Goal: Information Seeking & Learning: Learn about a topic

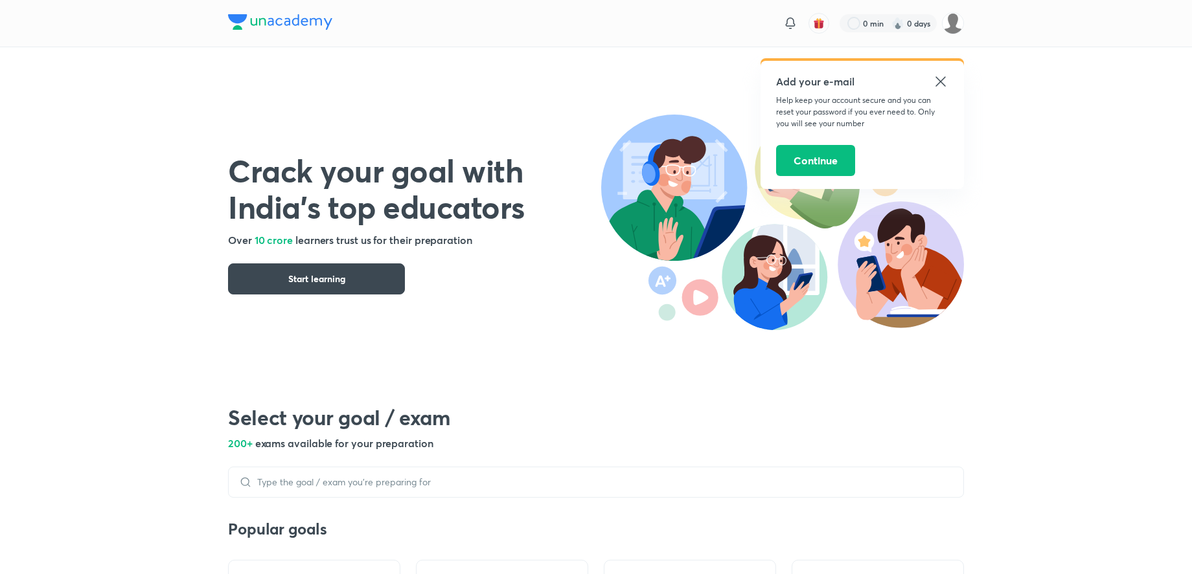
click at [942, 77] on icon at bounding box center [941, 82] width 16 height 16
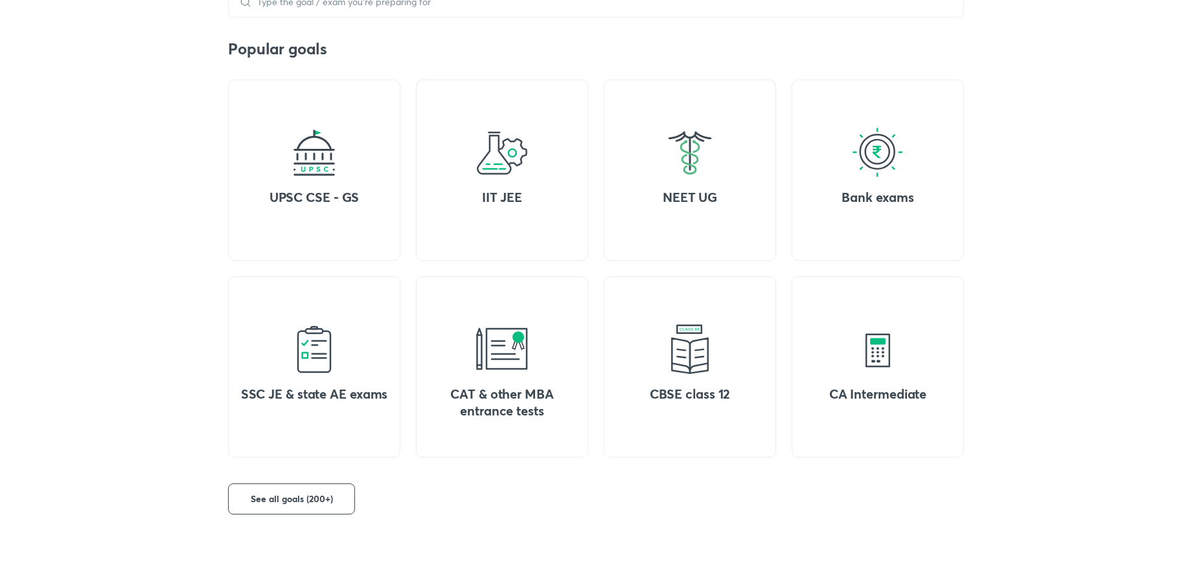
scroll to position [462, 0]
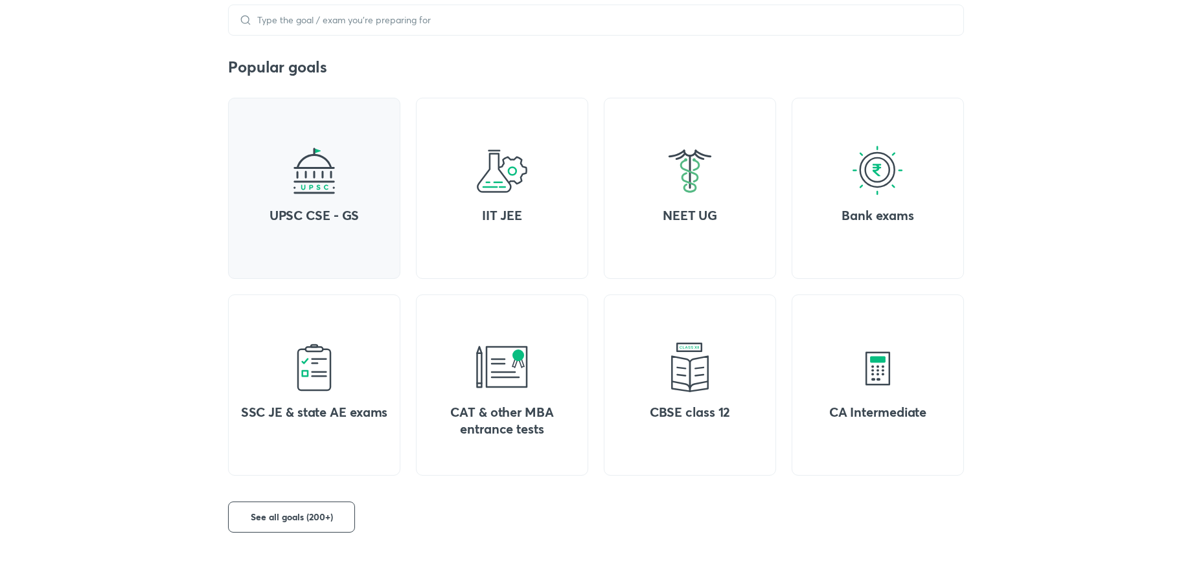
click at [294, 211] on h4 "UPSC CSE - GS" at bounding box center [314, 215] width 152 height 17
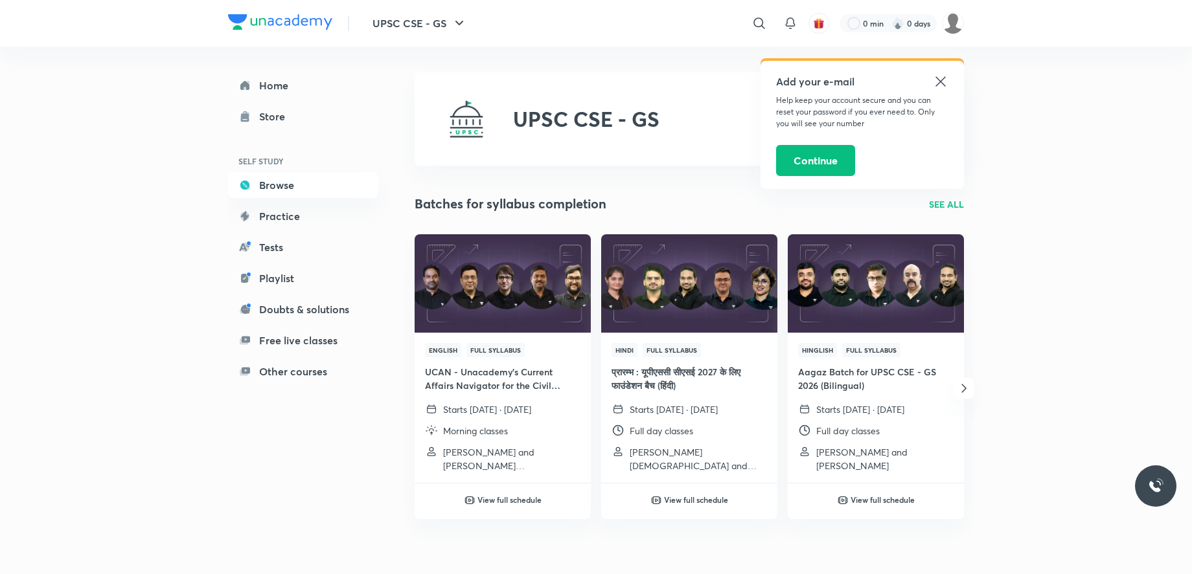
click at [945, 86] on icon at bounding box center [940, 81] width 10 height 10
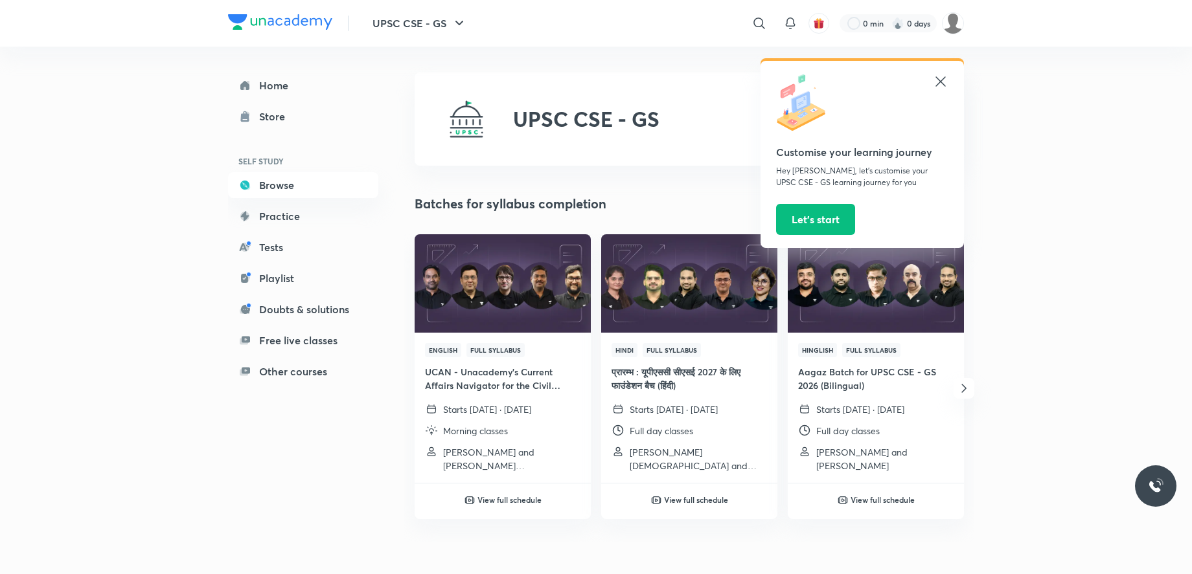
click at [946, 78] on icon at bounding box center [941, 82] width 16 height 16
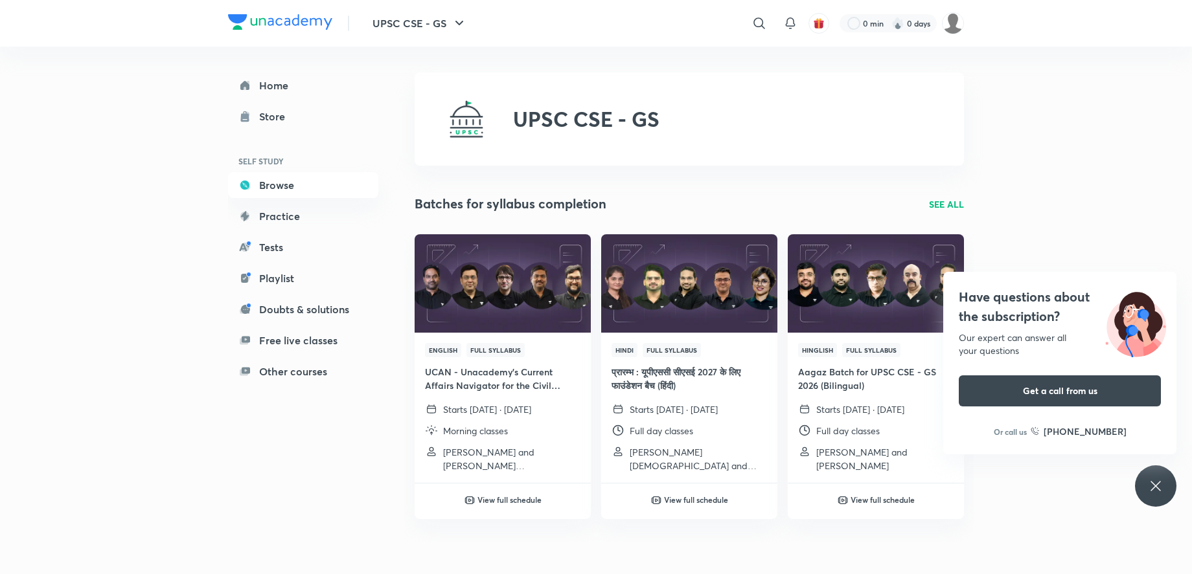
click at [942, 203] on p "SEE ALL" at bounding box center [946, 205] width 35 height 14
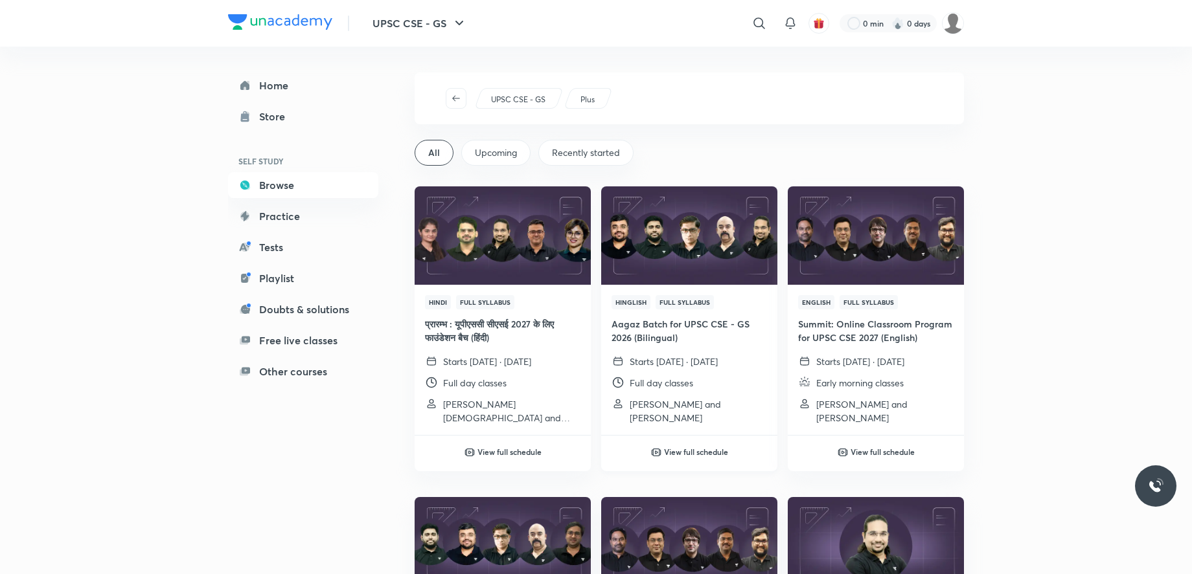
click at [683, 235] on img at bounding box center [688, 235] width 179 height 100
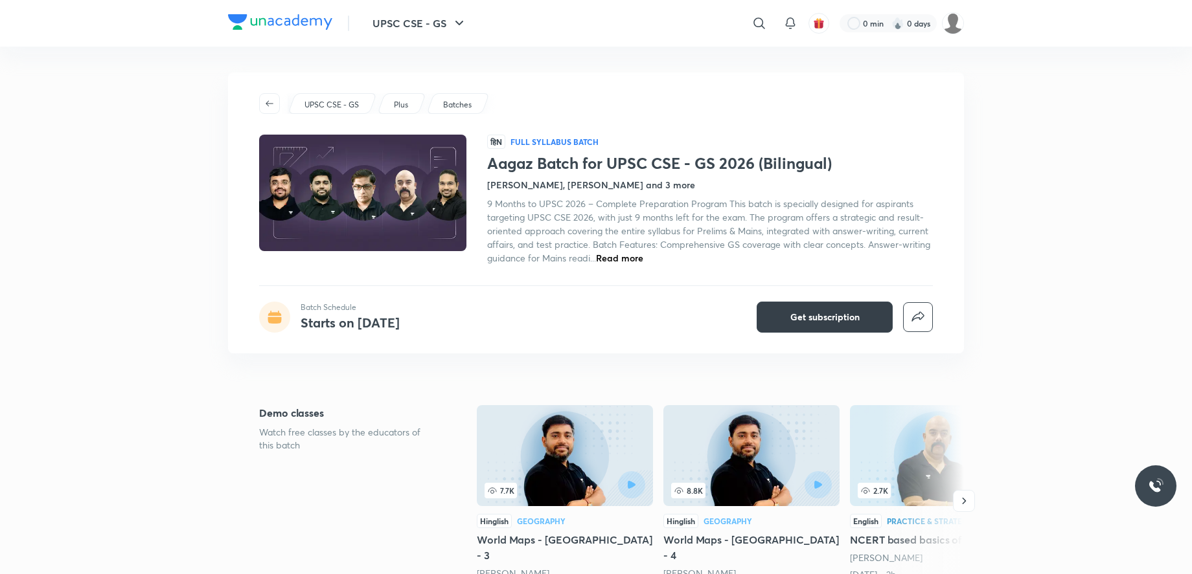
click at [802, 316] on span "Get subscription" at bounding box center [824, 317] width 69 height 13
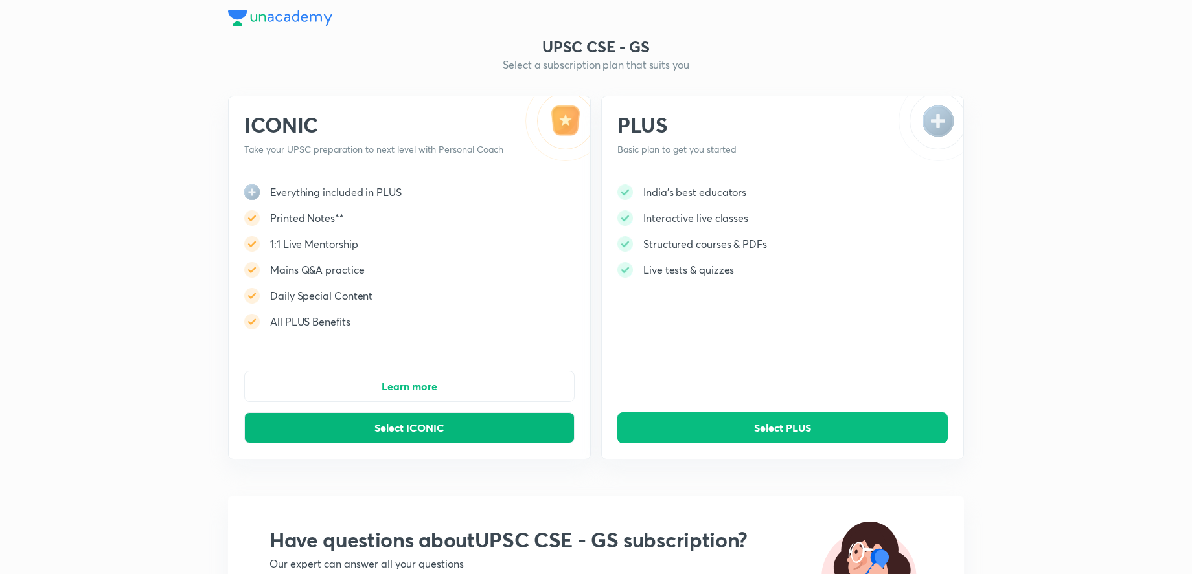
click at [523, 425] on button "Select ICONIC" at bounding box center [409, 428] width 330 height 31
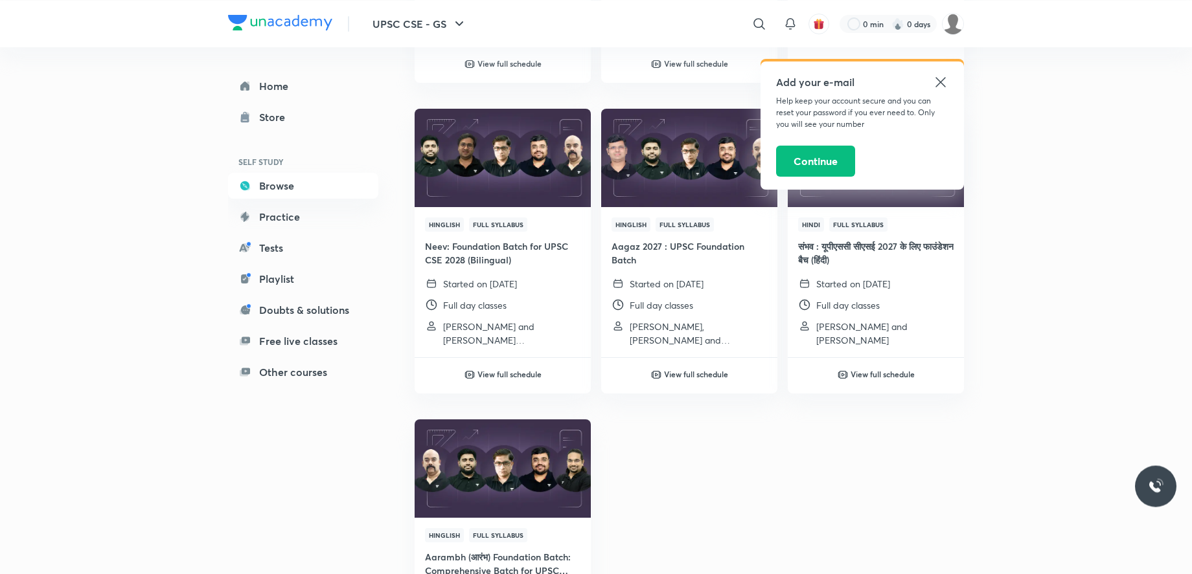
scroll to position [727, 0]
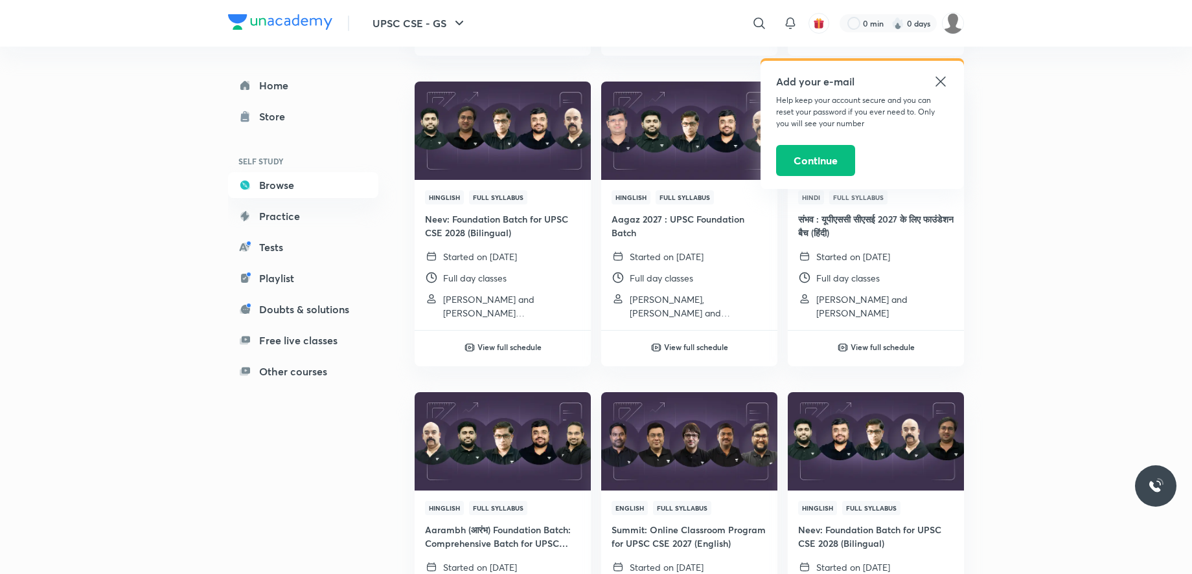
click at [940, 86] on icon at bounding box center [941, 82] width 16 height 16
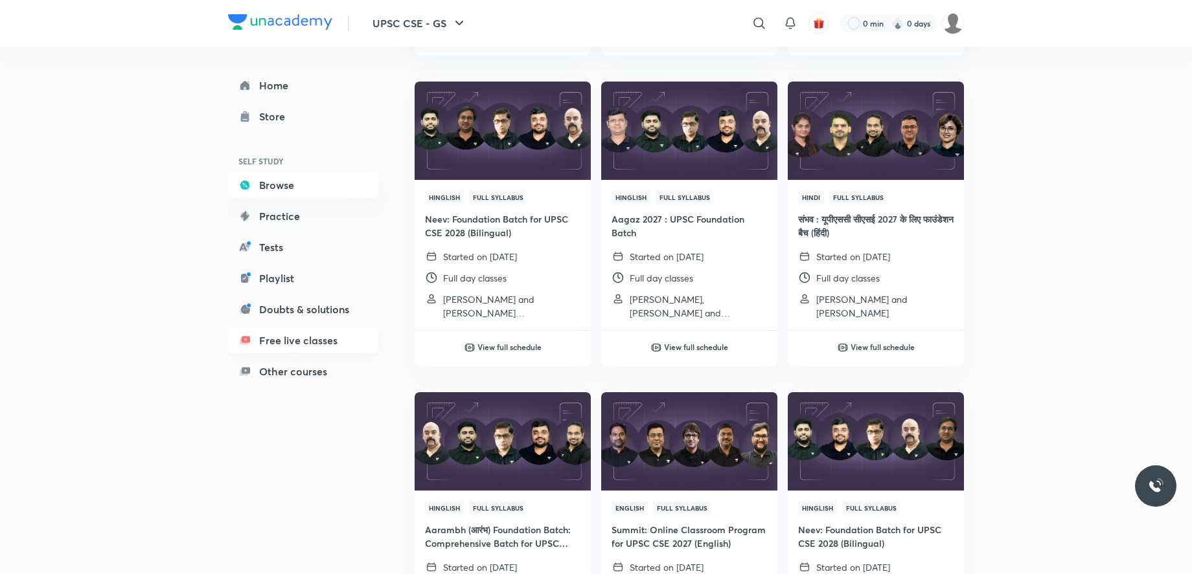
click at [334, 341] on link "Free live classes" at bounding box center [303, 341] width 150 height 26
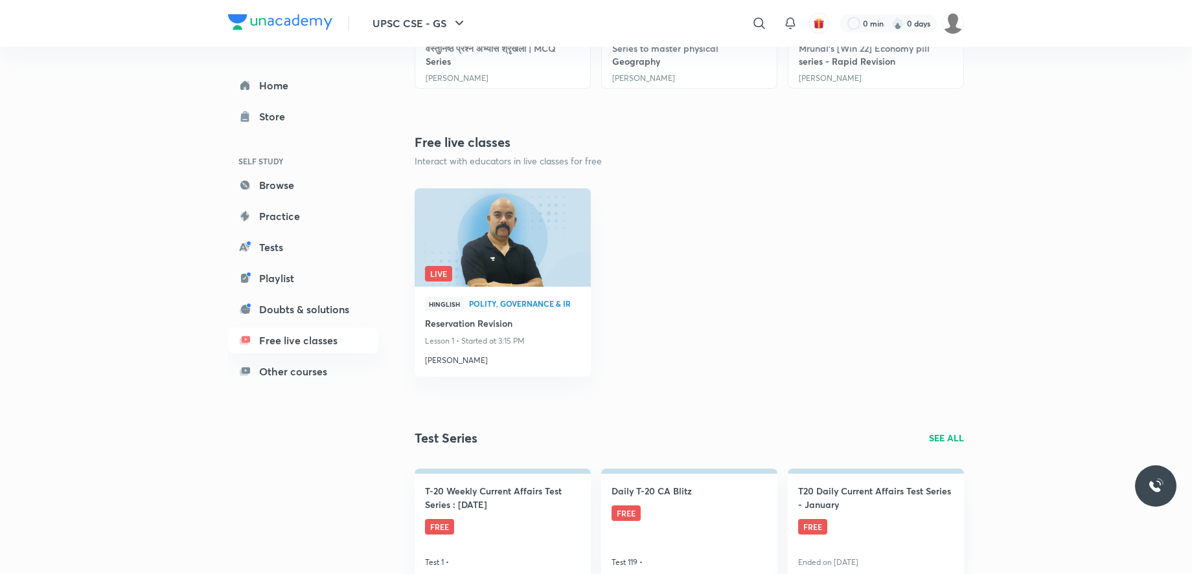
scroll to position [330, 0]
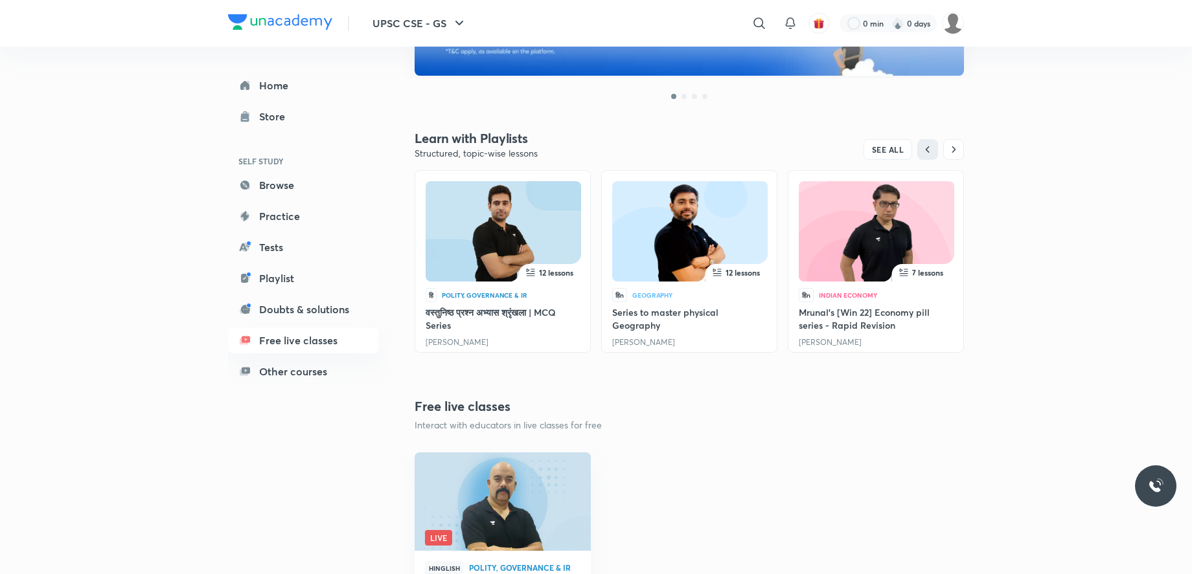
click at [475, 234] on img at bounding box center [503, 234] width 110 height 100
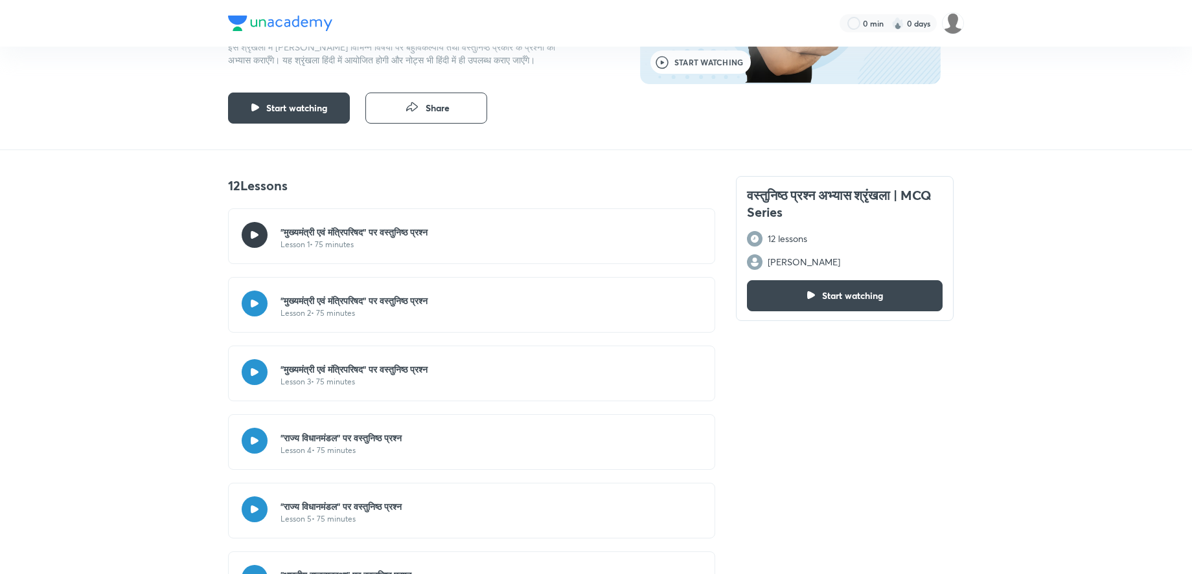
scroll to position [198, 0]
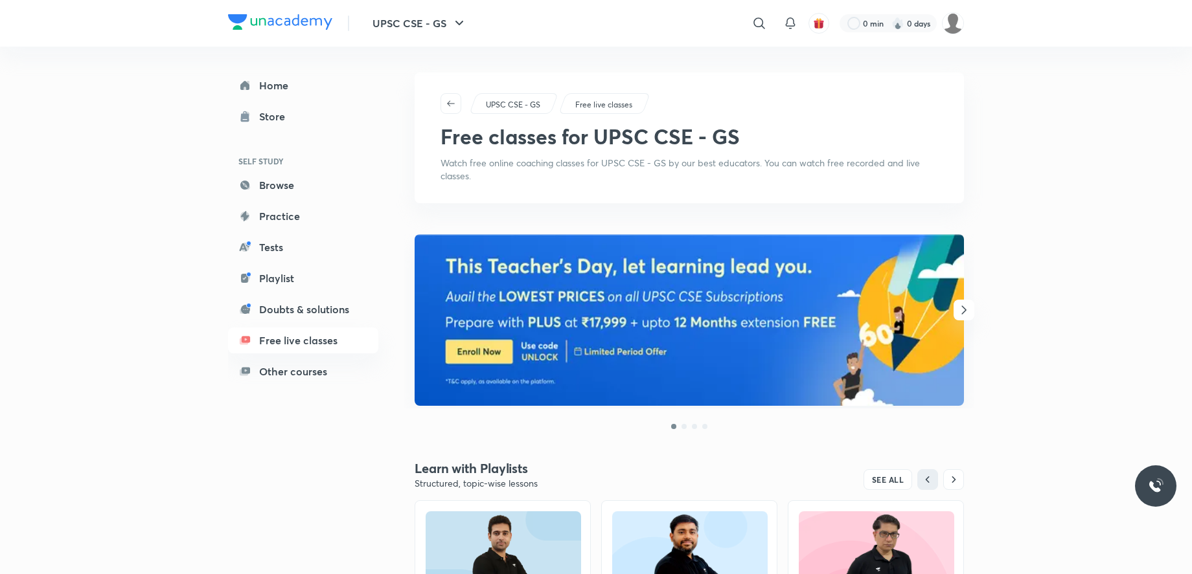
scroll to position [727, 0]
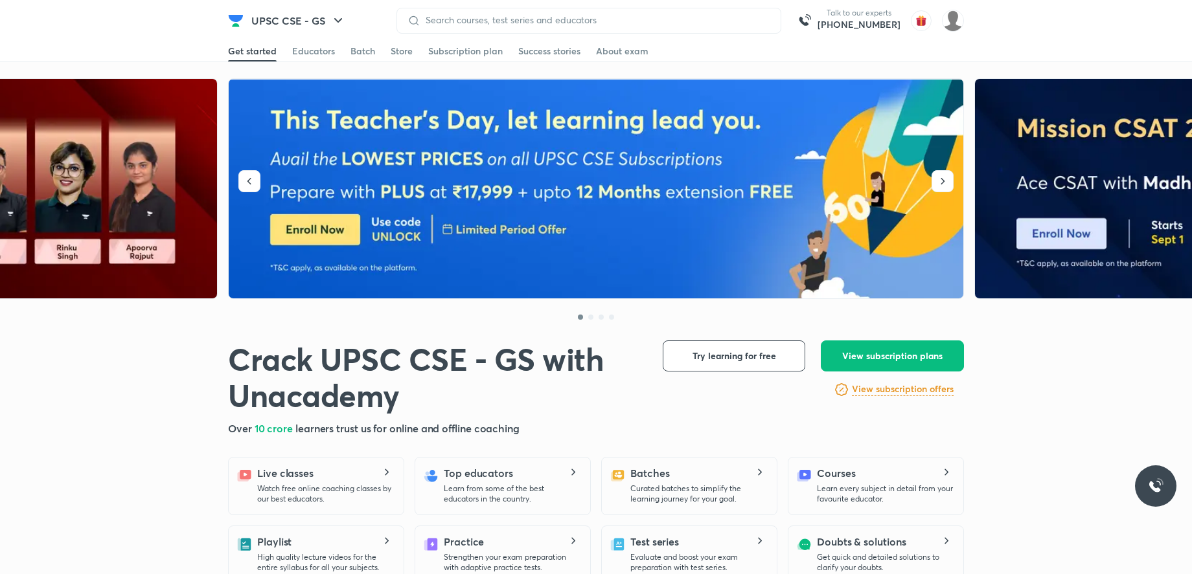
scroll to position [198, 0]
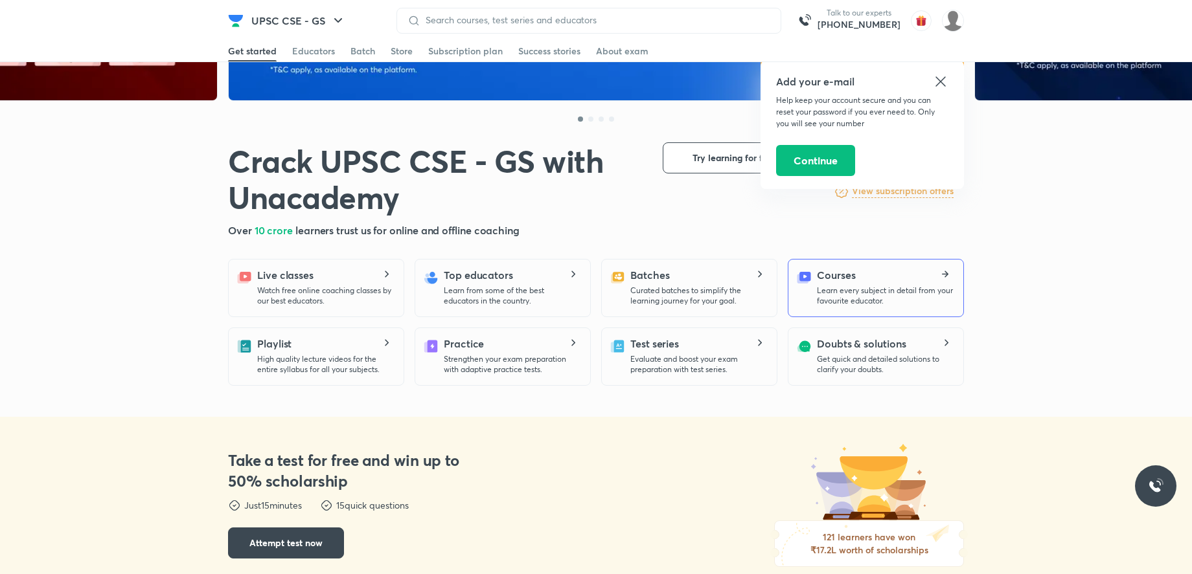
click at [806, 293] on div "Courses Learn every subject in detail from your favourite educator." at bounding box center [874, 286] width 157 height 39
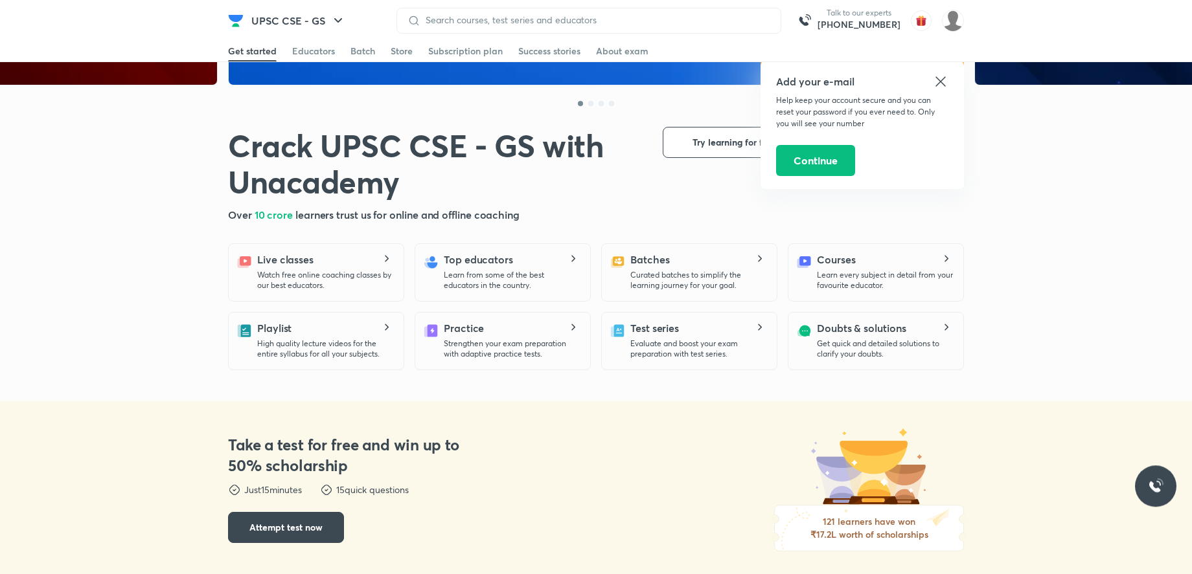
scroll to position [330, 0]
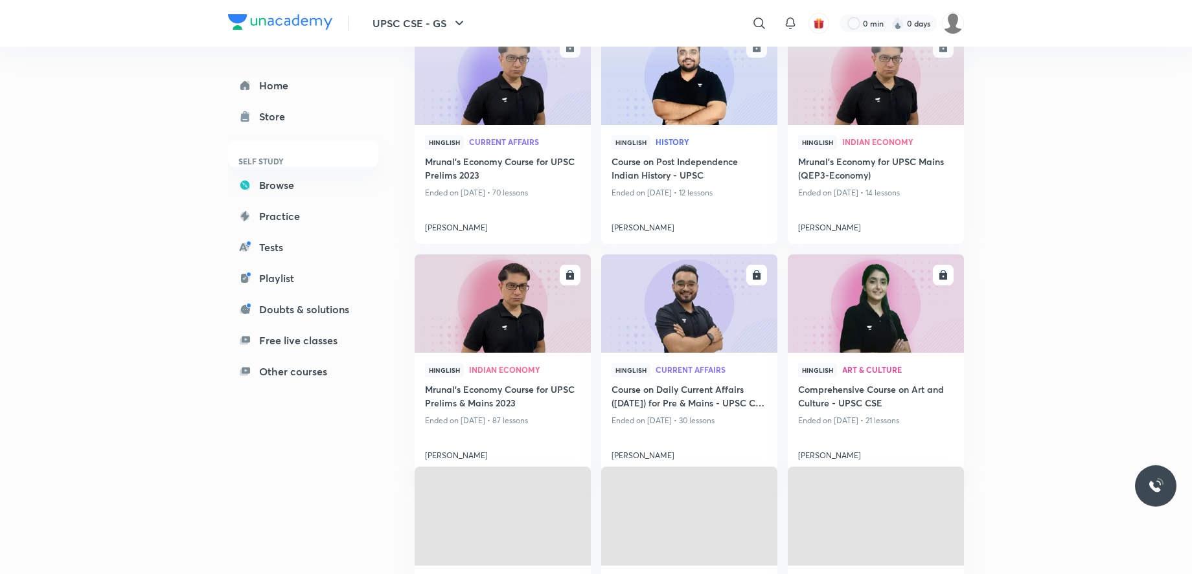
scroll to position [396, 0]
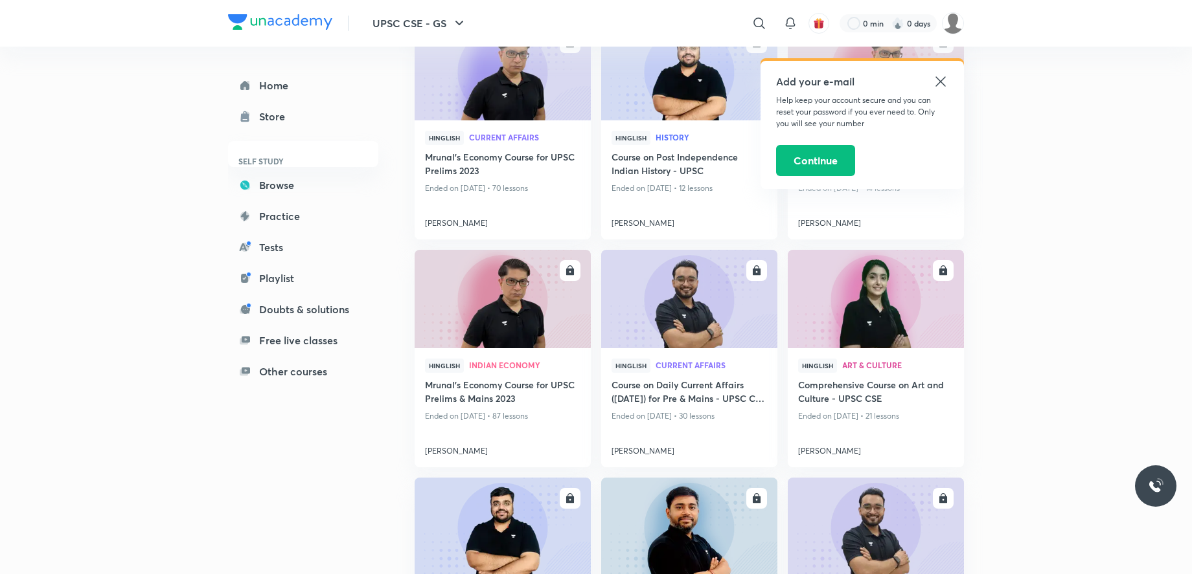
click at [938, 83] on icon at bounding box center [940, 81] width 10 height 10
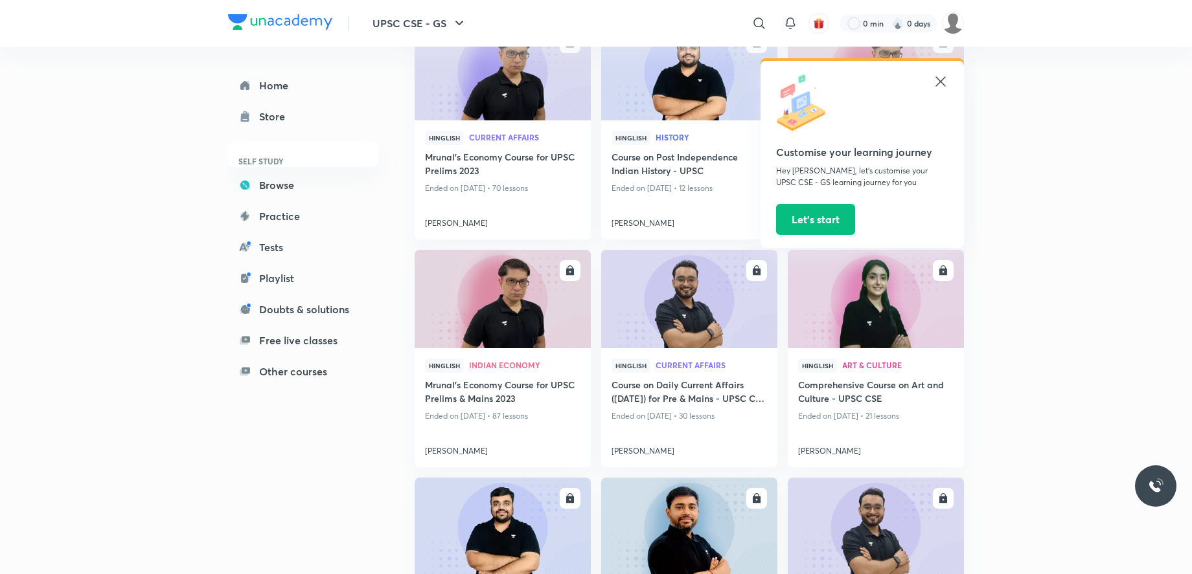
click at [939, 76] on icon at bounding box center [941, 82] width 16 height 16
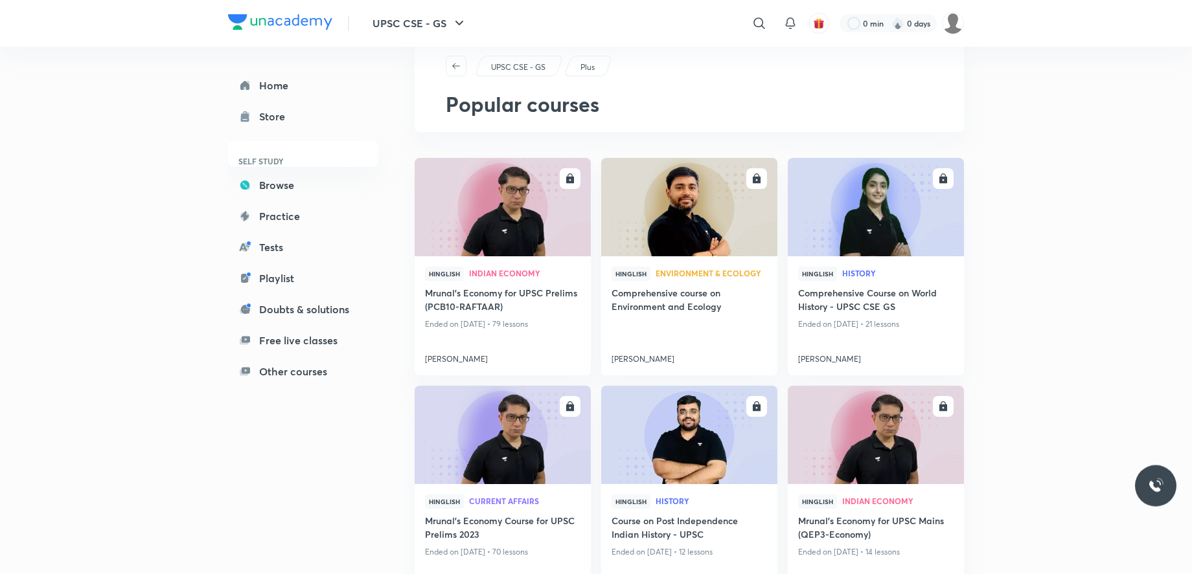
scroll to position [0, 0]
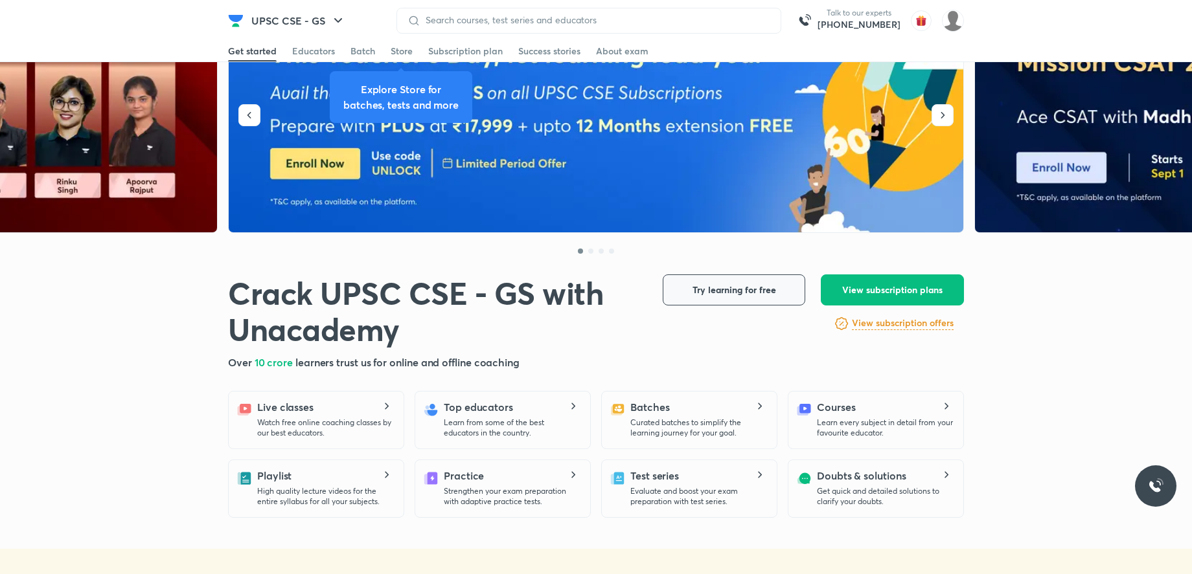
click at [772, 297] on button "Try learning for free" at bounding box center [734, 290] width 142 height 31
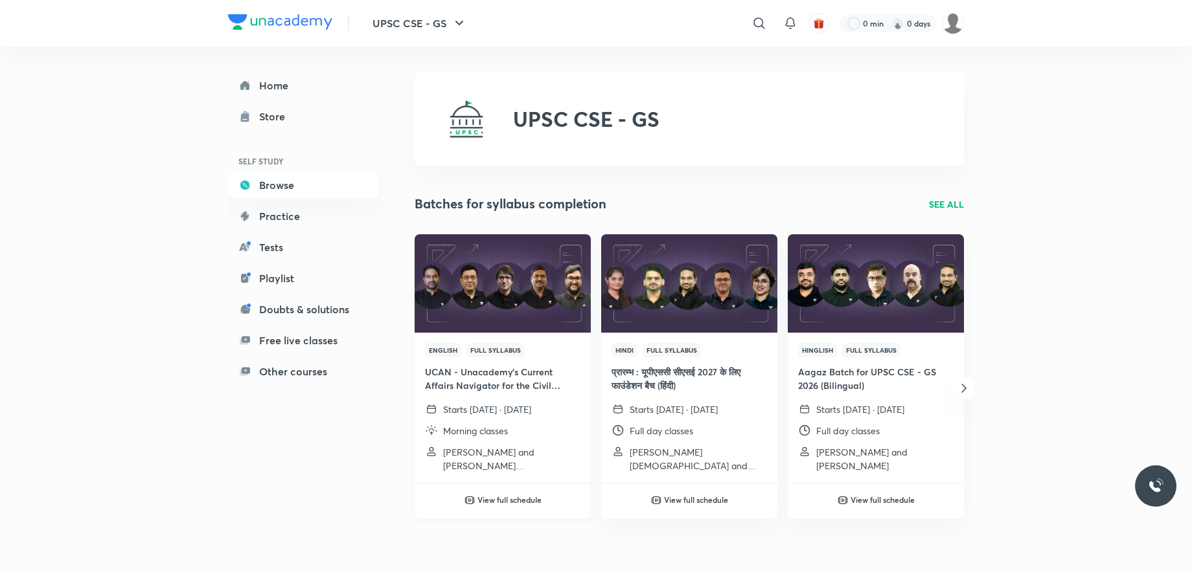
click at [512, 304] on img at bounding box center [502, 283] width 179 height 100
click at [690, 264] on img at bounding box center [688, 283] width 179 height 100
click at [260, 219] on link "Practice" at bounding box center [303, 216] width 150 height 26
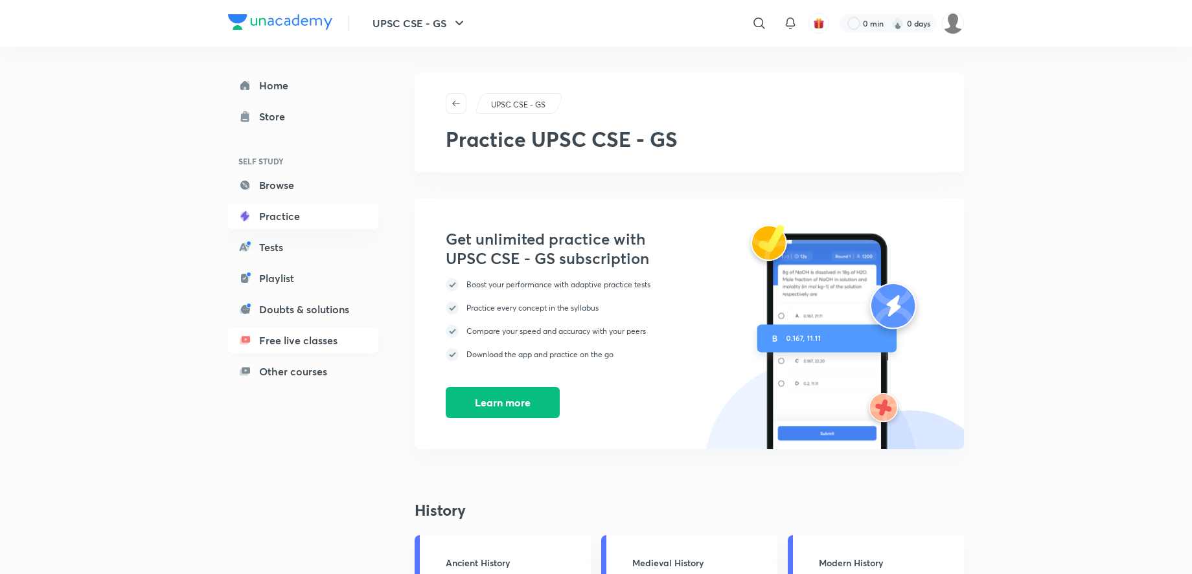
click at [341, 340] on link "Free live classes" at bounding box center [303, 341] width 150 height 26
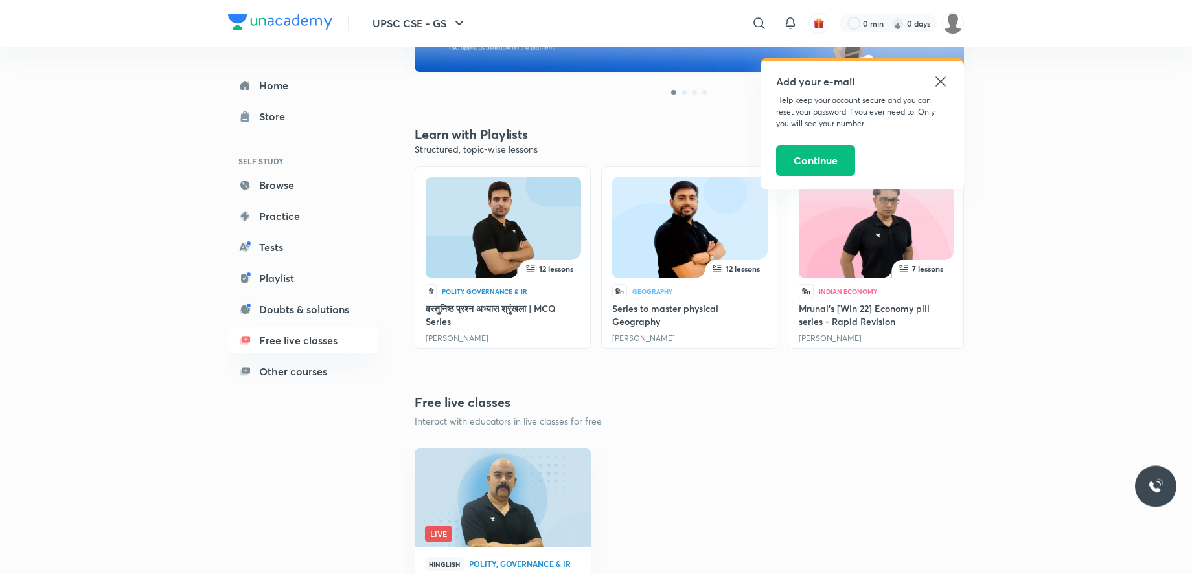
scroll to position [330, 0]
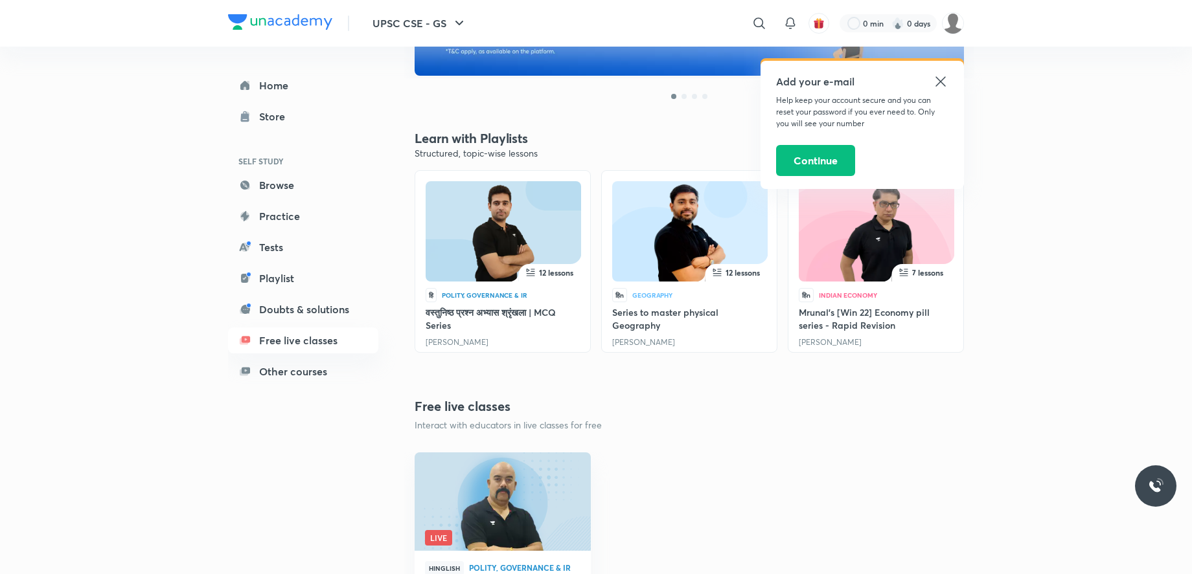
click at [686, 225] on img at bounding box center [690, 234] width 110 height 100
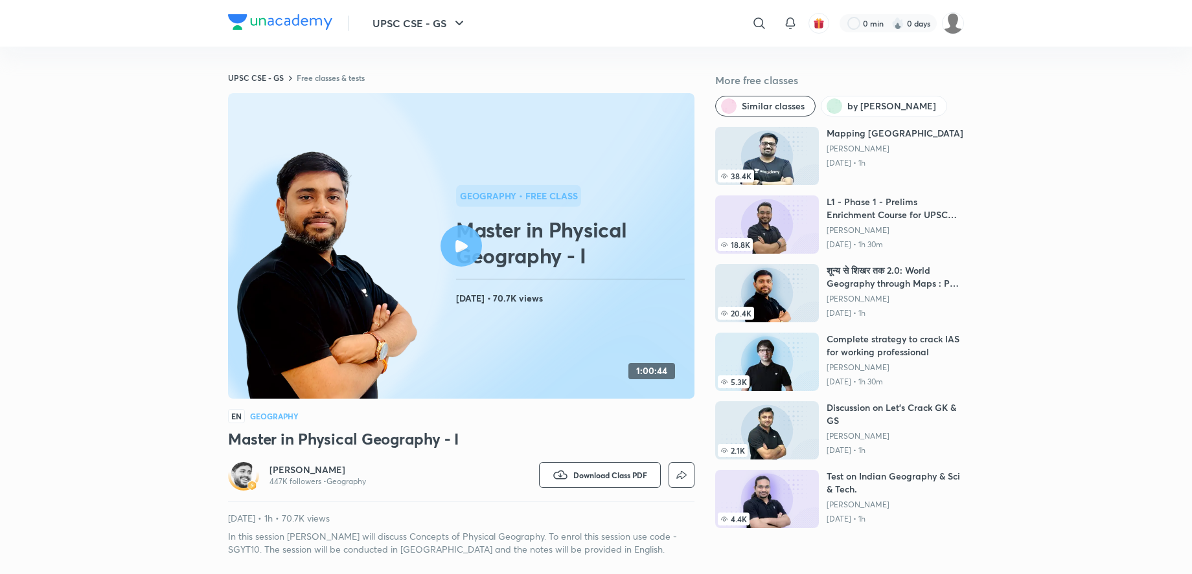
click at [465, 232] on div at bounding box center [460, 245] width 41 height 41
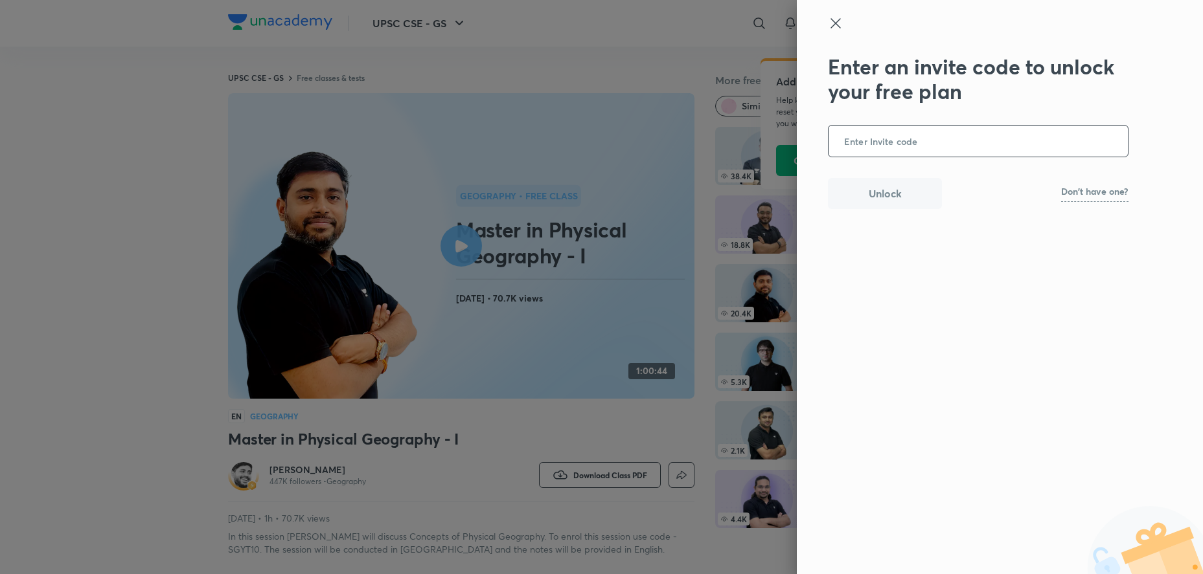
click at [1096, 195] on p "Don't have one?" at bounding box center [1094, 191] width 67 height 9
click at [1057, 192] on p "Try the code UNACADEMY" at bounding box center [1081, 194] width 94 height 8
click at [1099, 199] on b "UNACADEMY" at bounding box center [1103, 193] width 51 height 10
copy p "UNACADEMY"
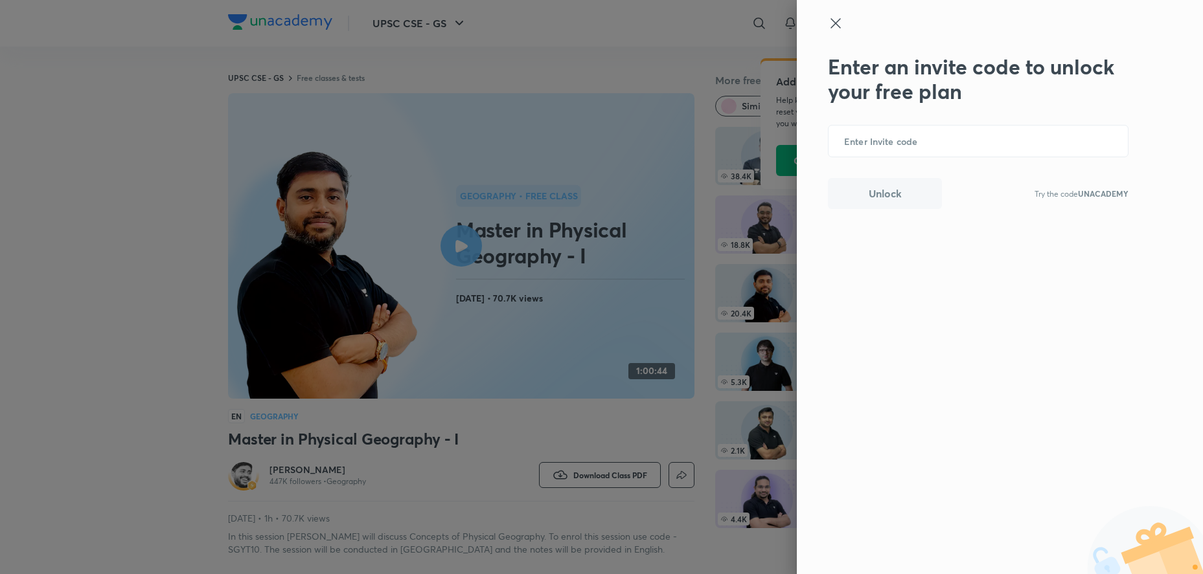
click at [1085, 189] on b "UNACADEMY" at bounding box center [1103, 193] width 51 height 10
click at [874, 135] on input "text" at bounding box center [977, 142] width 299 height 32
paste input "UNACADEMY"
type input "UNACADEMY"
click at [898, 205] on button "Unlock" at bounding box center [885, 192] width 114 height 31
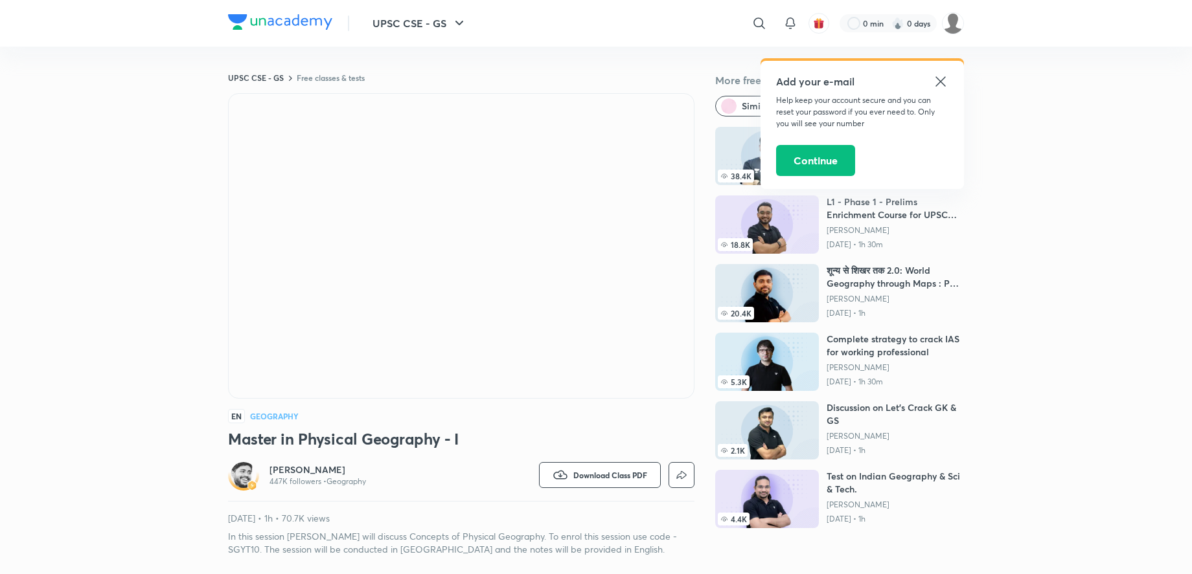
click at [951, 82] on div "Add your e-mail Help keep your account secure and you can reset your password i…" at bounding box center [861, 125] width 203 height 128
click at [948, 82] on icon at bounding box center [941, 82] width 16 height 16
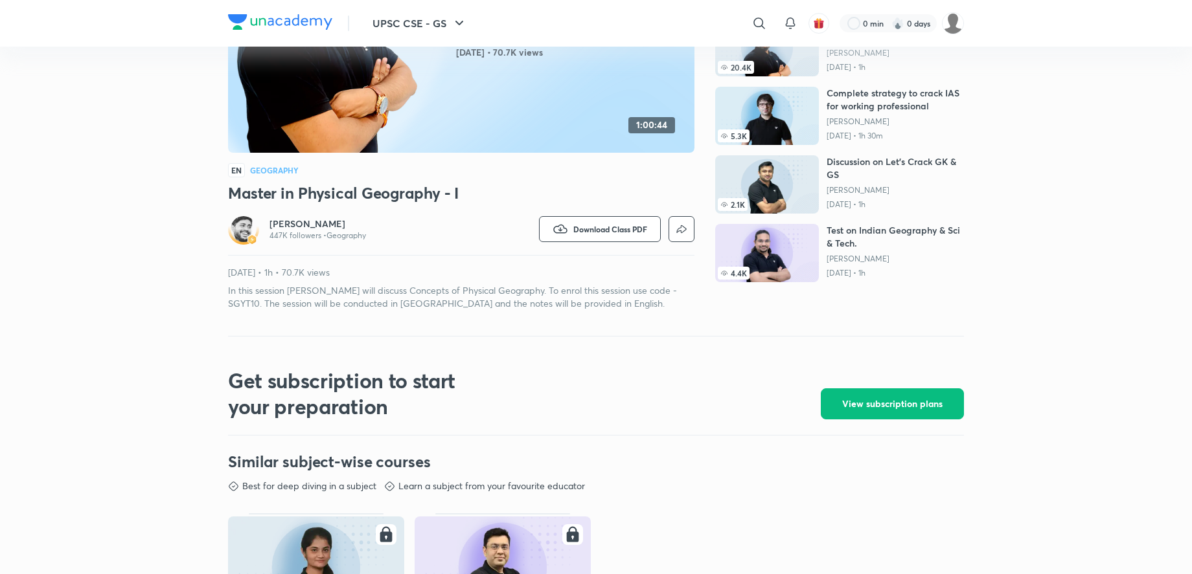
scroll to position [264, 0]
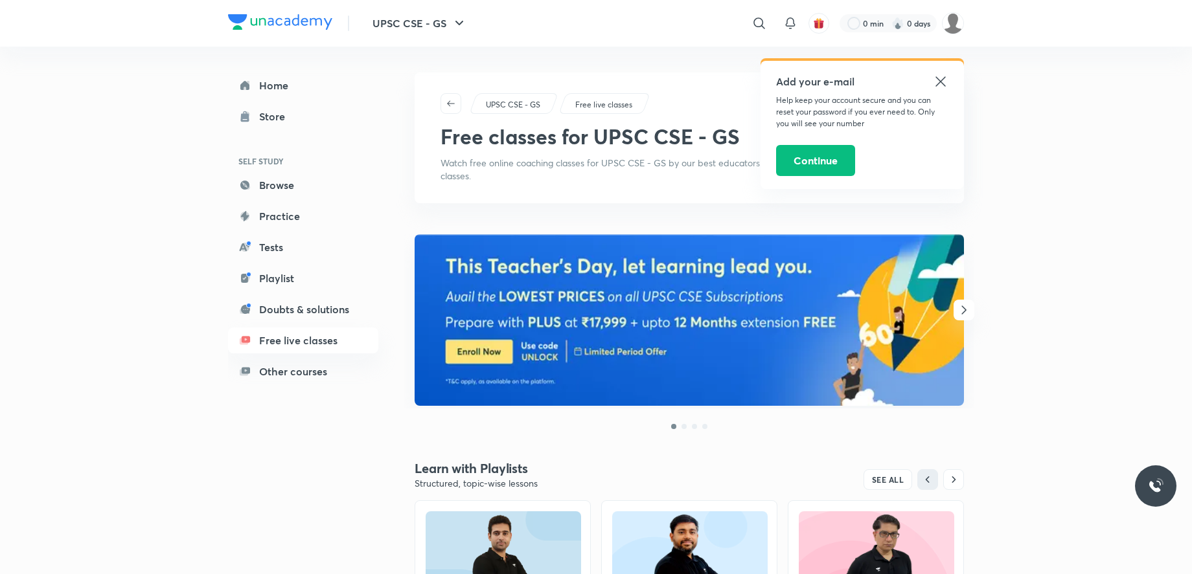
click at [1159, 495] on div at bounding box center [1155, 486] width 41 height 41
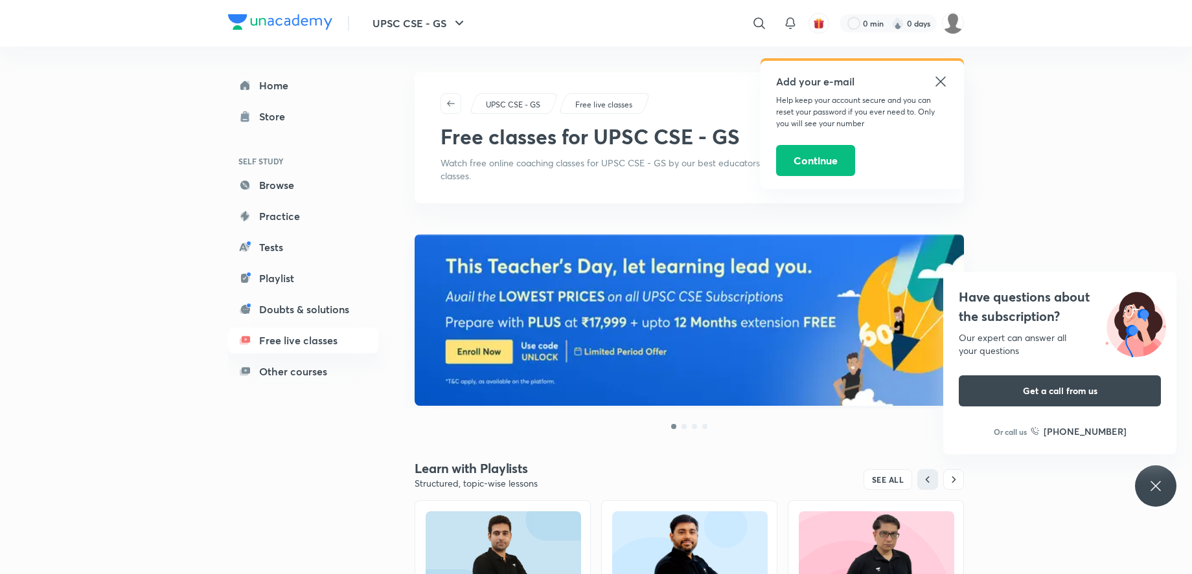
click at [1153, 482] on icon at bounding box center [1156, 487] width 16 height 16
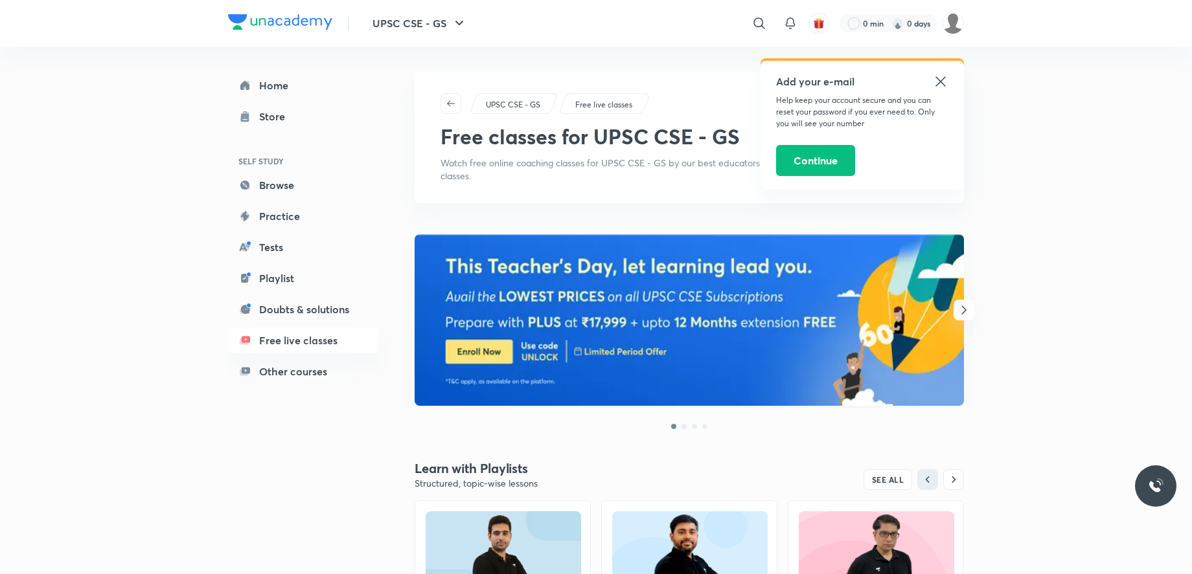
click at [1155, 496] on div at bounding box center [1155, 486] width 41 height 41
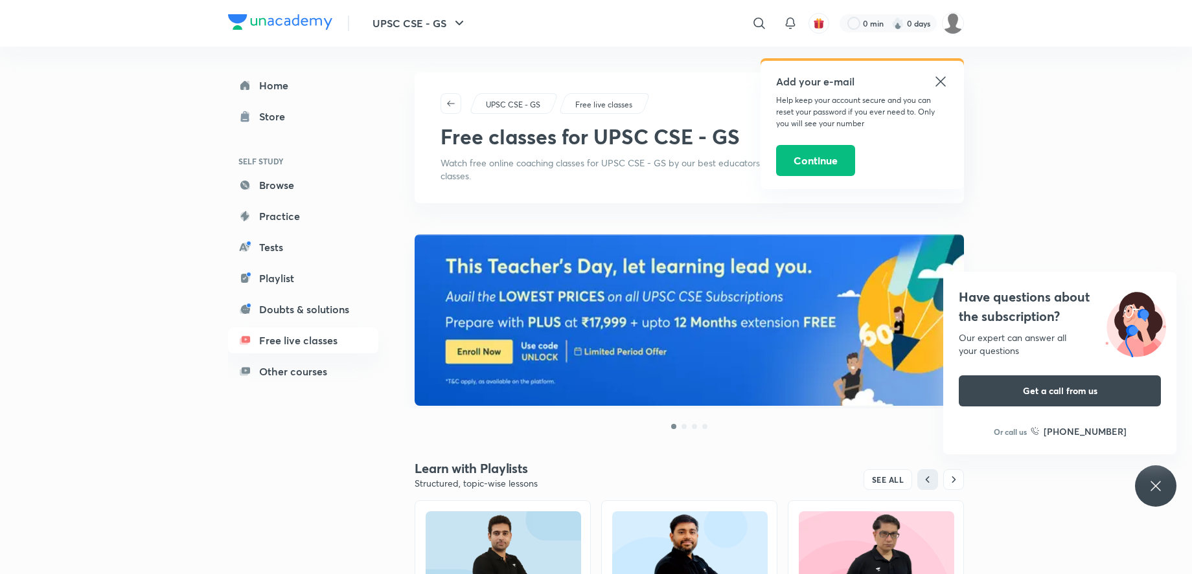
click at [1155, 486] on icon at bounding box center [1155, 486] width 10 height 10
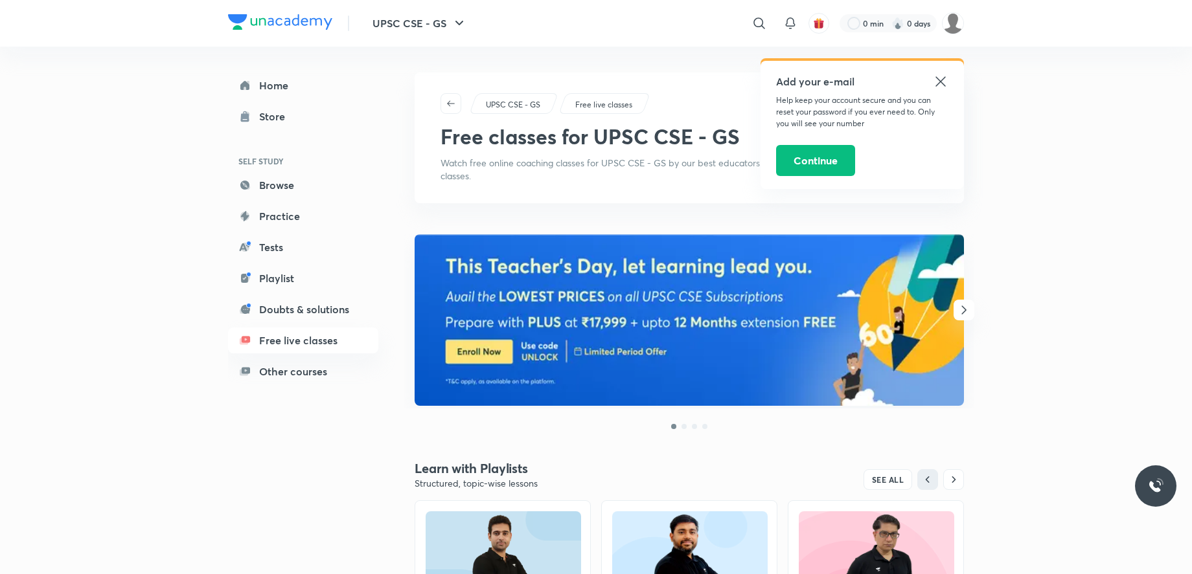
click at [936, 85] on icon at bounding box center [940, 81] width 10 height 10
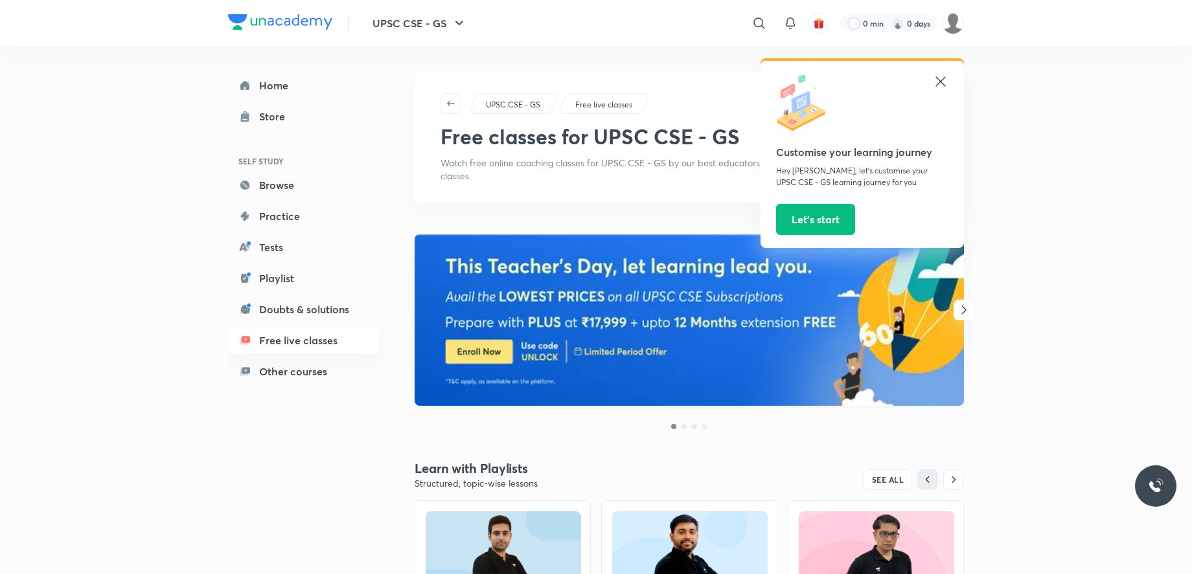
click at [941, 80] on icon at bounding box center [940, 81] width 10 height 10
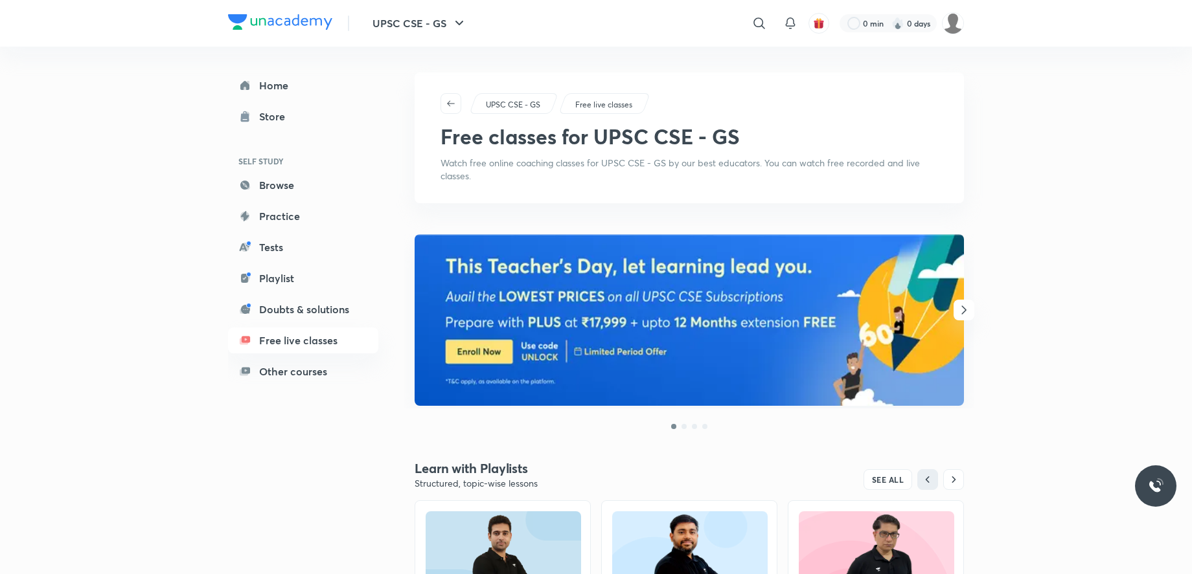
click at [712, 313] on img at bounding box center [688, 320] width 549 height 172
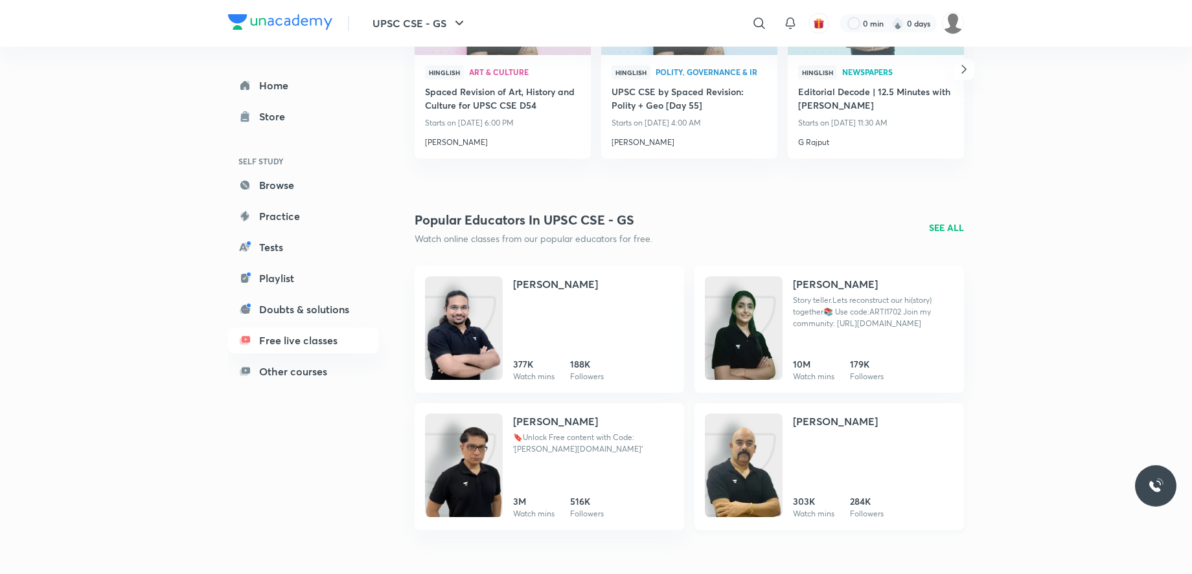
scroll to position [1857, 0]
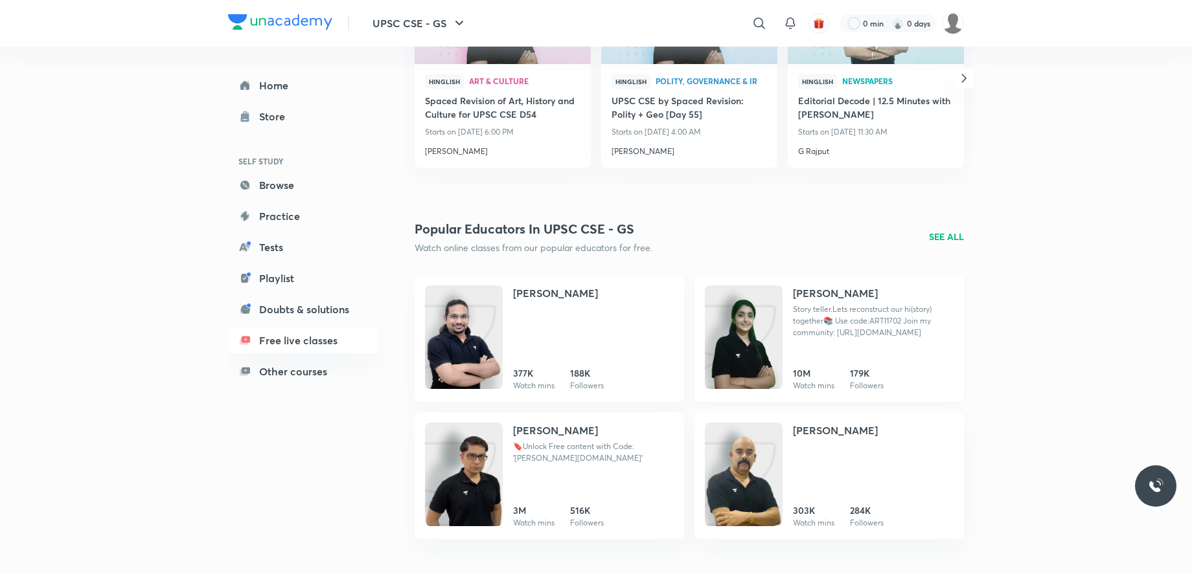
click at [763, 332] on img at bounding box center [744, 351] width 78 height 104
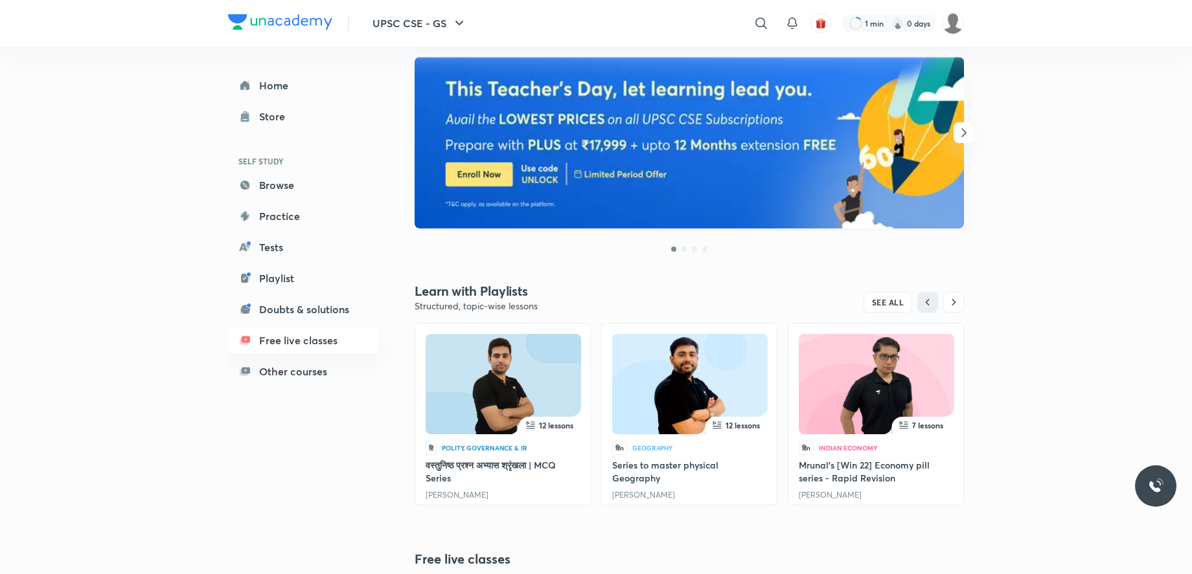
scroll to position [198, 0]
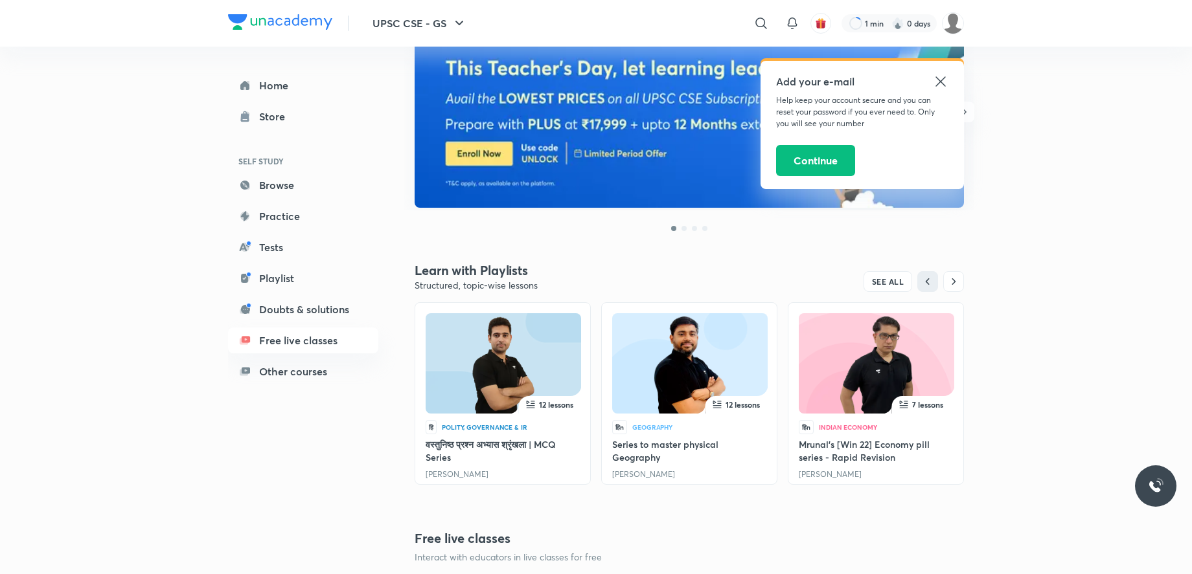
click at [941, 85] on icon at bounding box center [941, 82] width 16 height 16
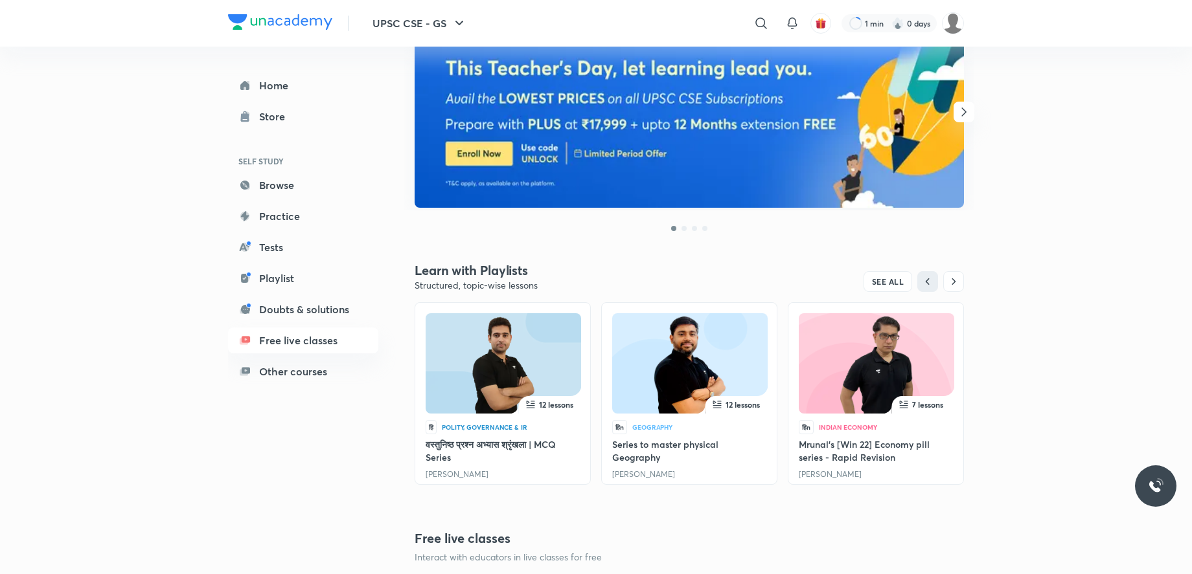
click at [828, 389] on img at bounding box center [876, 366] width 110 height 100
click at [880, 286] on span "SEE ALL" at bounding box center [888, 281] width 32 height 9
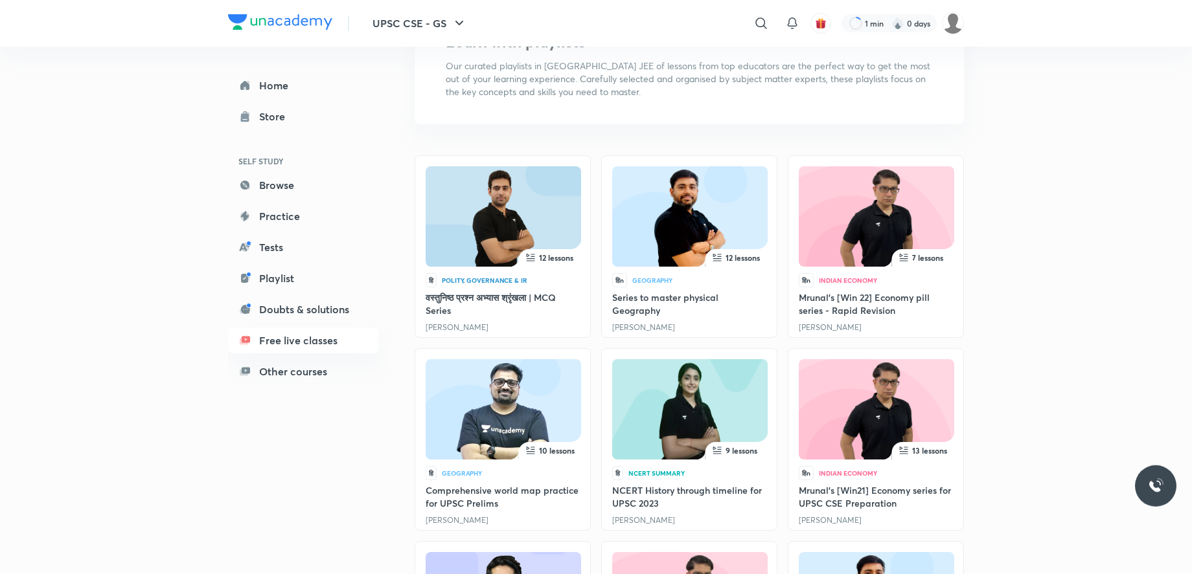
scroll to position [132, 0]
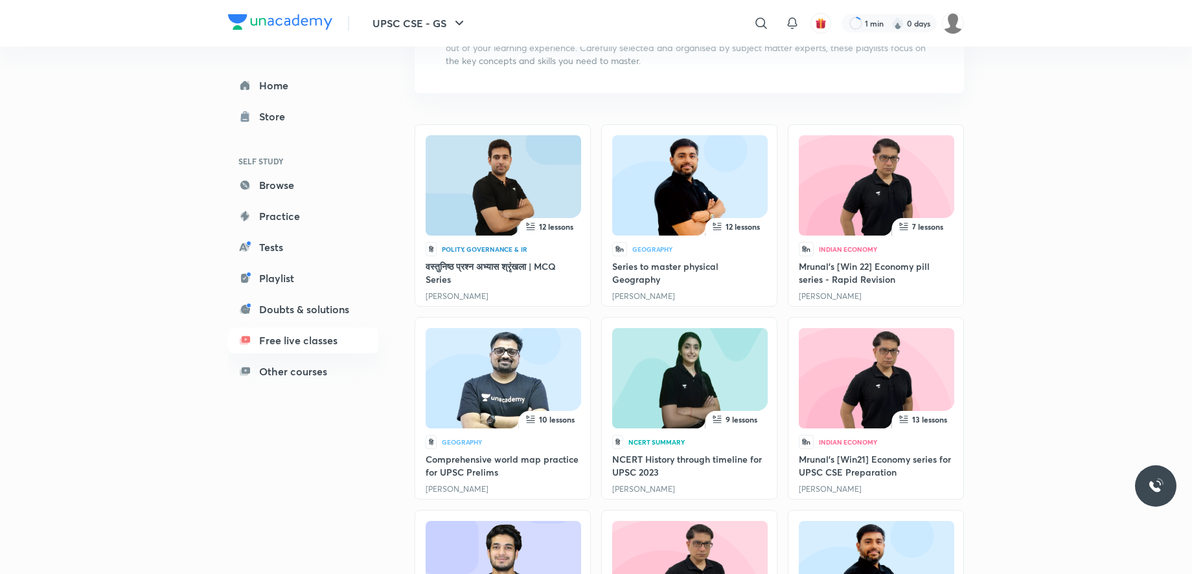
click at [688, 378] on img at bounding box center [690, 381] width 110 height 100
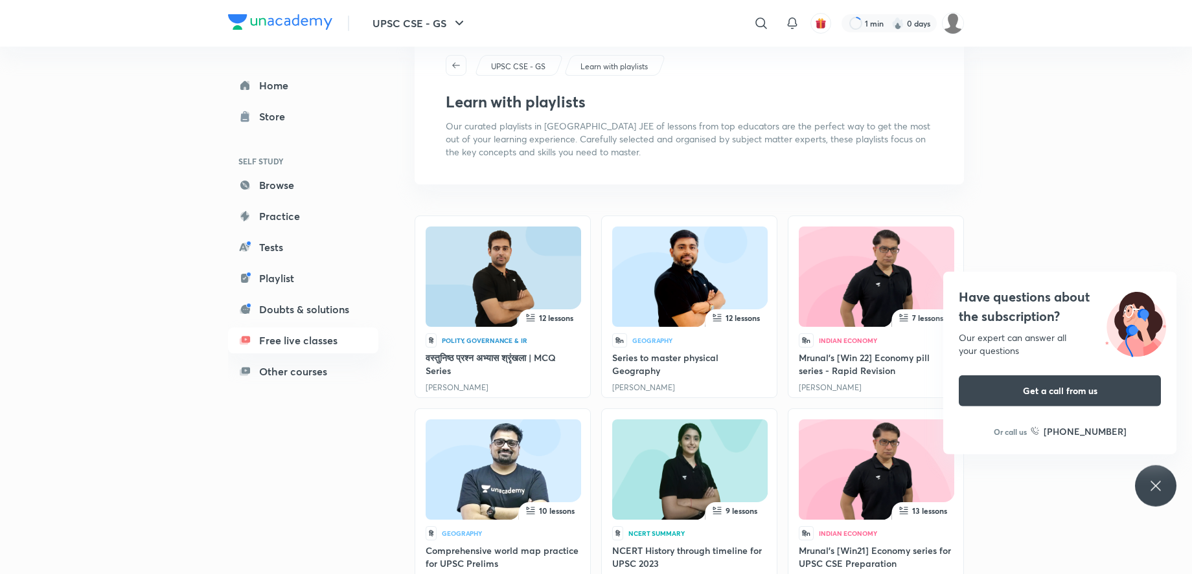
scroll to position [5, 0]
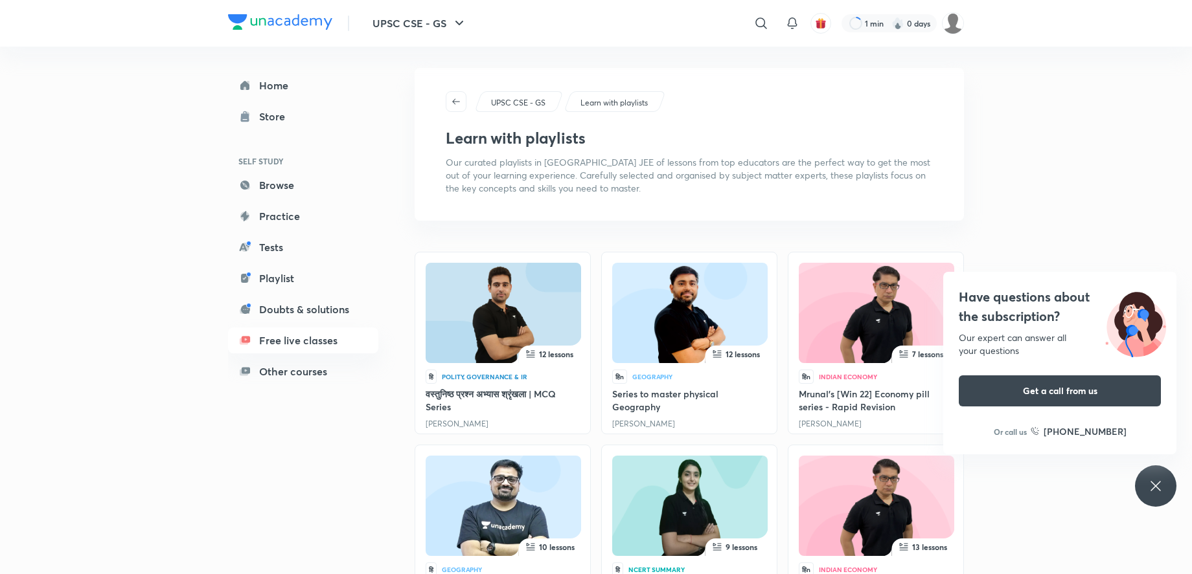
click at [1094, 433] on h6 "[PHONE_NUMBER]" at bounding box center [1084, 432] width 83 height 14
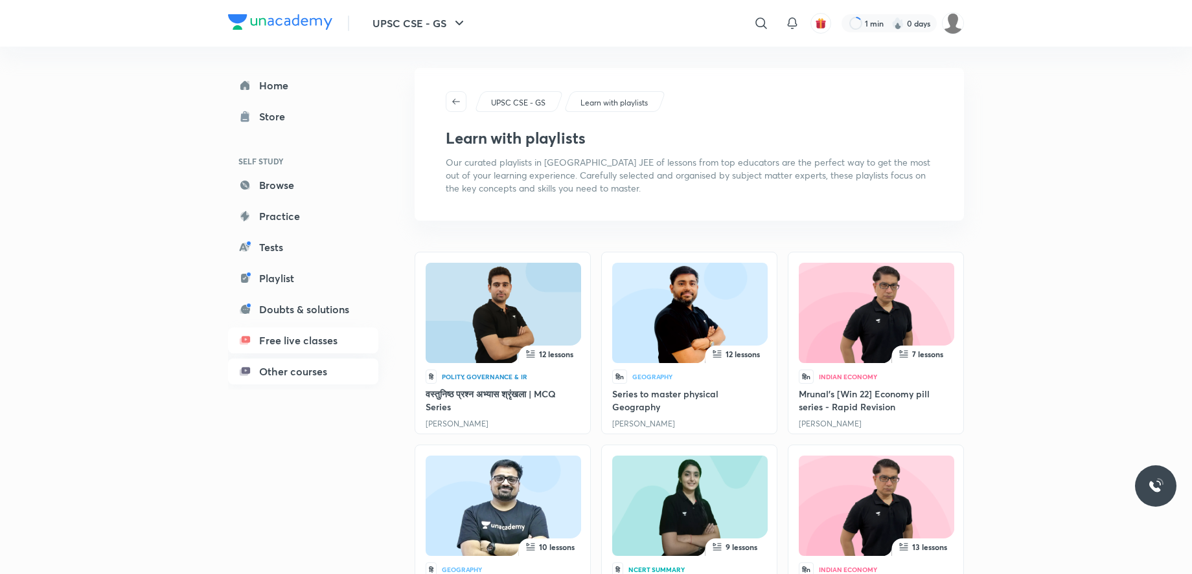
click at [308, 369] on link "Other courses" at bounding box center [303, 372] width 150 height 26
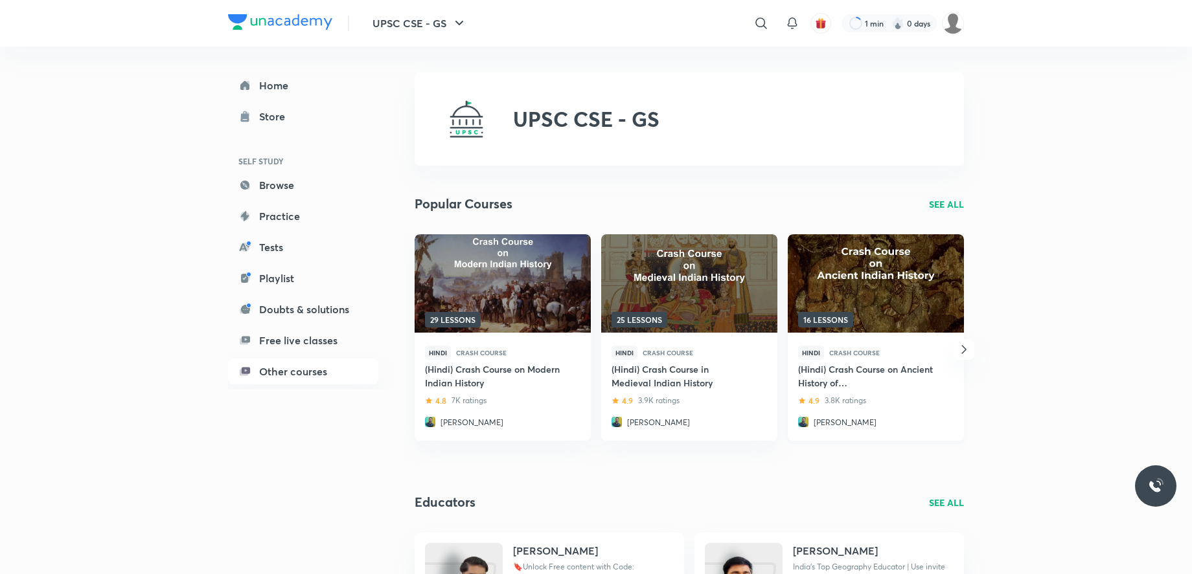
click at [854, 273] on img at bounding box center [875, 283] width 179 height 100
click at [642, 269] on img at bounding box center [688, 283] width 179 height 100
click at [681, 275] on img at bounding box center [688, 283] width 179 height 100
click at [703, 284] on img at bounding box center [688, 283] width 179 height 100
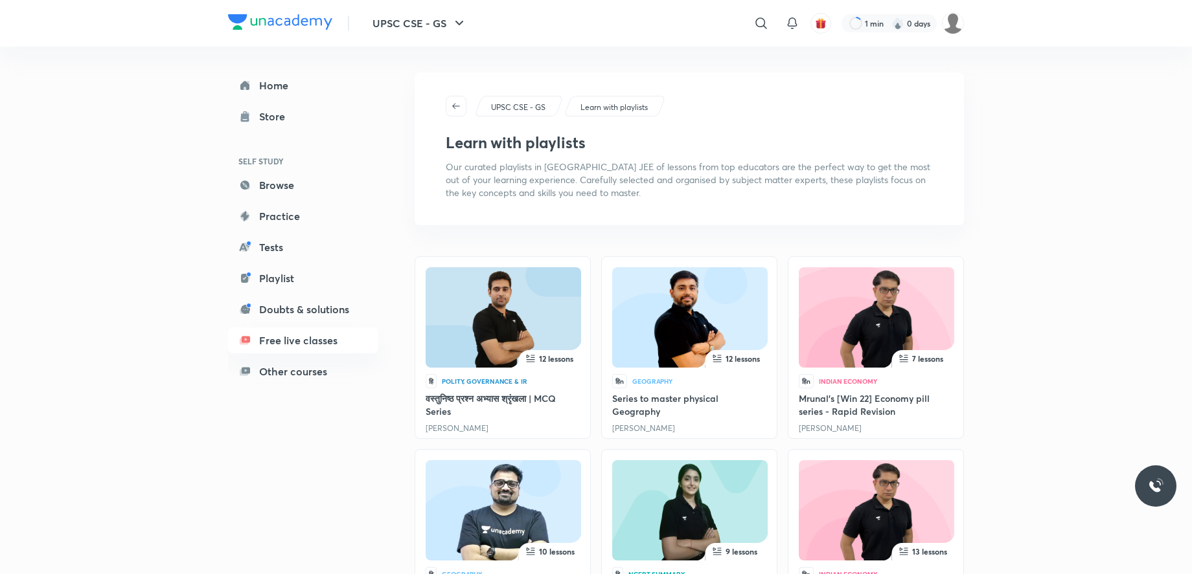
click at [1155, 492] on img at bounding box center [1156, 487] width 16 height 16
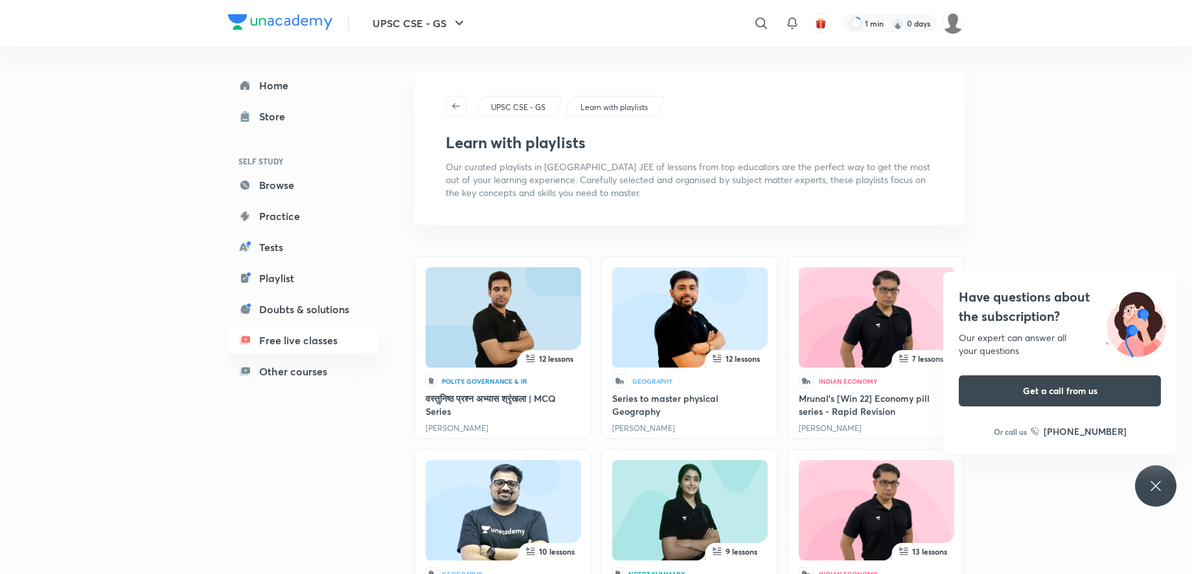
click at [1152, 492] on icon at bounding box center [1156, 487] width 16 height 16
click at [1147, 490] on div "Have questions about the subscription? Our expert can answer all your questions…" at bounding box center [1155, 486] width 41 height 41
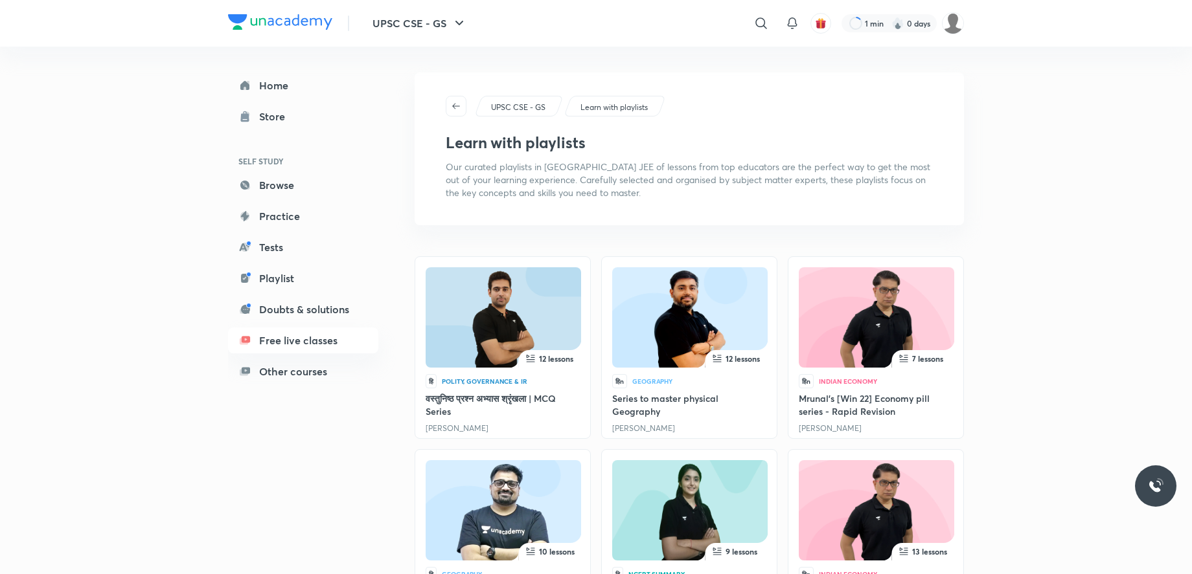
click at [671, 176] on p "Our curated playlists in IIT JEE of lessons from top educators are the perfect …" at bounding box center [689, 180] width 487 height 39
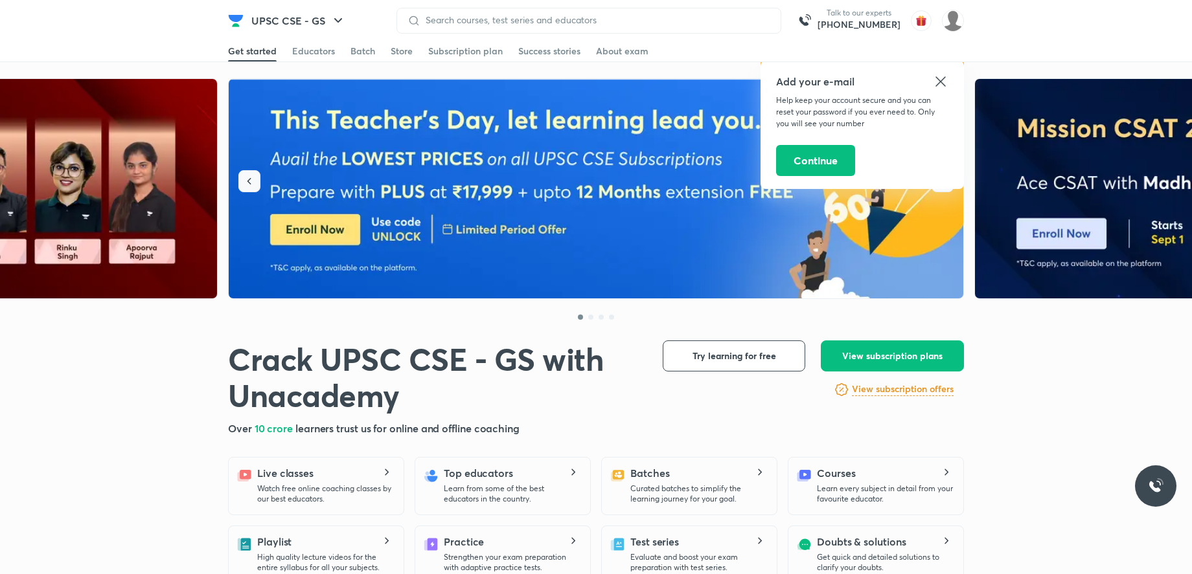
click at [246, 183] on icon "button" at bounding box center [249, 181] width 13 height 13
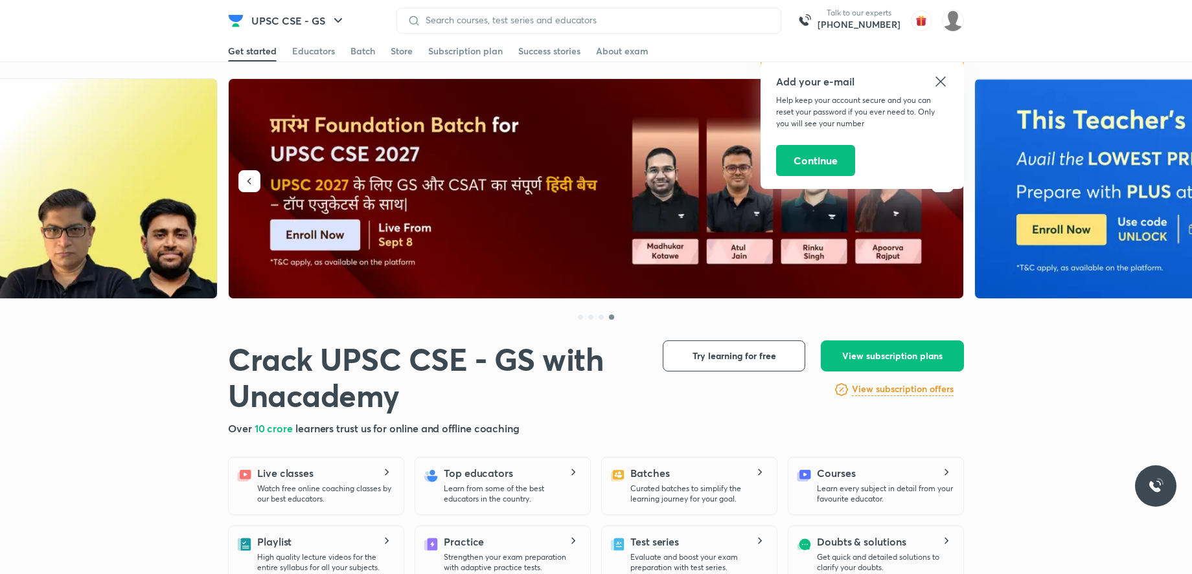
click at [942, 84] on icon at bounding box center [940, 81] width 10 height 10
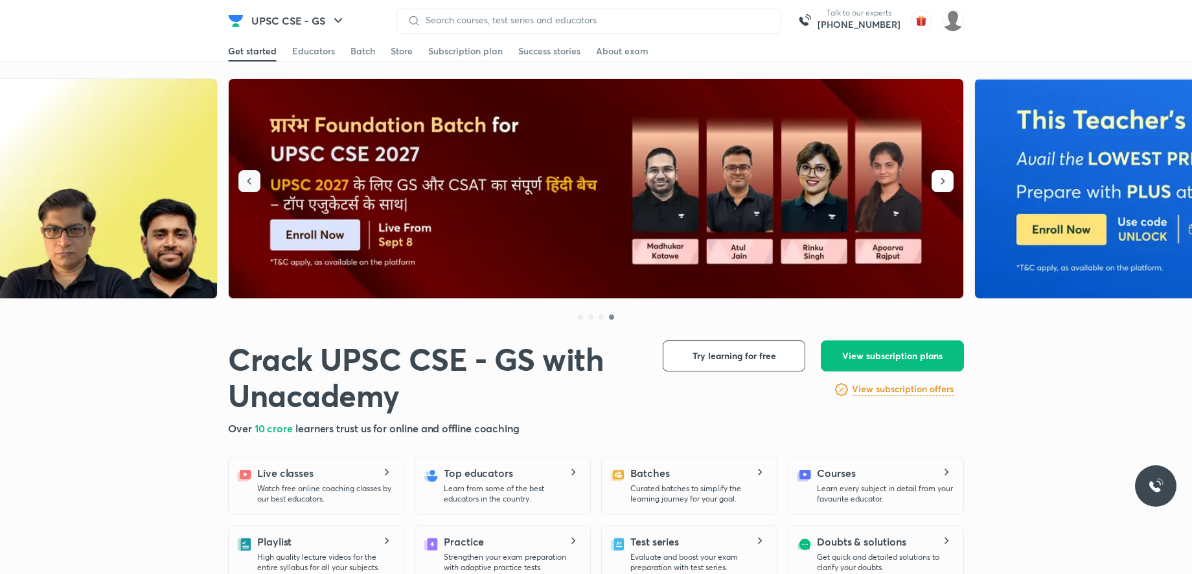
click at [251, 184] on icon "button" at bounding box center [249, 181] width 13 height 13
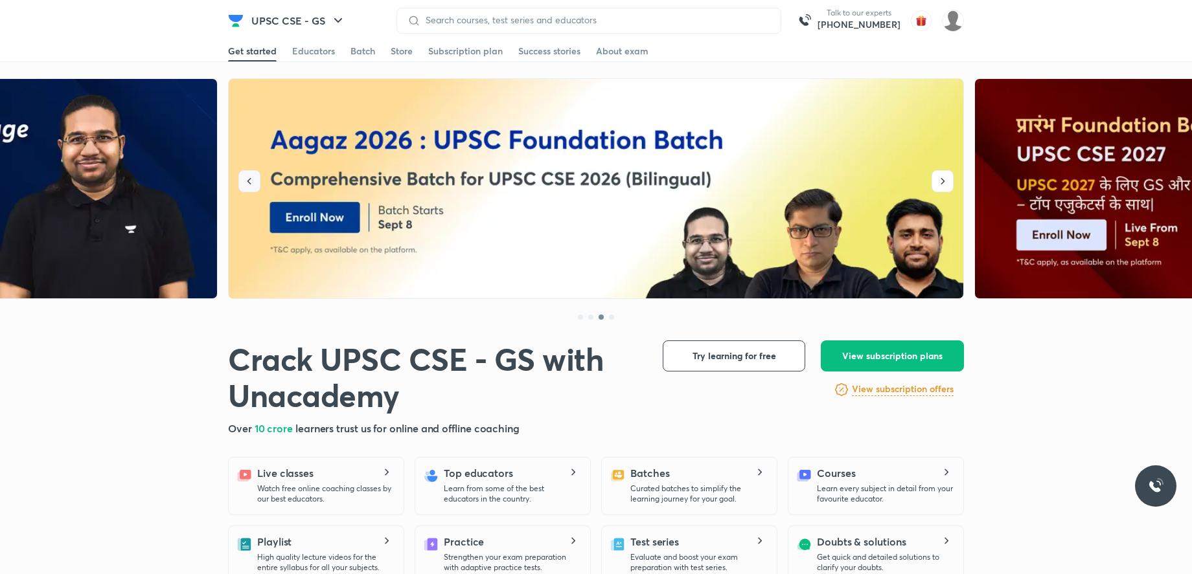
click at [251, 184] on icon "button" at bounding box center [249, 181] width 13 height 13
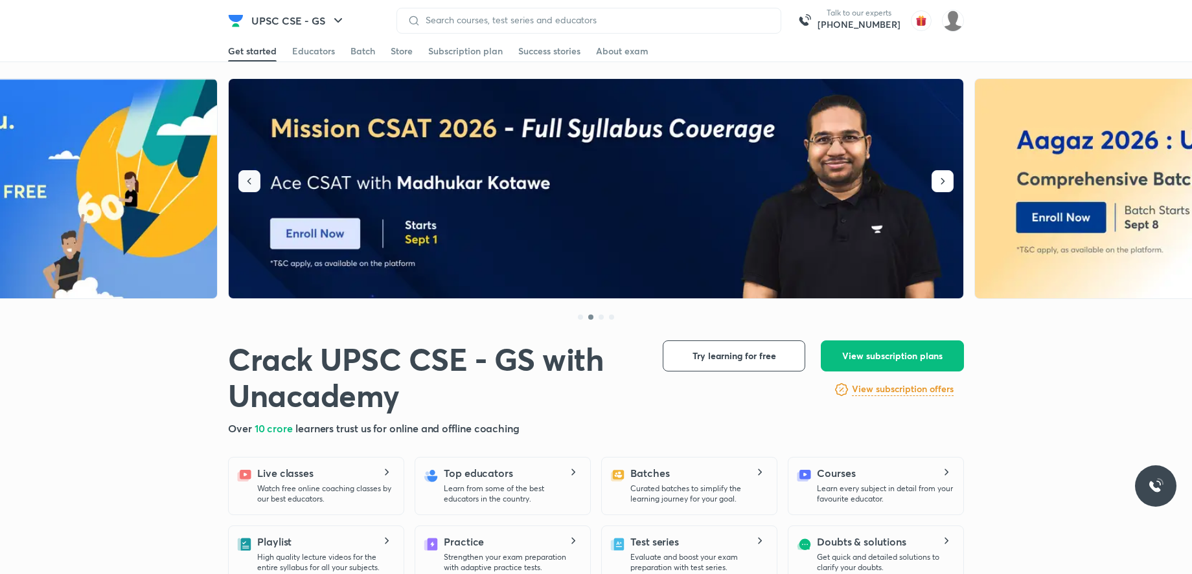
click at [251, 184] on icon "button" at bounding box center [249, 181] width 13 height 13
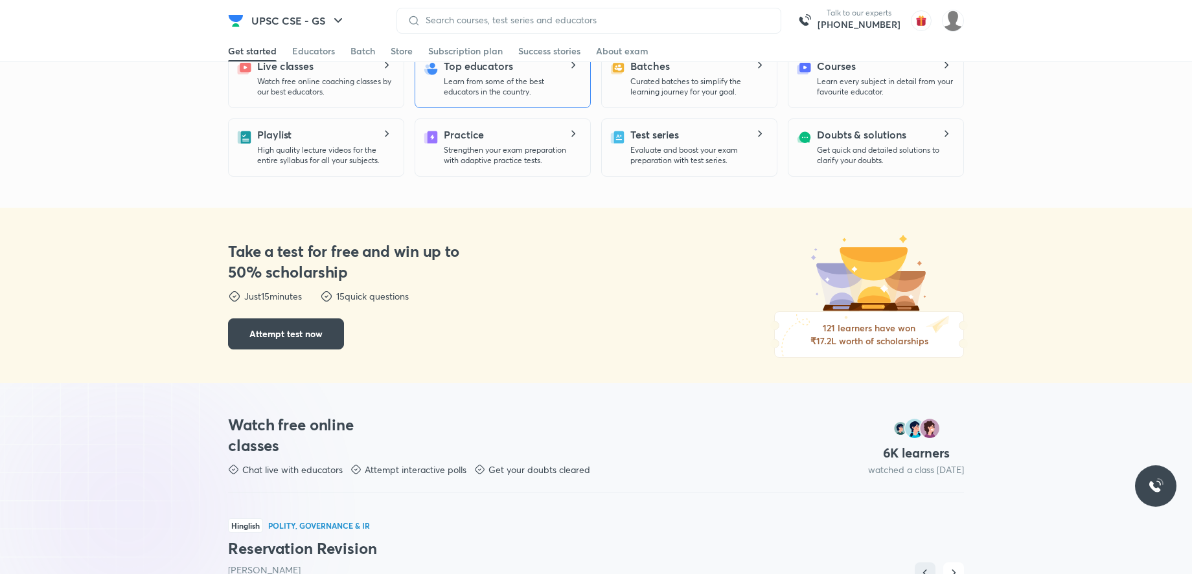
scroll to position [462, 0]
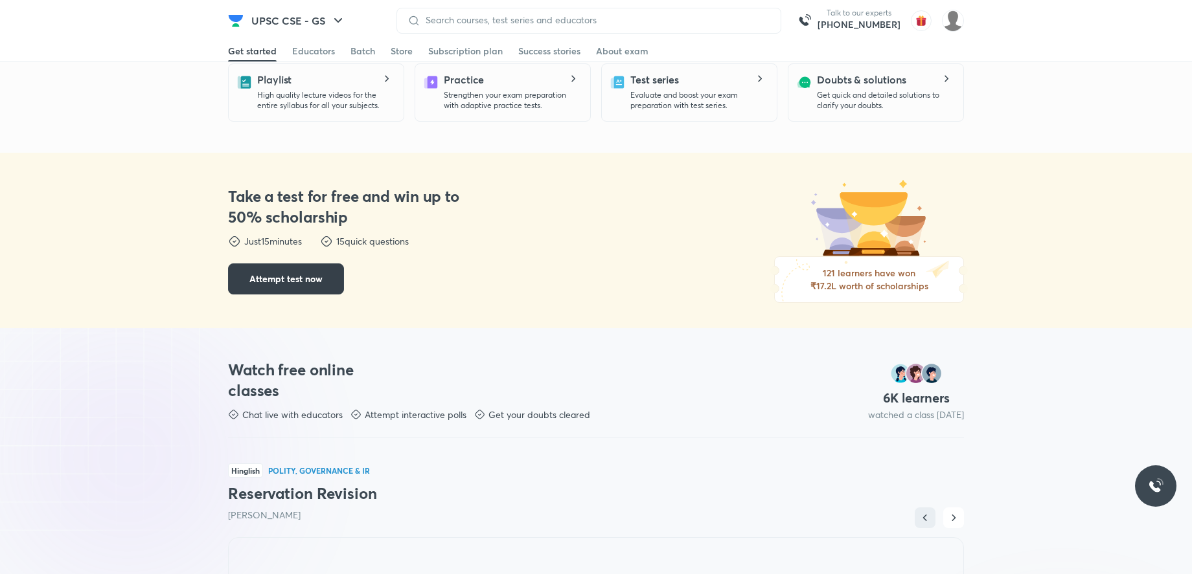
click at [248, 287] on button "Attempt test now" at bounding box center [286, 279] width 116 height 31
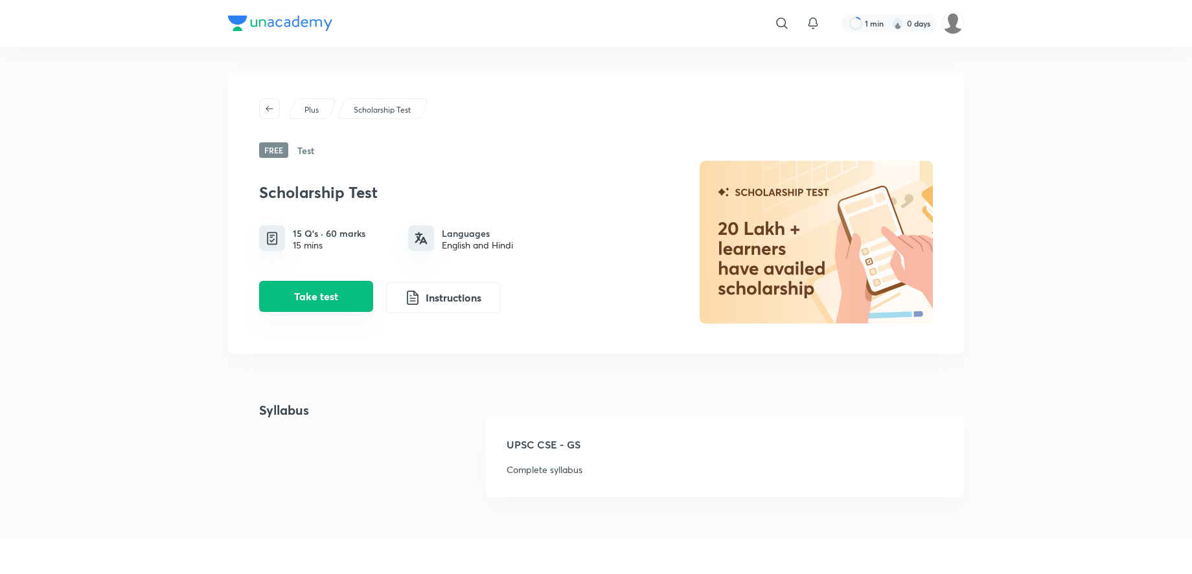
click at [318, 307] on button "Take test" at bounding box center [316, 296] width 114 height 31
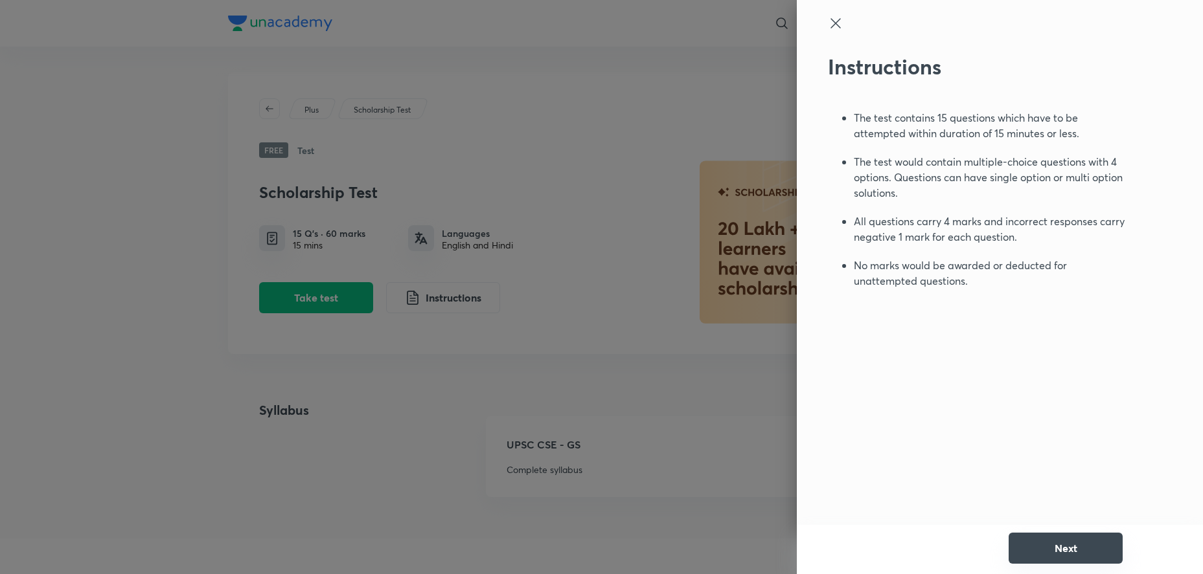
click at [1080, 550] on button "Next" at bounding box center [1065, 548] width 114 height 31
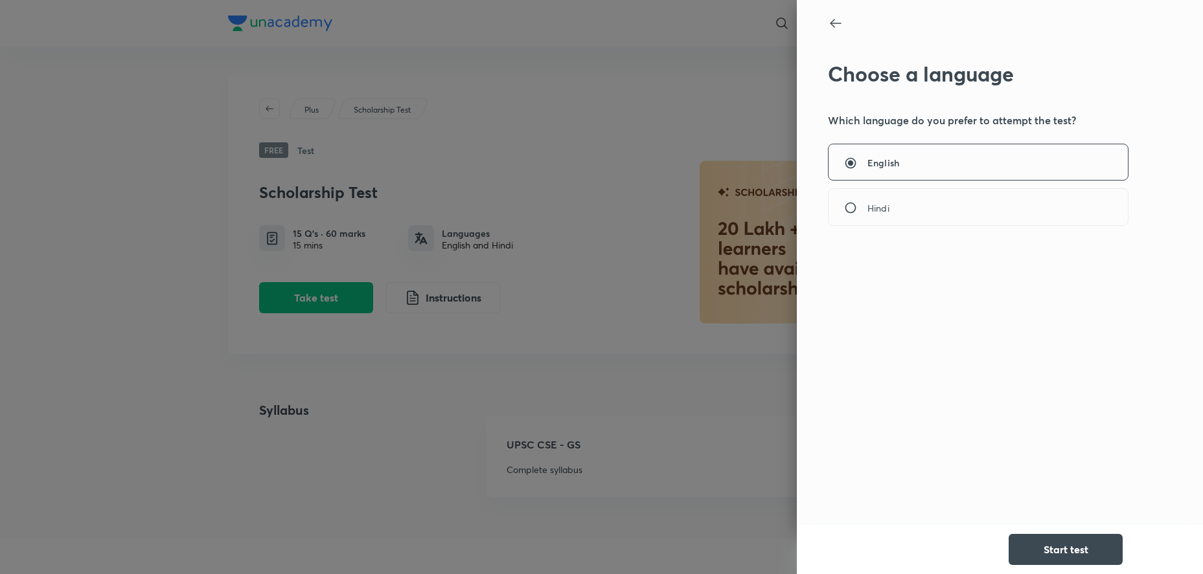
click at [1080, 550] on button "Start test" at bounding box center [1065, 549] width 114 height 31
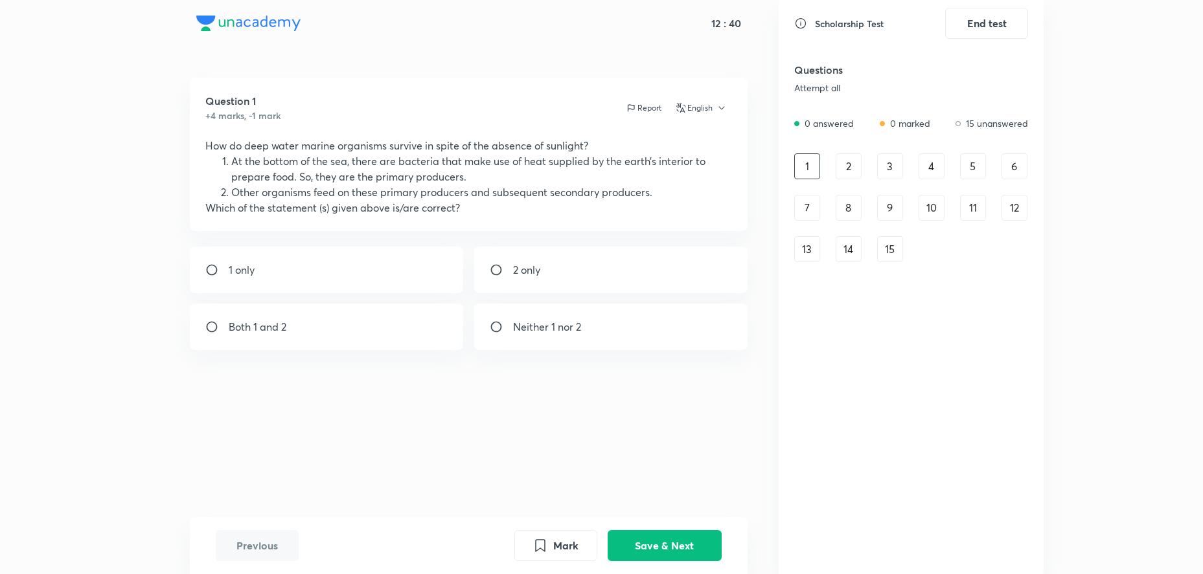
click at [365, 312] on div "Both 1 and 2" at bounding box center [326, 327] width 273 height 47
radio input "true"
click at [652, 552] on button "Save & Next" at bounding box center [664, 544] width 114 height 31
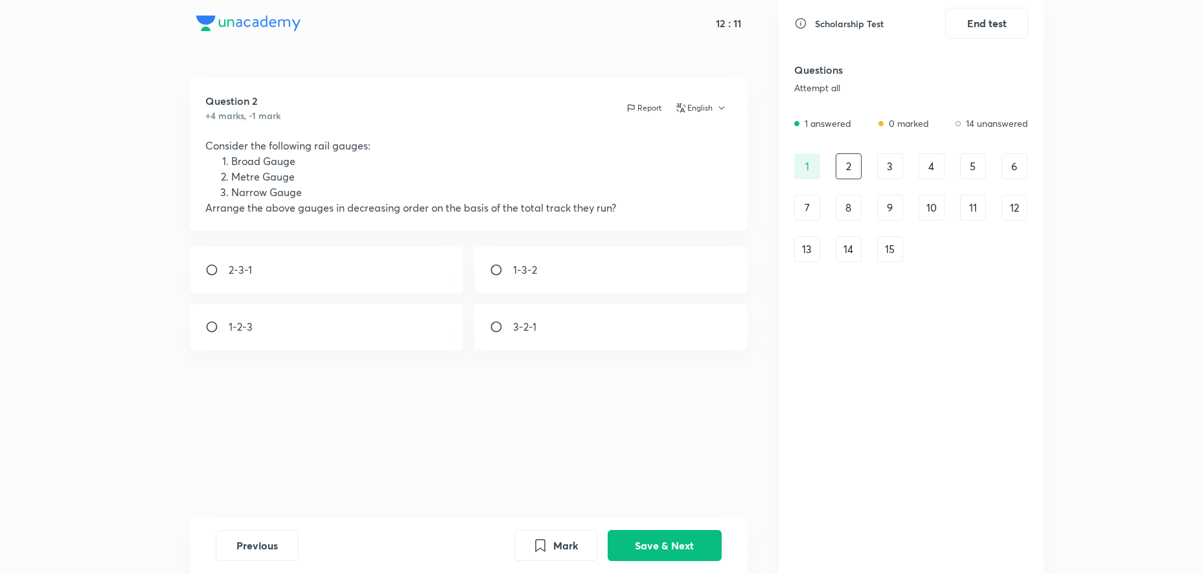
click at [345, 323] on div "1-2-3" at bounding box center [326, 327] width 273 height 47
radio input "true"
click at [650, 545] on button "Save & Next" at bounding box center [664, 544] width 114 height 31
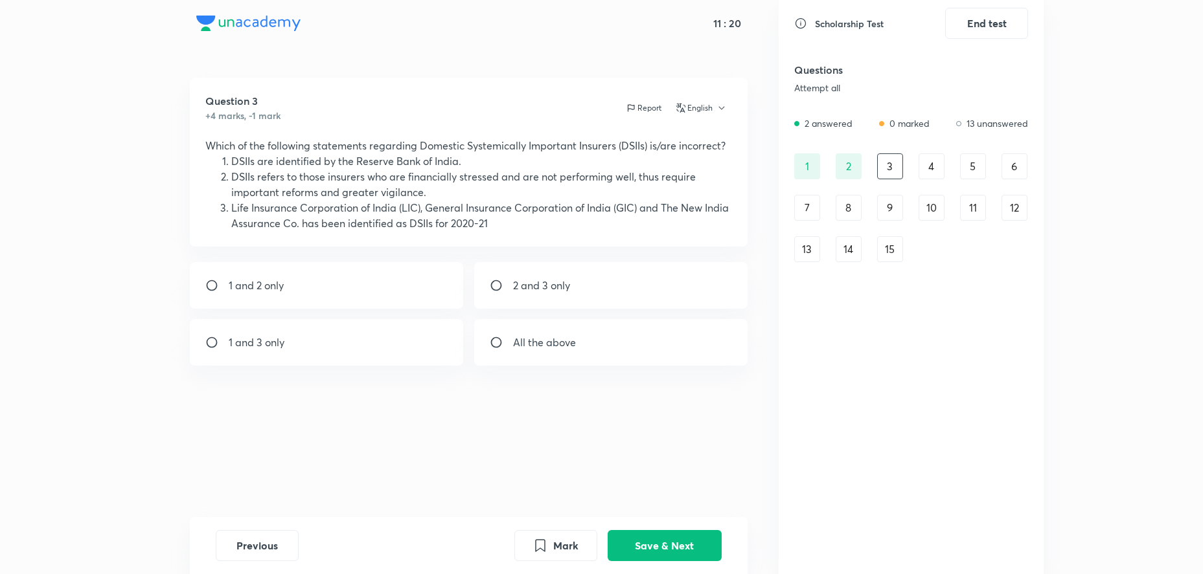
click at [282, 288] on p "1 and 2 only" at bounding box center [256, 286] width 55 height 16
radio input "true"
click at [685, 552] on button "Save & Next" at bounding box center [664, 544] width 114 height 31
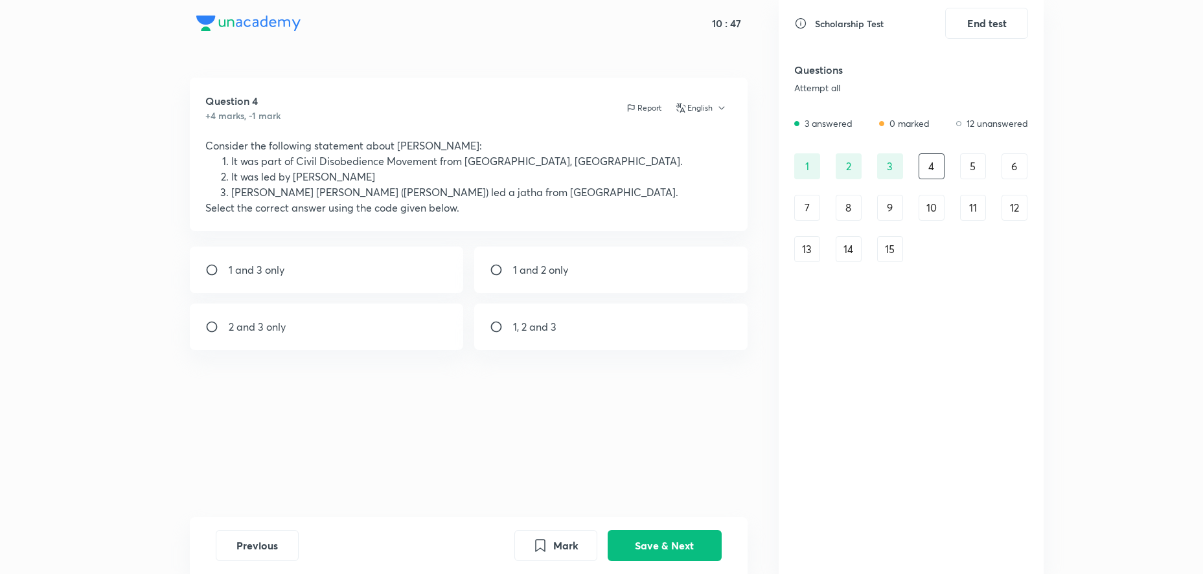
click at [372, 319] on div "2 and 3 only" at bounding box center [326, 327] width 273 height 47
radio input "true"
click at [647, 541] on button "Save & Next" at bounding box center [664, 544] width 114 height 31
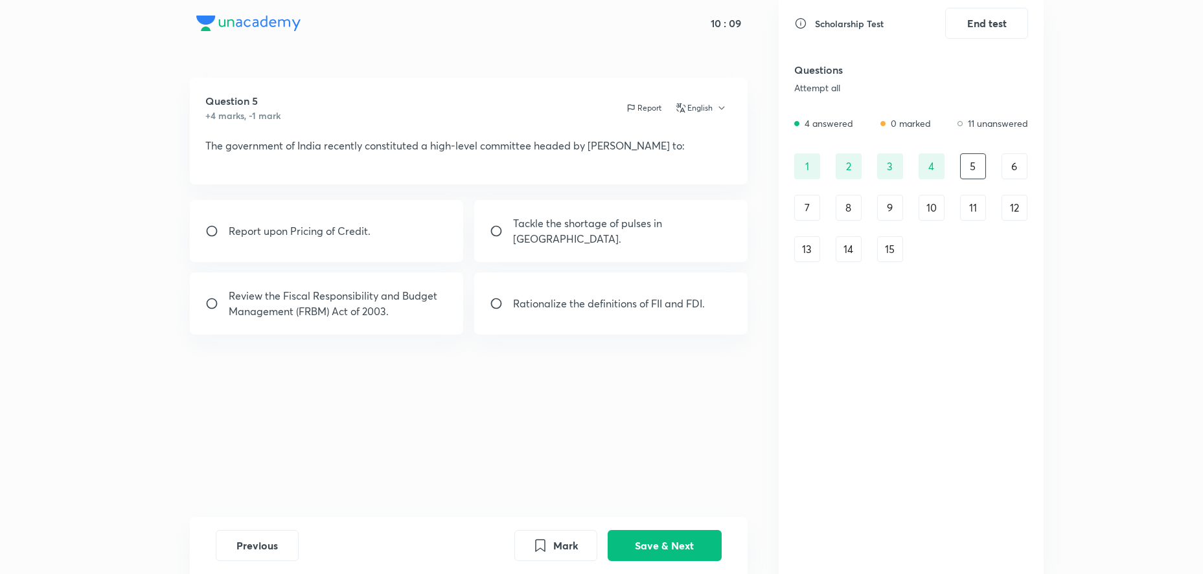
click at [286, 321] on div "Question 5 +4 marks, -1 mark Report English The government of India recently co…" at bounding box center [468, 298] width 619 height 440
click at [316, 288] on p "Review the Fiscal Responsibility and Budget Management (FRBM) Act of 2003." at bounding box center [338, 303] width 219 height 31
radio input "true"
click at [634, 546] on button "Save & Next" at bounding box center [664, 544] width 114 height 31
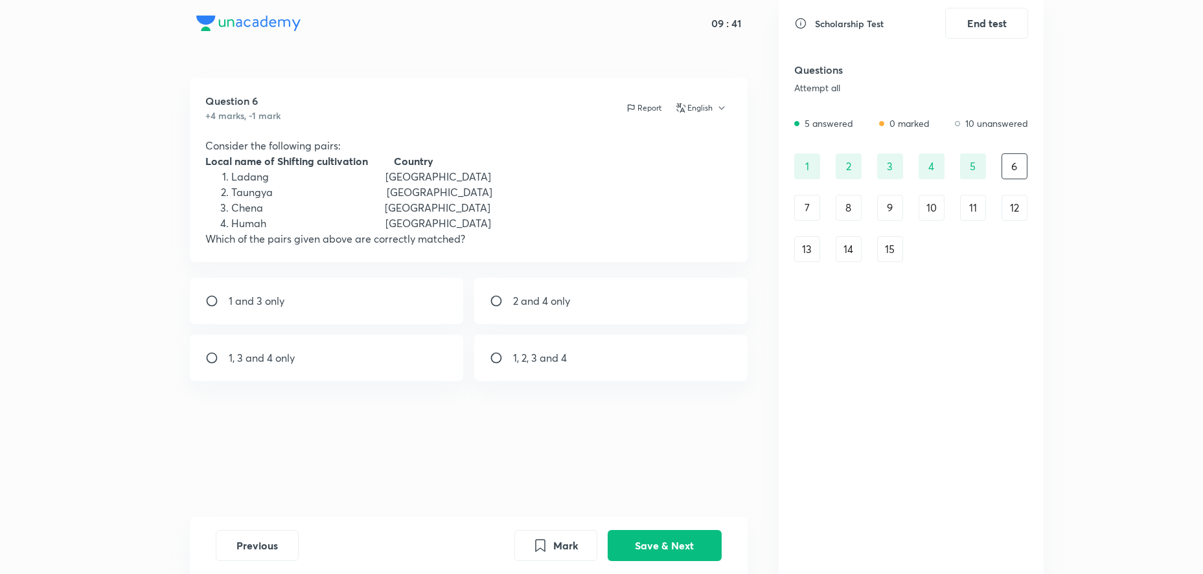
click at [361, 347] on div "1, 3 and 4 only" at bounding box center [326, 358] width 273 height 47
radio input "true"
click at [300, 301] on div "1 and 3 only" at bounding box center [326, 301] width 273 height 47
radio input "true"
radio input "false"
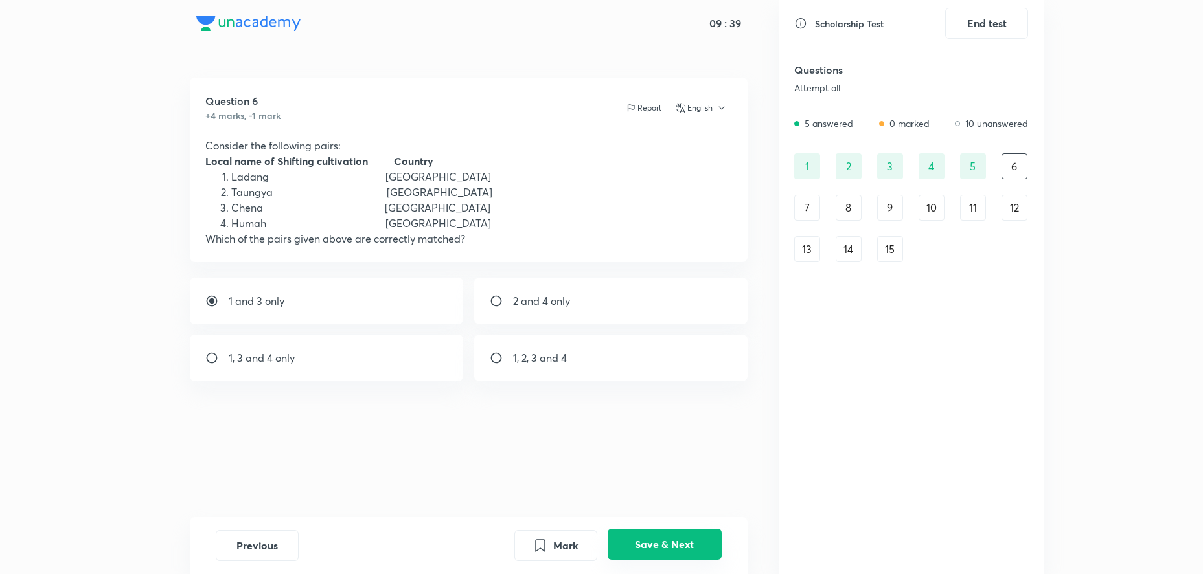
click at [655, 539] on button "Save & Next" at bounding box center [664, 544] width 114 height 31
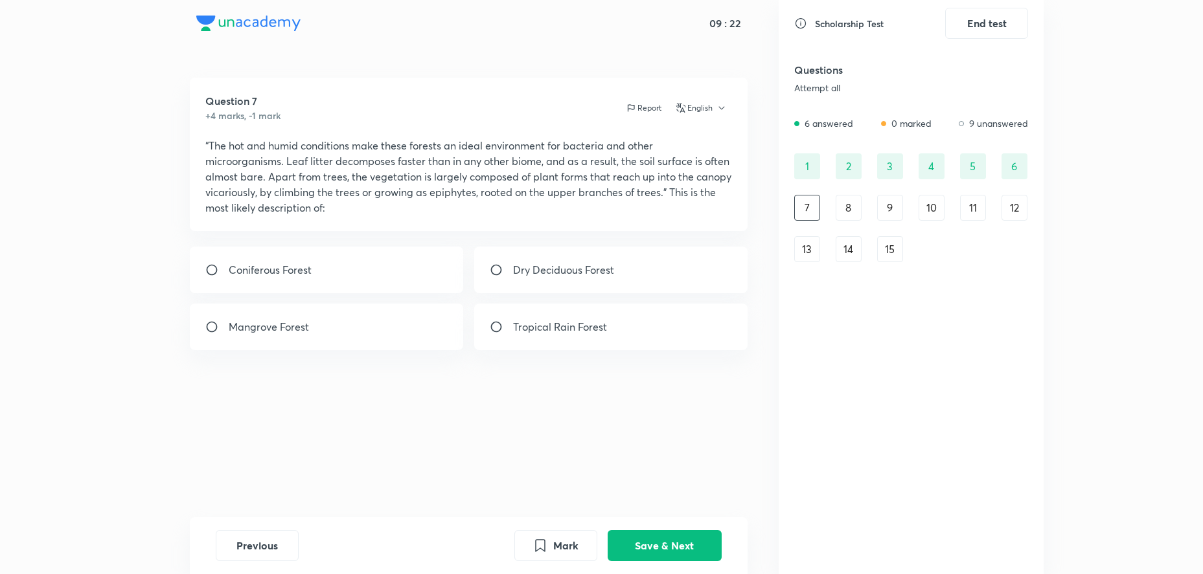
click at [592, 317] on div "Tropical Rain Forest" at bounding box center [610, 327] width 273 height 47
radio input "true"
click at [665, 536] on button "Save & Next" at bounding box center [664, 544] width 114 height 31
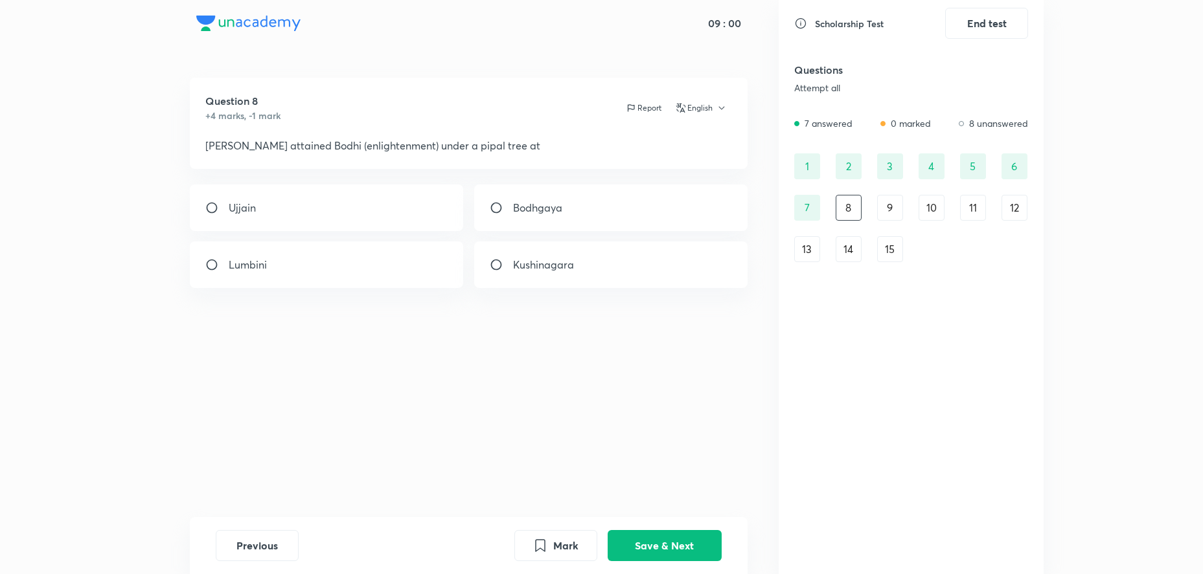
click at [534, 209] on p "Bodhgaya" at bounding box center [537, 208] width 49 height 16
radio input "true"
click at [674, 547] on button "Save & Next" at bounding box center [664, 544] width 114 height 31
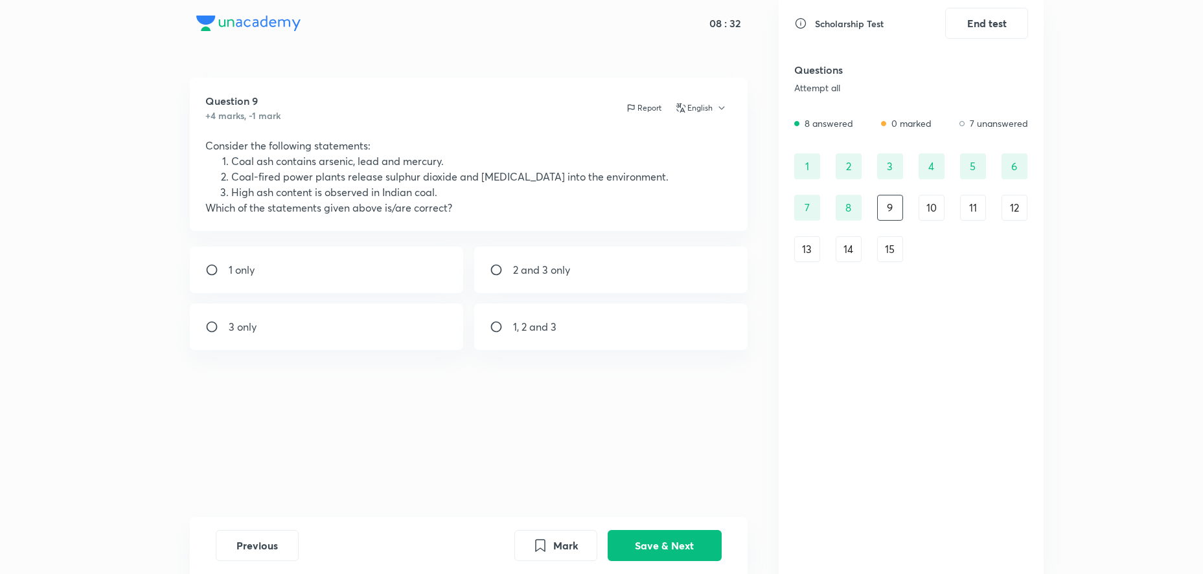
click at [532, 337] on div "1, 2 and 3" at bounding box center [610, 327] width 273 height 47
radio input "true"
click at [653, 536] on button "Save & Next" at bounding box center [664, 544] width 114 height 31
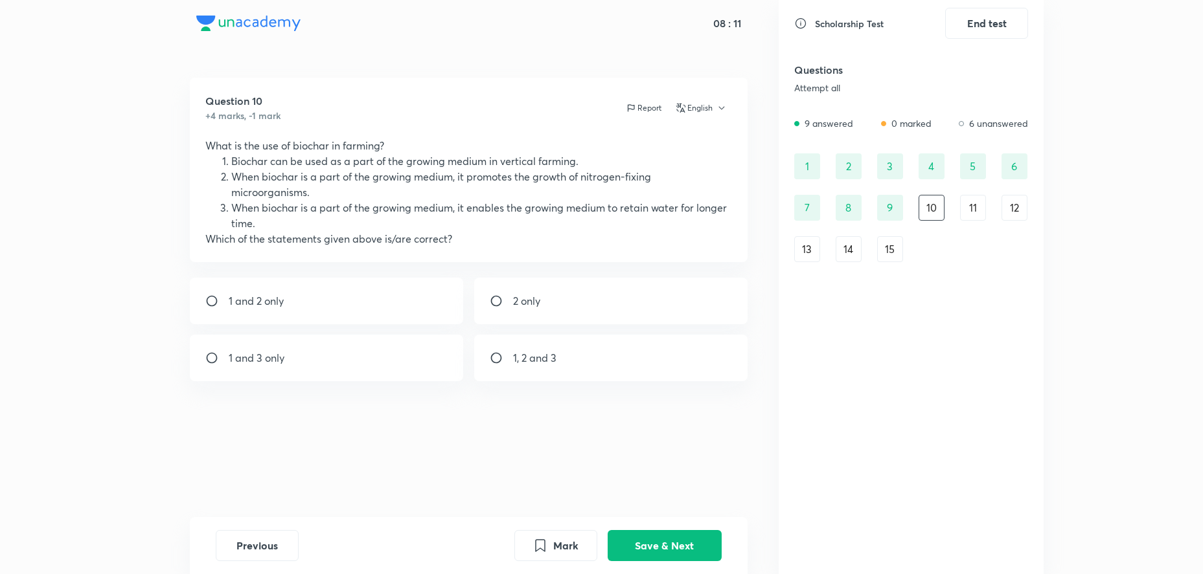
click at [516, 378] on div "1, 2 and 3" at bounding box center [610, 358] width 273 height 47
radio input "true"
click at [637, 537] on button "Save & Next" at bounding box center [664, 544] width 114 height 31
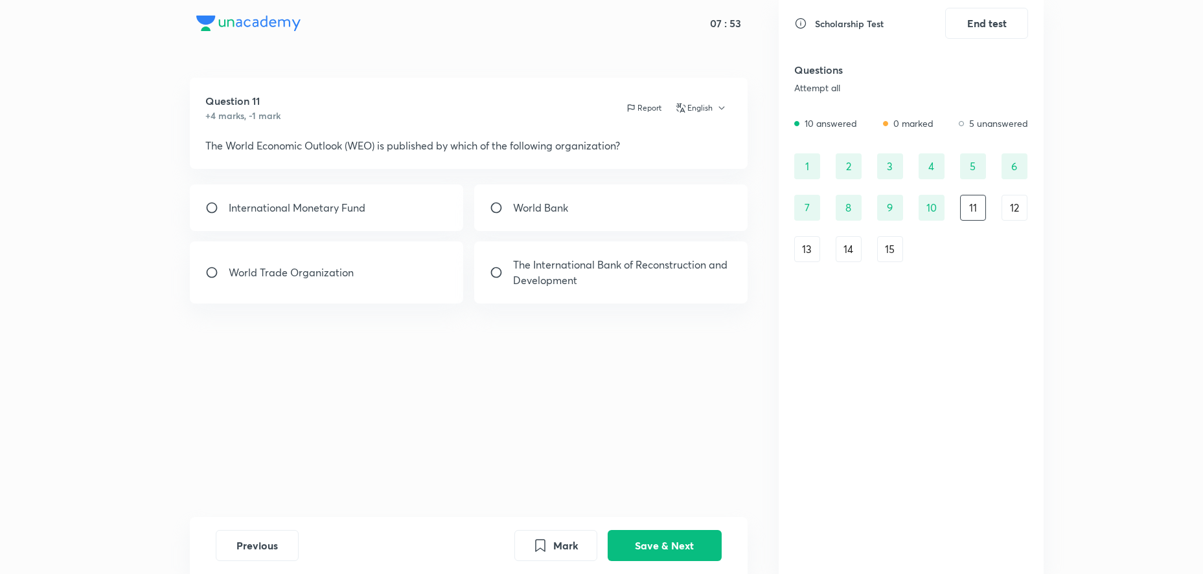
click at [290, 219] on div "International Monetary Fund" at bounding box center [326, 208] width 273 height 47
radio input "true"
click at [670, 545] on button "Save & Next" at bounding box center [664, 544] width 114 height 31
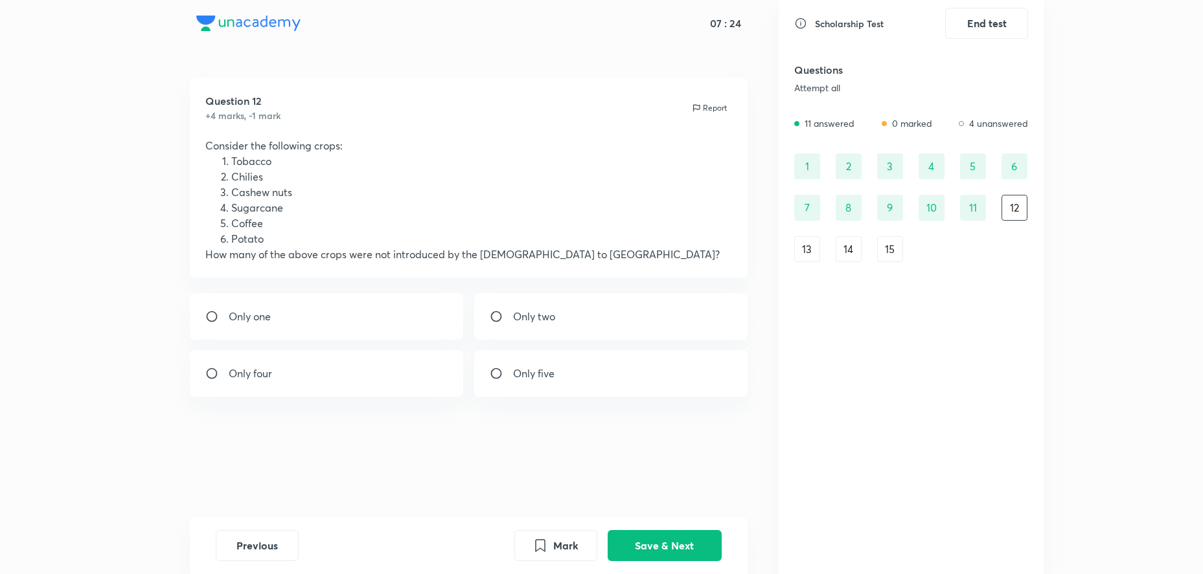
click at [528, 322] on p "Only two" at bounding box center [534, 317] width 42 height 16
radio input "true"
click at [701, 545] on button "Save & Next" at bounding box center [664, 544] width 114 height 31
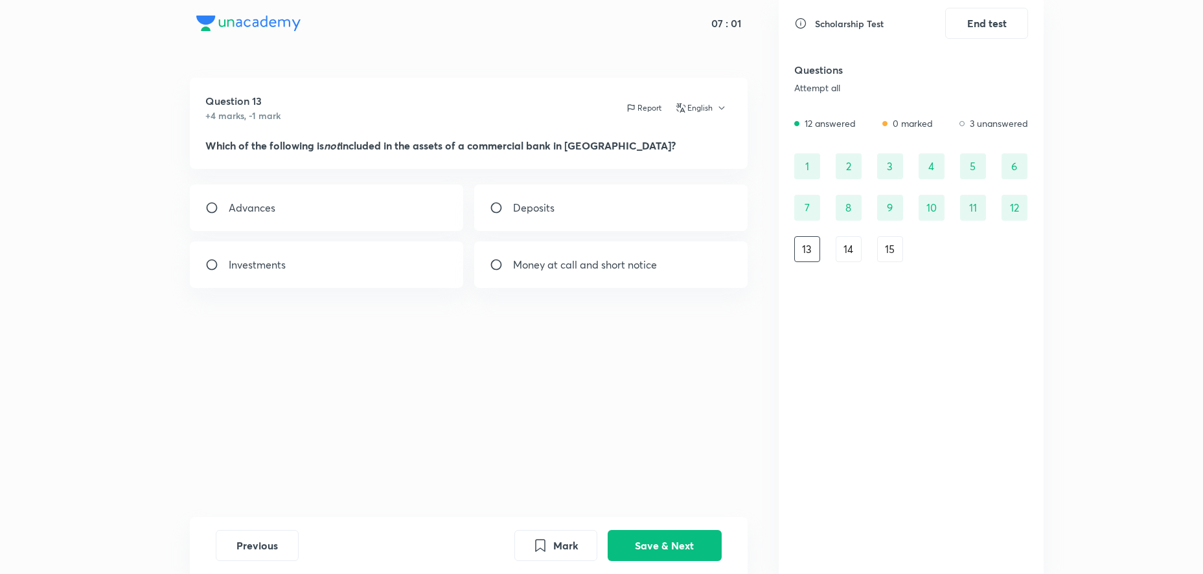
click at [516, 205] on p "Deposits" at bounding box center [533, 208] width 41 height 16
radio input "true"
click at [664, 543] on button "Save & Next" at bounding box center [664, 544] width 114 height 31
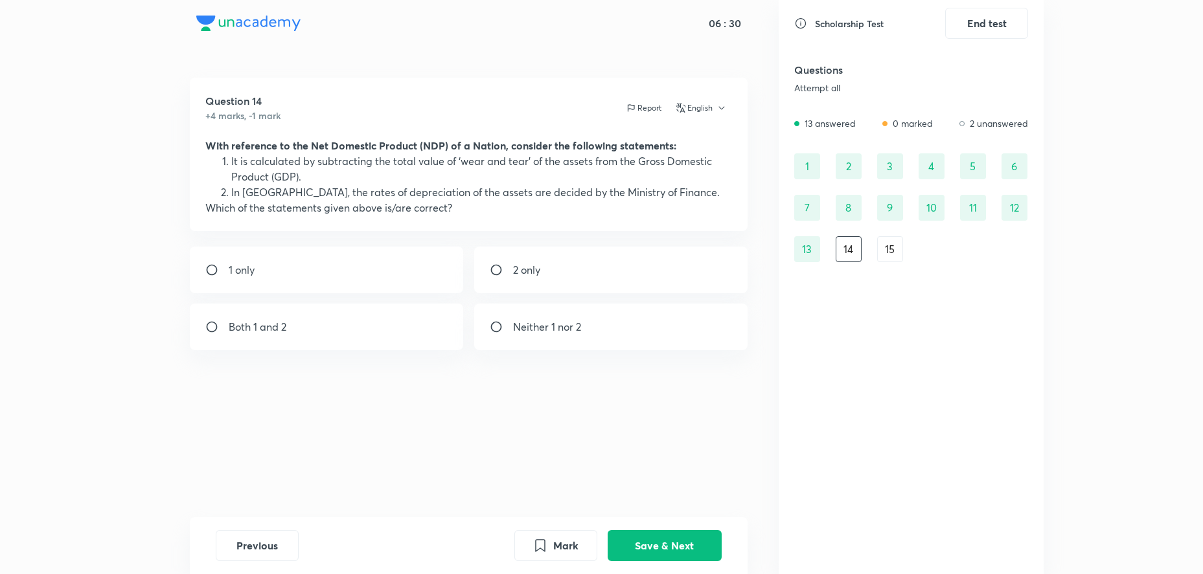
click at [378, 264] on div "1 only" at bounding box center [326, 270] width 273 height 47
radio input "true"
click at [673, 536] on button "Save & Next" at bounding box center [664, 544] width 114 height 31
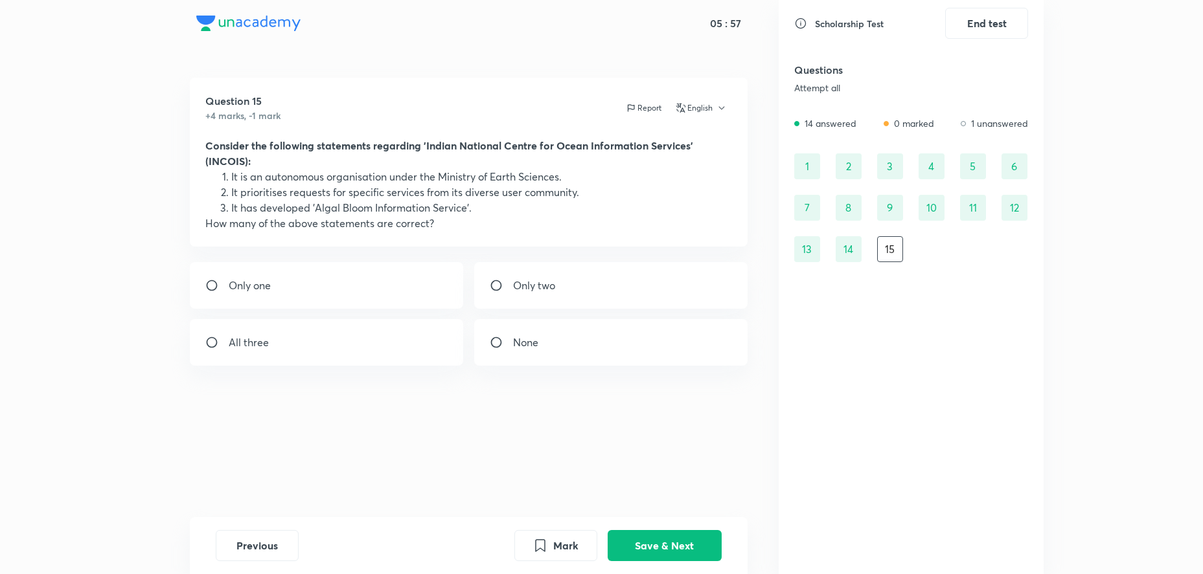
click at [297, 334] on div "All three" at bounding box center [326, 342] width 273 height 47
radio input "true"
click at [665, 534] on button "Save & Next" at bounding box center [664, 544] width 114 height 31
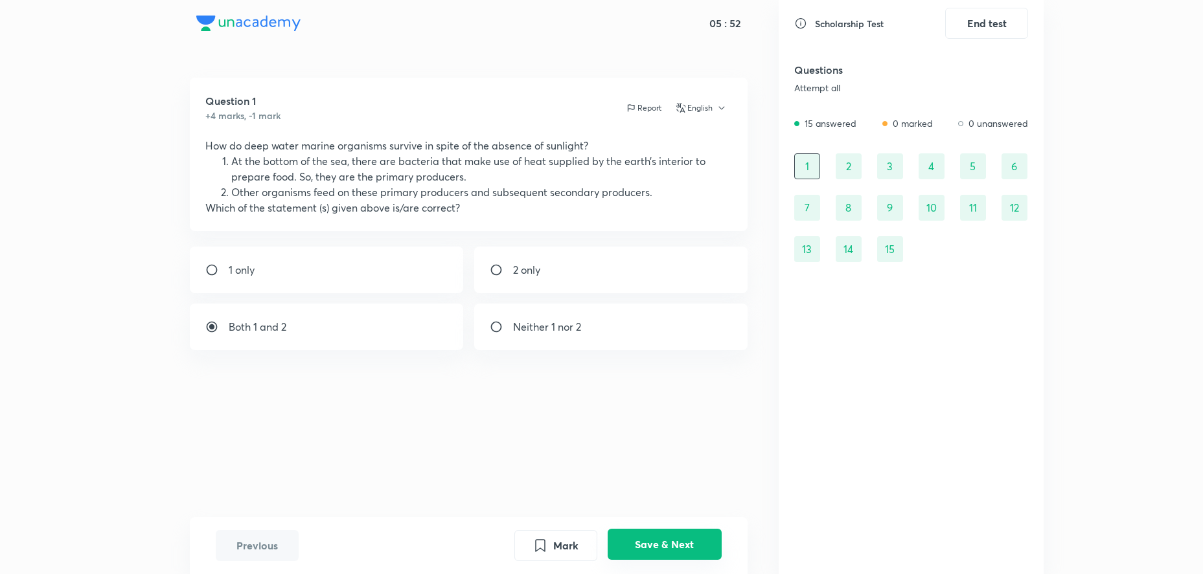
click at [669, 534] on button "Save & Next" at bounding box center [664, 544] width 114 height 31
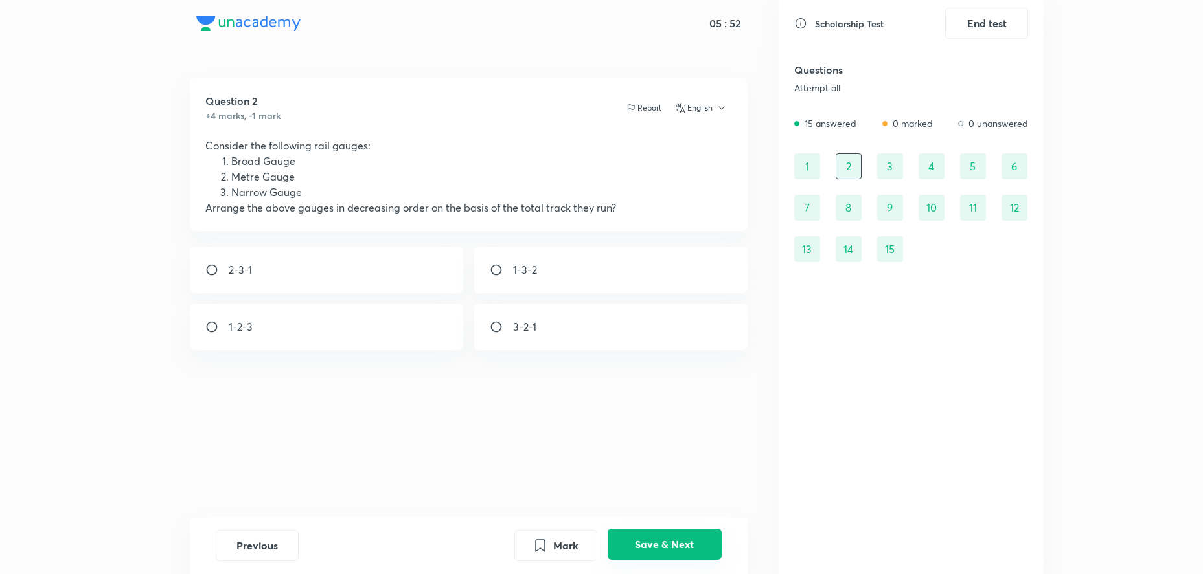
radio input "true"
click at [669, 534] on button "Save & Next" at bounding box center [664, 544] width 114 height 31
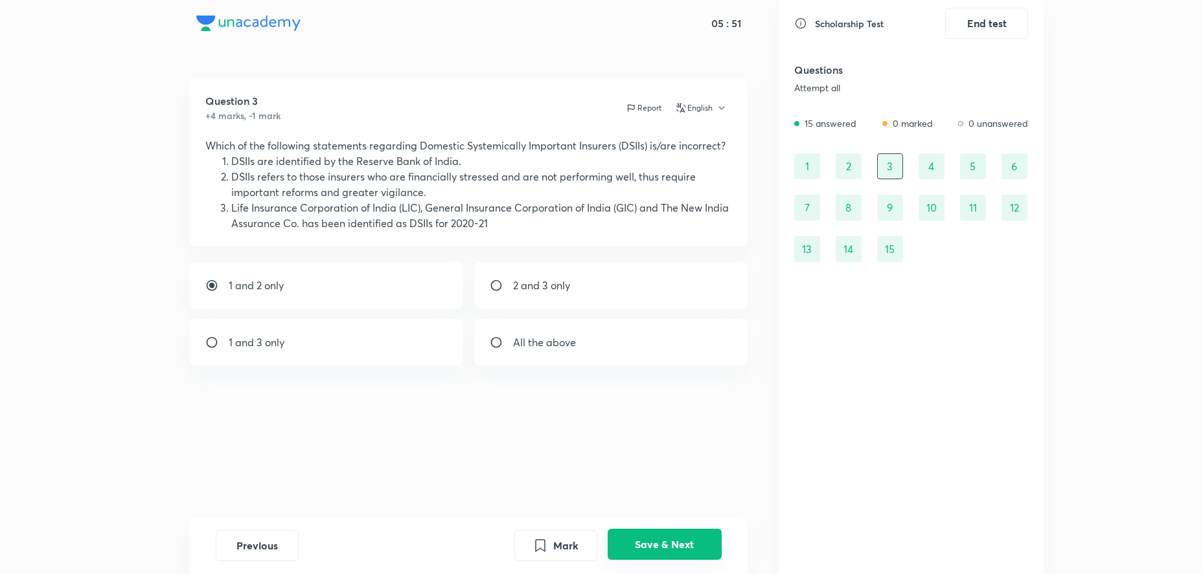
click at [669, 534] on button "Save & Next" at bounding box center [664, 544] width 114 height 31
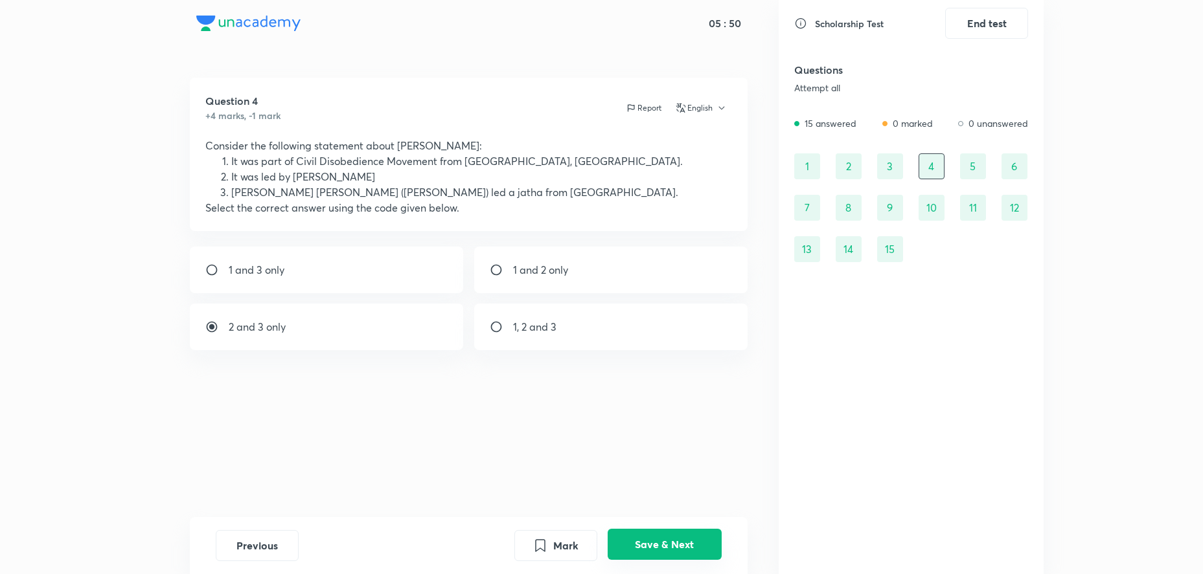
click at [669, 534] on button "Save & Next" at bounding box center [664, 544] width 114 height 31
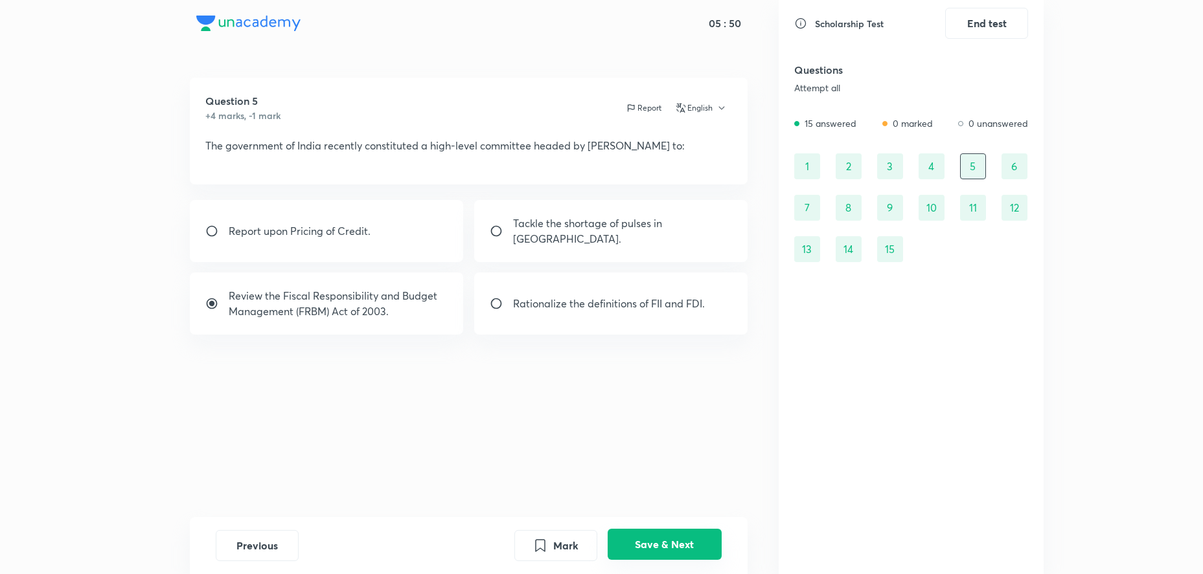
click at [669, 534] on button "Save & Next" at bounding box center [664, 544] width 114 height 31
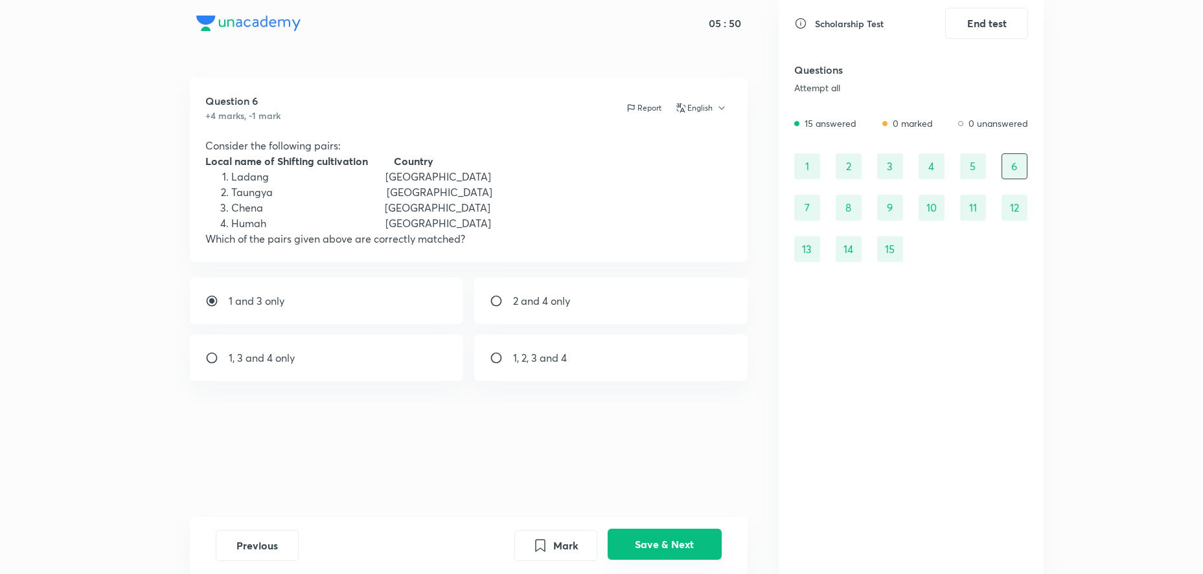
click at [669, 534] on button "Save & Next" at bounding box center [664, 544] width 114 height 31
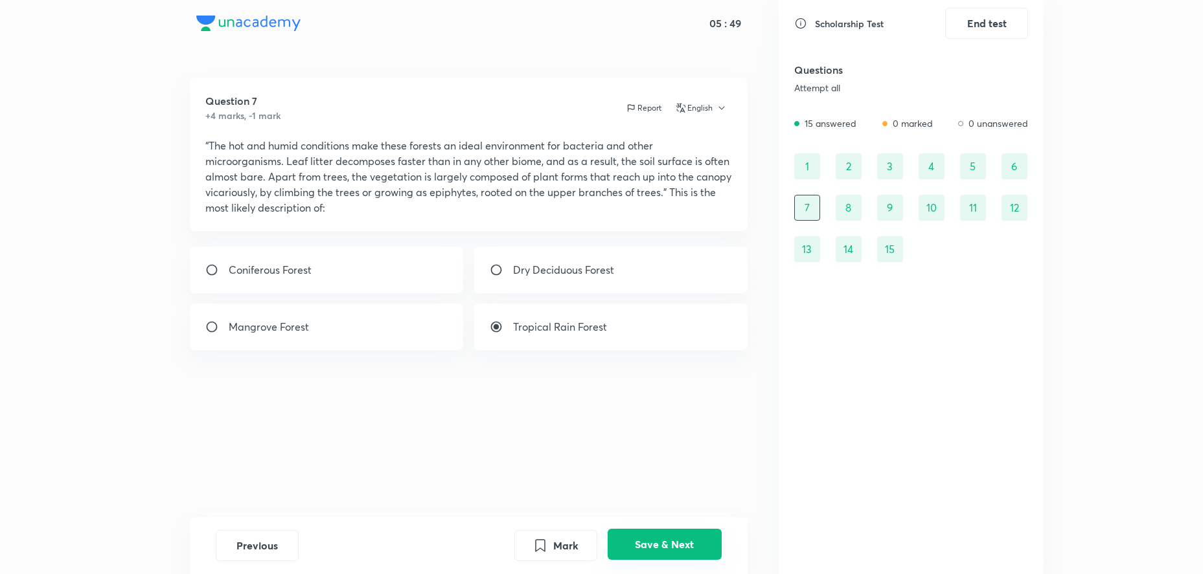
click at [669, 534] on button "Save & Next" at bounding box center [664, 544] width 114 height 31
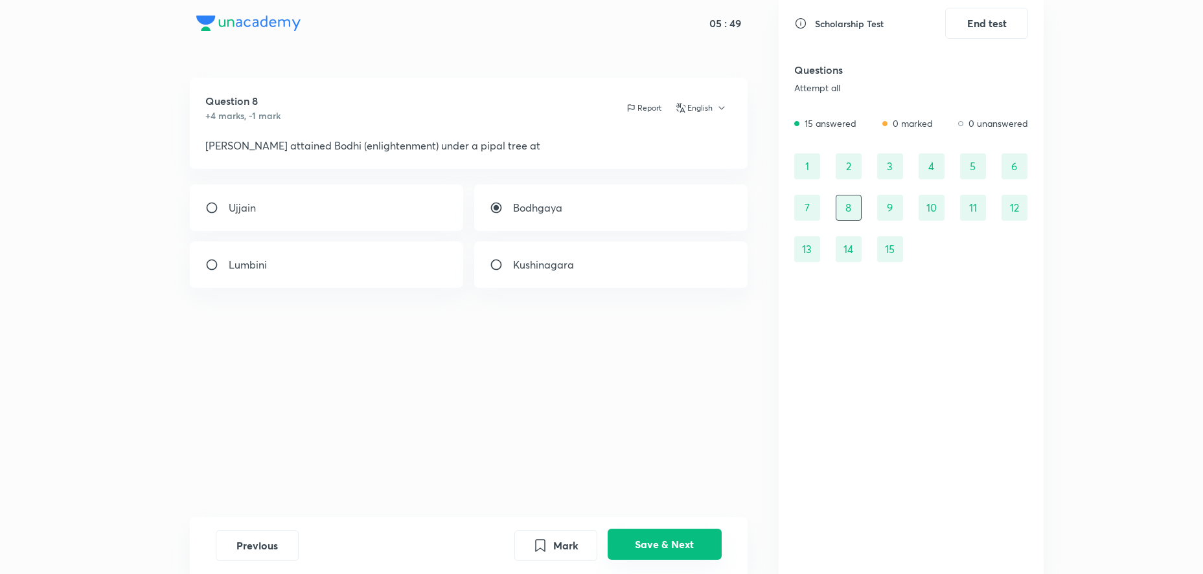
click at [669, 534] on button "Save & Next" at bounding box center [664, 544] width 114 height 31
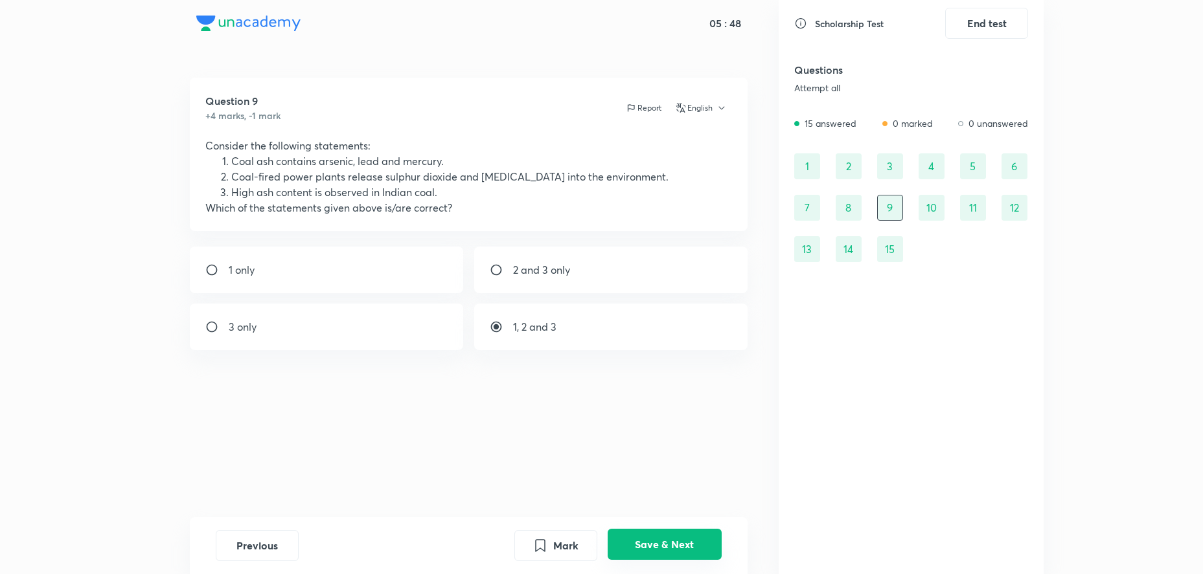
click at [669, 534] on button "Save & Next" at bounding box center [664, 544] width 114 height 31
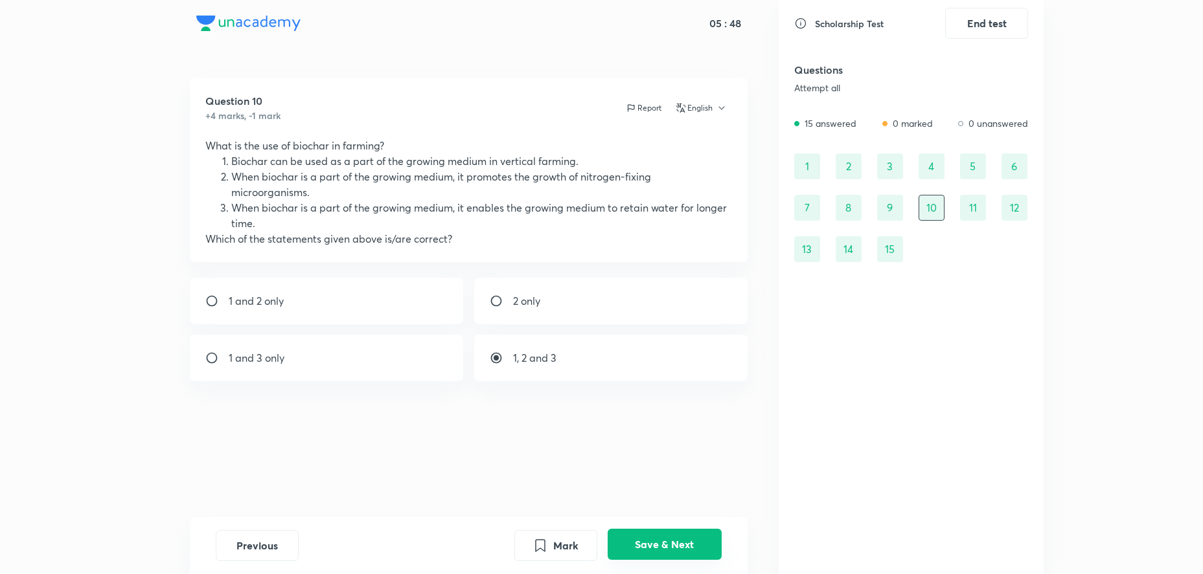
click at [669, 534] on button "Save & Next" at bounding box center [664, 544] width 114 height 31
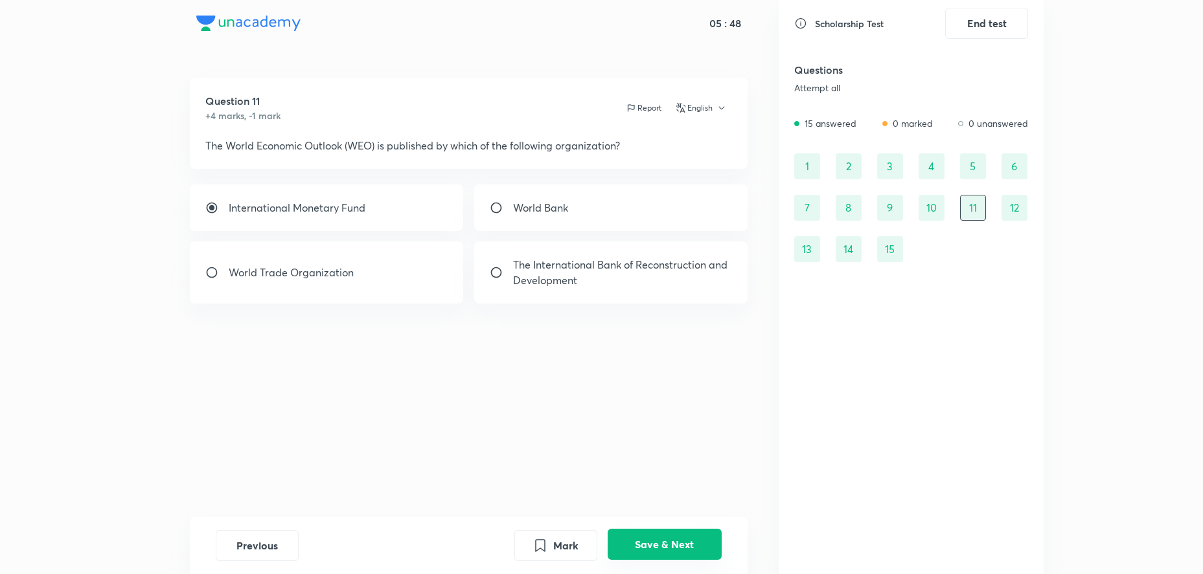
click at [669, 534] on button "Save & Next" at bounding box center [664, 544] width 114 height 31
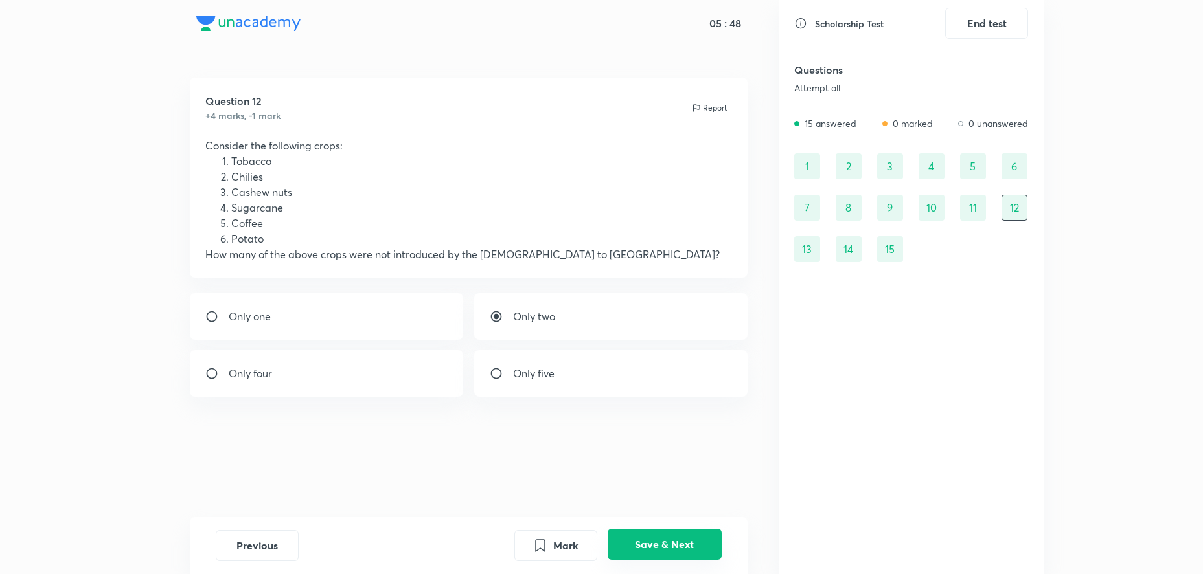
click at [669, 534] on button "Save & Next" at bounding box center [664, 544] width 114 height 31
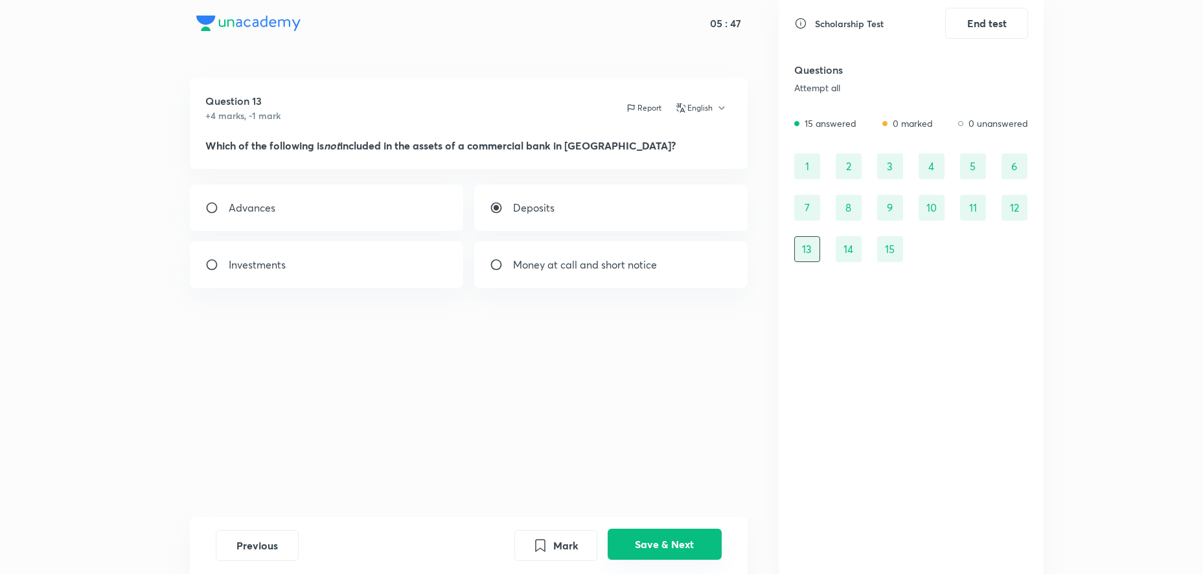
click at [669, 534] on button "Save & Next" at bounding box center [664, 544] width 114 height 31
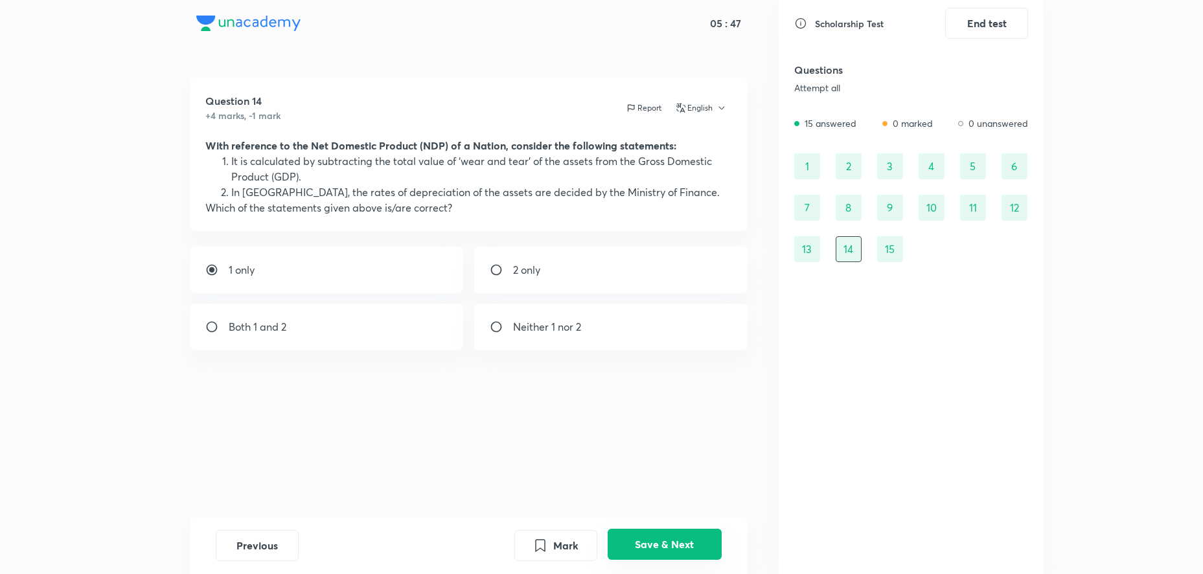
click at [669, 534] on button "Save & Next" at bounding box center [664, 544] width 114 height 31
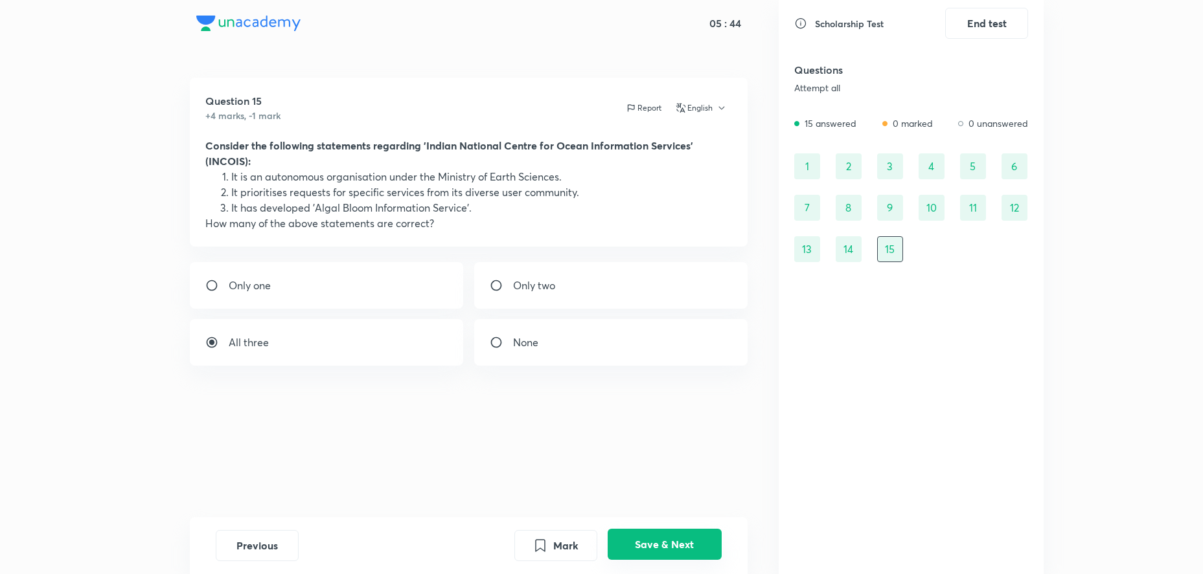
click at [675, 539] on button "Save & Next" at bounding box center [664, 544] width 114 height 31
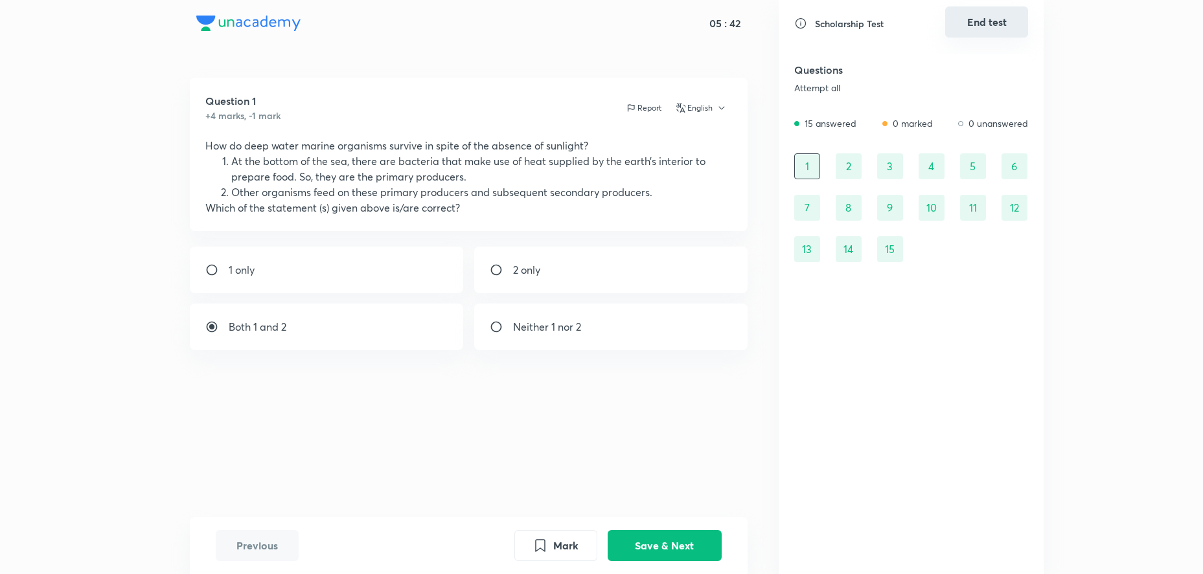
click at [979, 28] on button "End test" at bounding box center [986, 21] width 83 height 31
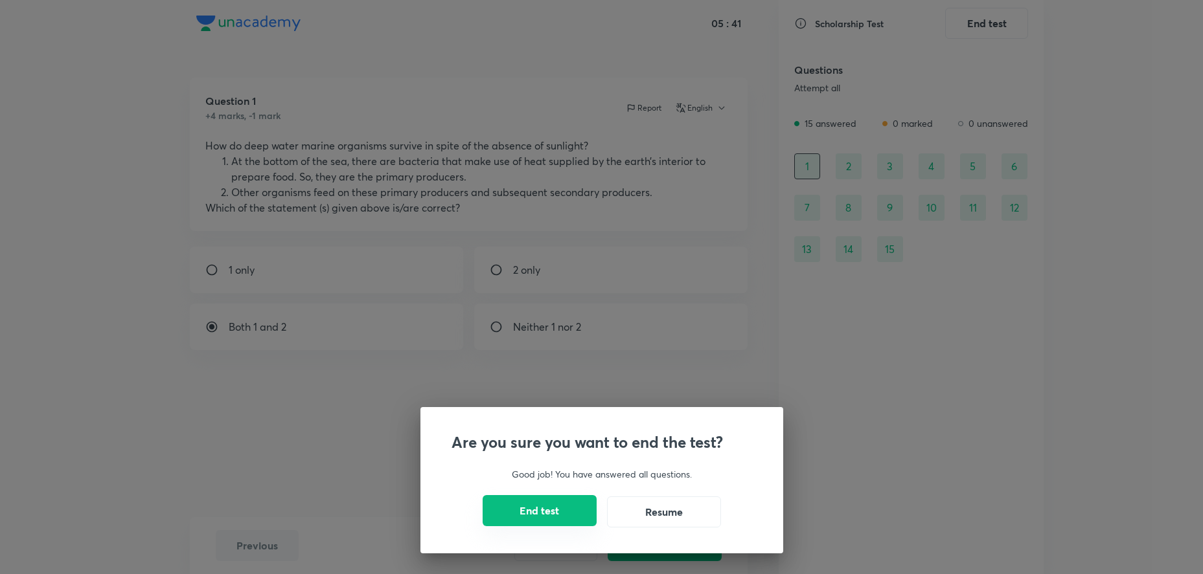
click at [538, 514] on button "End test" at bounding box center [539, 510] width 114 height 31
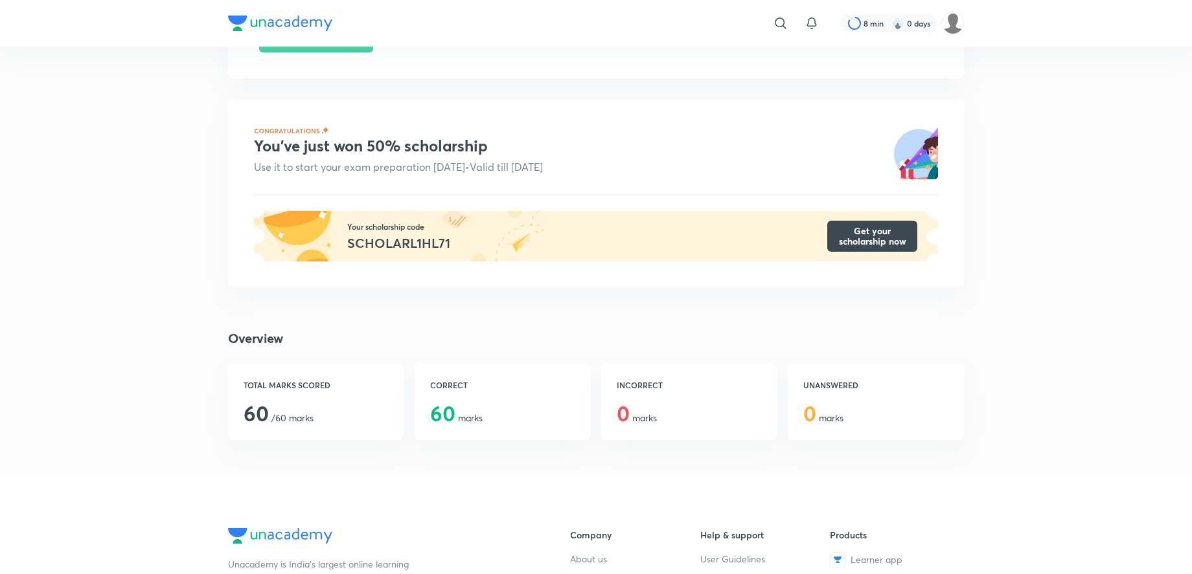
scroll to position [198, 0]
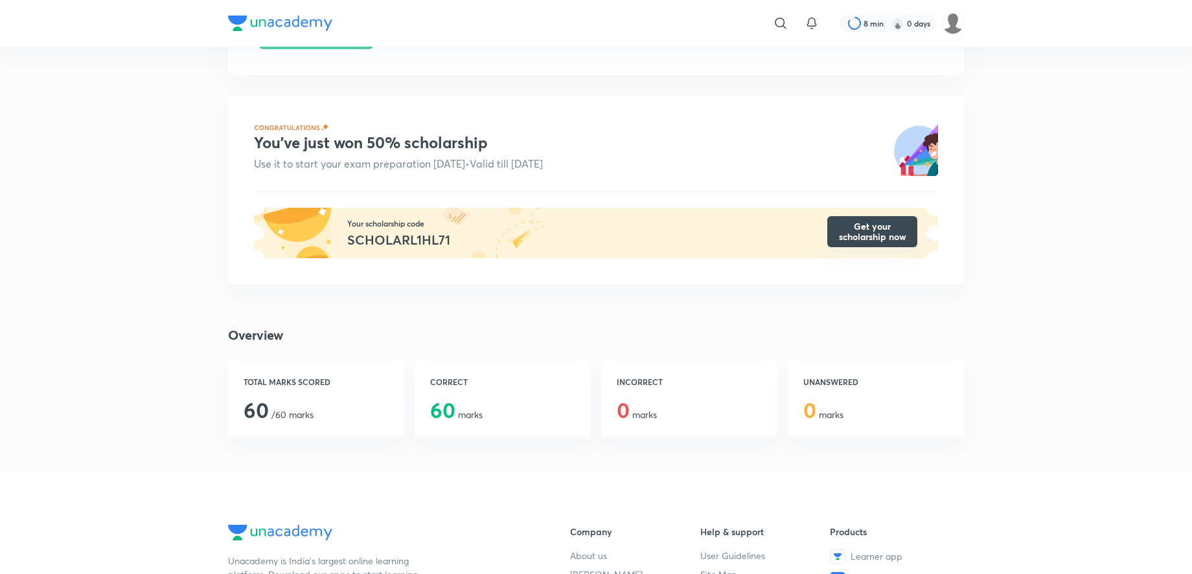
click at [894, 234] on button "Get your scholarship now" at bounding box center [872, 231] width 90 height 31
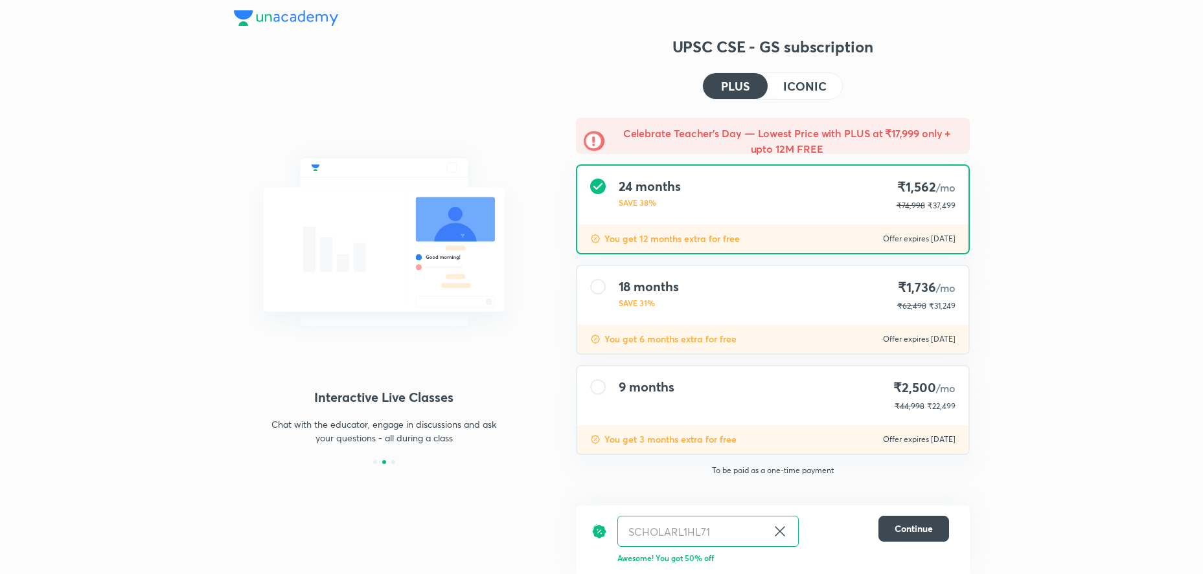
click at [793, 90] on h4 "ICONIC" at bounding box center [804, 86] width 43 height 12
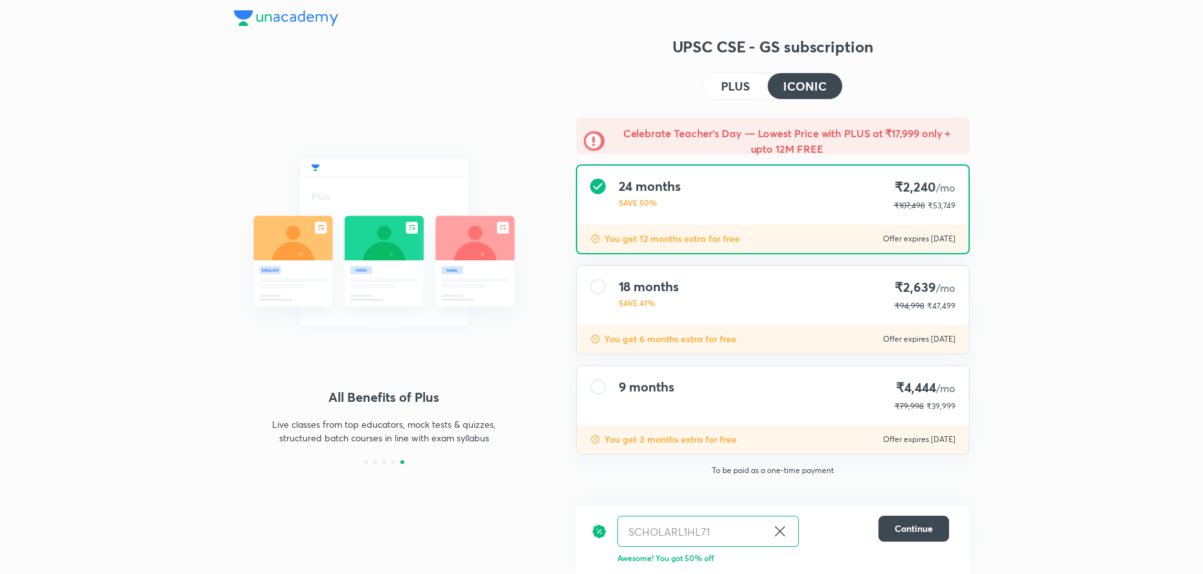
click at [731, 82] on h4 "PLUS" at bounding box center [735, 86] width 28 height 12
click at [598, 137] on img at bounding box center [594, 141] width 21 height 21
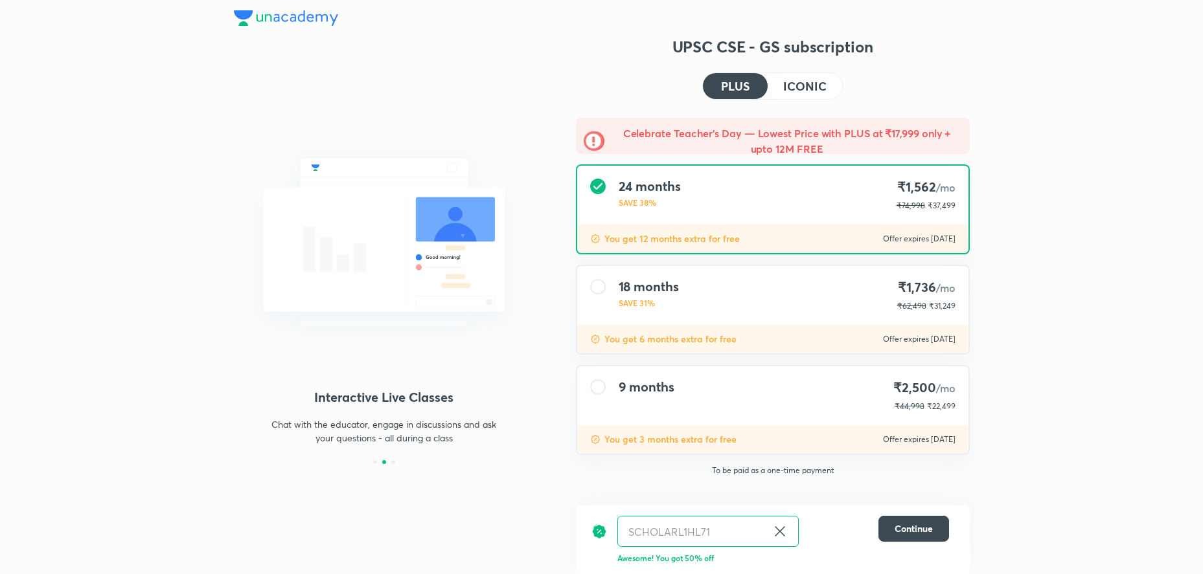
click at [828, 82] on button "ICONIC" at bounding box center [804, 86] width 74 height 26
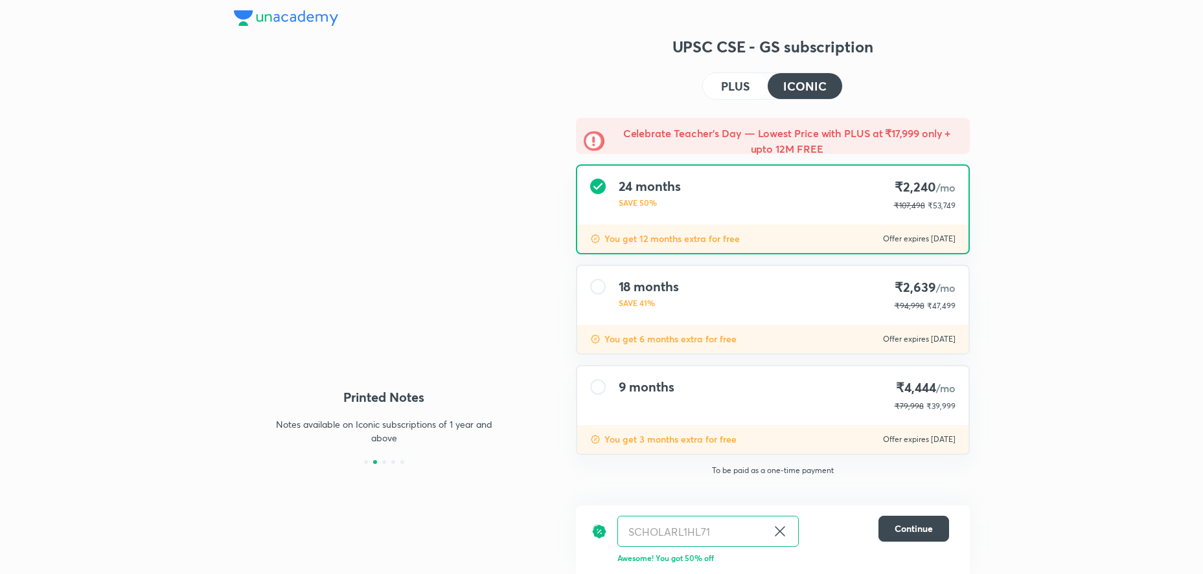
click at [313, 14] on img at bounding box center [286, 18] width 104 height 16
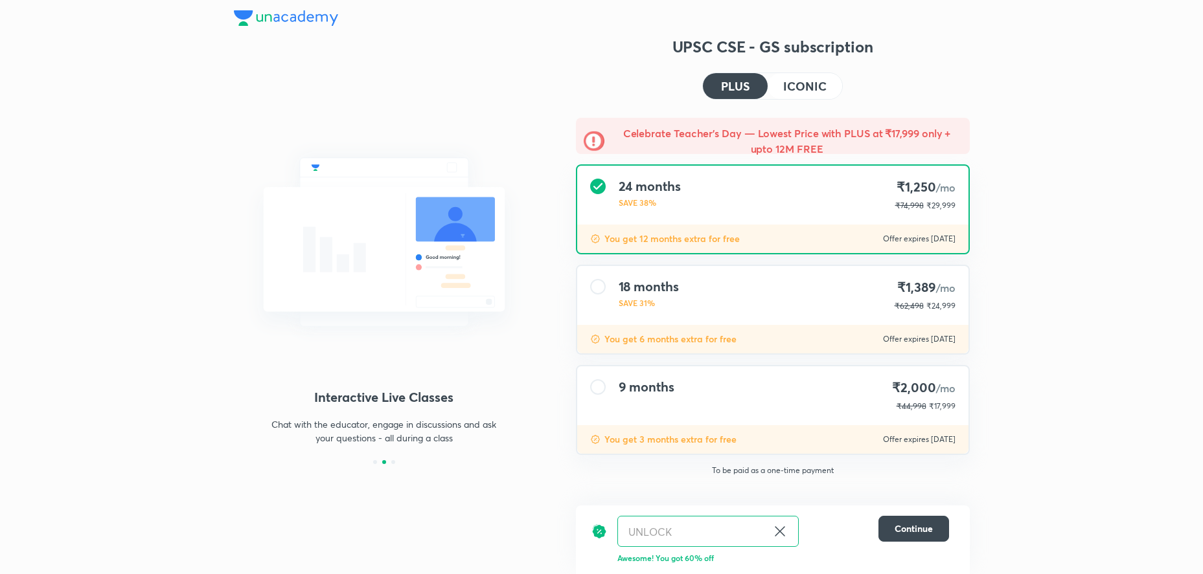
click at [799, 80] on h4 "ICONIC" at bounding box center [804, 86] width 43 height 12
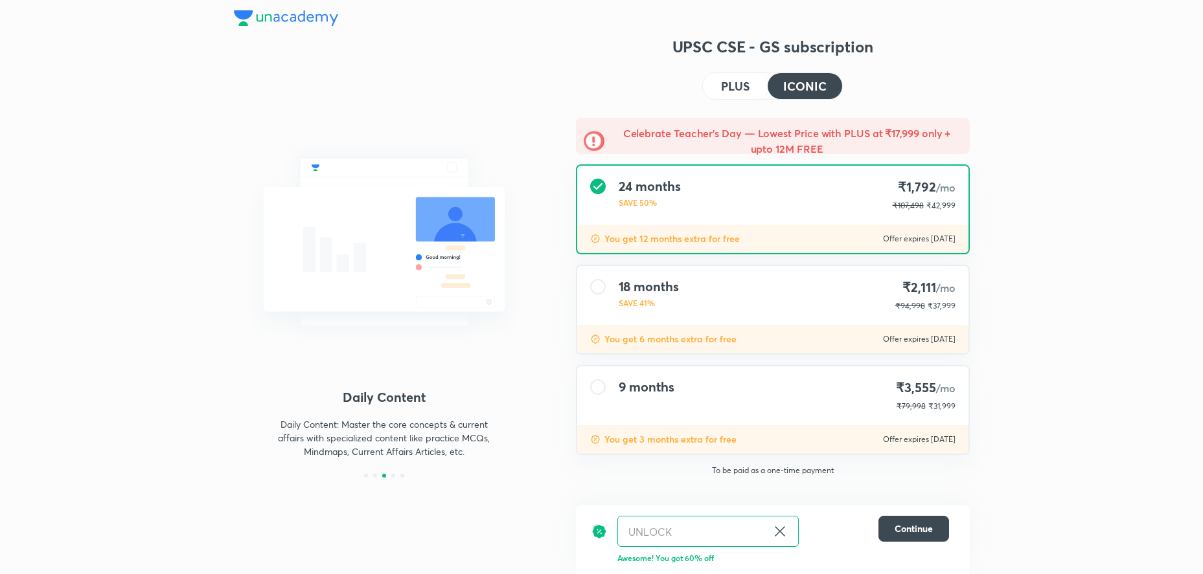
click at [747, 77] on button "PLUS" at bounding box center [735, 86] width 65 height 26
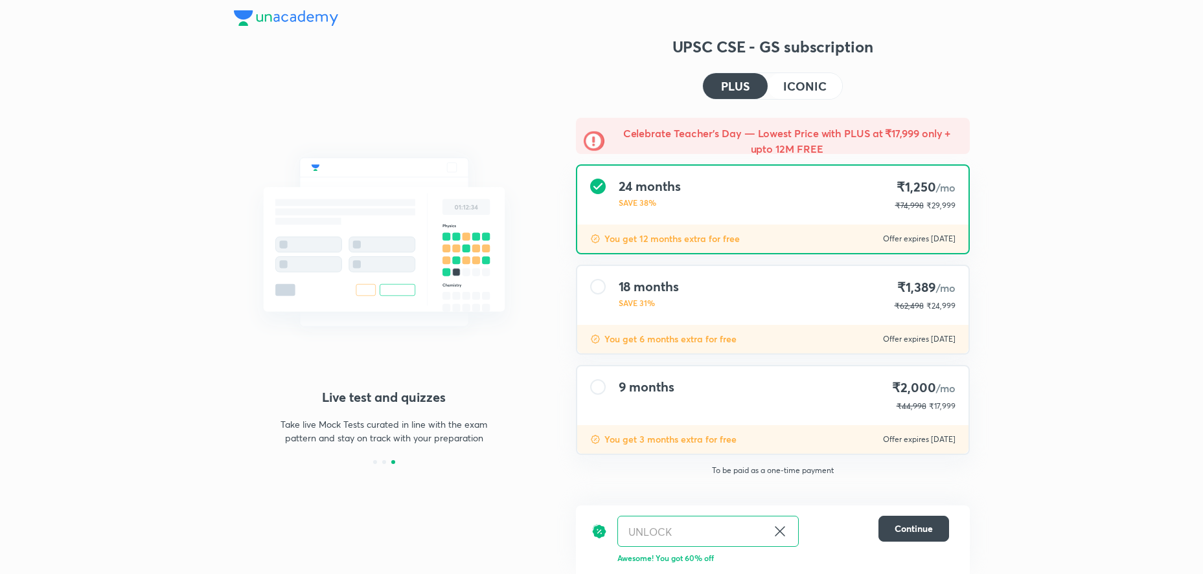
click at [813, 97] on button "ICONIC" at bounding box center [804, 86] width 74 height 26
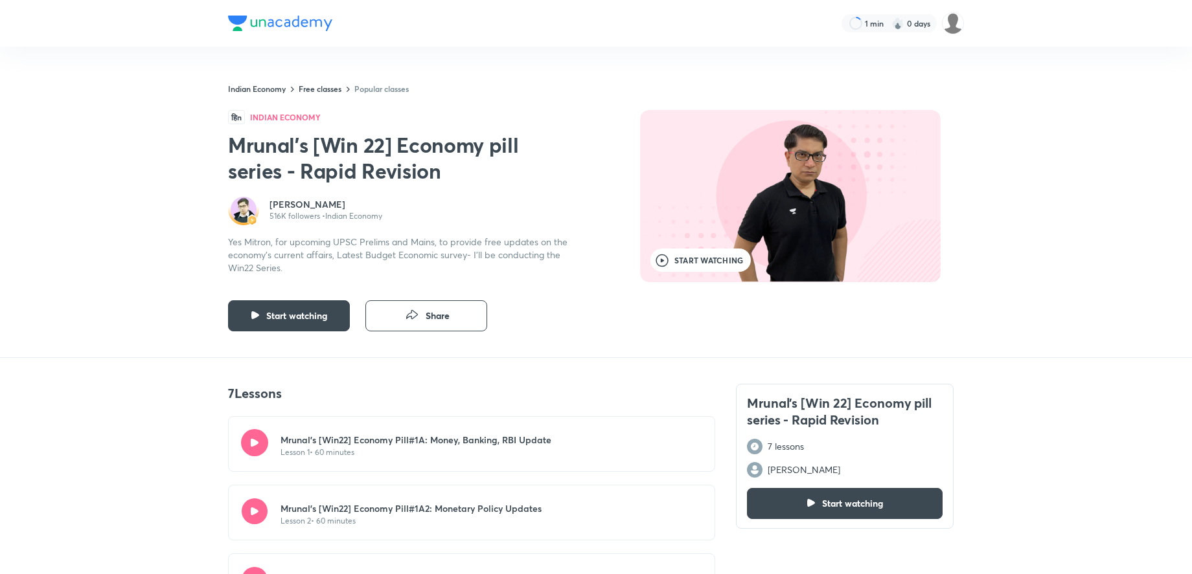
click at [262, 437] on button "button" at bounding box center [254, 442] width 27 height 27
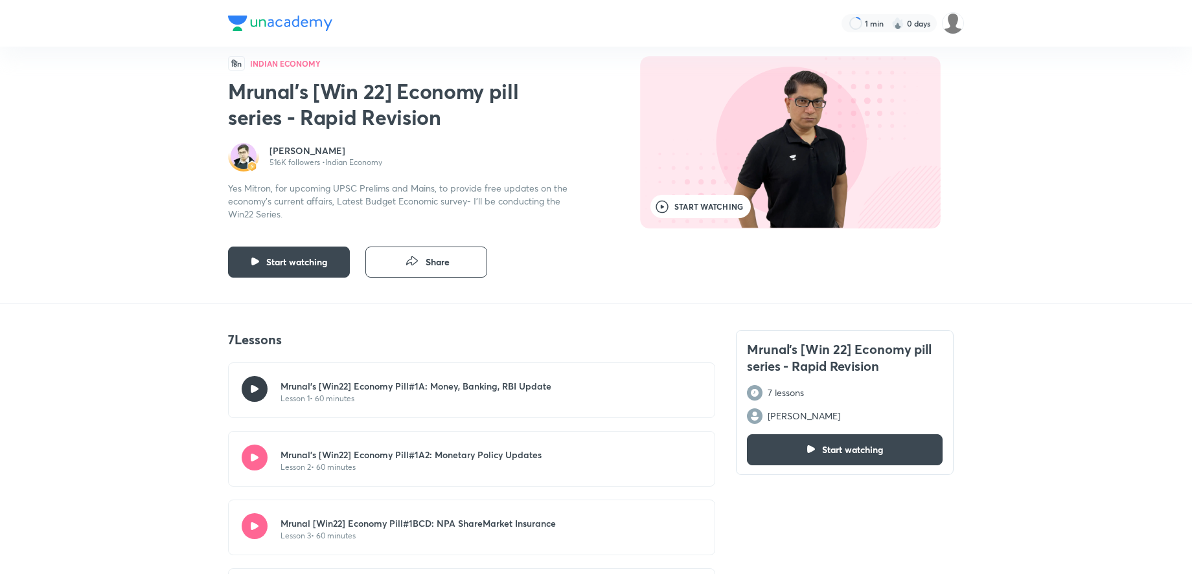
scroll to position [66, 0]
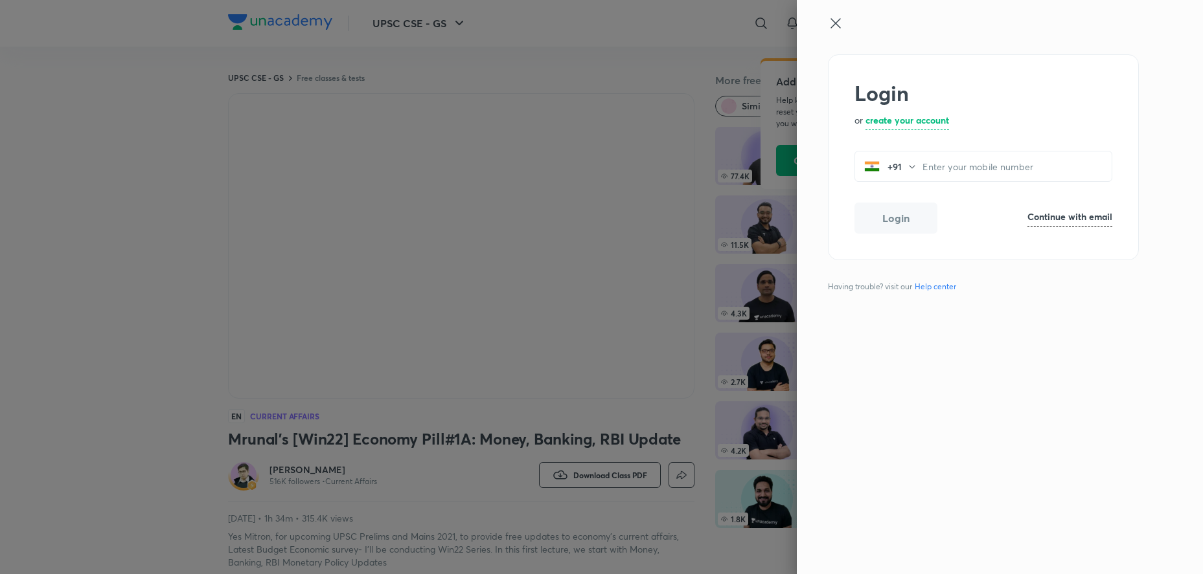
click at [841, 19] on icon at bounding box center [836, 24] width 16 height 16
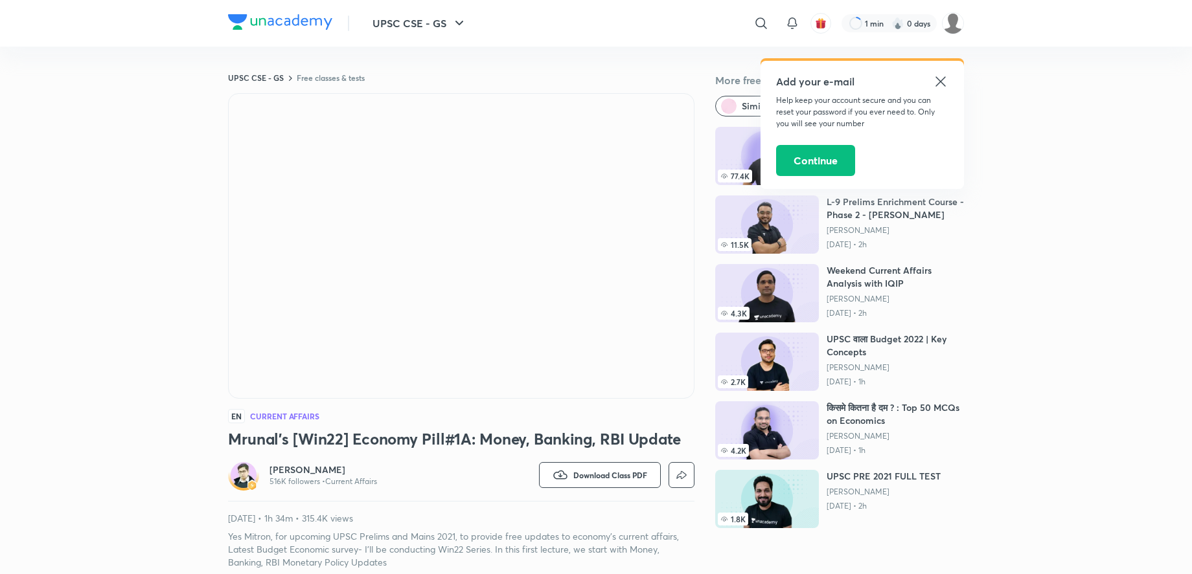
click at [934, 78] on icon at bounding box center [941, 82] width 16 height 16
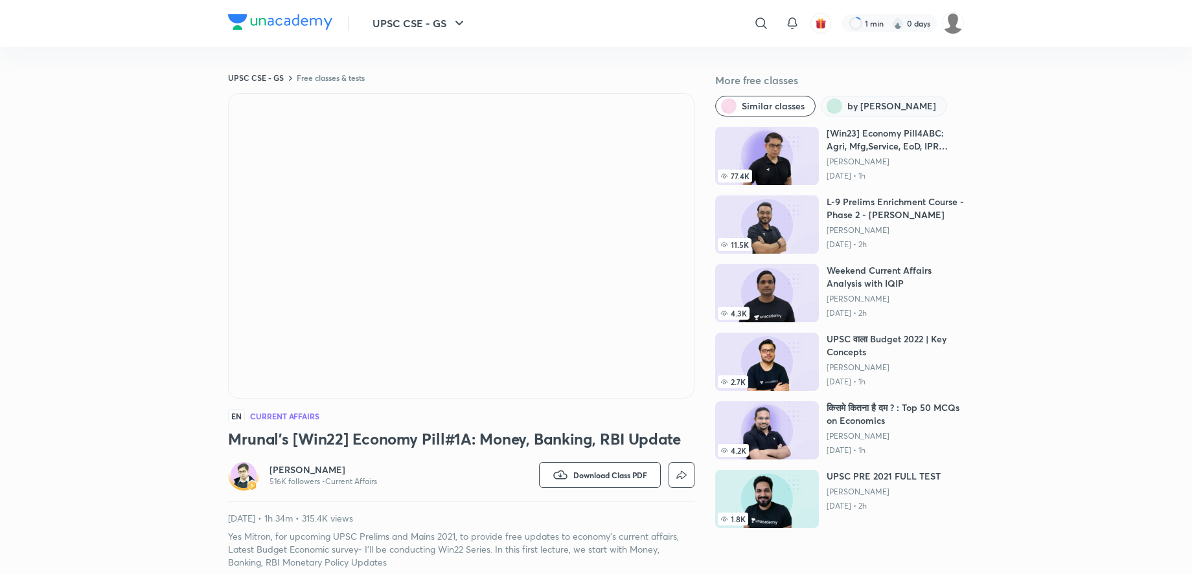
click at [887, 102] on span "by Mrunal Patel" at bounding box center [891, 106] width 89 height 13
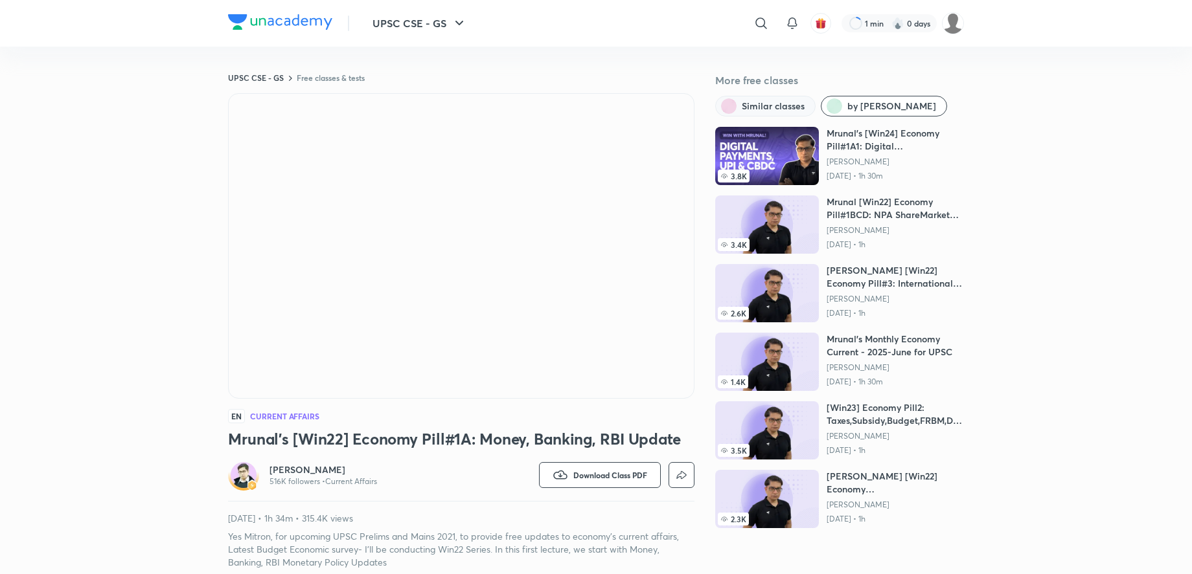
click at [765, 103] on span "Similar classes" at bounding box center [773, 106] width 63 height 13
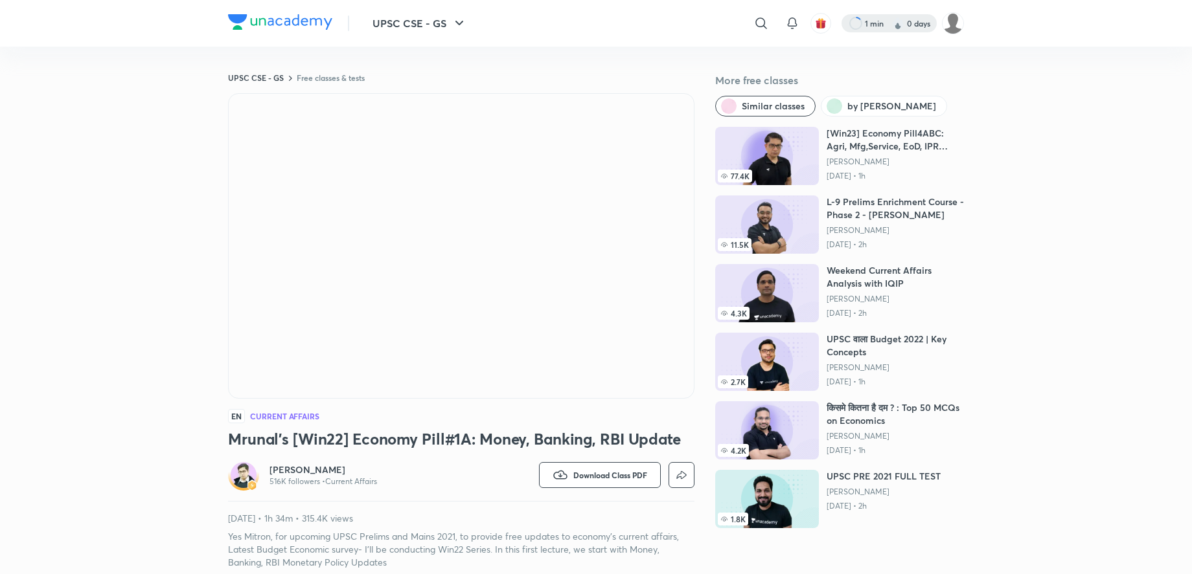
click at [856, 22] on div at bounding box center [888, 23] width 95 height 18
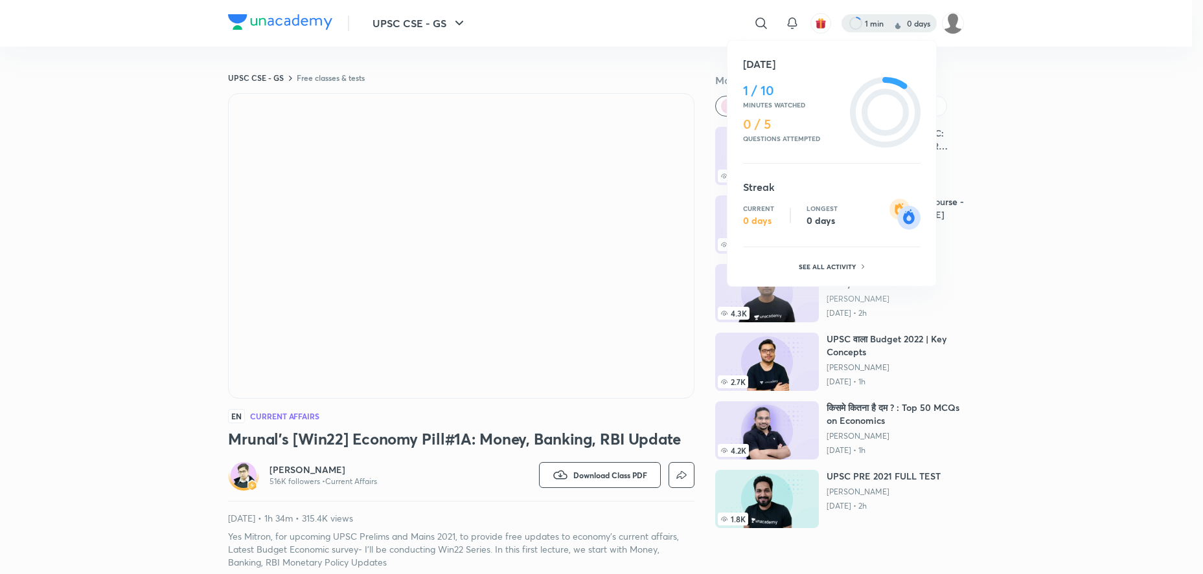
click at [821, 24] on div at bounding box center [601, 287] width 1203 height 574
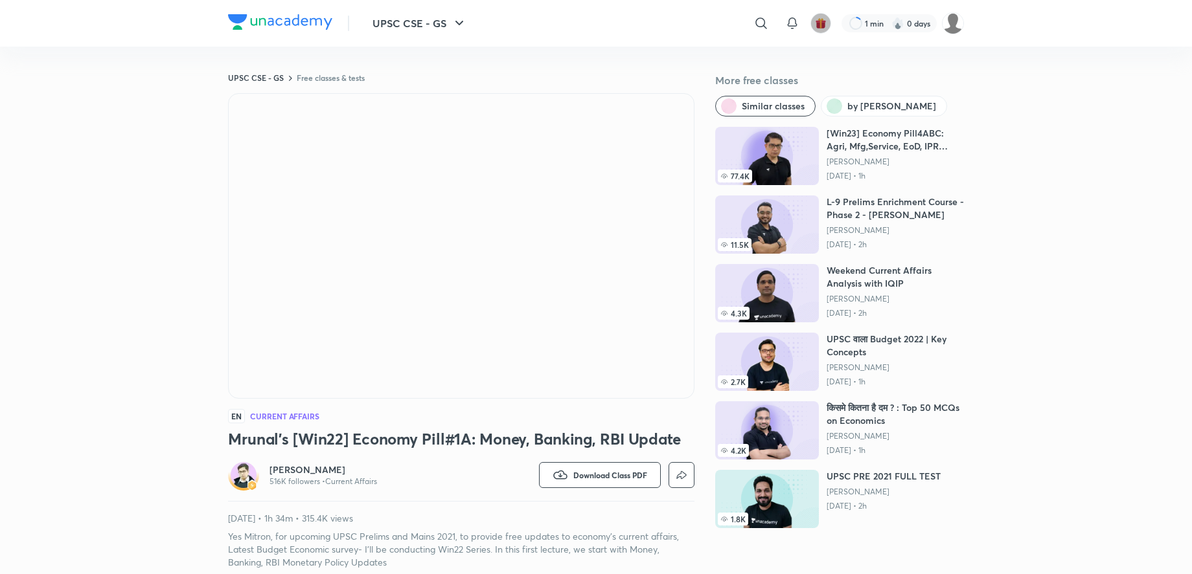
click at [821, 24] on img "button" at bounding box center [821, 23] width 12 height 12
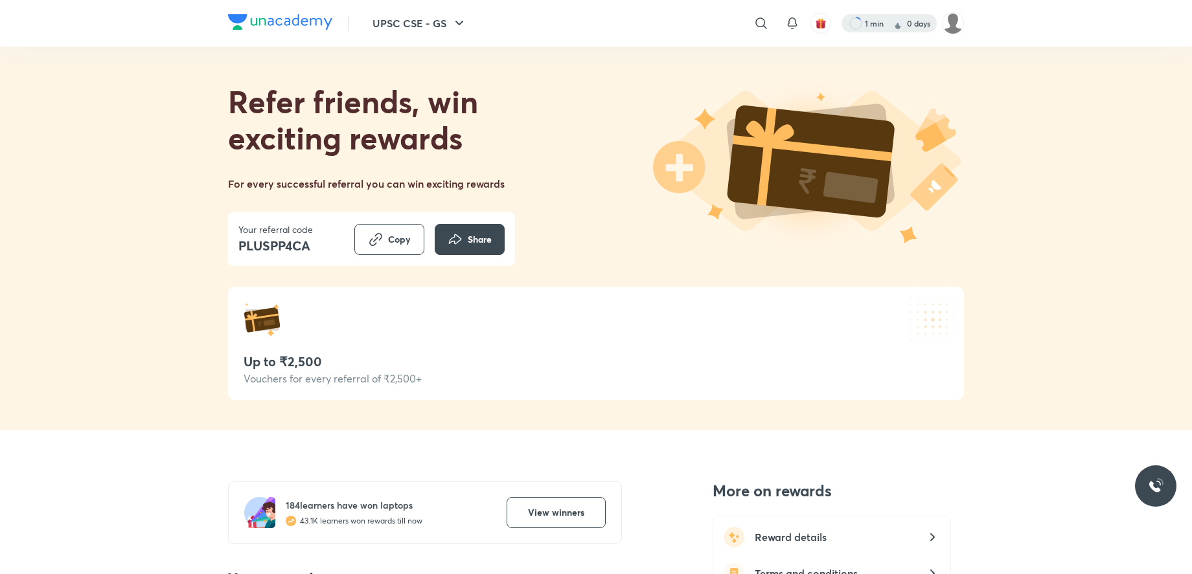
click at [908, 26] on div at bounding box center [888, 23] width 95 height 18
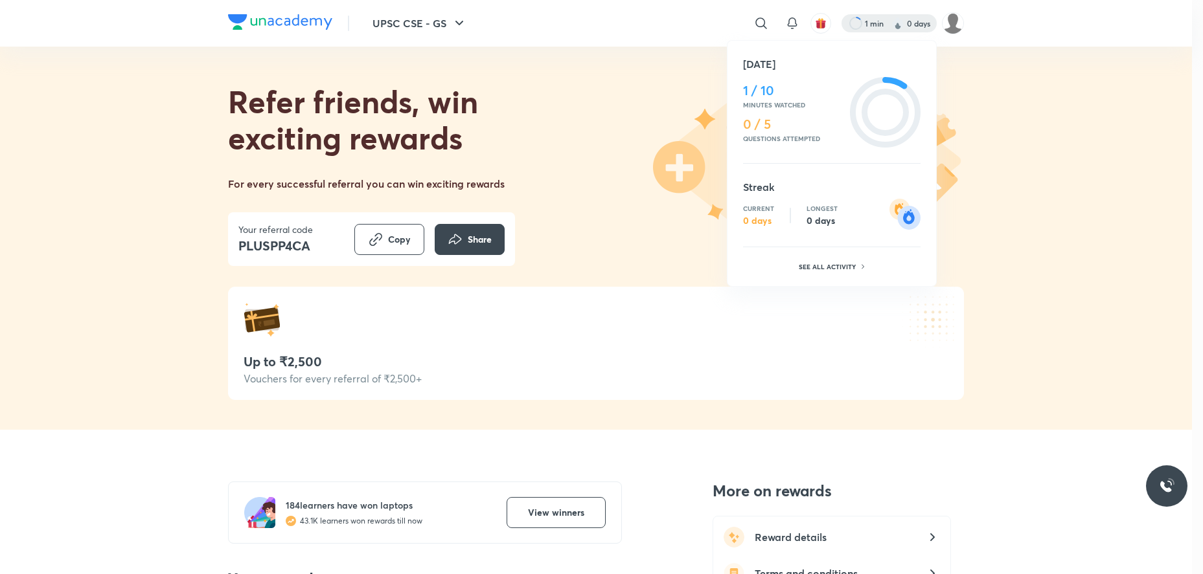
click at [445, 181] on div at bounding box center [601, 287] width 1203 height 574
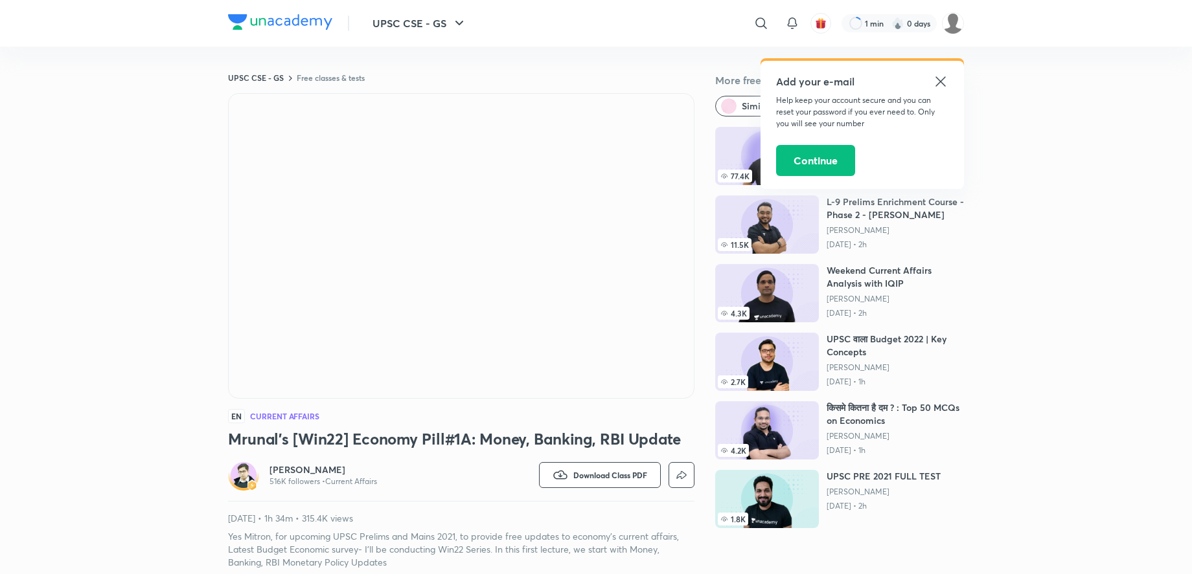
click at [941, 80] on icon at bounding box center [940, 81] width 10 height 10
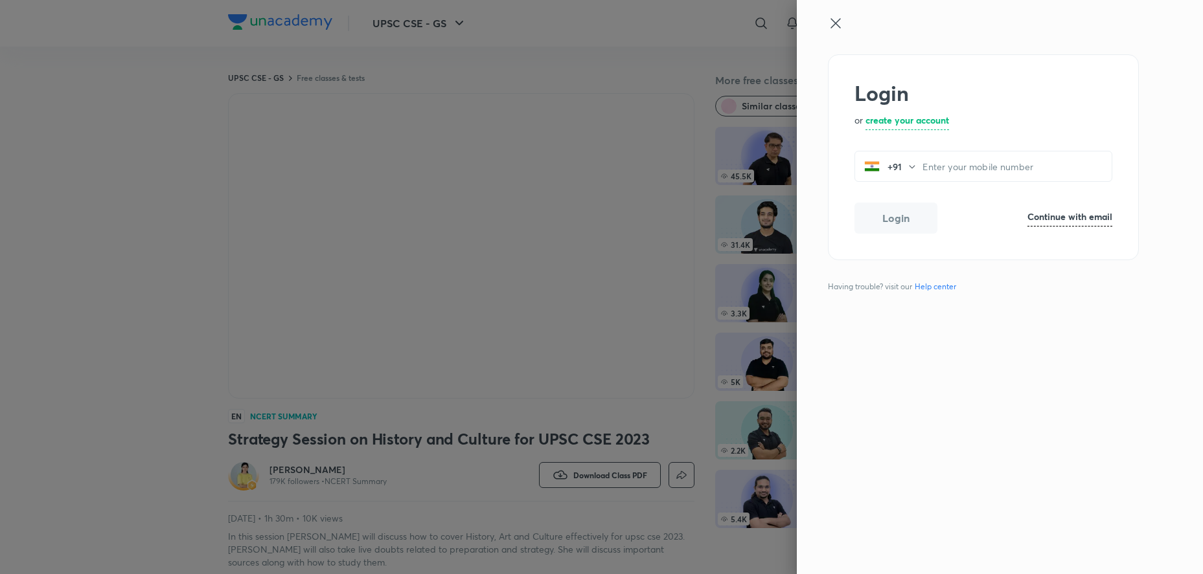
click at [834, 30] on icon at bounding box center [836, 24] width 16 height 16
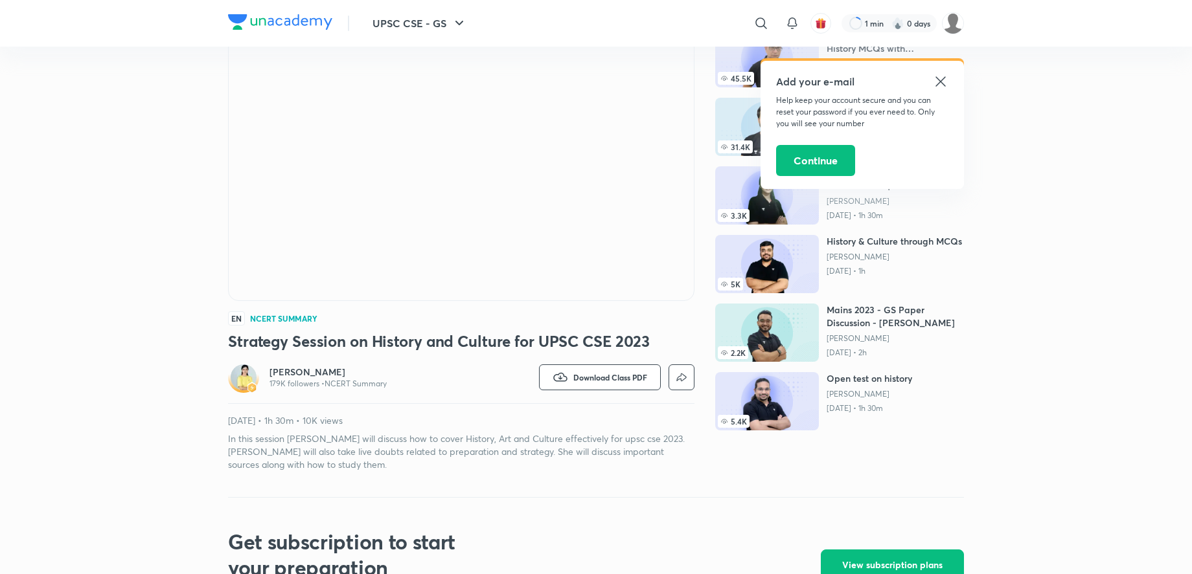
scroll to position [330, 0]
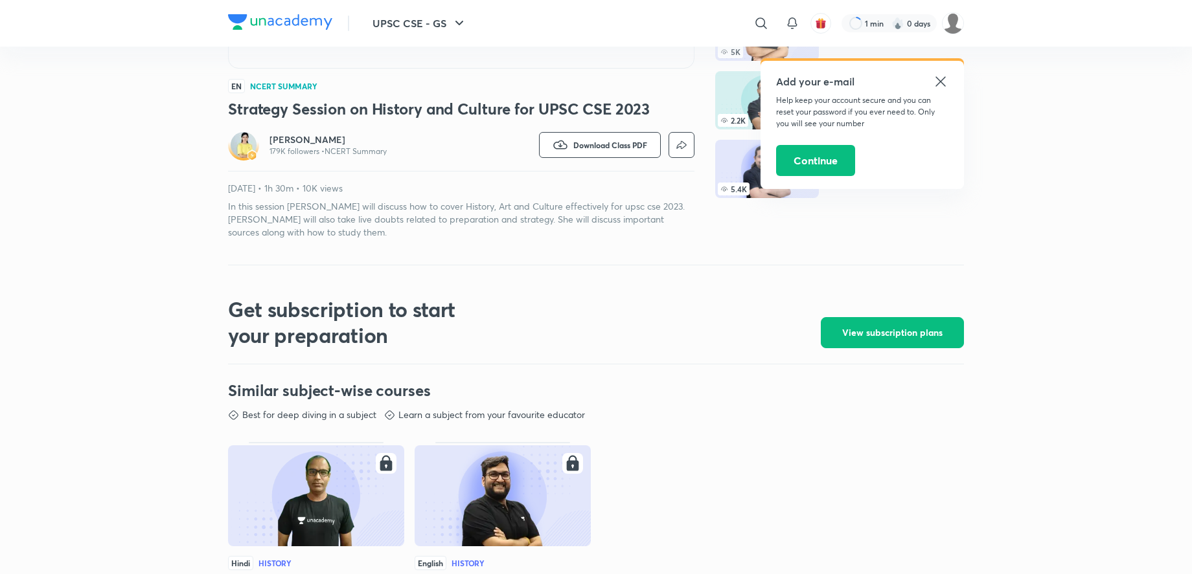
click at [940, 82] on icon at bounding box center [940, 81] width 10 height 10
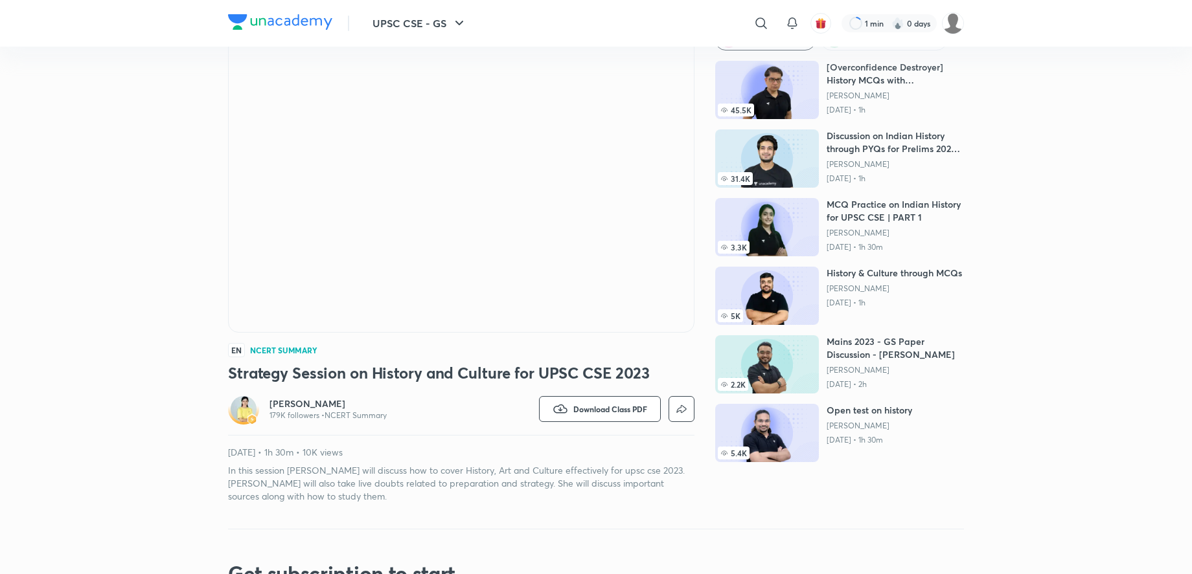
scroll to position [0, 0]
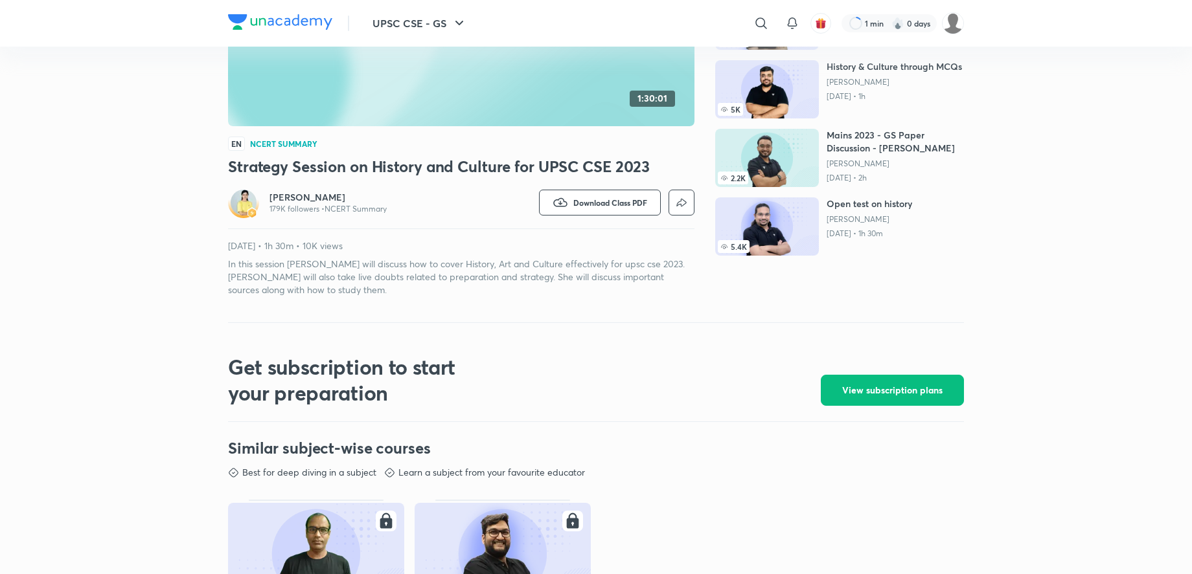
scroll to position [462, 0]
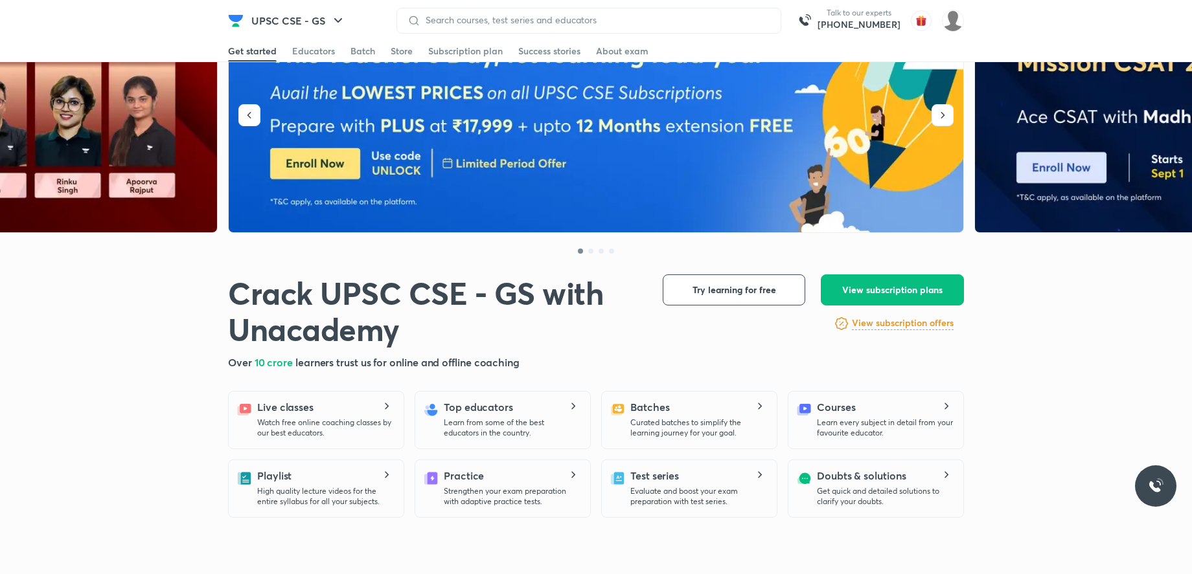
scroll to position [132, 0]
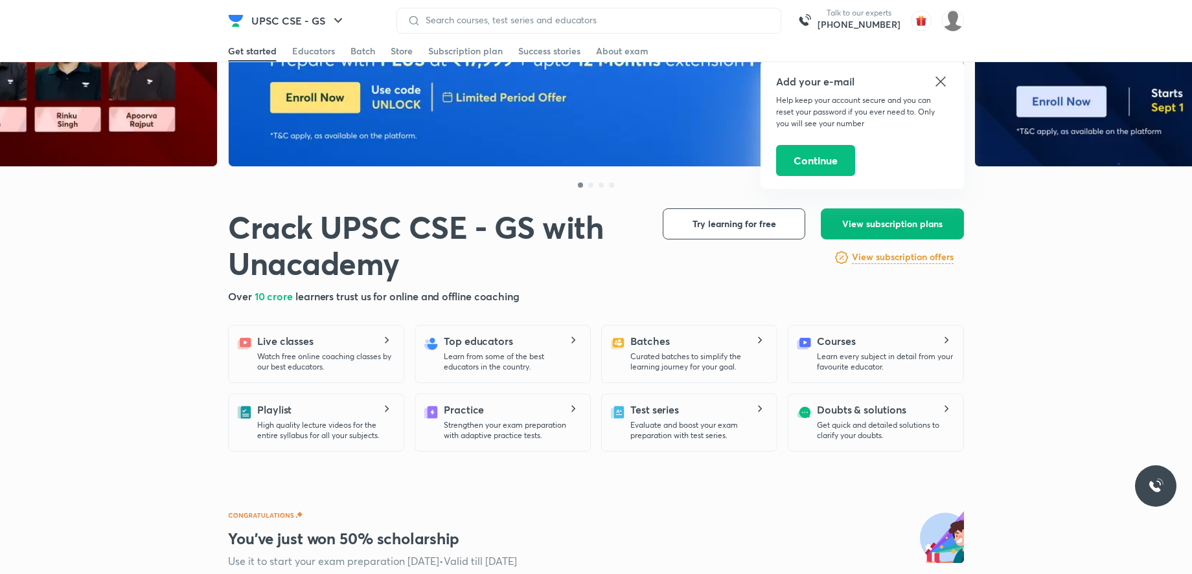
click at [852, 220] on span "View subscription plans" at bounding box center [892, 224] width 100 height 13
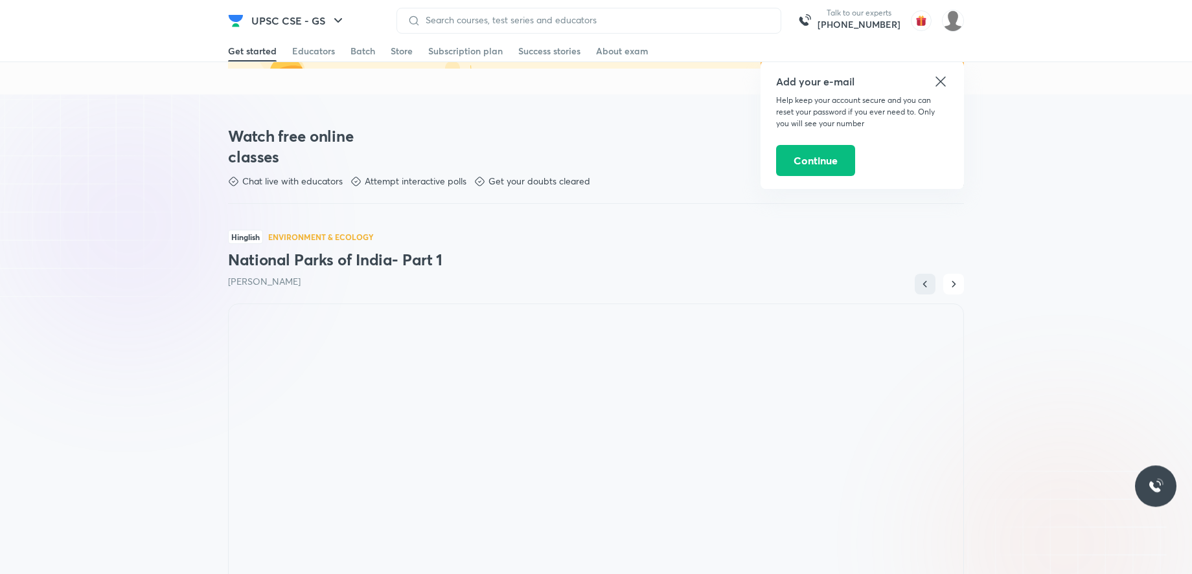
scroll to position [727, 0]
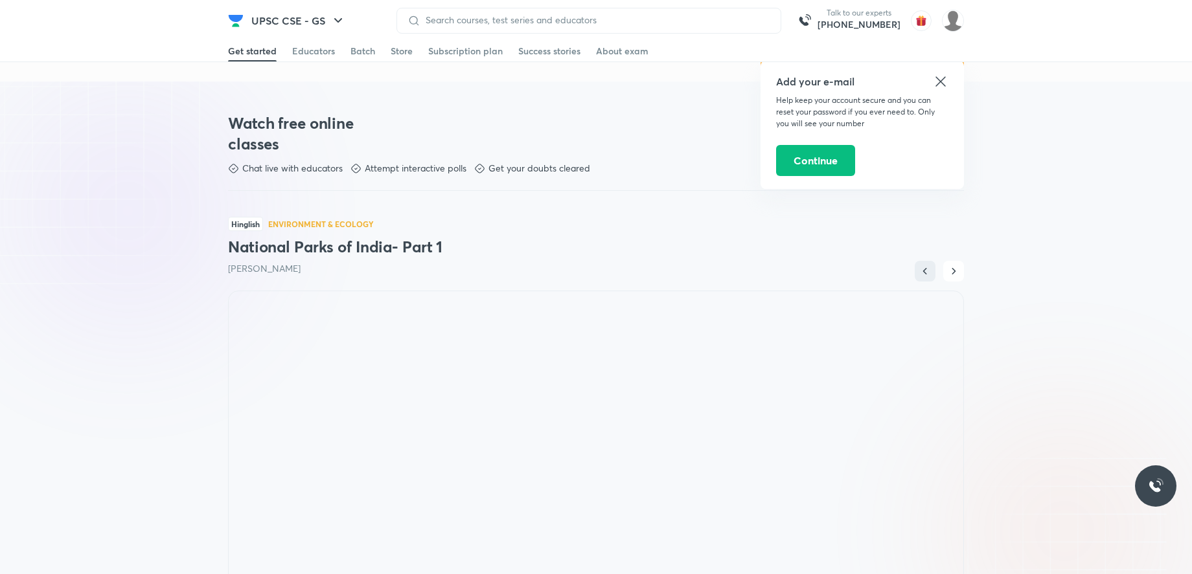
click at [937, 76] on icon at bounding box center [941, 82] width 16 height 16
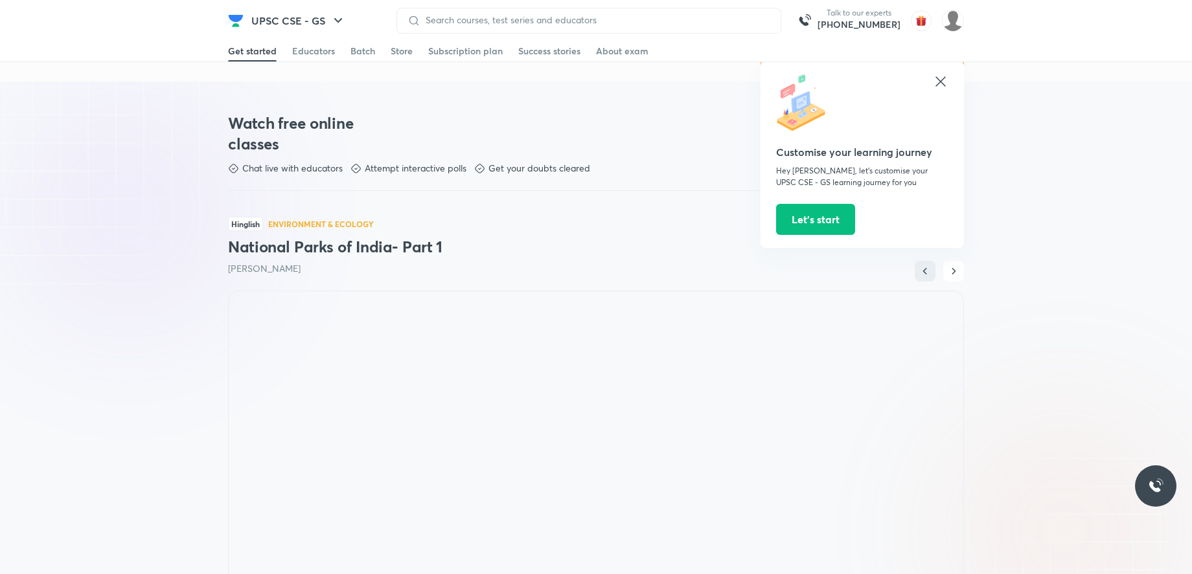
click at [946, 83] on icon at bounding box center [941, 82] width 16 height 16
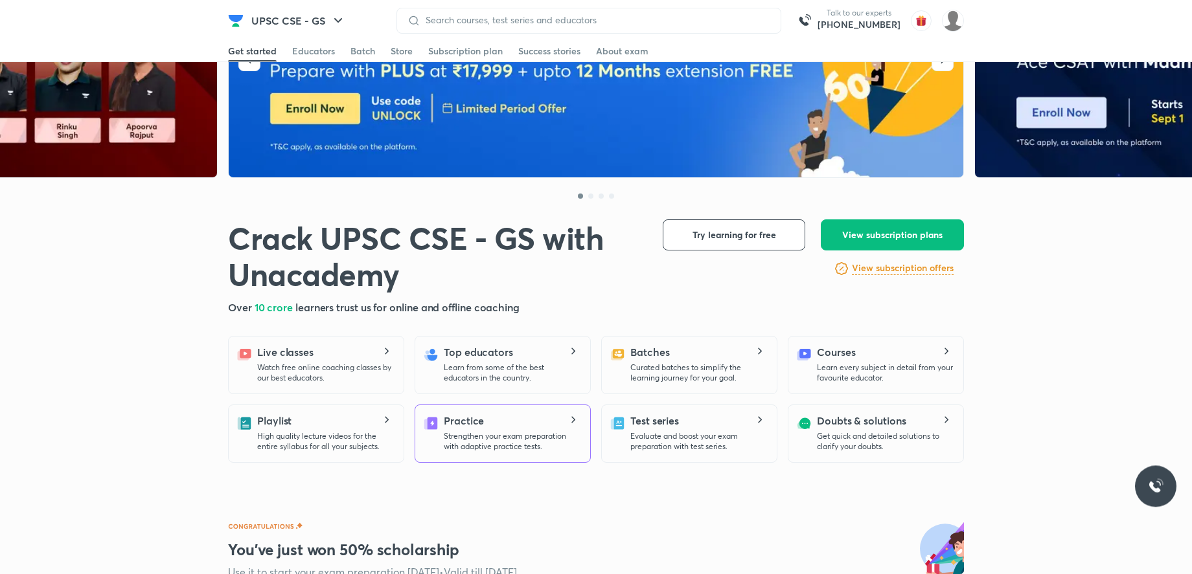
scroll to position [132, 0]
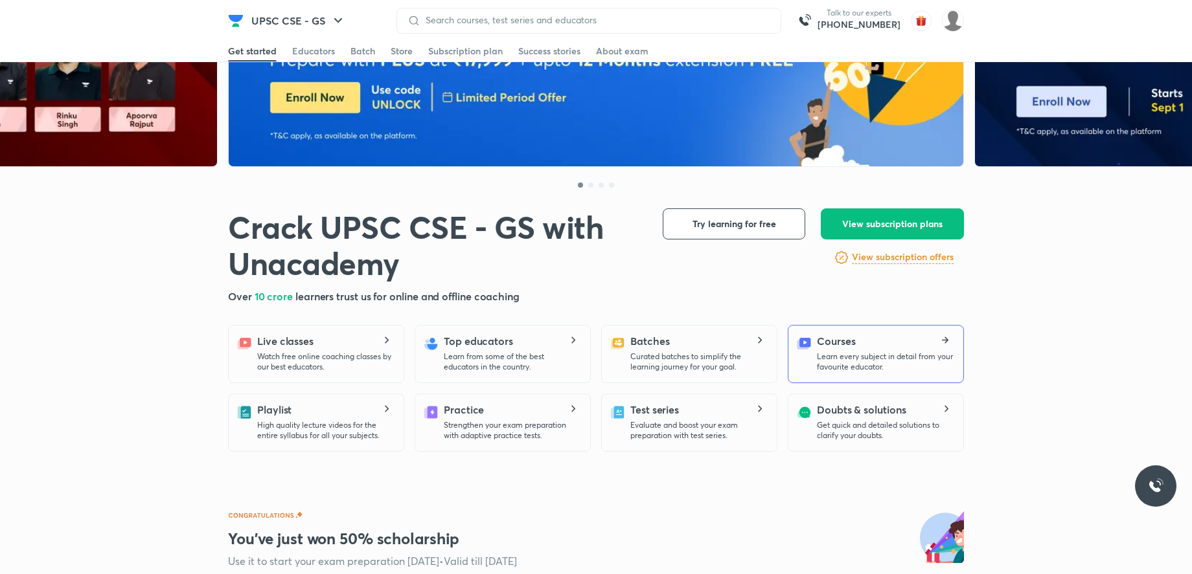
click at [849, 343] on h5 "Courses" at bounding box center [836, 342] width 38 height 16
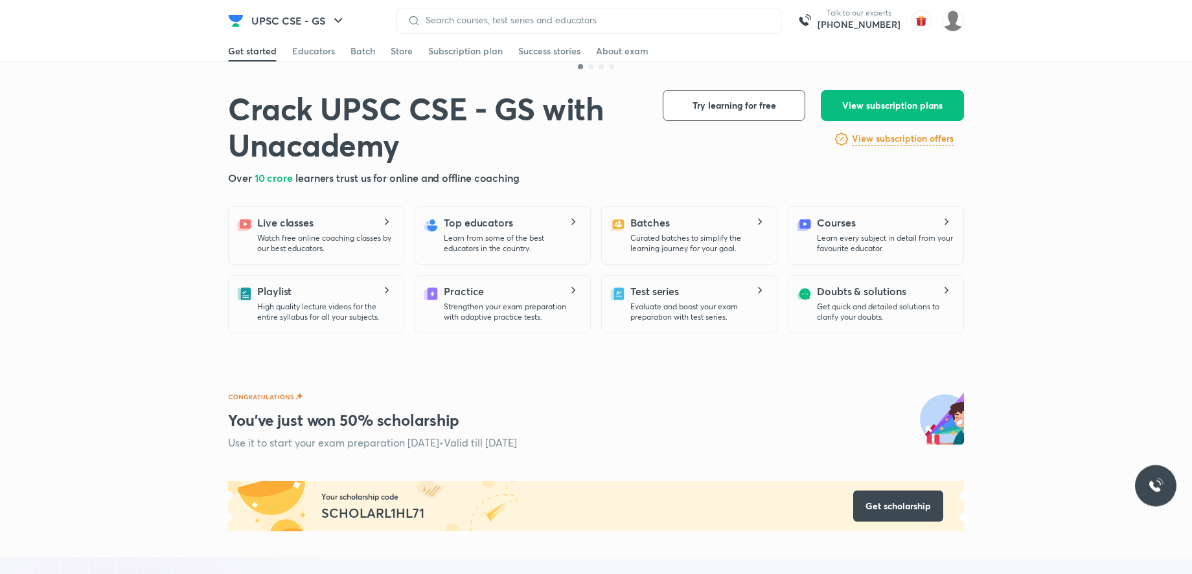
scroll to position [330, 0]
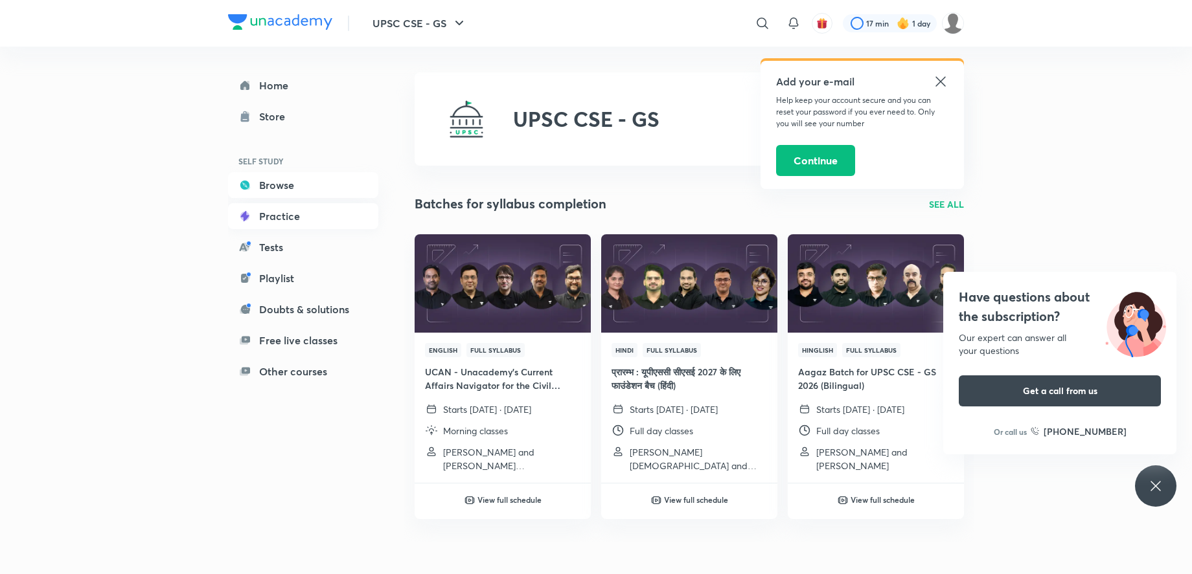
click at [284, 220] on link "Practice" at bounding box center [303, 216] width 150 height 26
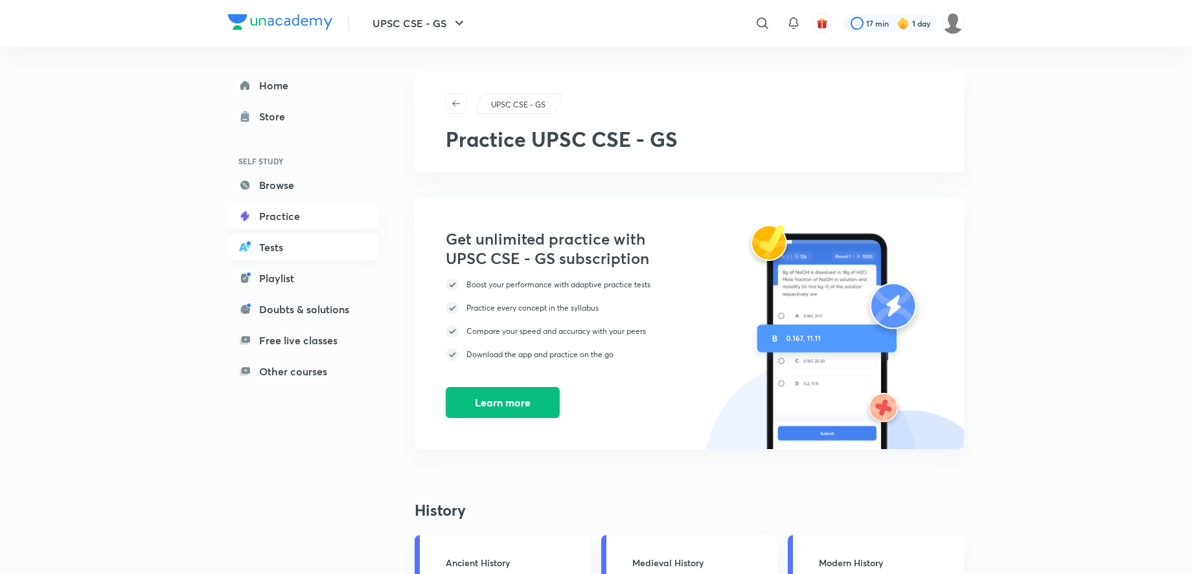
click at [302, 238] on link "Tests" at bounding box center [303, 247] width 150 height 26
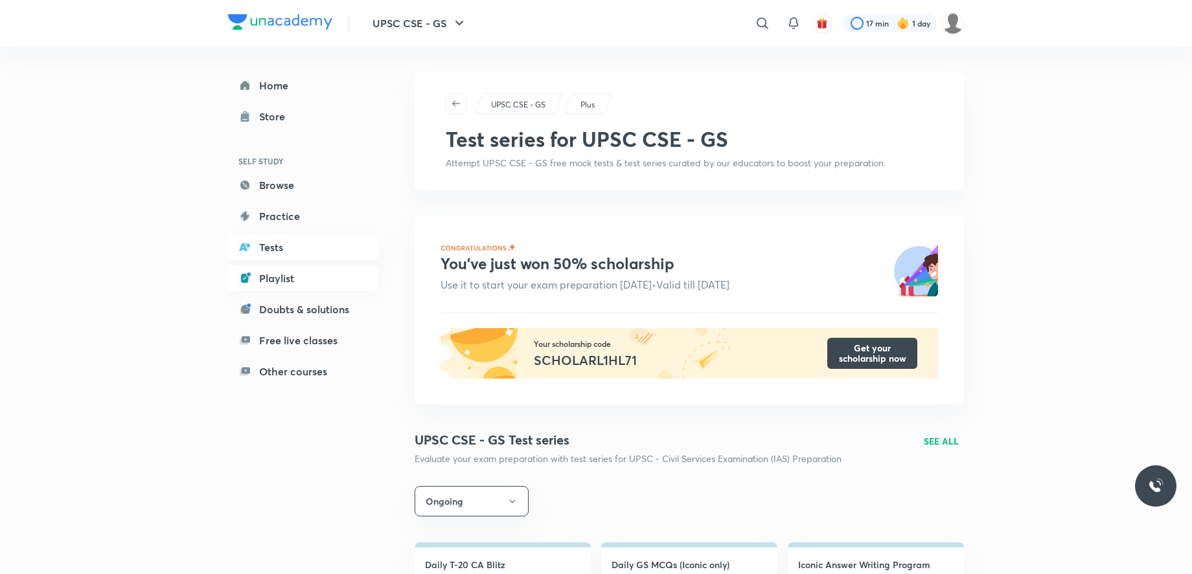
click at [311, 271] on link "Playlist" at bounding box center [303, 279] width 150 height 26
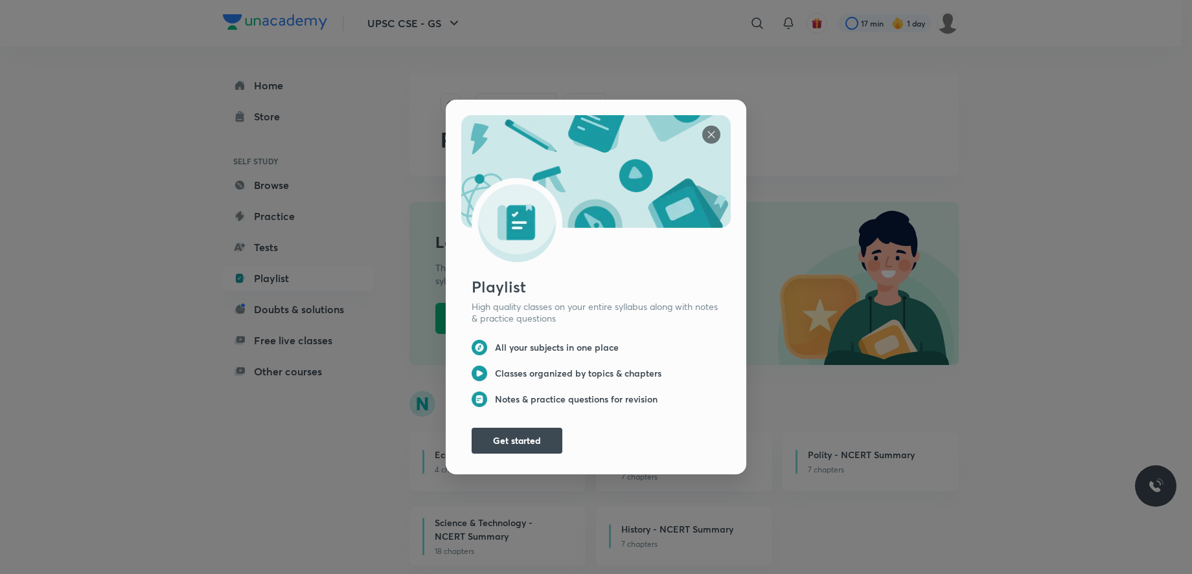
click at [321, 297] on div "Playlist High quality classes on your entire syllabus along with notes & practi…" at bounding box center [596, 287] width 1192 height 574
click at [707, 128] on img at bounding box center [711, 135] width 18 height 18
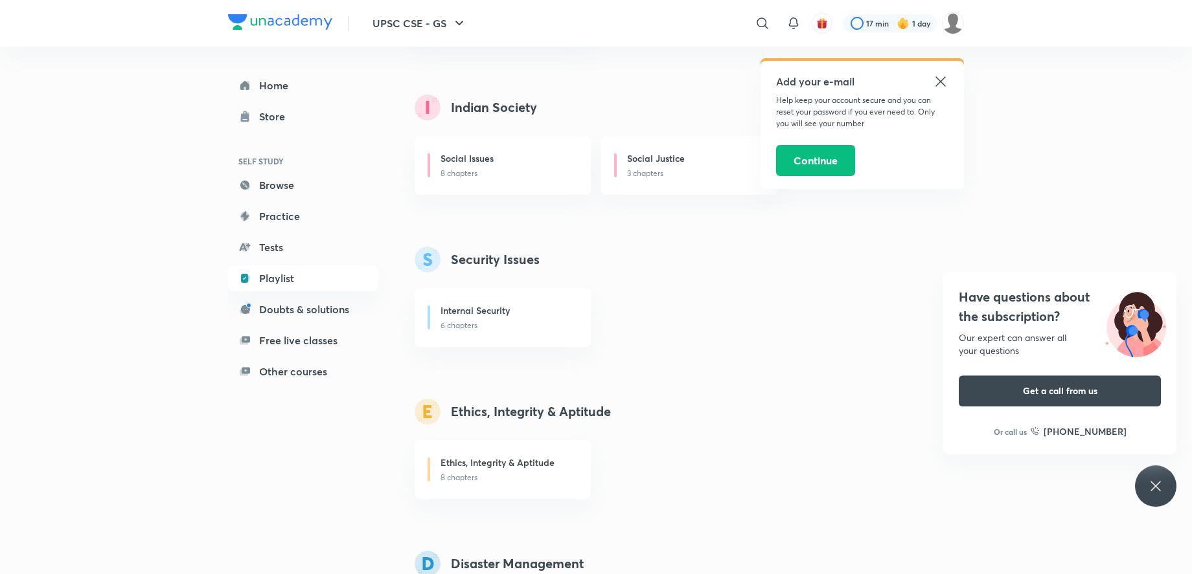
scroll to position [1784, 0]
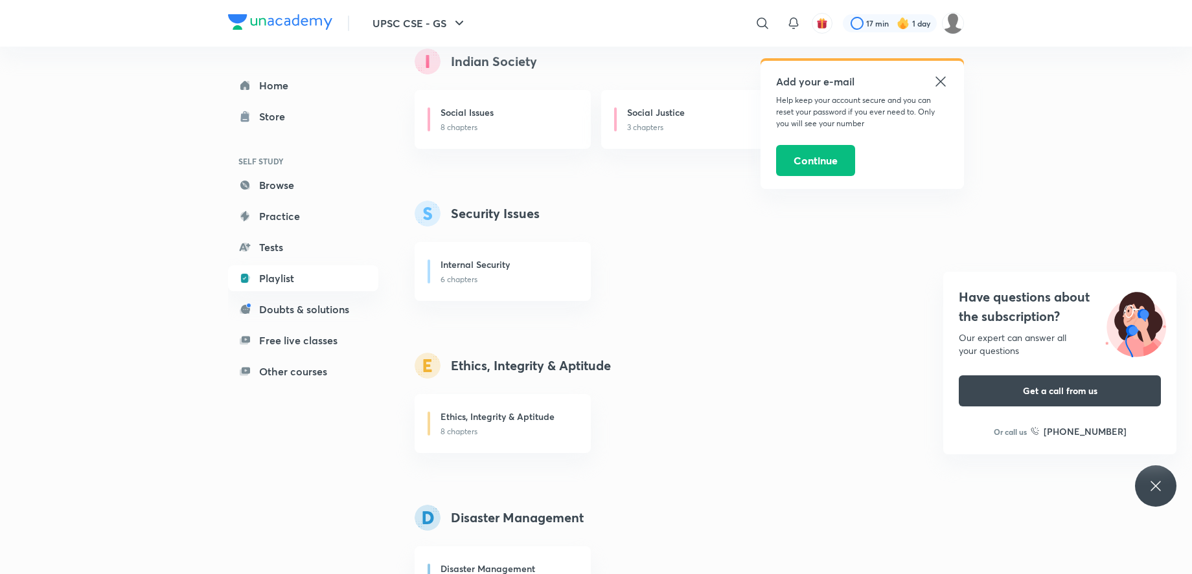
click at [942, 78] on icon at bounding box center [941, 82] width 16 height 16
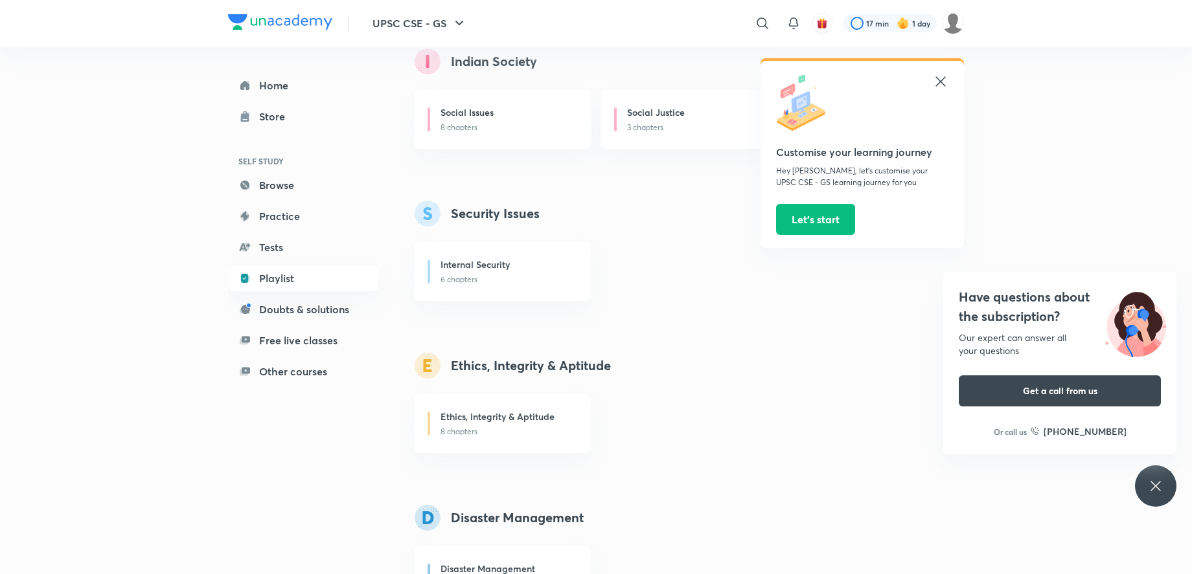
click at [938, 84] on icon at bounding box center [940, 81] width 10 height 10
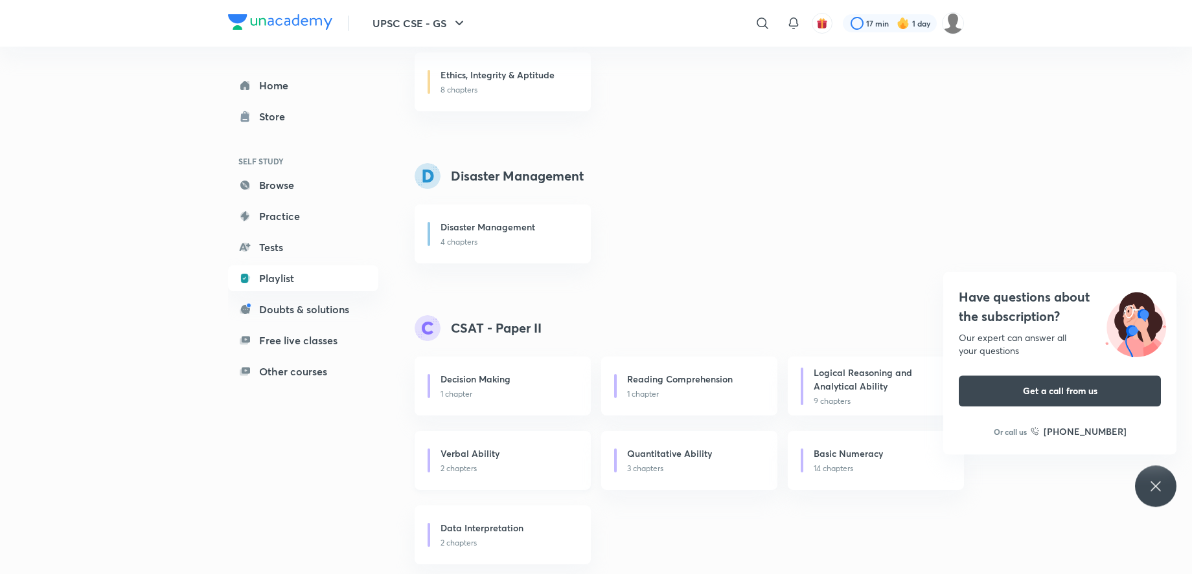
scroll to position [2139, 0]
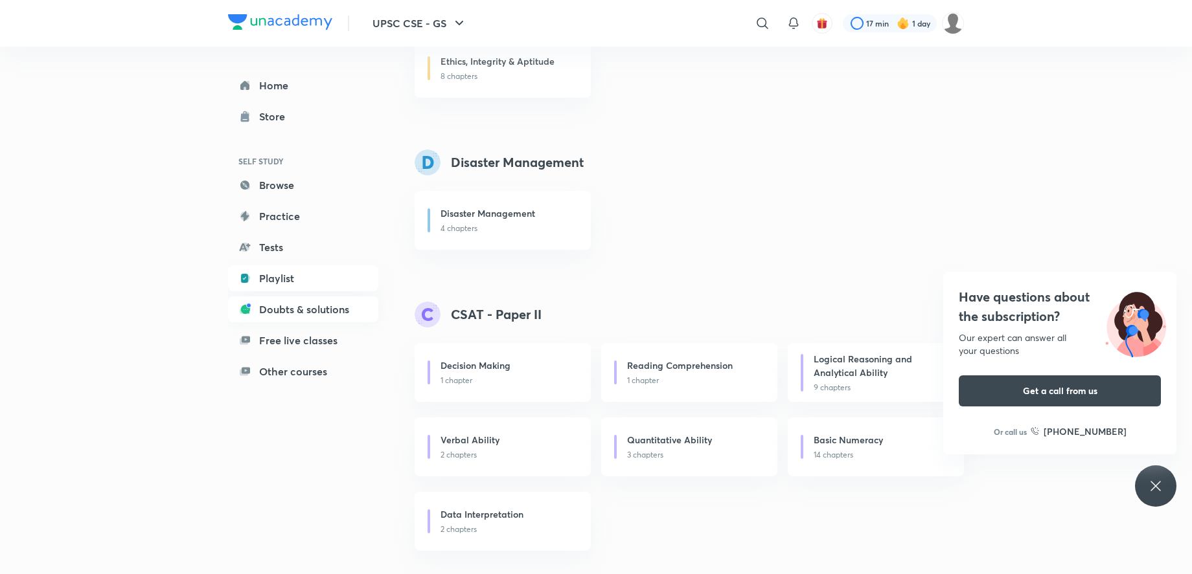
click at [328, 302] on link "Doubts & solutions" at bounding box center [303, 310] width 150 height 26
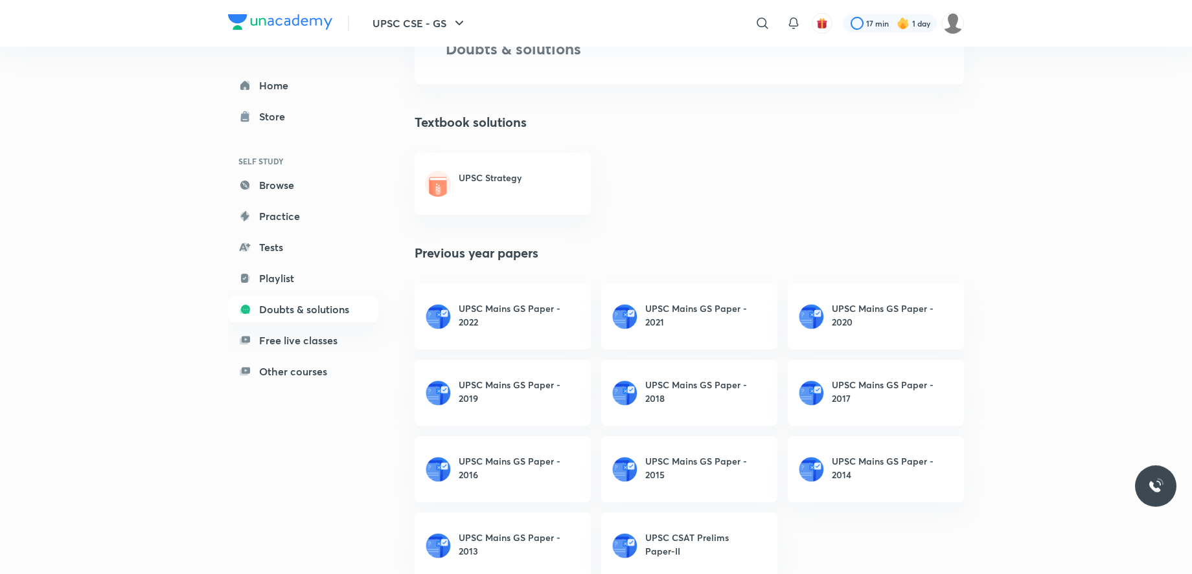
scroll to position [123, 0]
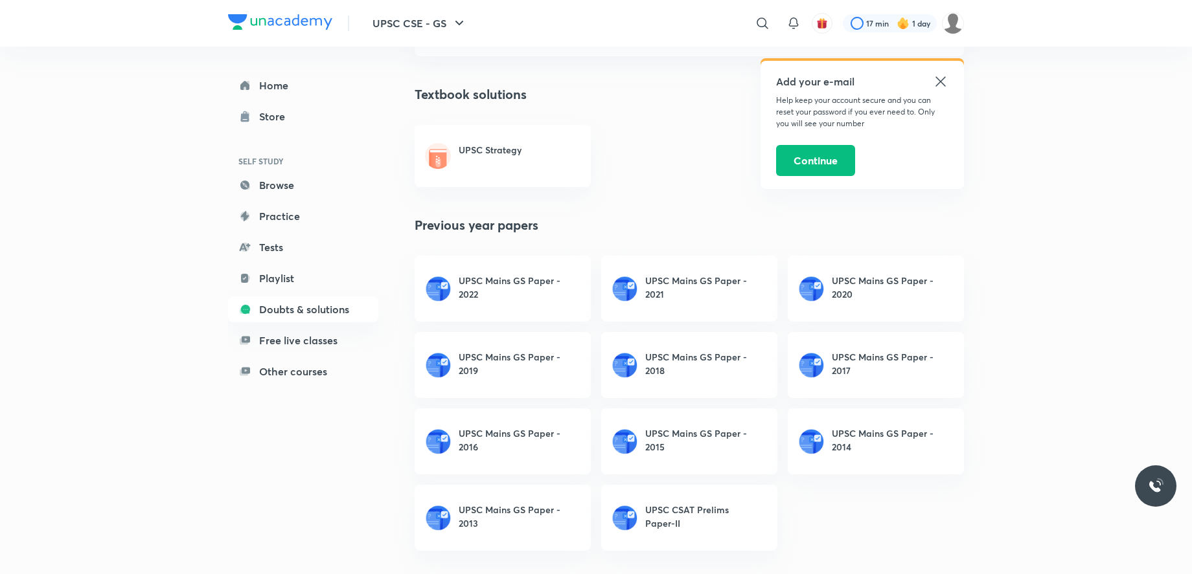
click at [936, 84] on icon at bounding box center [941, 82] width 16 height 16
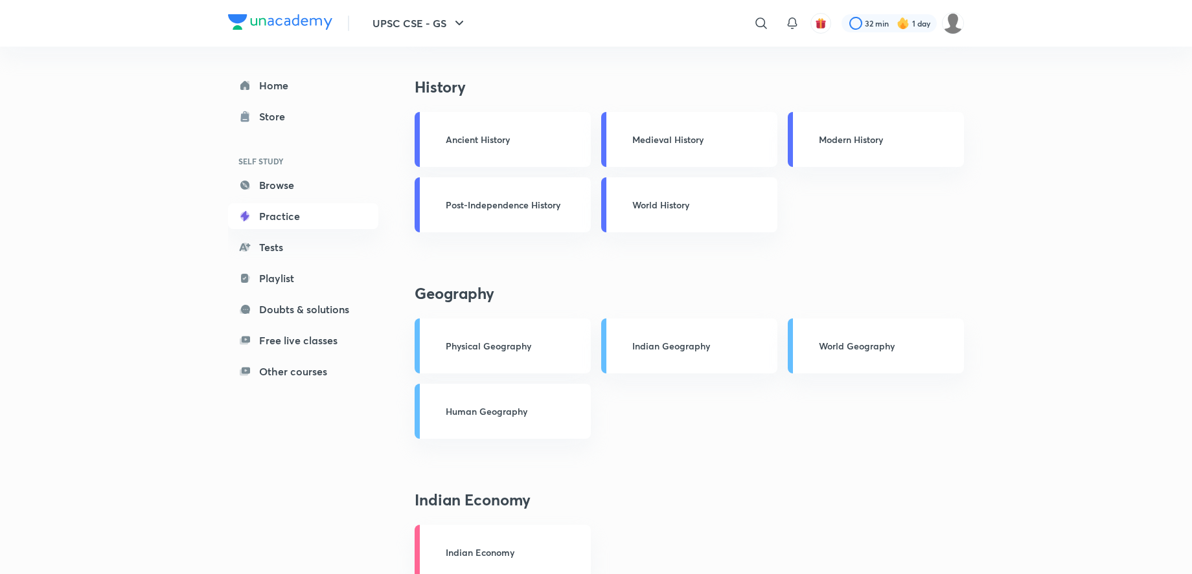
scroll to position [528, 0]
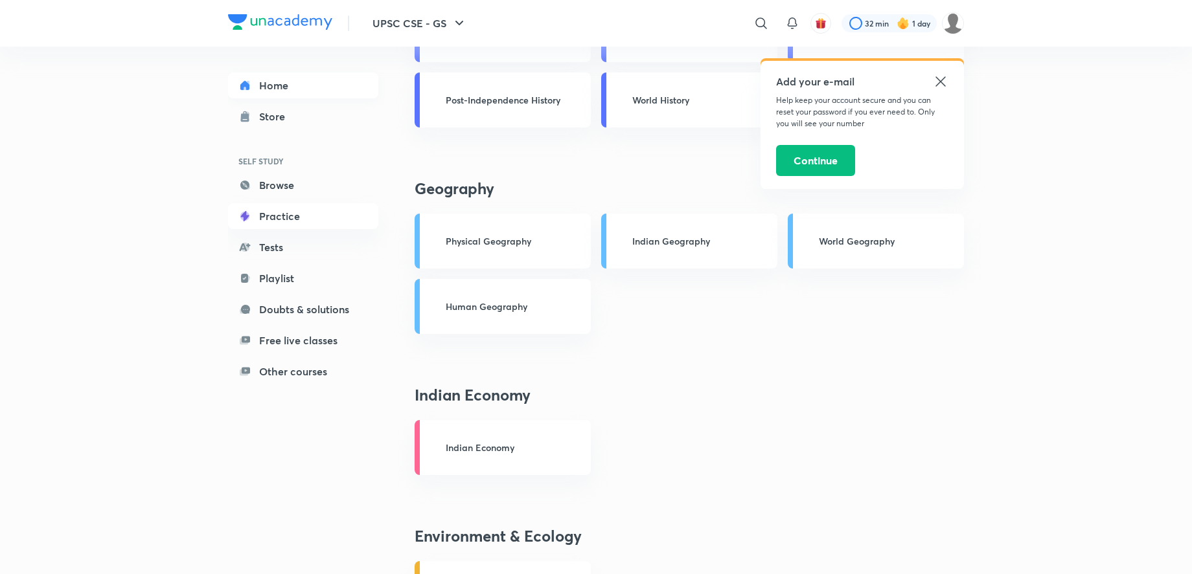
click at [278, 91] on link "Home" at bounding box center [303, 86] width 150 height 26
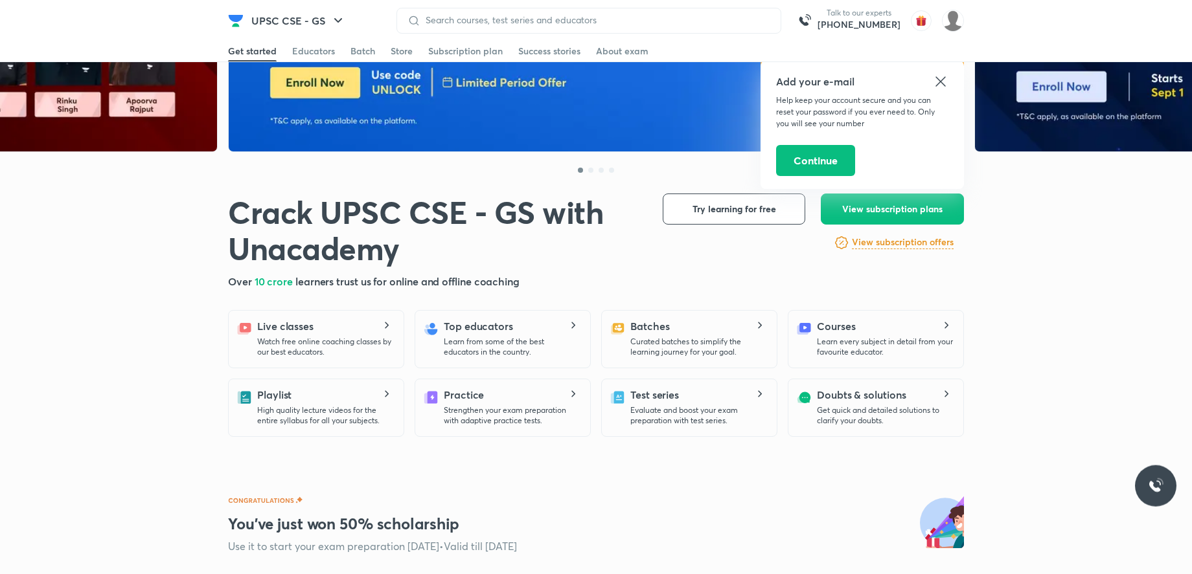
scroll to position [66, 0]
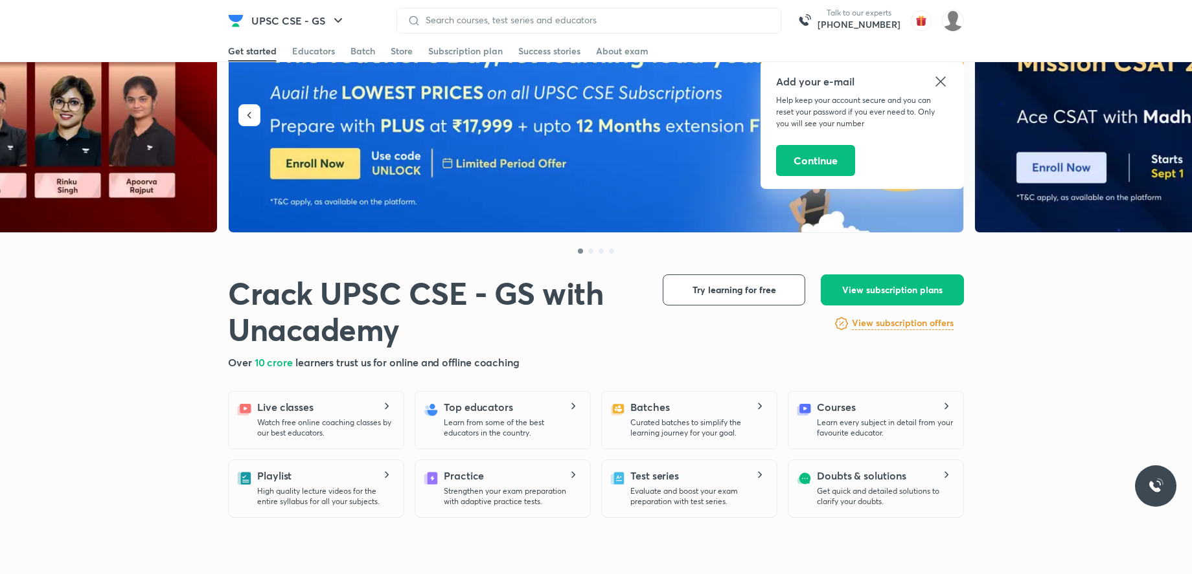
click at [937, 84] on icon at bounding box center [941, 82] width 16 height 16
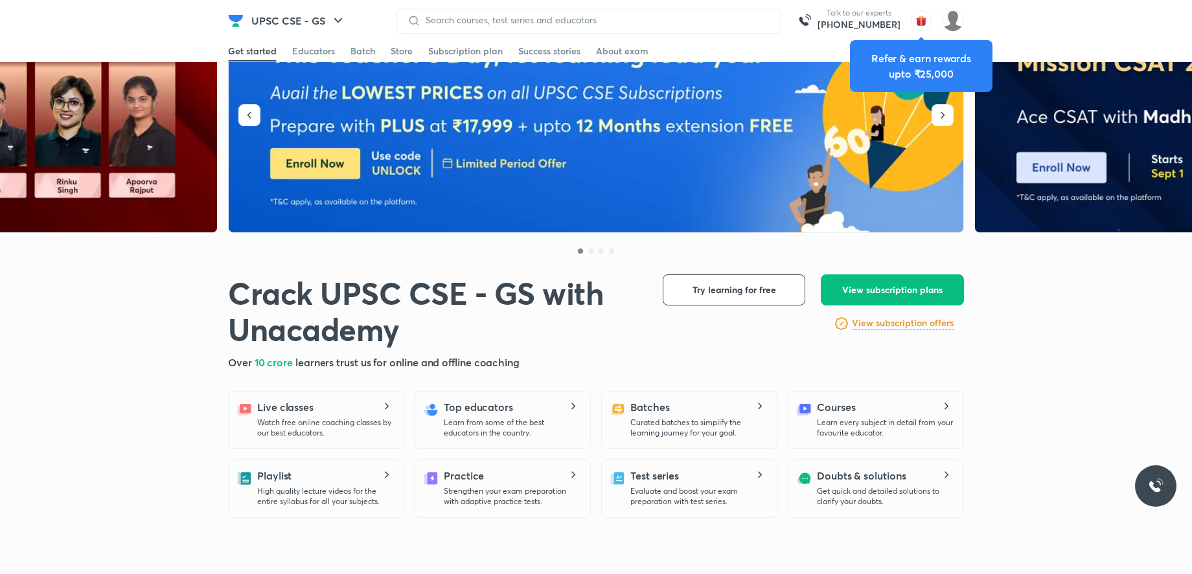
click at [918, 28] on img "button" at bounding box center [921, 20] width 21 height 21
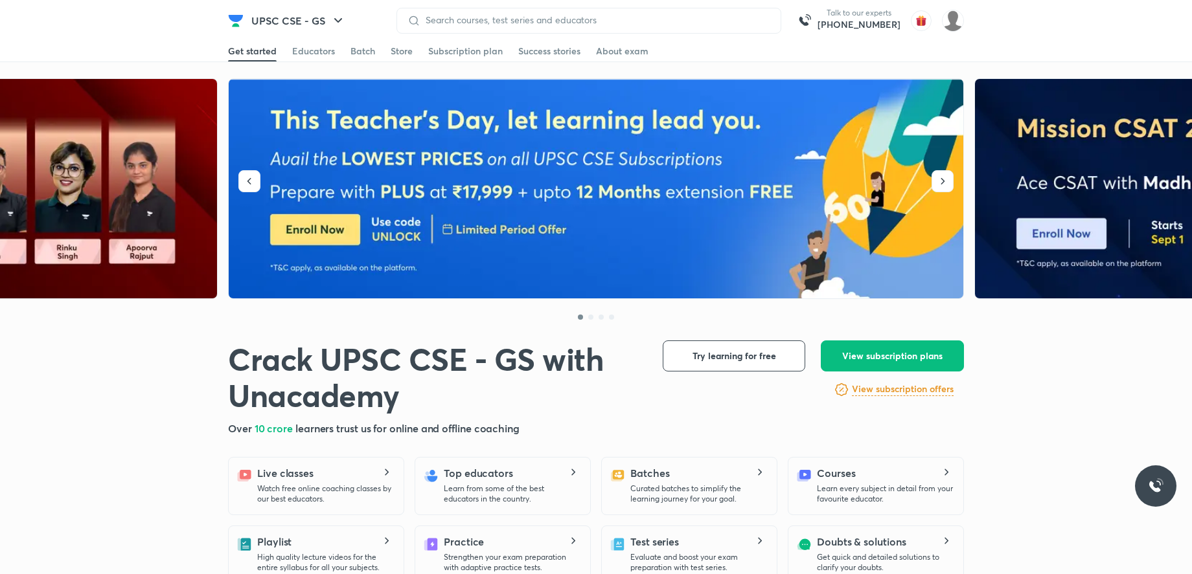
click at [909, 391] on h6 "View subscription offers" at bounding box center [903, 390] width 102 height 14
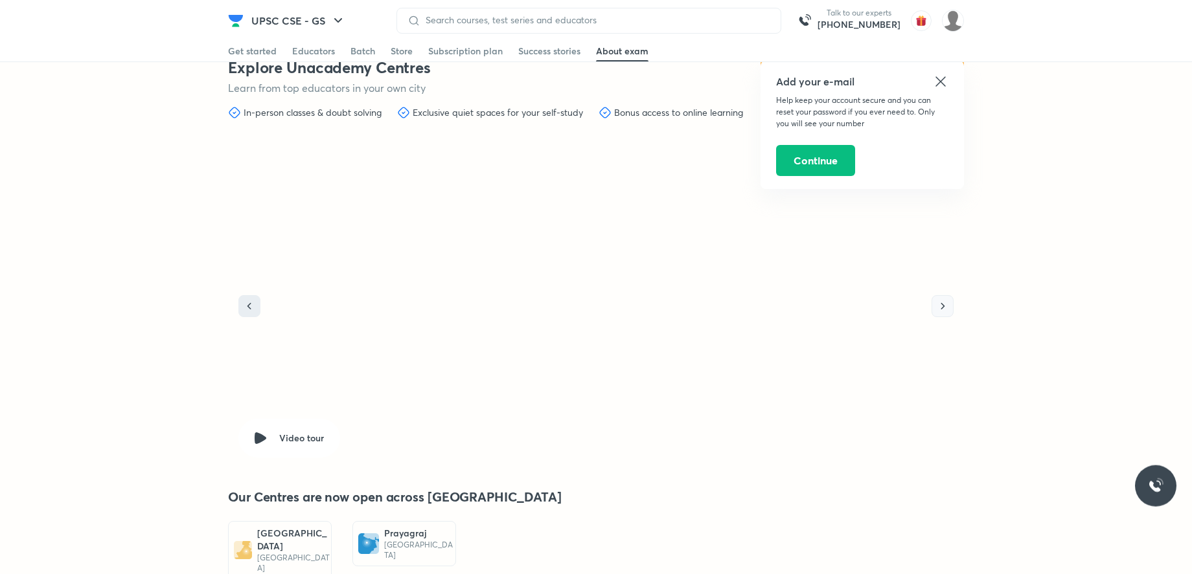
scroll to position [3600, 0]
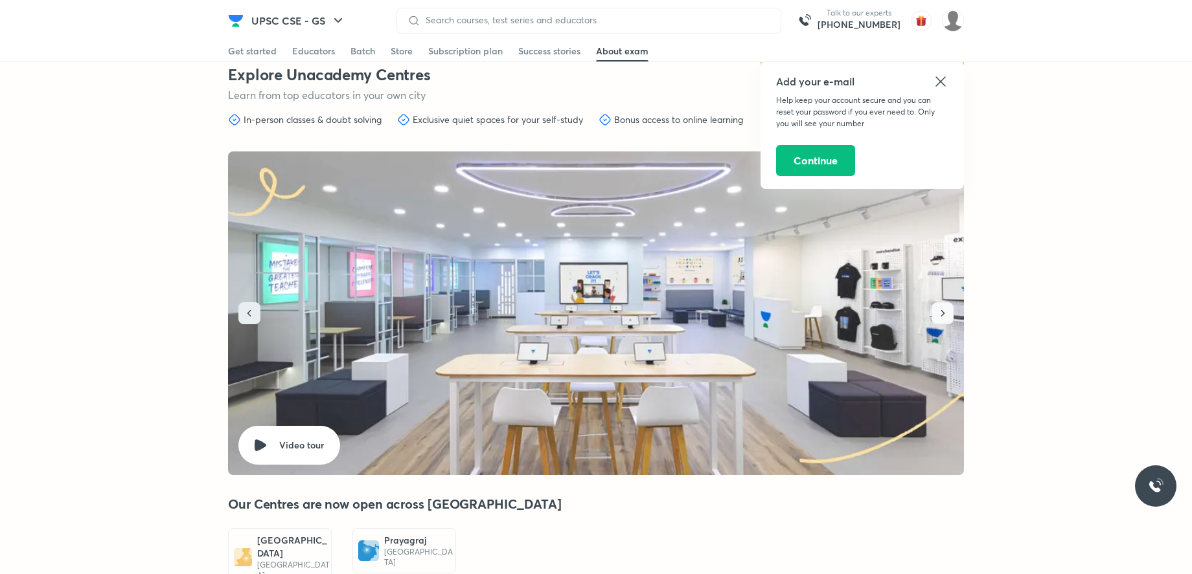
click at [940, 324] on button "button" at bounding box center [942, 313] width 22 height 22
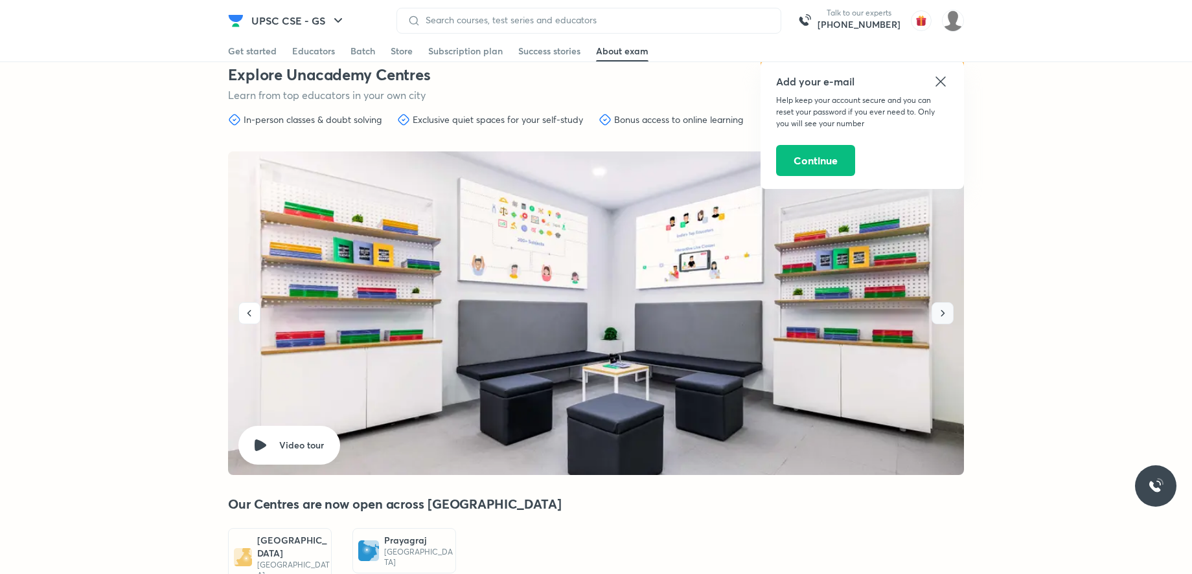
click at [940, 324] on button "button" at bounding box center [942, 313] width 22 height 22
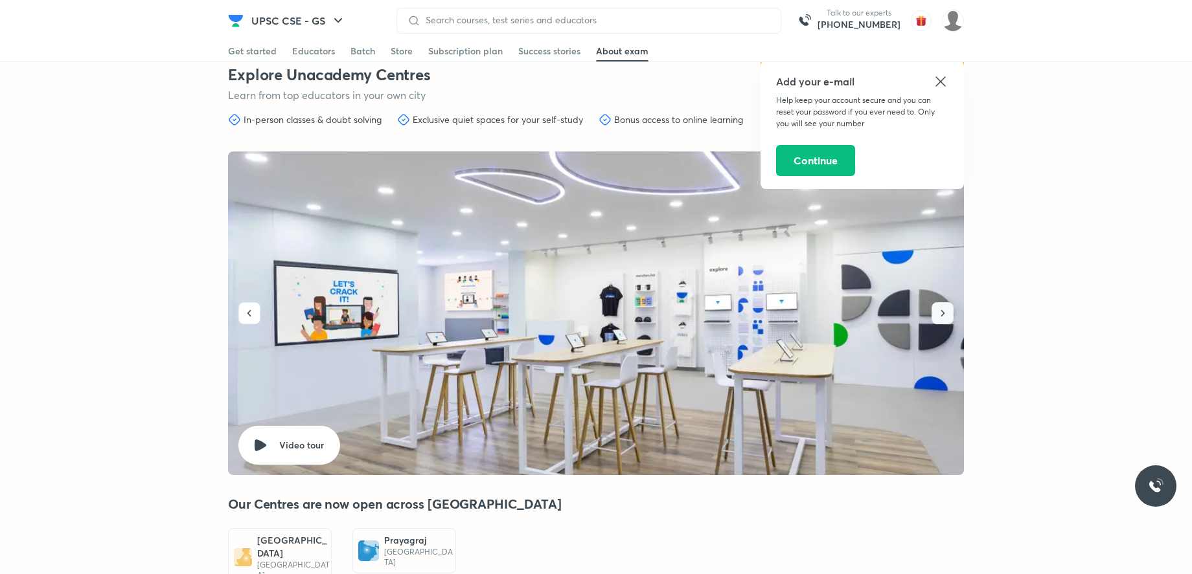
click at [942, 320] on icon "button" at bounding box center [942, 313] width 13 height 13
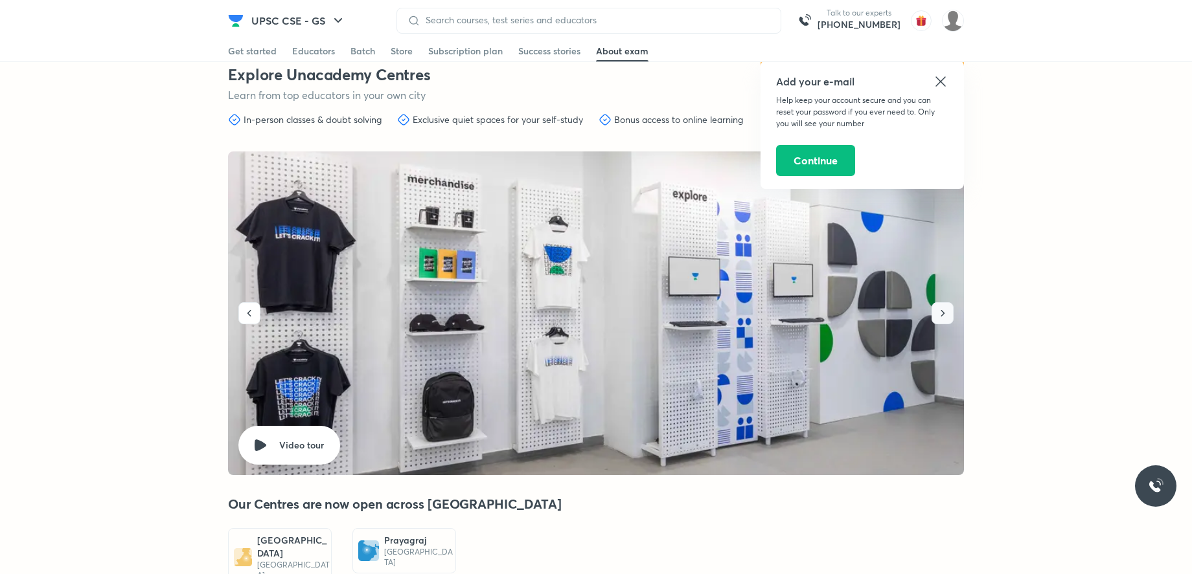
click at [942, 320] on icon "button" at bounding box center [942, 313] width 13 height 13
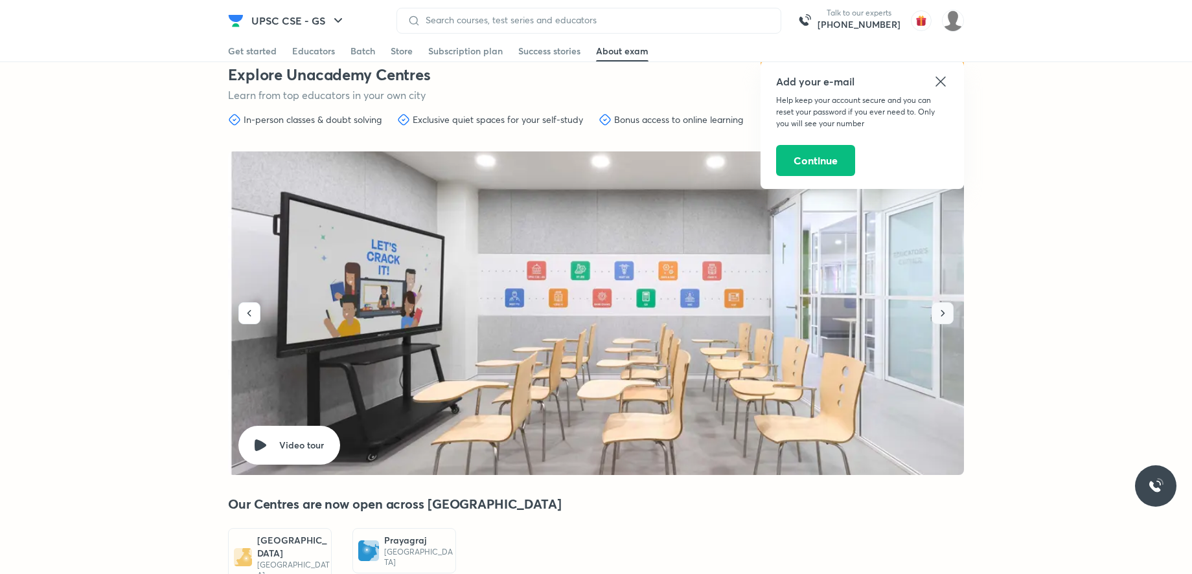
click at [942, 320] on icon "button" at bounding box center [942, 313] width 13 height 13
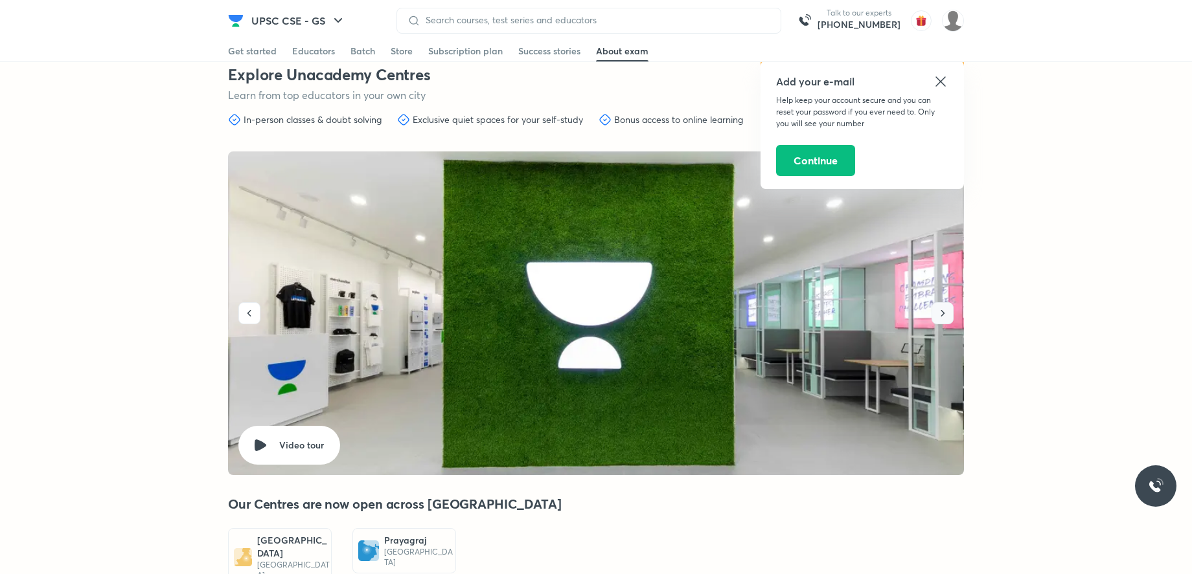
click at [942, 320] on icon "button" at bounding box center [942, 313] width 13 height 13
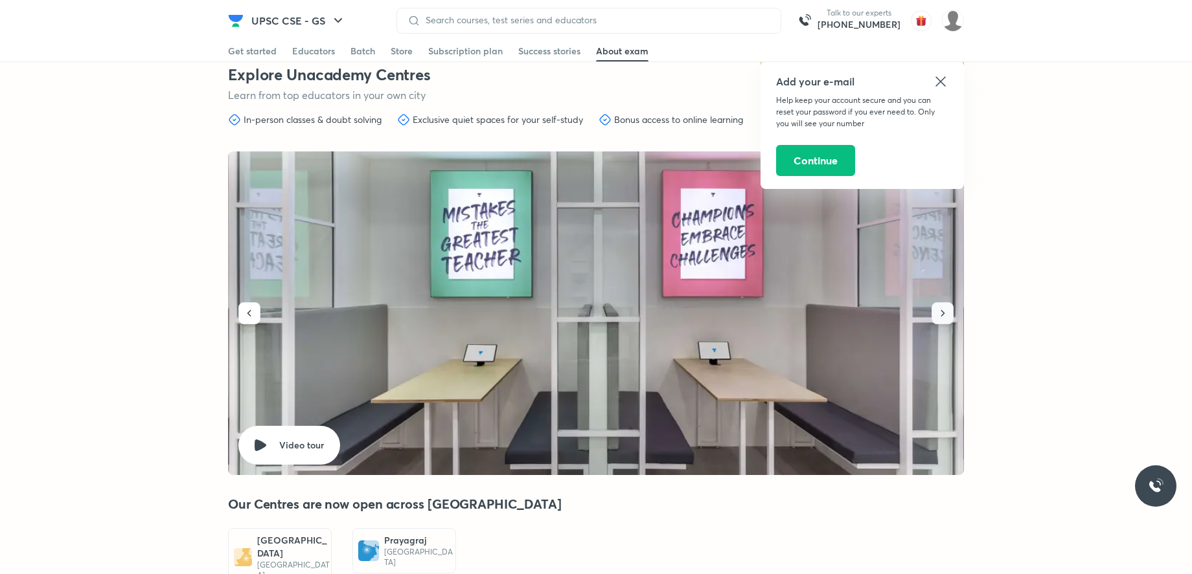
click at [942, 320] on icon "button" at bounding box center [942, 313] width 13 height 13
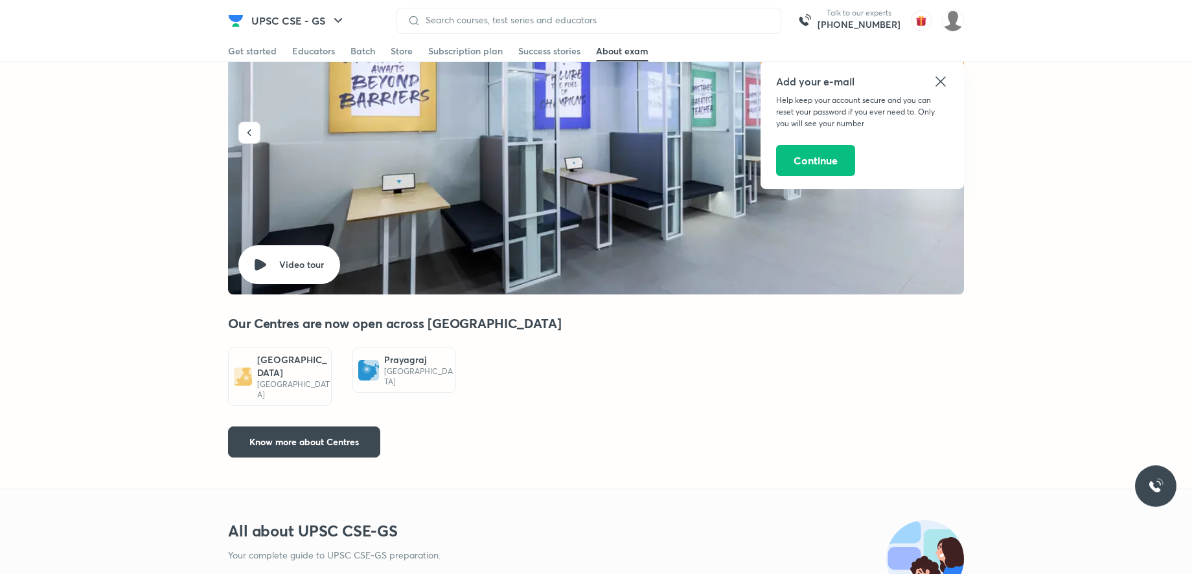
scroll to position [3798, 0]
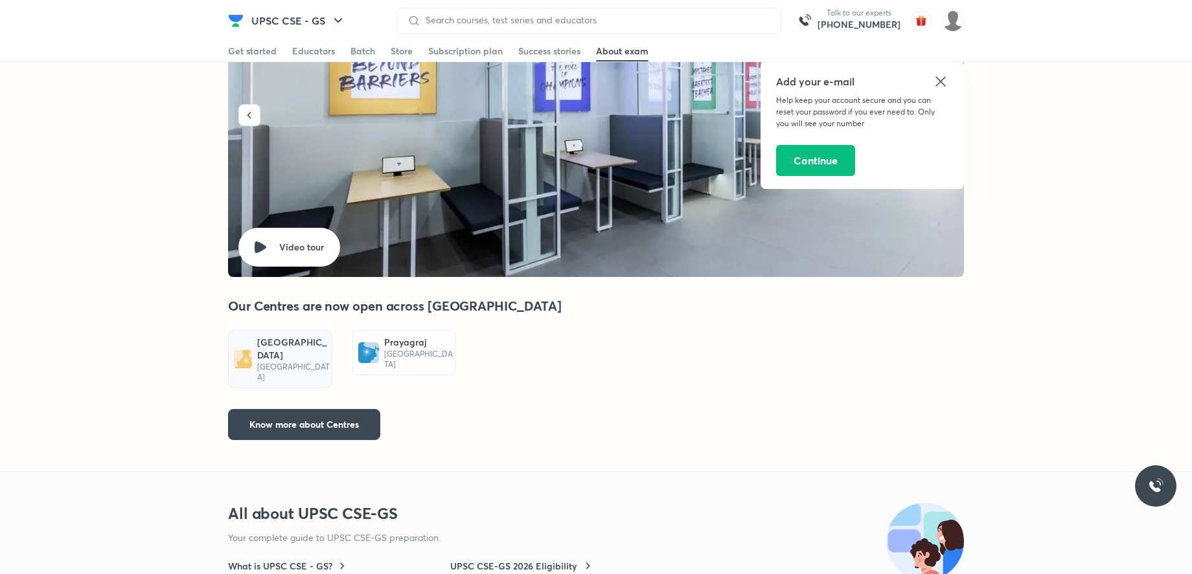
click at [273, 355] on h6 "Delhi" at bounding box center [294, 349] width 74 height 26
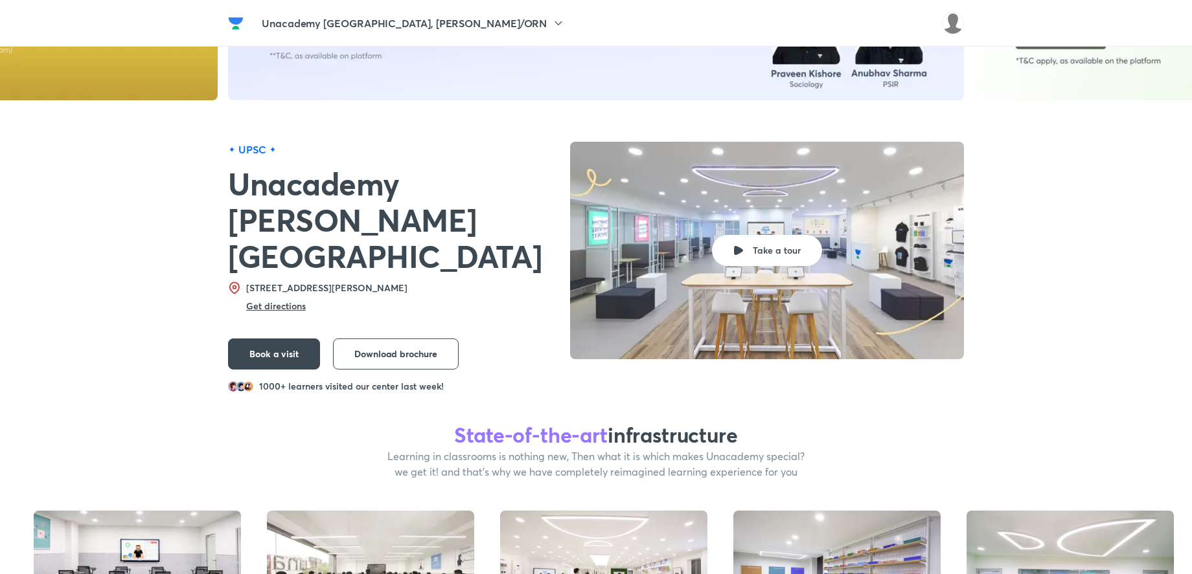
scroll to position [198, 0]
click at [278, 300] on h6 "Get directions" at bounding box center [276, 306] width 60 height 12
click at [725, 243] on button "Take a tour" at bounding box center [767, 250] width 110 height 31
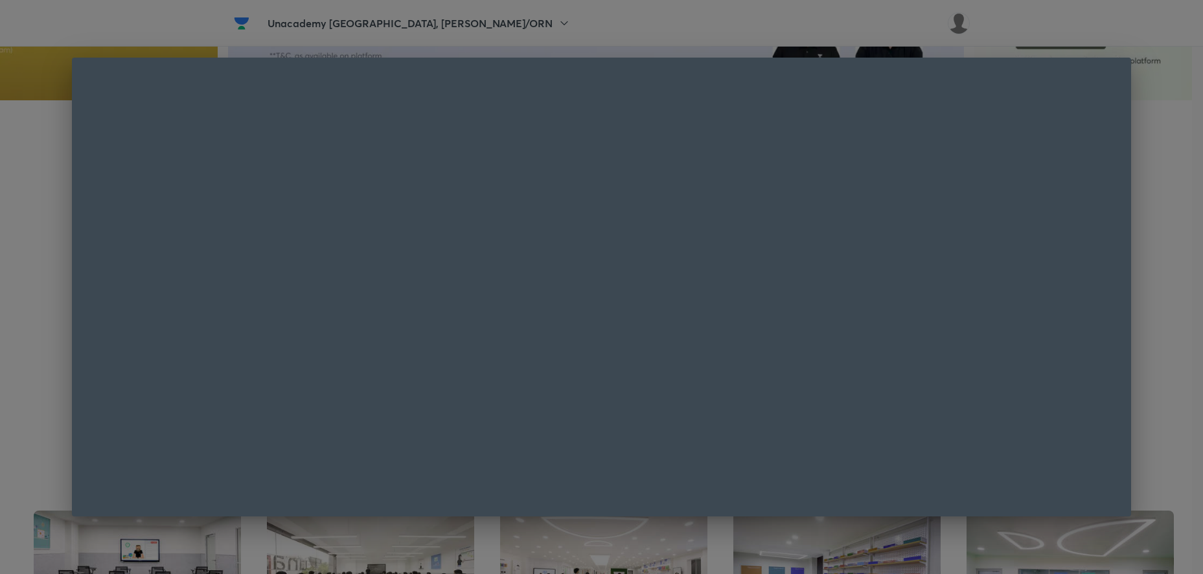
click at [1173, 207] on div at bounding box center [601, 287] width 1203 height 574
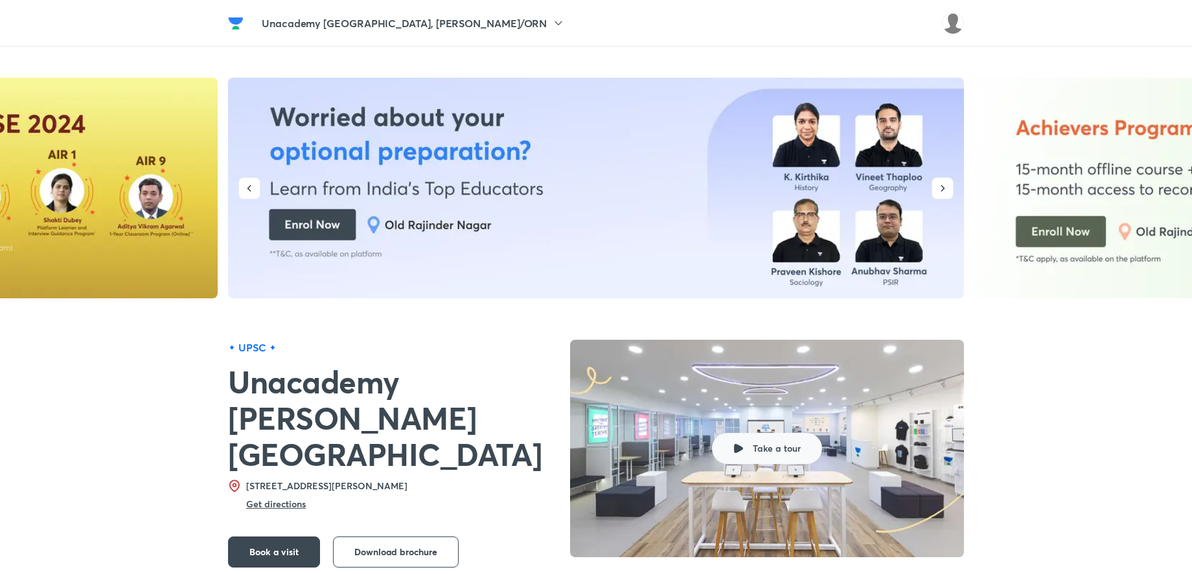
scroll to position [330, 0]
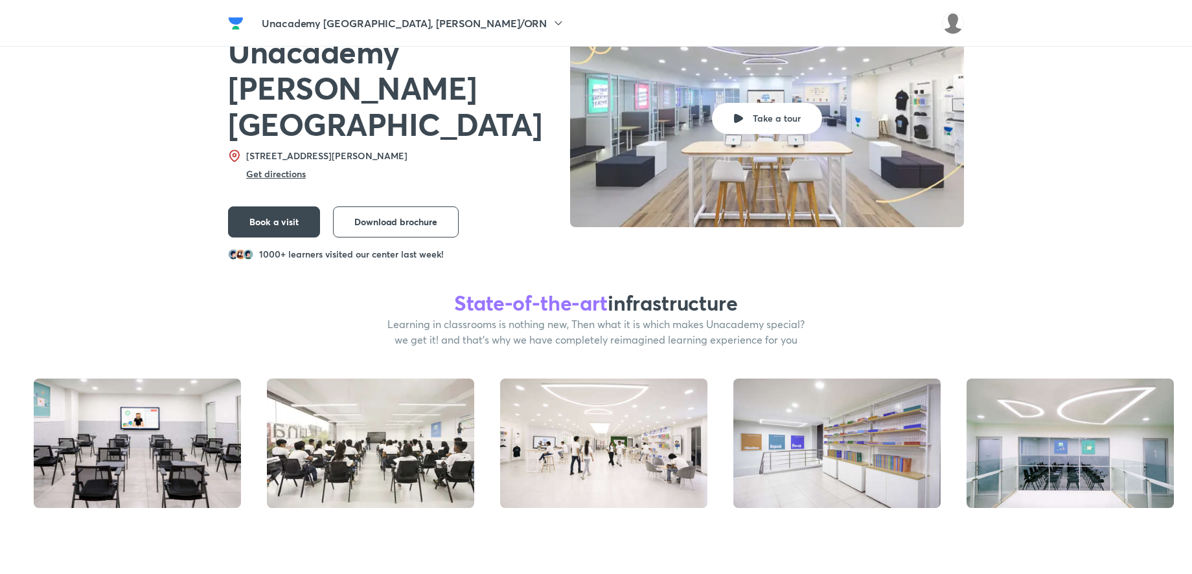
click at [231, 24] on img at bounding box center [236, 24] width 16 height 16
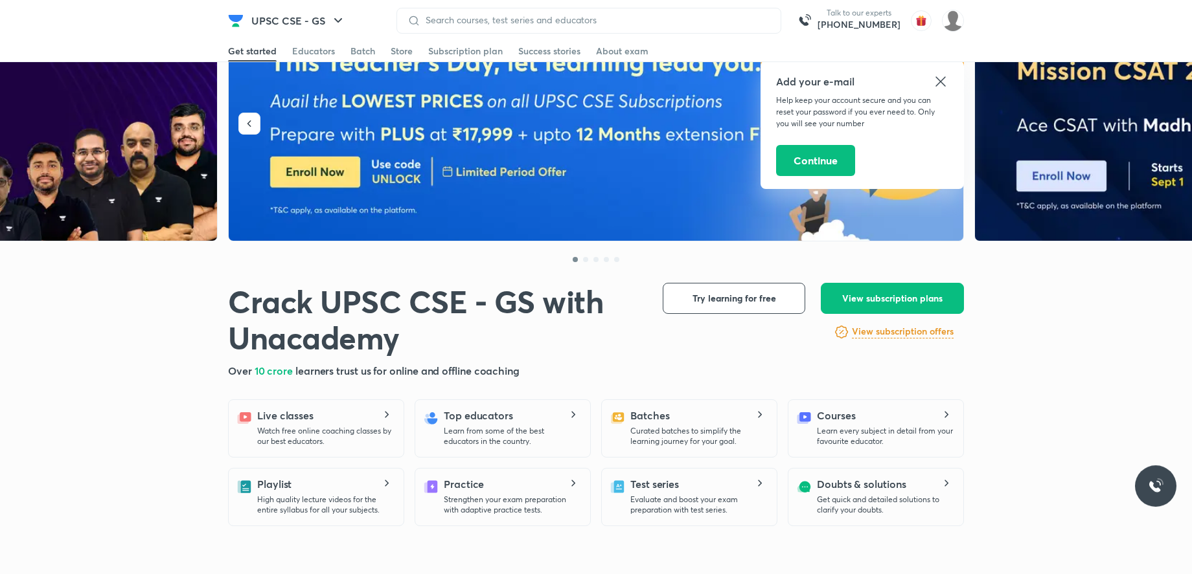
scroll to position [66, 0]
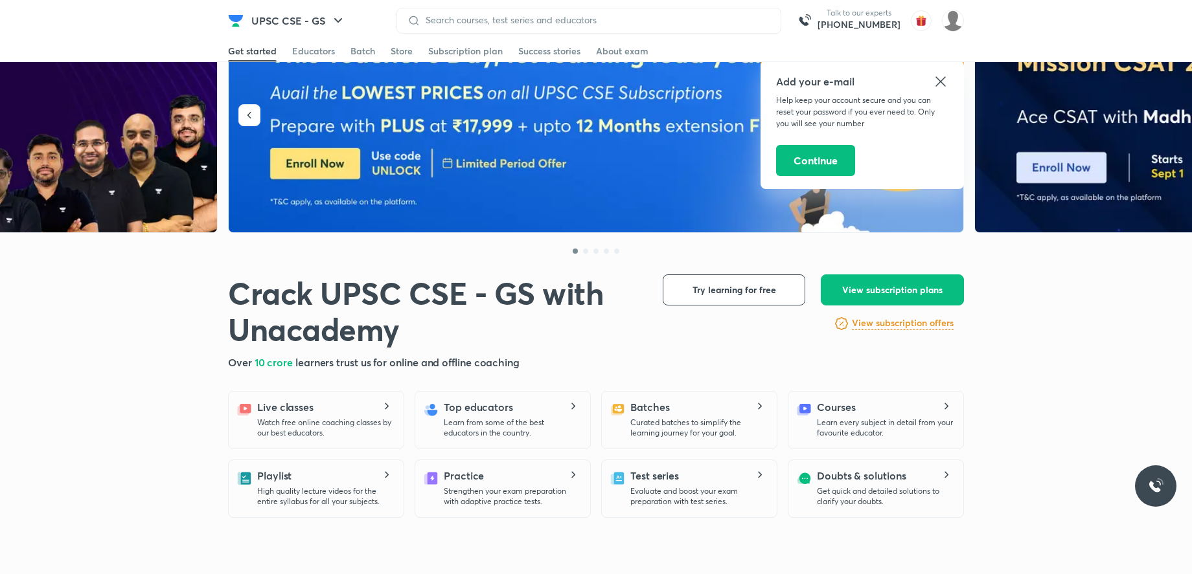
click at [940, 84] on icon at bounding box center [941, 82] width 16 height 16
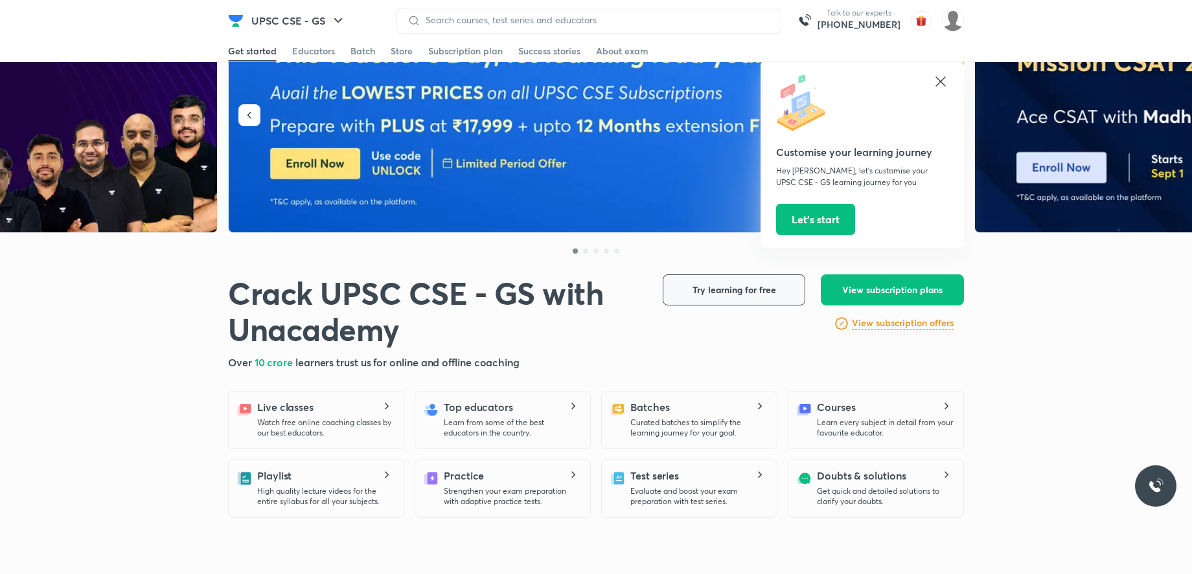
click at [721, 299] on button "Try learning for free" at bounding box center [734, 290] width 142 height 31
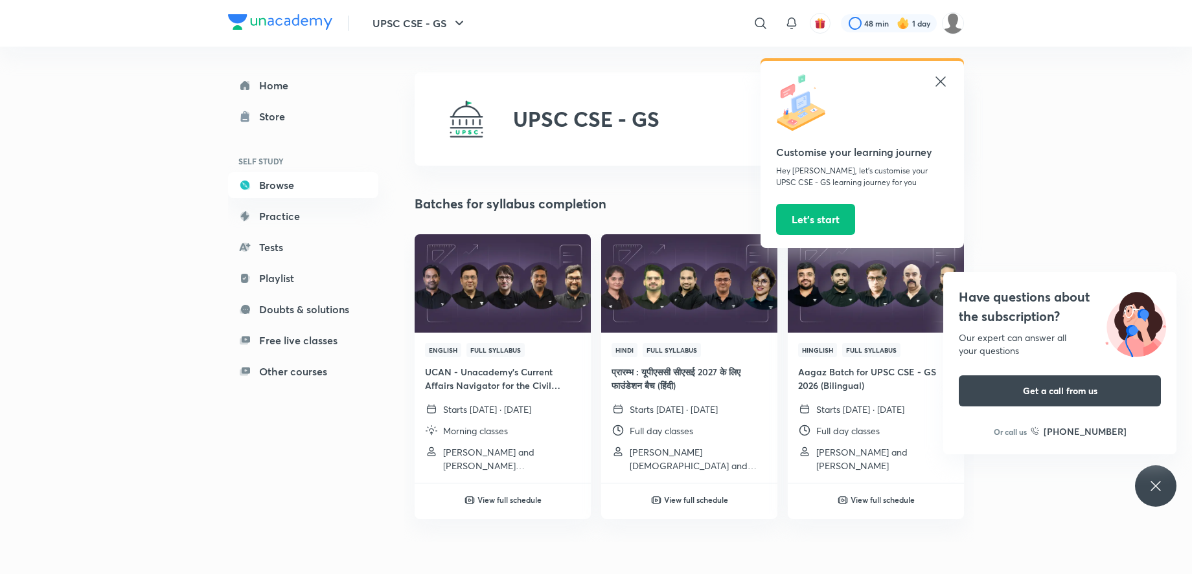
click at [948, 80] on div "Customise your learning journey Hey Oreki, let’s customise your UPSC CSE - GS l…" at bounding box center [861, 154] width 203 height 187
click at [917, 23] on div at bounding box center [889, 23] width 96 height 18
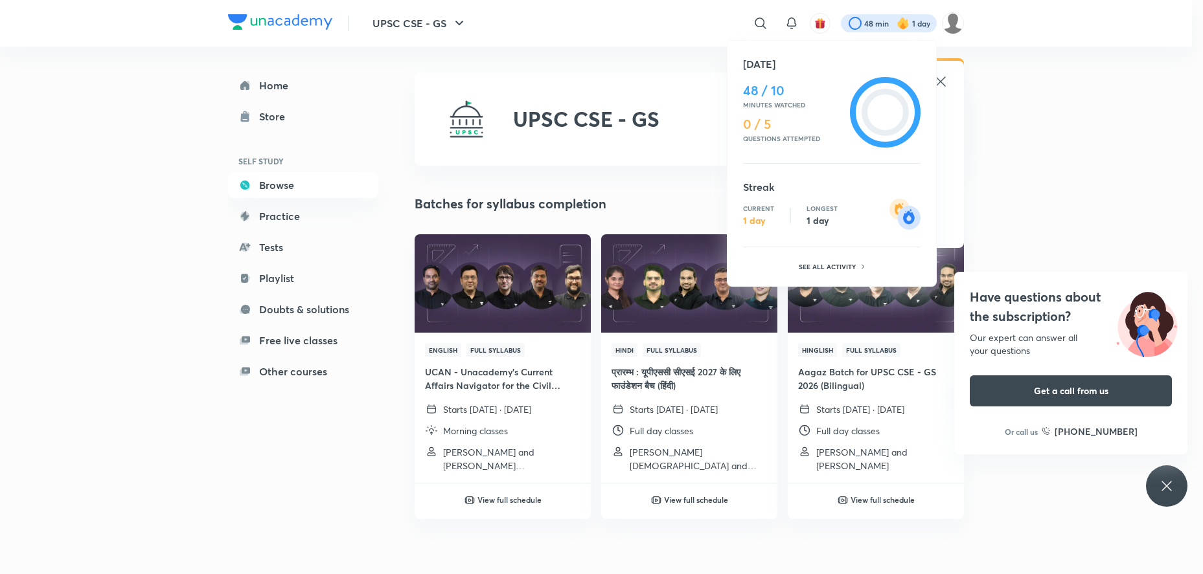
click at [821, 28] on div at bounding box center [601, 287] width 1203 height 574
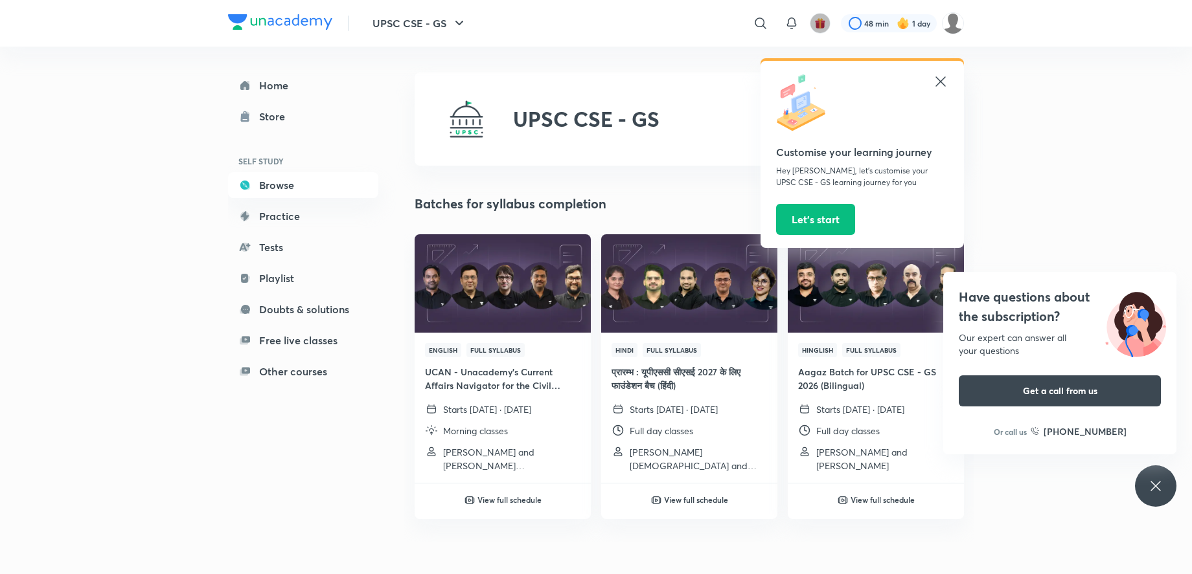
click at [818, 21] on img "button" at bounding box center [820, 23] width 12 height 12
click at [269, 18] on img at bounding box center [280, 22] width 104 height 16
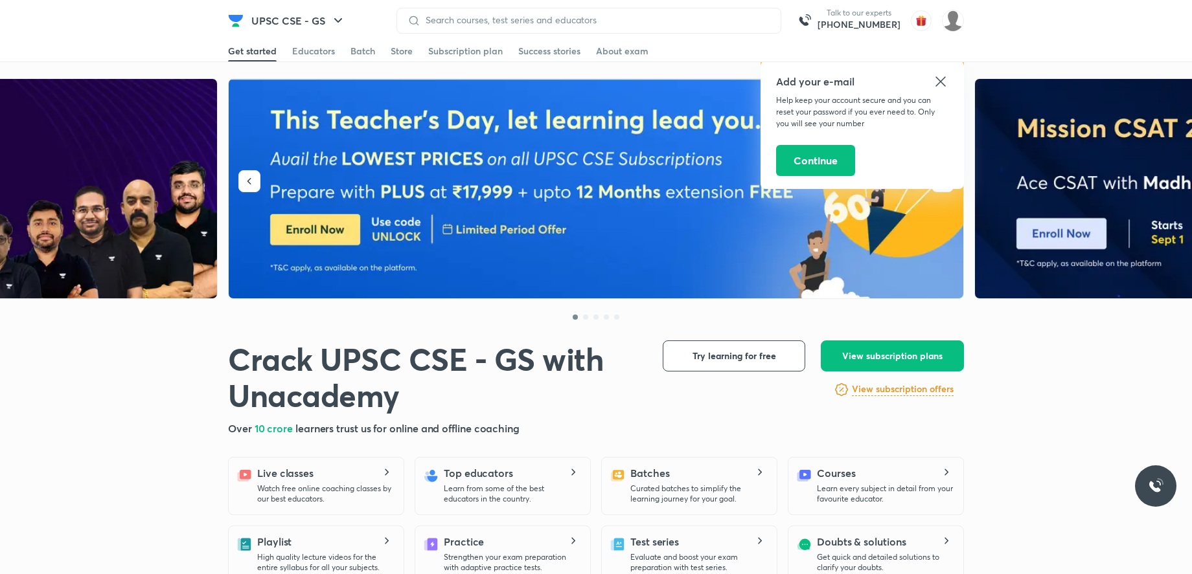
click at [457, 139] on img at bounding box center [597, 189] width 736 height 220
click at [459, 45] on div "Subscription plan" at bounding box center [465, 51] width 74 height 13
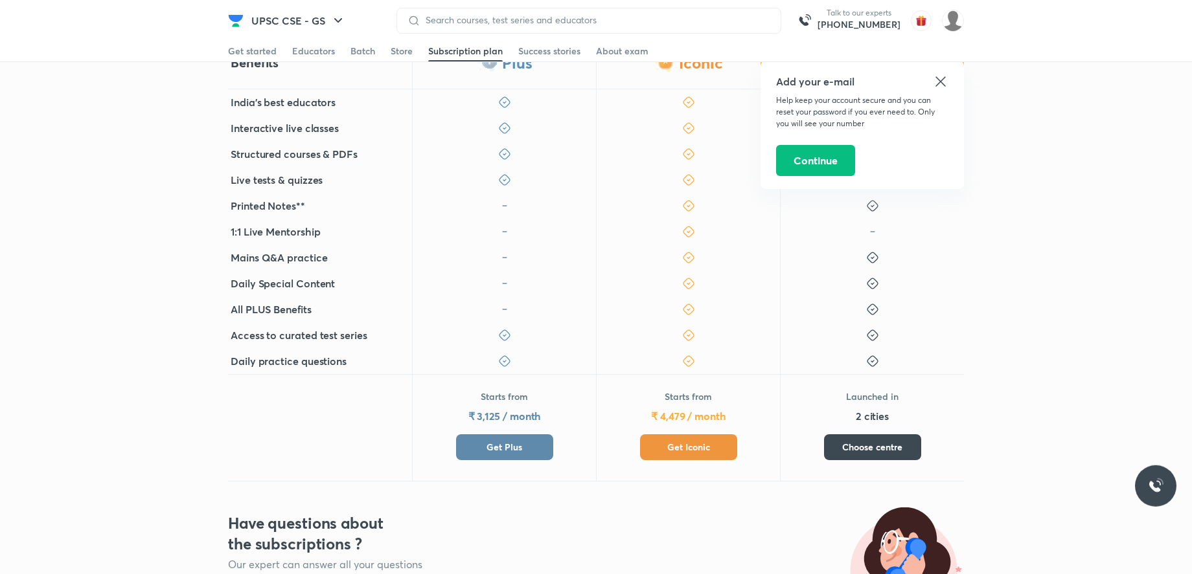
scroll to position [396, 0]
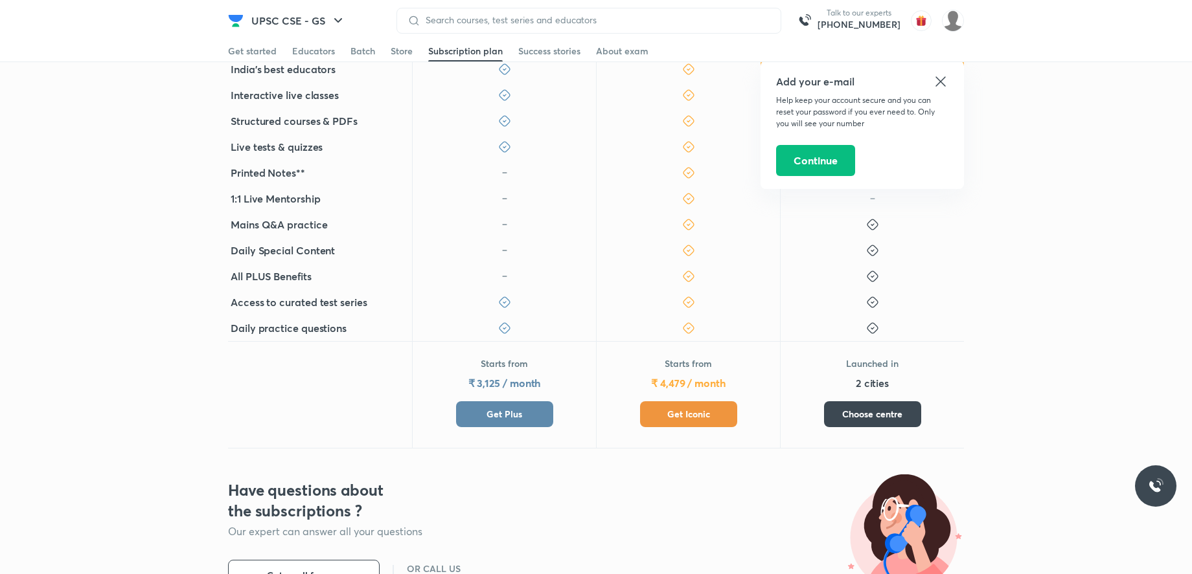
click at [878, 407] on button "Choose centre" at bounding box center [872, 415] width 97 height 26
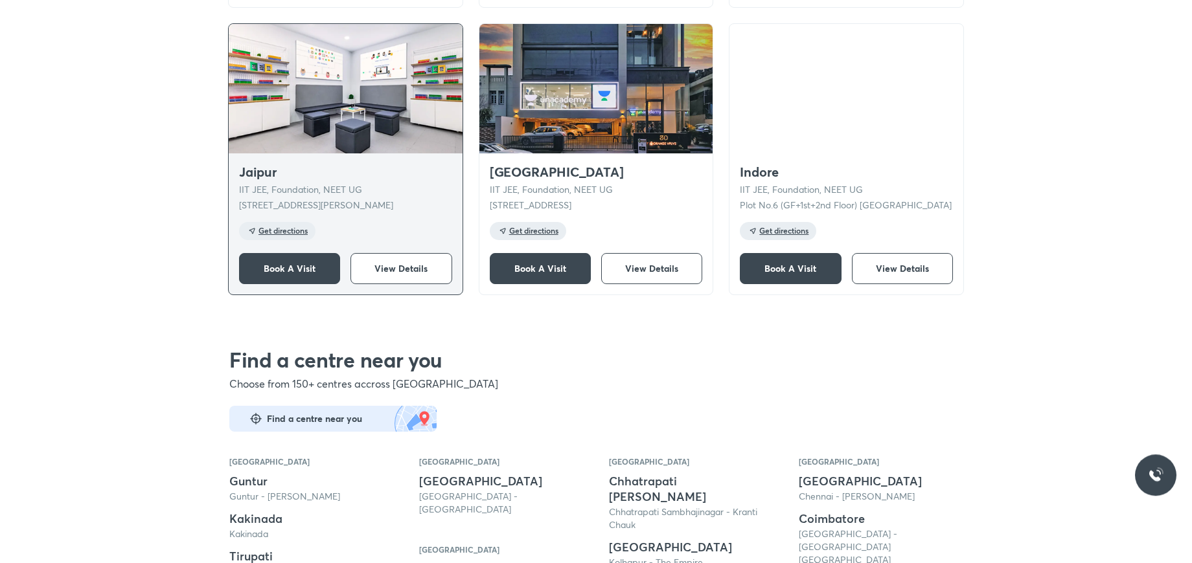
scroll to position [925, 0]
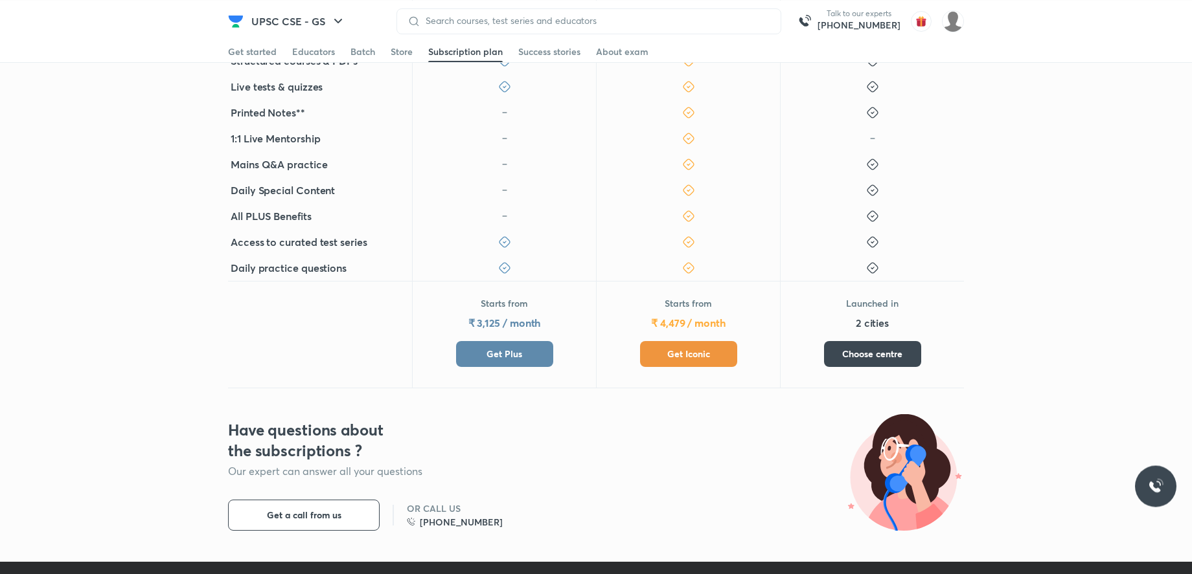
scroll to position [462, 0]
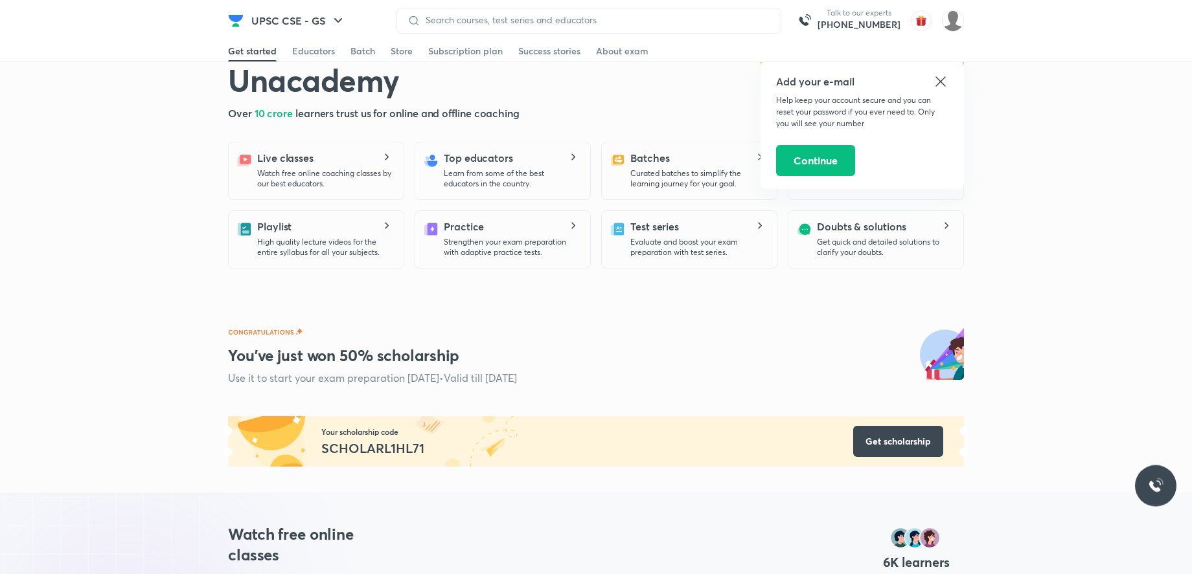
scroll to position [264, 0]
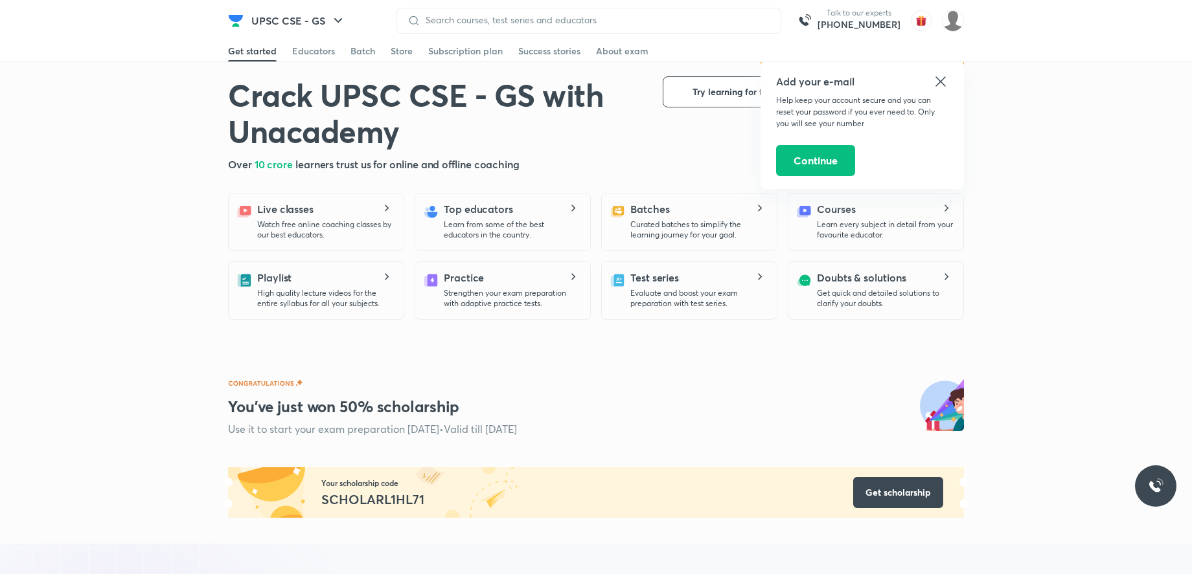
click at [940, 76] on icon at bounding box center [941, 82] width 16 height 16
click at [352, 201] on div "Live classes Watch free online coaching classes by our best educators." at bounding box center [325, 220] width 136 height 39
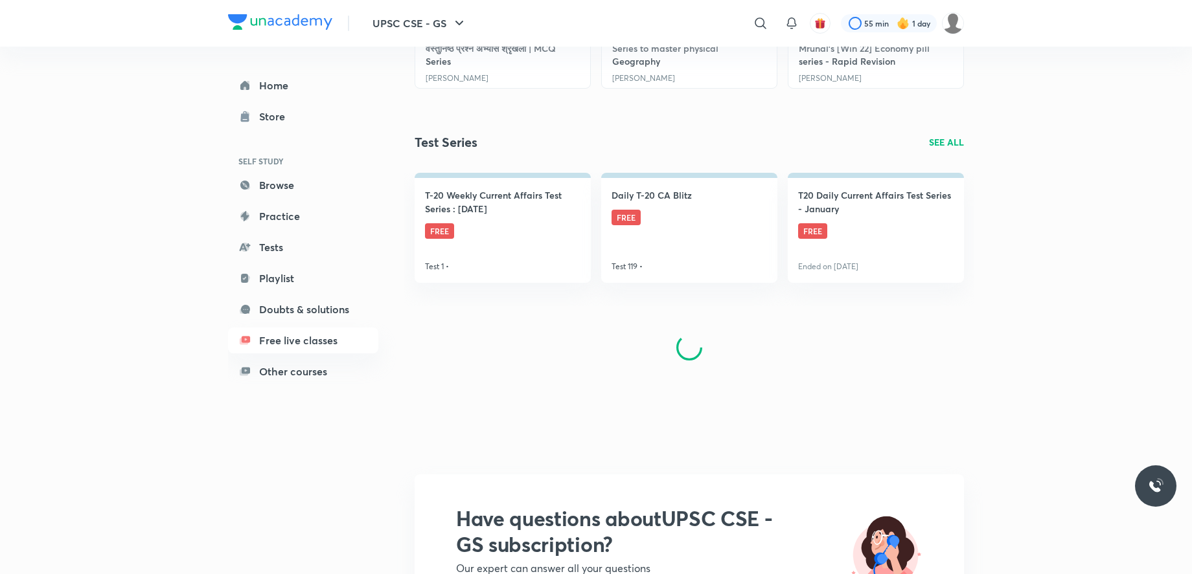
scroll to position [330, 0]
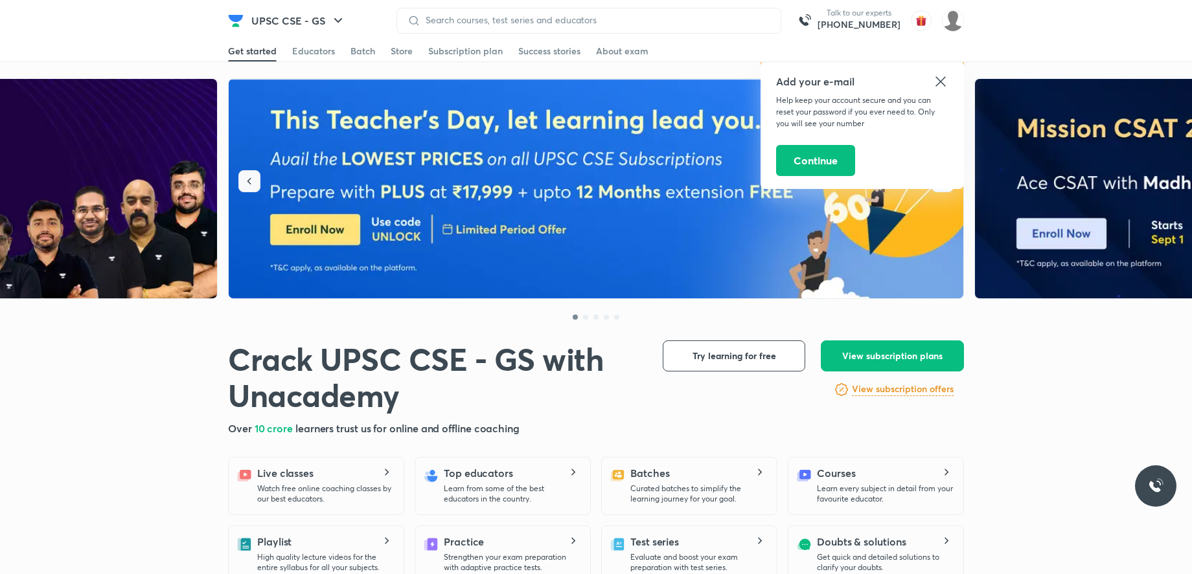
click at [258, 172] on button "button" at bounding box center [249, 181] width 22 height 22
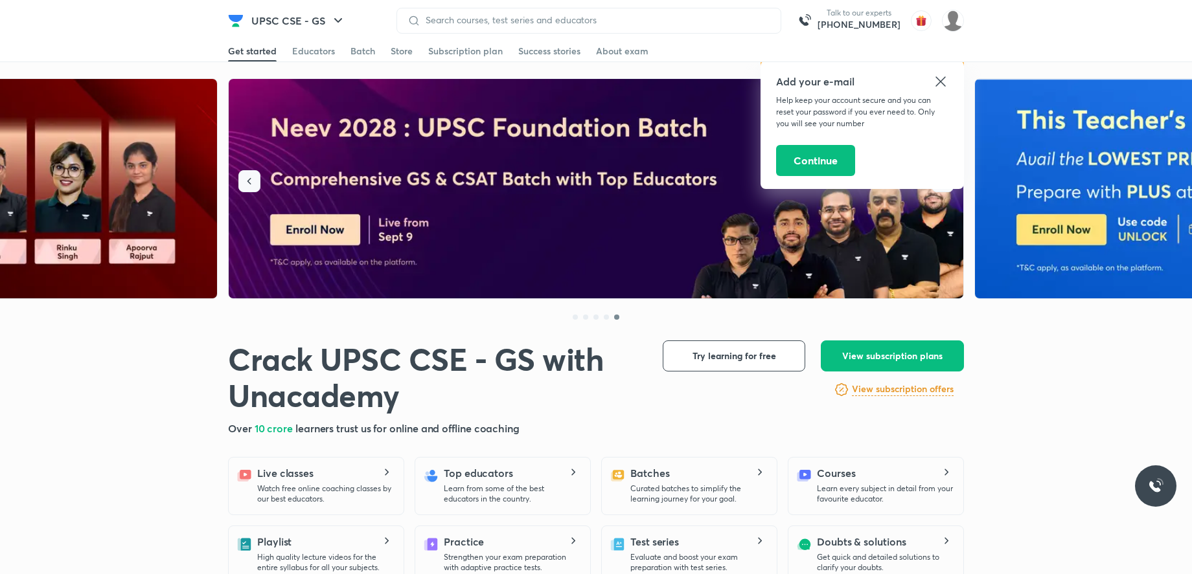
click at [258, 172] on button "button" at bounding box center [249, 181] width 22 height 22
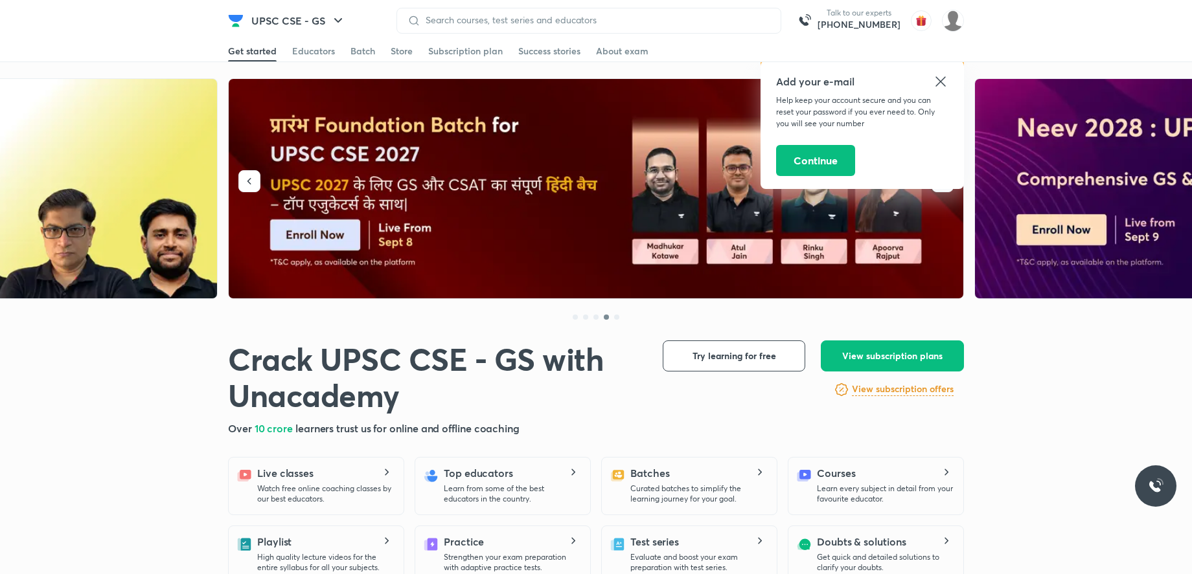
click at [939, 83] on icon at bounding box center [940, 81] width 10 height 10
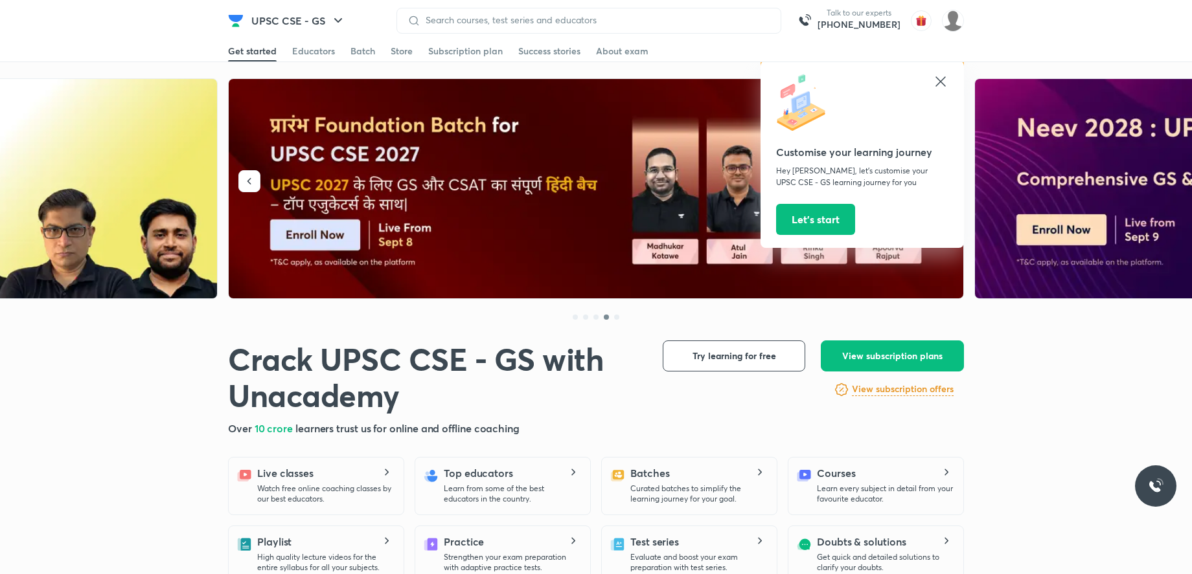
click at [939, 83] on icon at bounding box center [940, 81] width 10 height 10
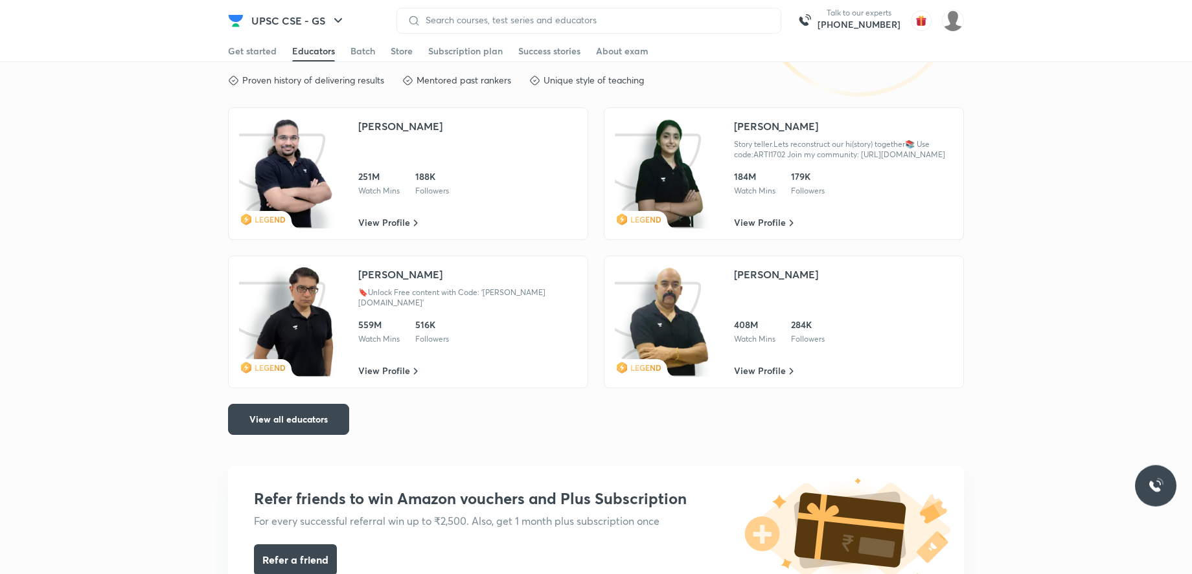
scroll to position [2180, 0]
click at [281, 448] on div "Crack UPSC CSE - GS with Unacademy Crack UPSC CSE - GS with Unacademy Over 10 c…" at bounding box center [596, 212] width 1192 height 4629
click at [291, 426] on span "View all educators" at bounding box center [288, 419] width 78 height 13
click at [293, 435] on button "View all educators" at bounding box center [288, 418] width 121 height 31
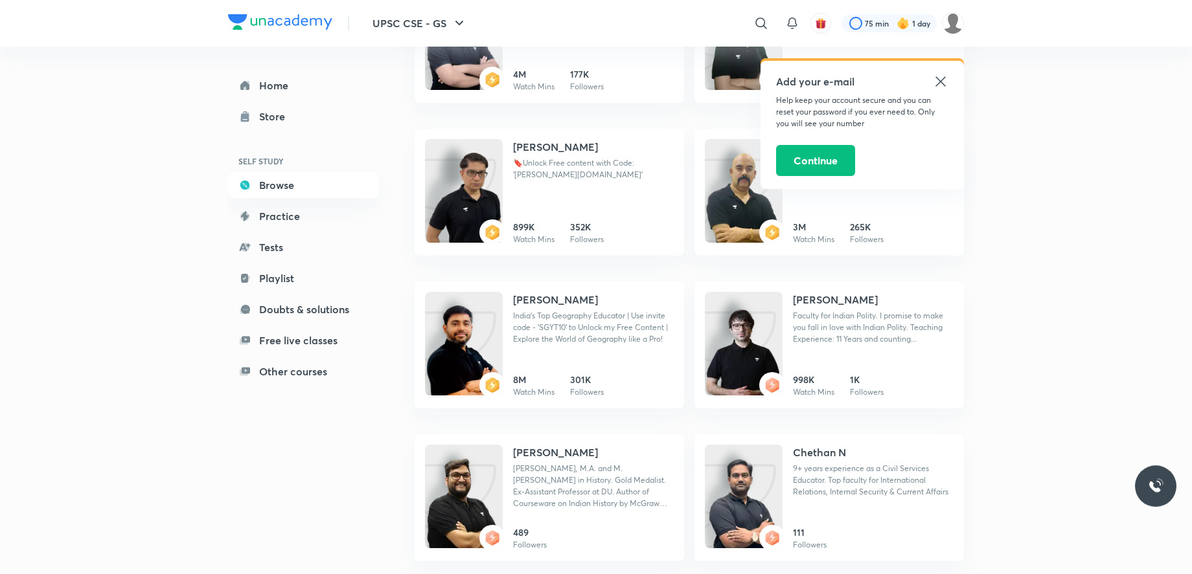
scroll to position [209, 0]
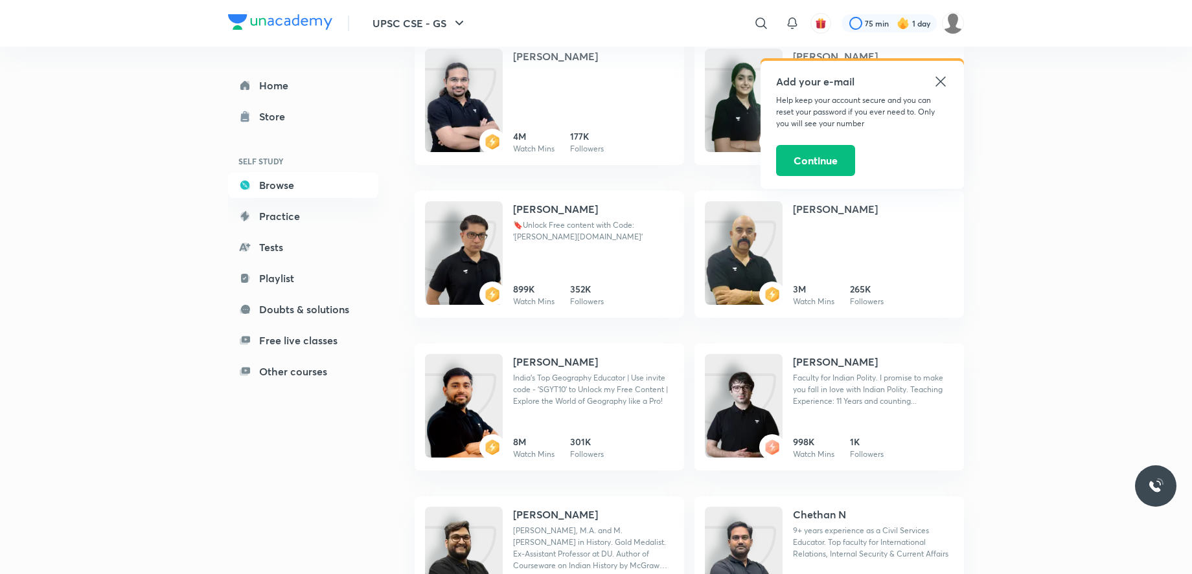
click at [941, 85] on icon at bounding box center [941, 82] width 16 height 16
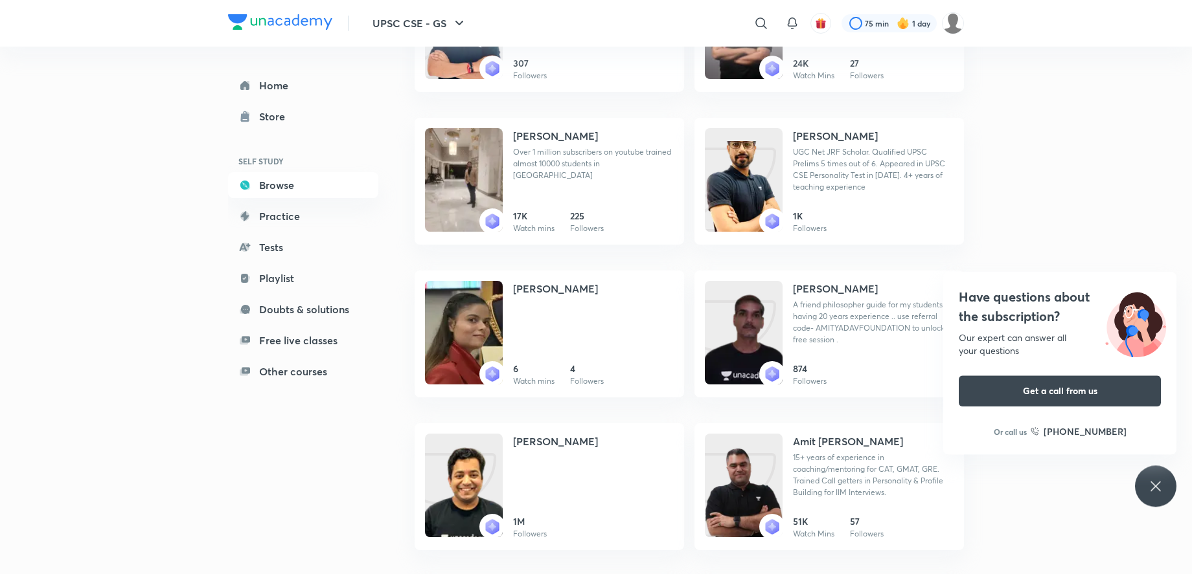
scroll to position [5932, 0]
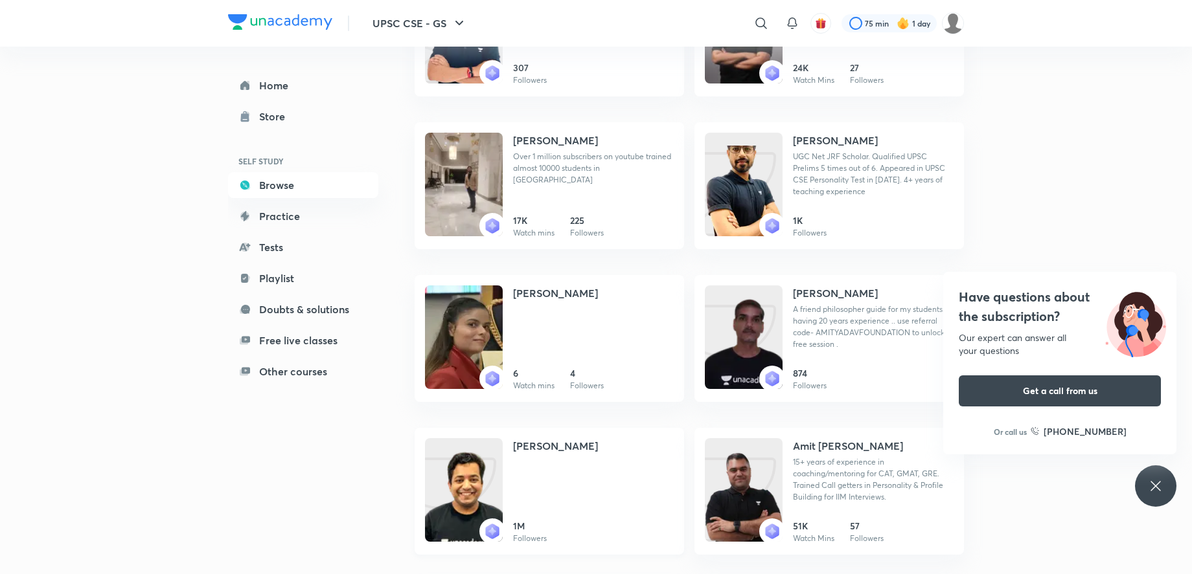
click at [478, 483] on img at bounding box center [464, 503] width 78 height 104
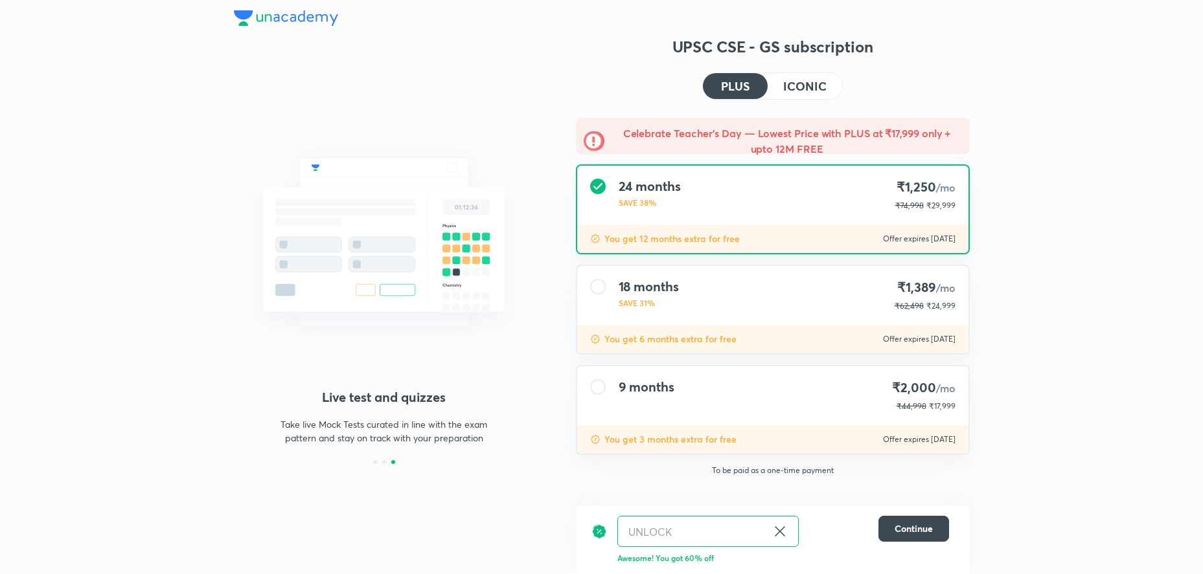
click at [796, 92] on h4 "ICONIC" at bounding box center [804, 86] width 43 height 12
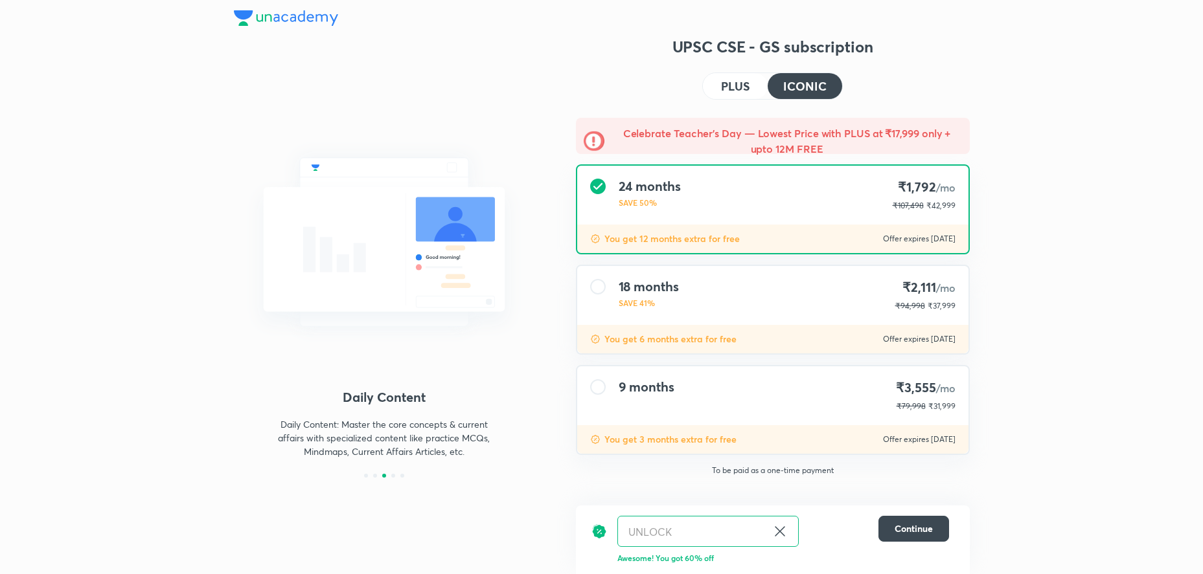
click at [699, 86] on div "UPSC CSE - GS subscription PLUS ICONIC Celebrate Teacher’s Day — Lowest Price w…" at bounding box center [773, 293] width 394 height 515
click at [723, 91] on h4 "PLUS" at bounding box center [735, 86] width 28 height 12
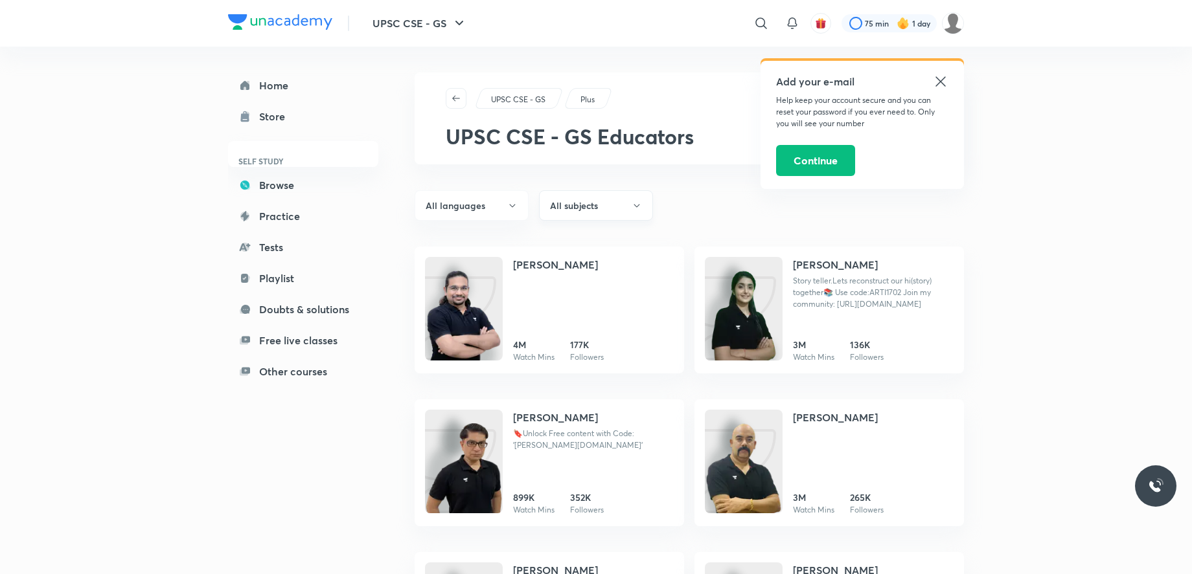
click at [573, 216] on button "All subjects" at bounding box center [596, 205] width 114 height 30
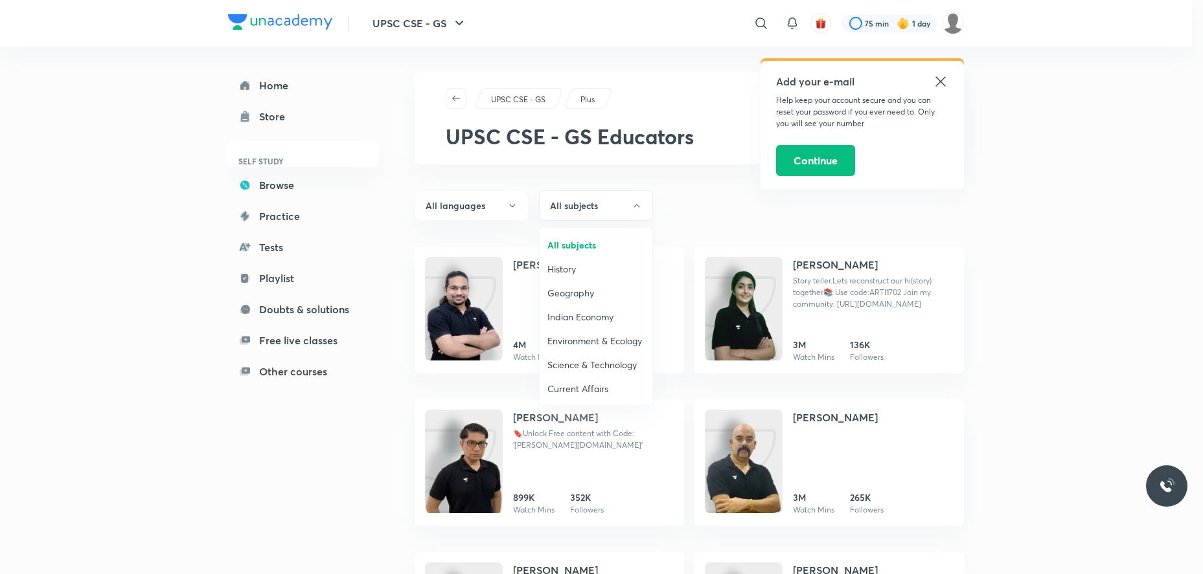
click at [503, 167] on div at bounding box center [601, 287] width 1203 height 574
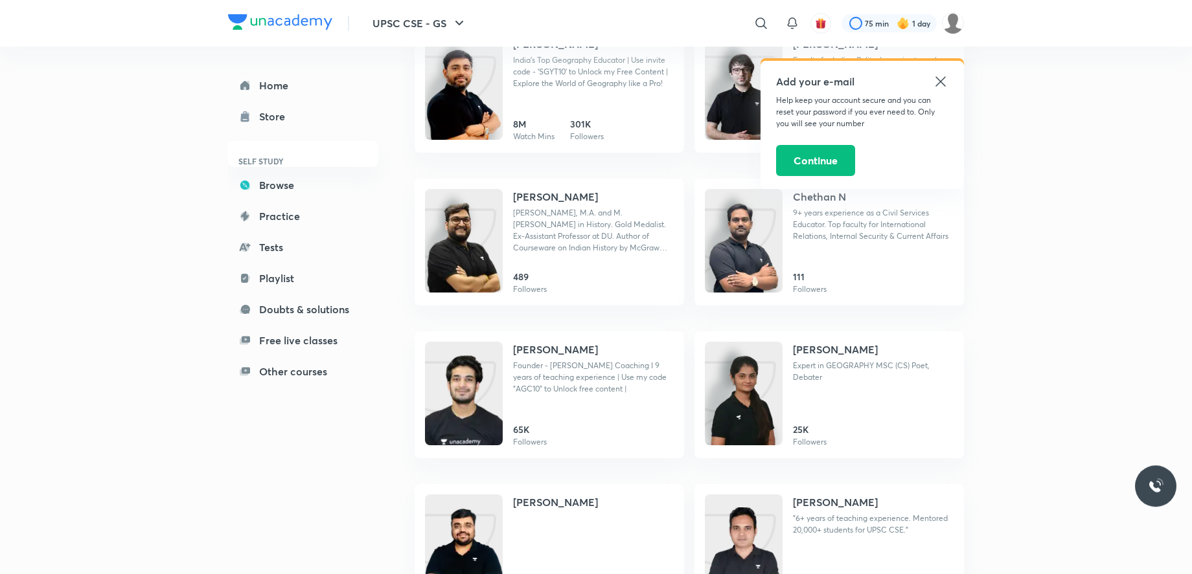
scroll to position [528, 0]
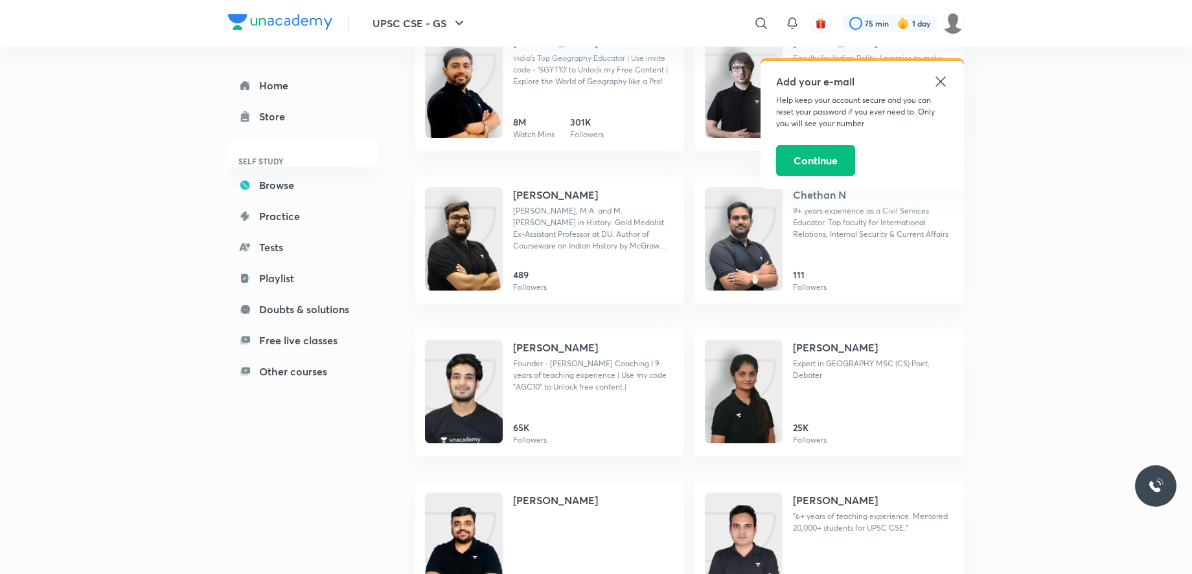
click at [944, 76] on icon at bounding box center [941, 82] width 16 height 16
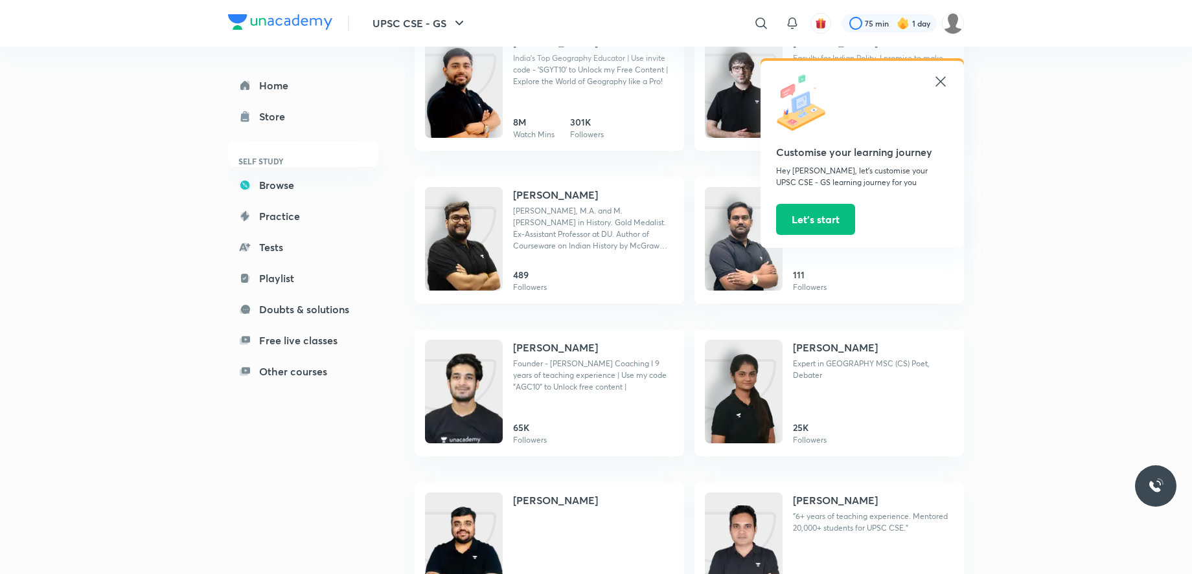
click at [372, 442] on div "Home Store SELF STUDY Browse Practice Tests Playlist Doubts & solutions Free li…" at bounding box center [316, 293] width 176 height 1550
click at [942, 84] on icon at bounding box center [941, 82] width 16 height 16
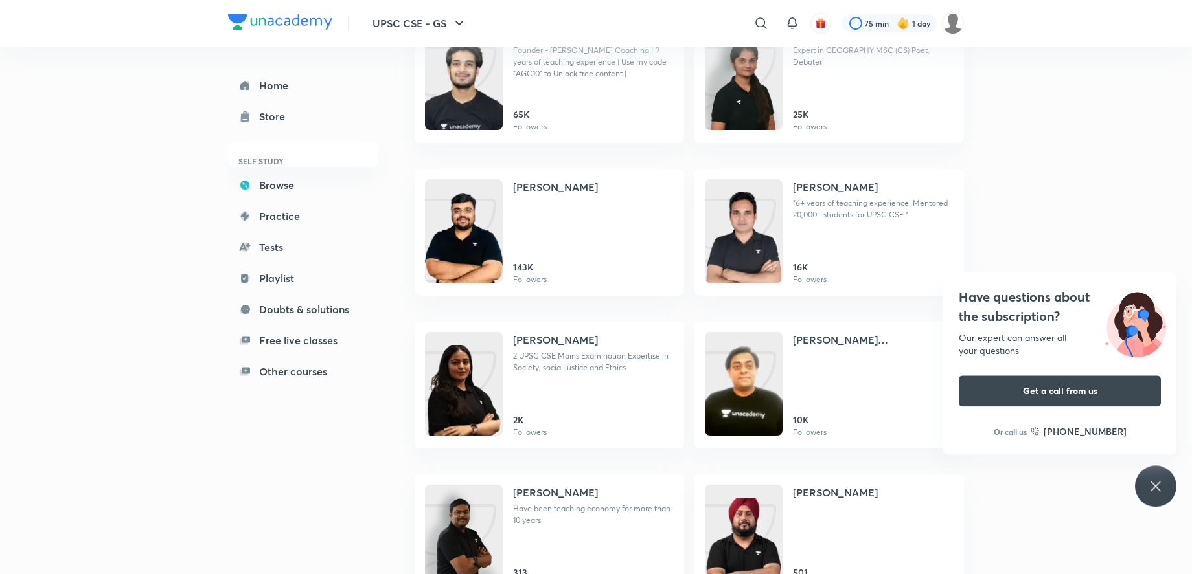
scroll to position [991, 0]
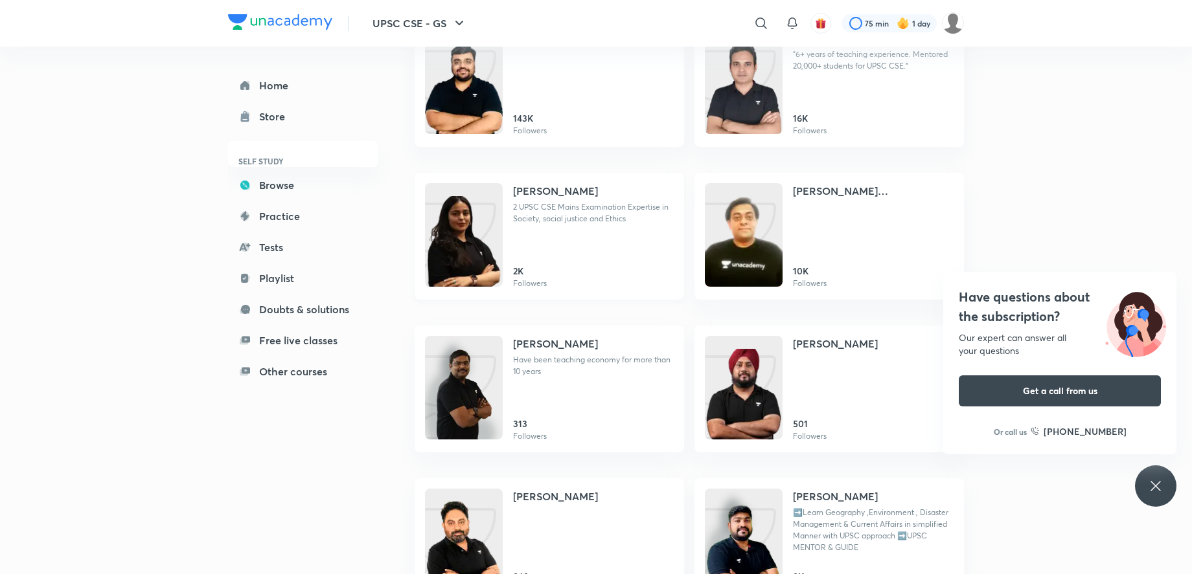
click at [570, 245] on div "[PERSON_NAME] 2 UPSC CSE Mains Examination Expertise in Society, social justice…" at bounding box center [593, 236] width 161 height 106
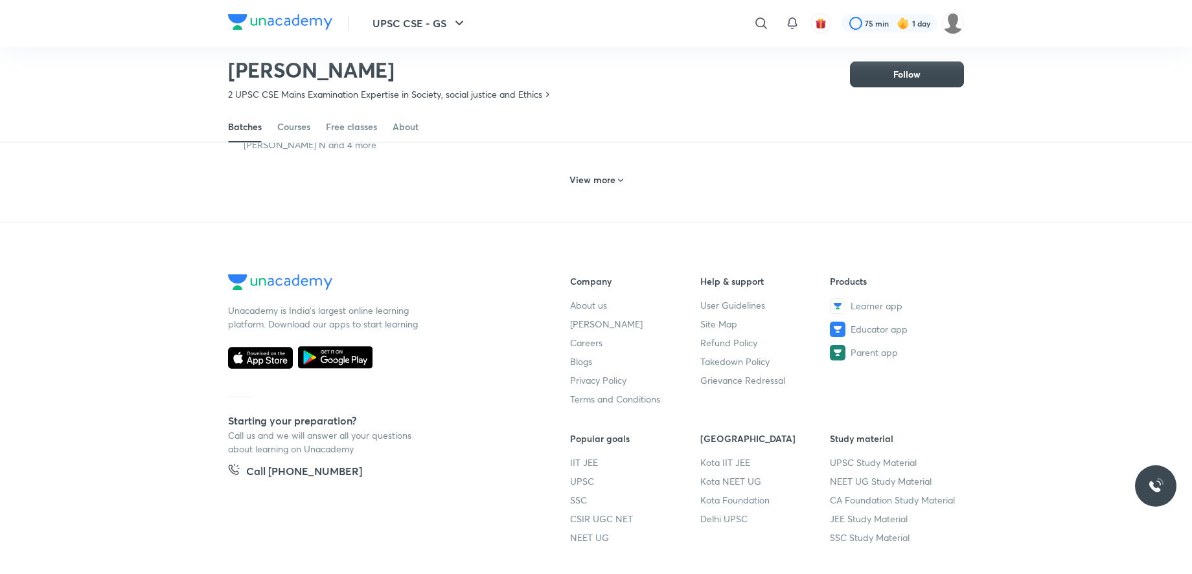
scroll to position [849, 0]
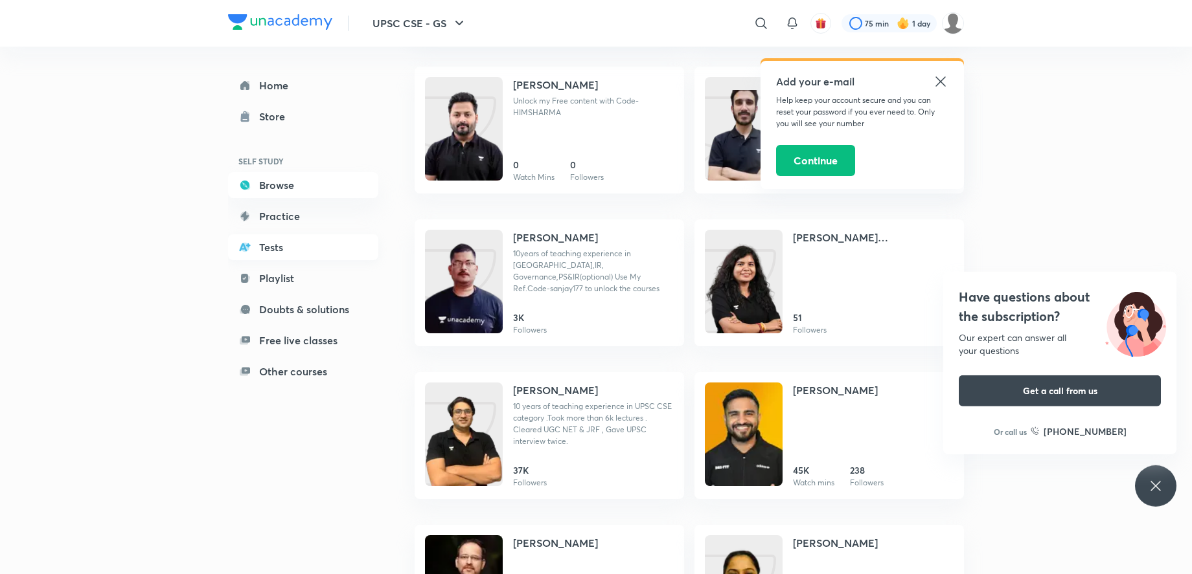
scroll to position [2443, 0]
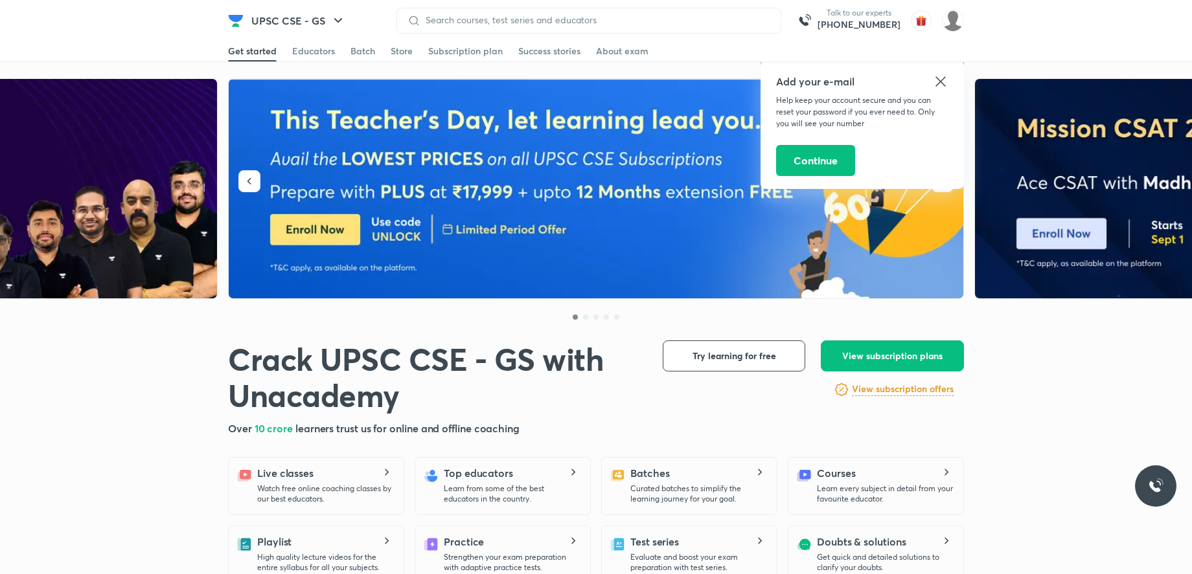
click at [942, 80] on icon at bounding box center [940, 81] width 10 height 10
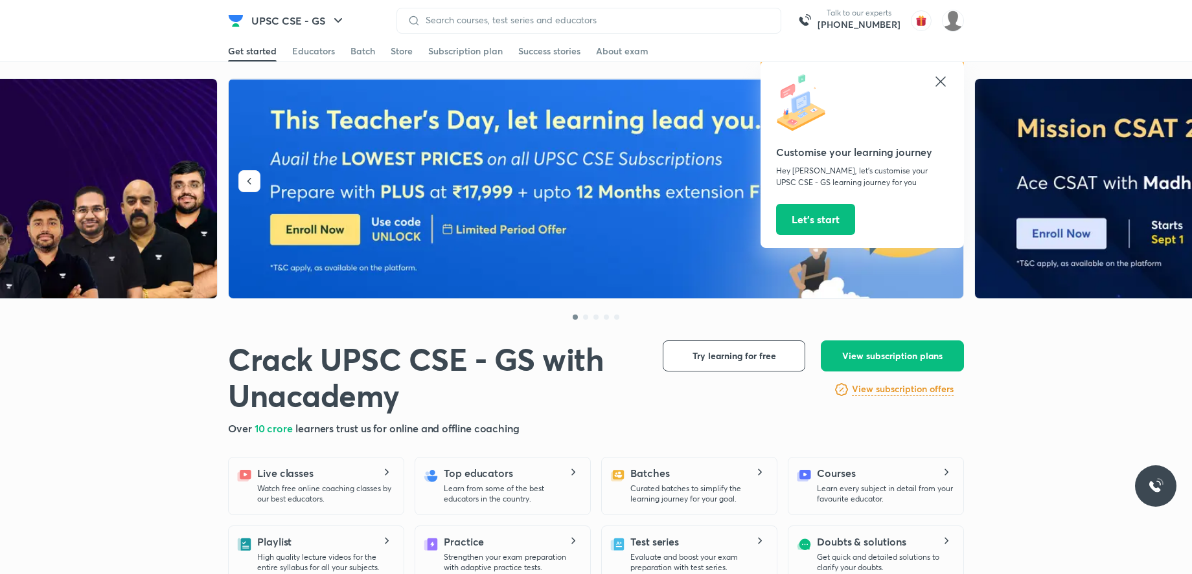
click at [939, 84] on icon at bounding box center [941, 82] width 16 height 16
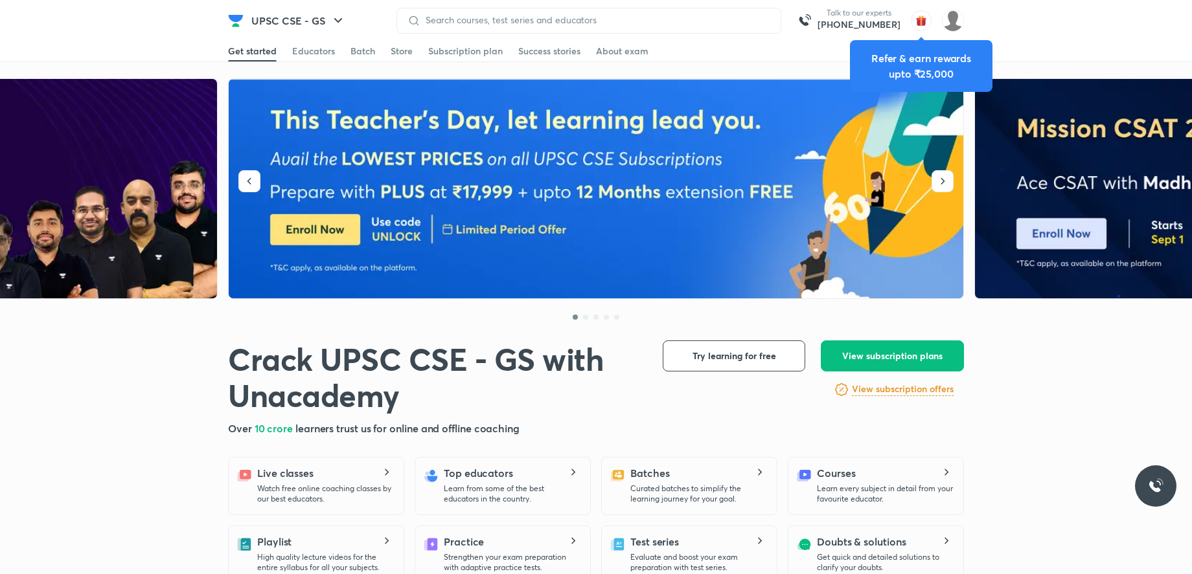
click at [765, 54] on div "Get started Educators Batch Store Subscription plan Success stories About exam" at bounding box center [596, 51] width 736 height 21
click at [942, 181] on icon "button" at bounding box center [942, 181] width 13 height 13
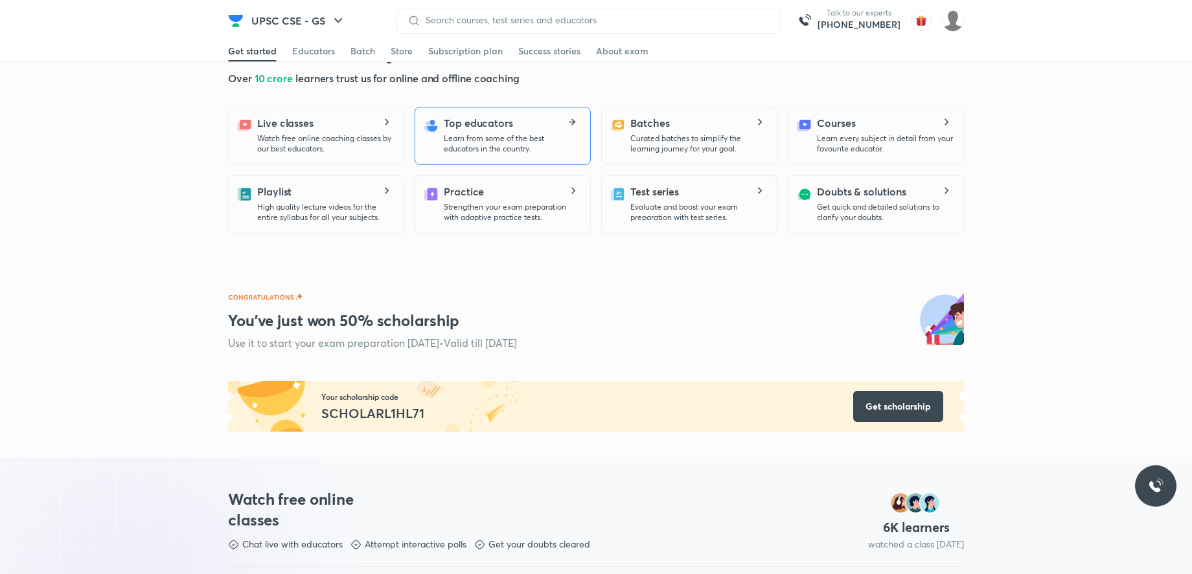
scroll to position [462, 0]
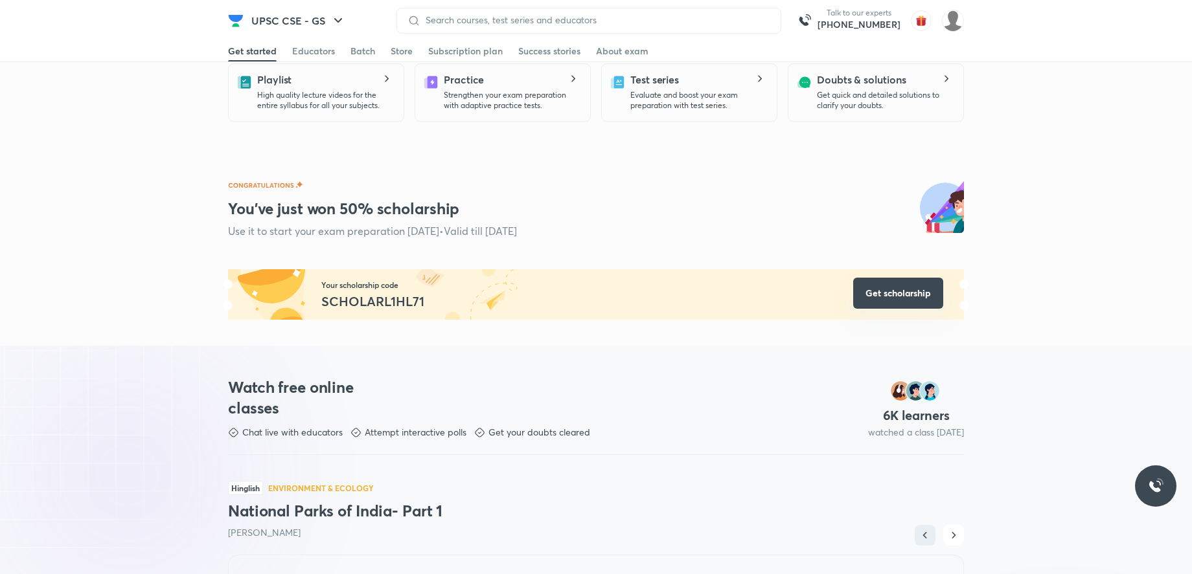
click at [877, 308] on button "Get scholarship" at bounding box center [898, 293] width 90 height 31
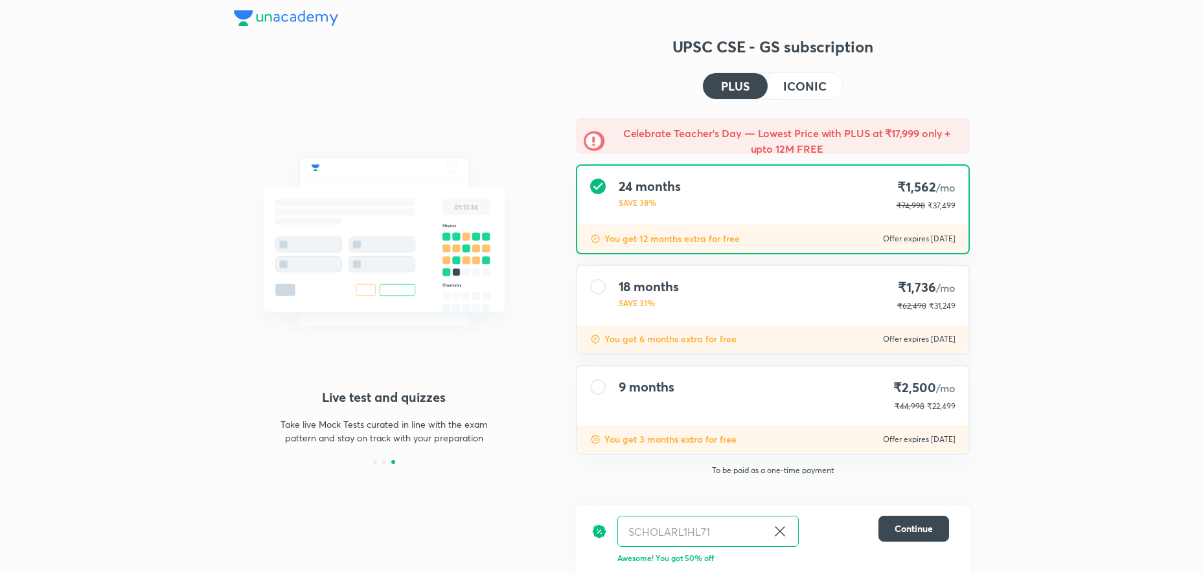
click at [382, 464] on div at bounding box center [384, 462] width 301 height 4
click at [384, 461] on div at bounding box center [384, 462] width 4 height 4
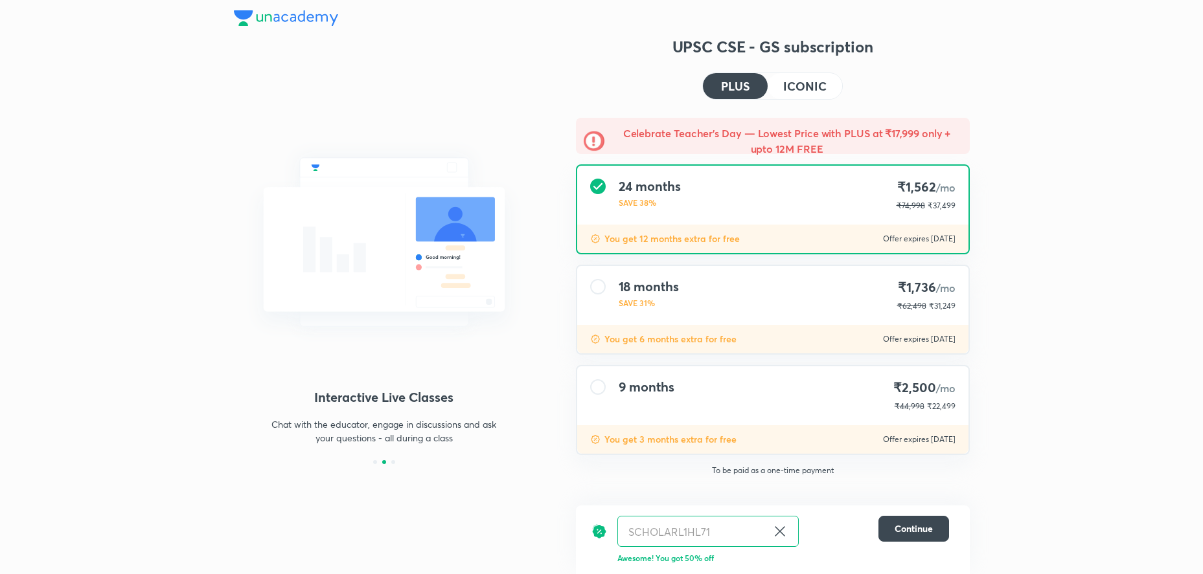
click at [384, 461] on div at bounding box center [384, 462] width 4 height 4
click at [377, 463] on div at bounding box center [384, 462] width 301 height 4
click at [375, 463] on div at bounding box center [375, 462] width 4 height 4
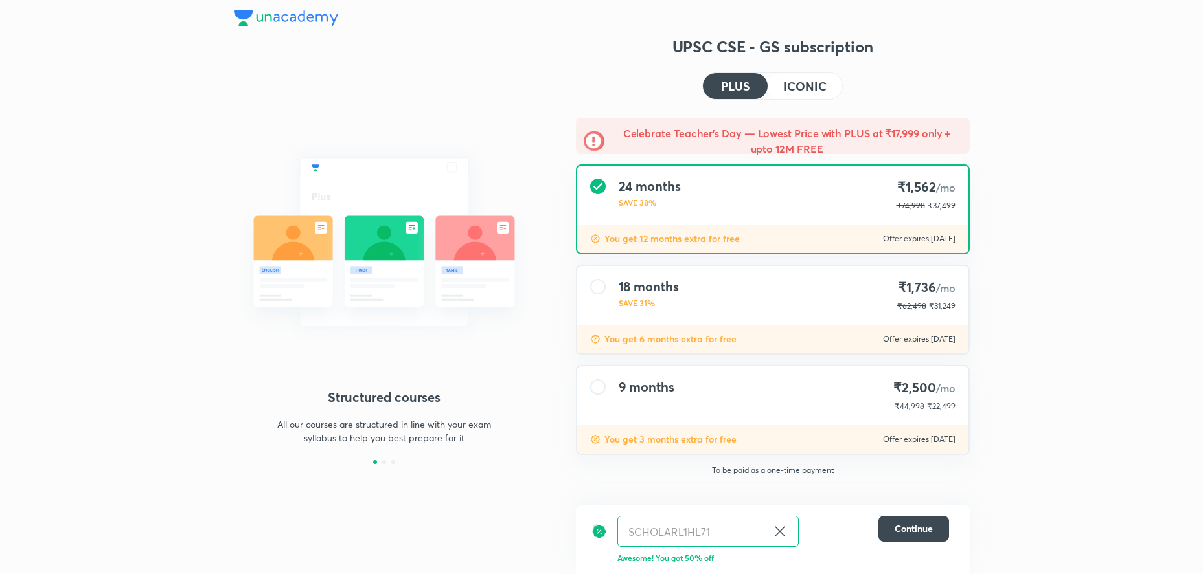
click at [808, 90] on h4 "ICONIC" at bounding box center [804, 86] width 43 height 12
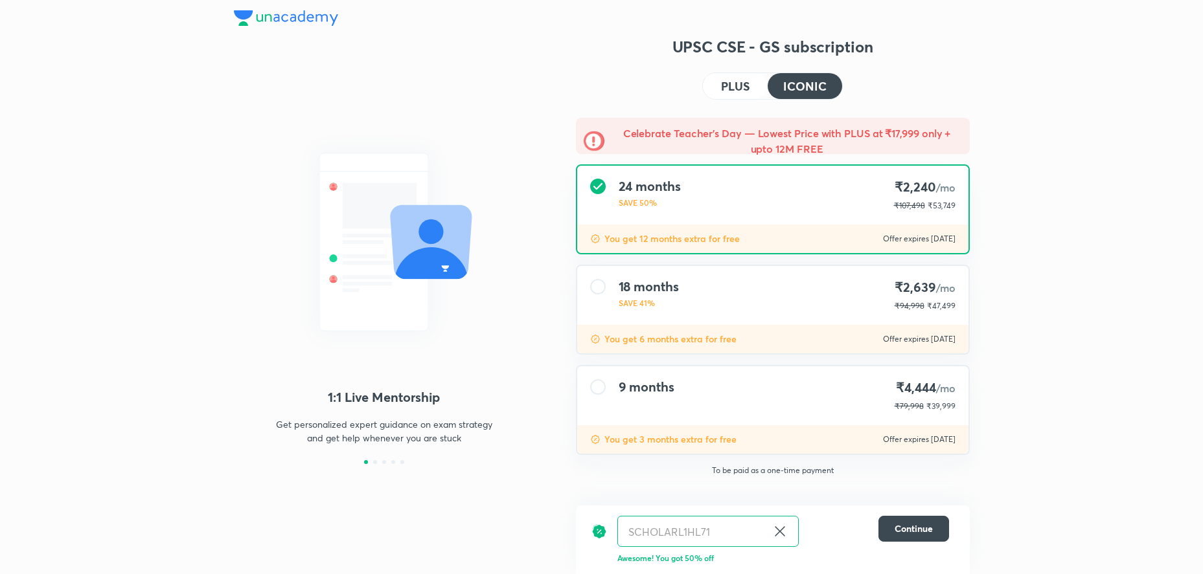
click at [735, 82] on h4 "PLUS" at bounding box center [735, 86] width 28 height 12
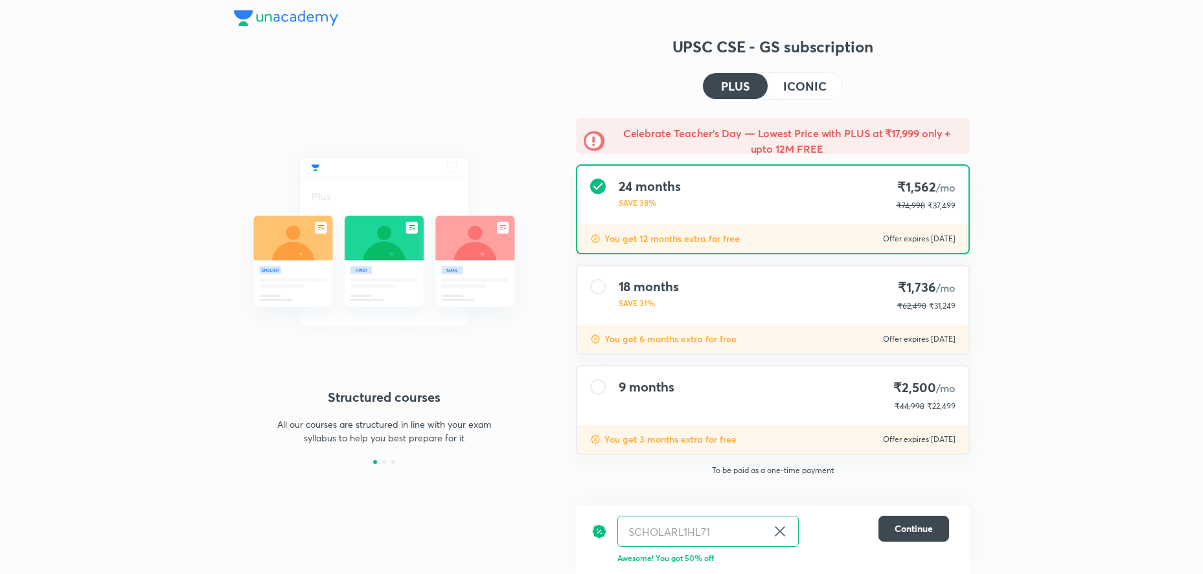
click at [784, 86] on button "ICONIC" at bounding box center [804, 86] width 74 height 26
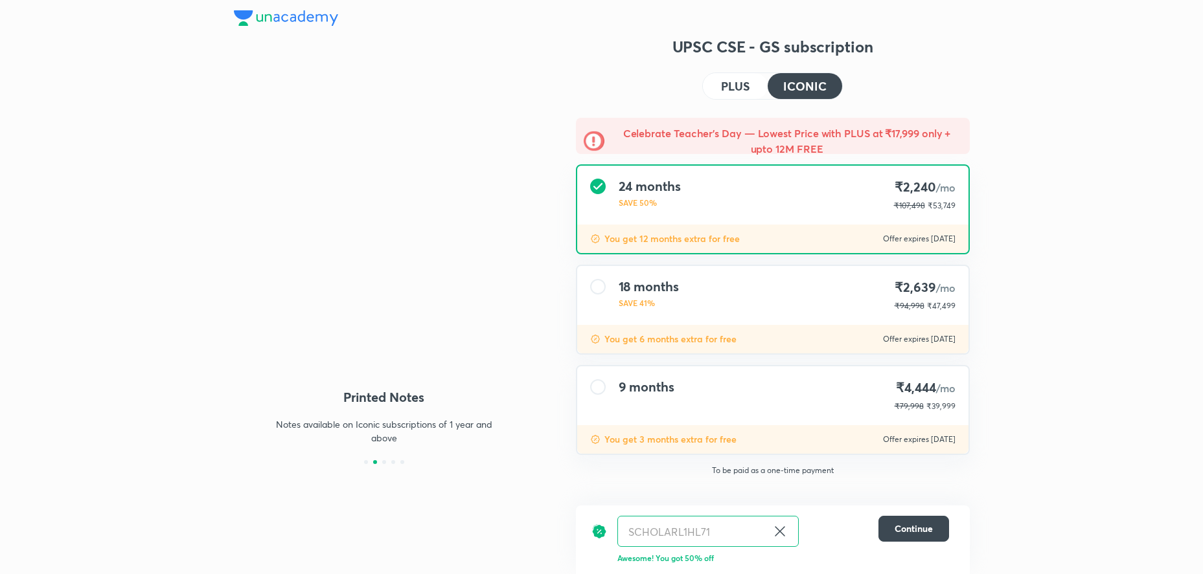
click at [757, 86] on button "PLUS" at bounding box center [735, 86] width 65 height 26
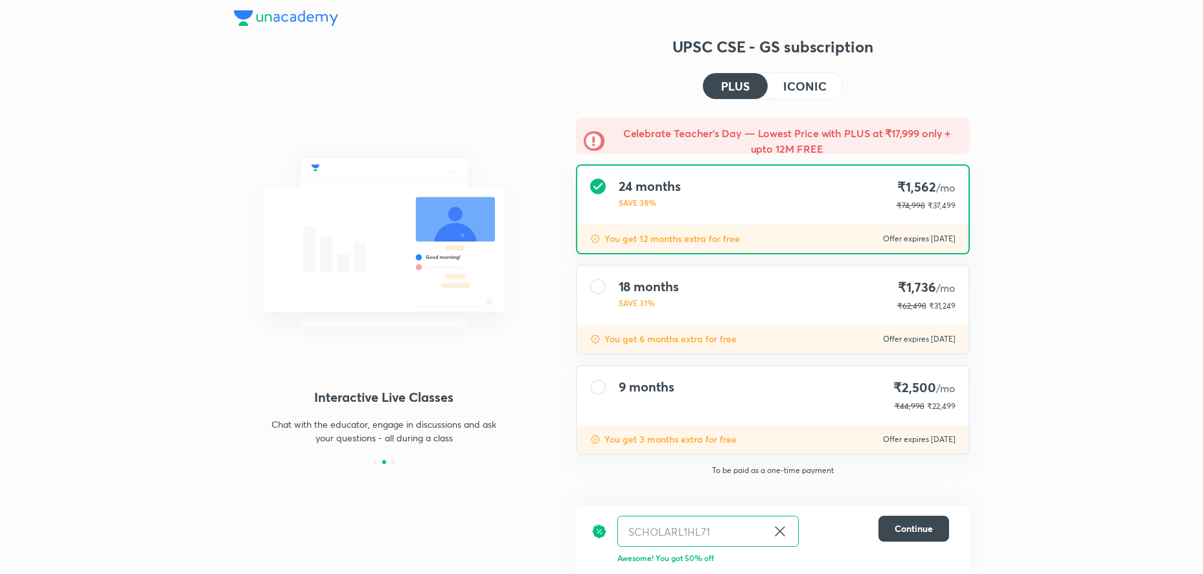
click at [791, 92] on h4 "ICONIC" at bounding box center [804, 86] width 43 height 12
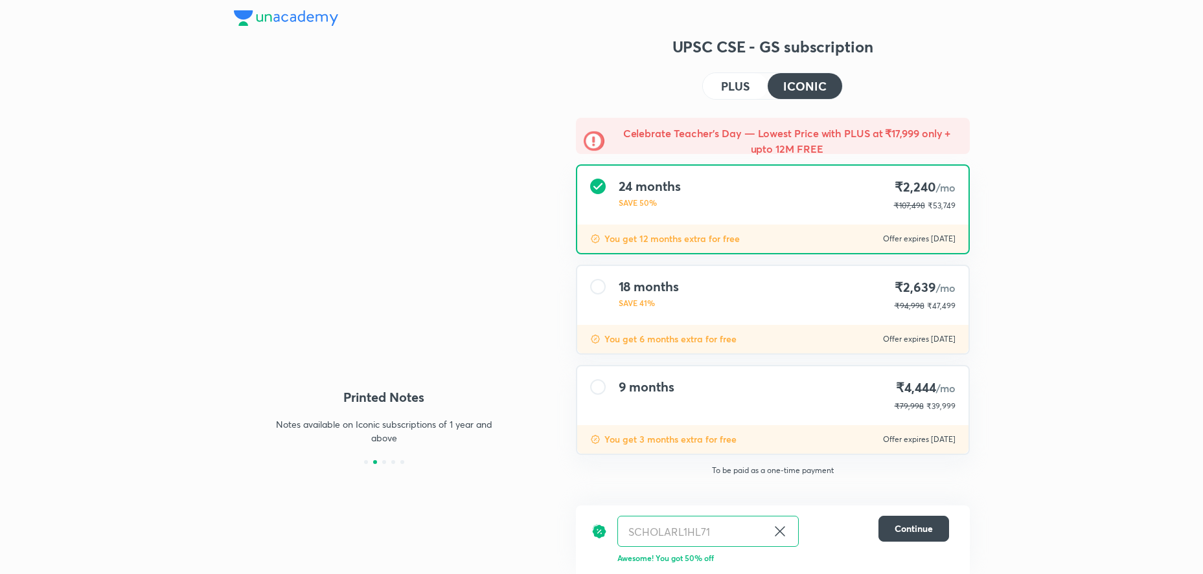
click at [756, 87] on button "PLUS" at bounding box center [735, 86] width 65 height 26
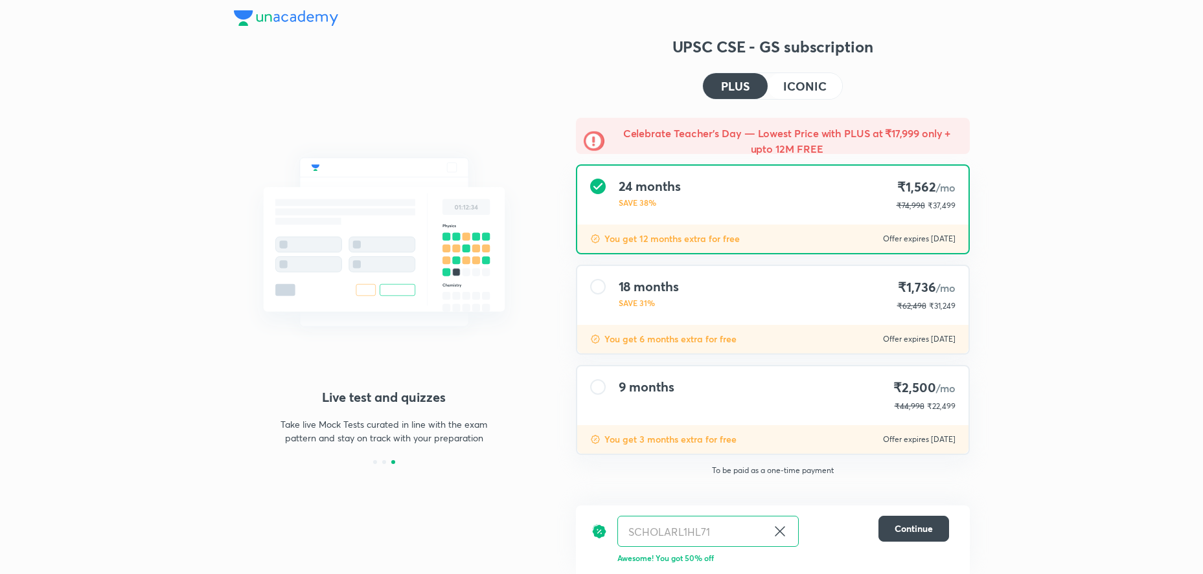
click at [793, 92] on h4 "ICONIC" at bounding box center [804, 86] width 43 height 12
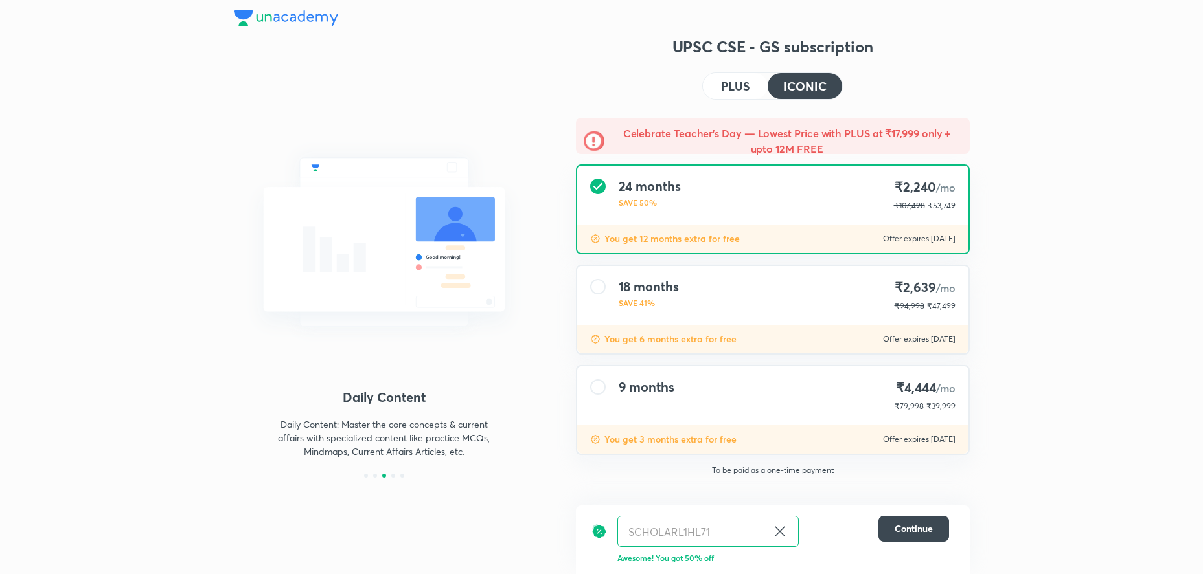
click at [325, 17] on img at bounding box center [286, 18] width 104 height 16
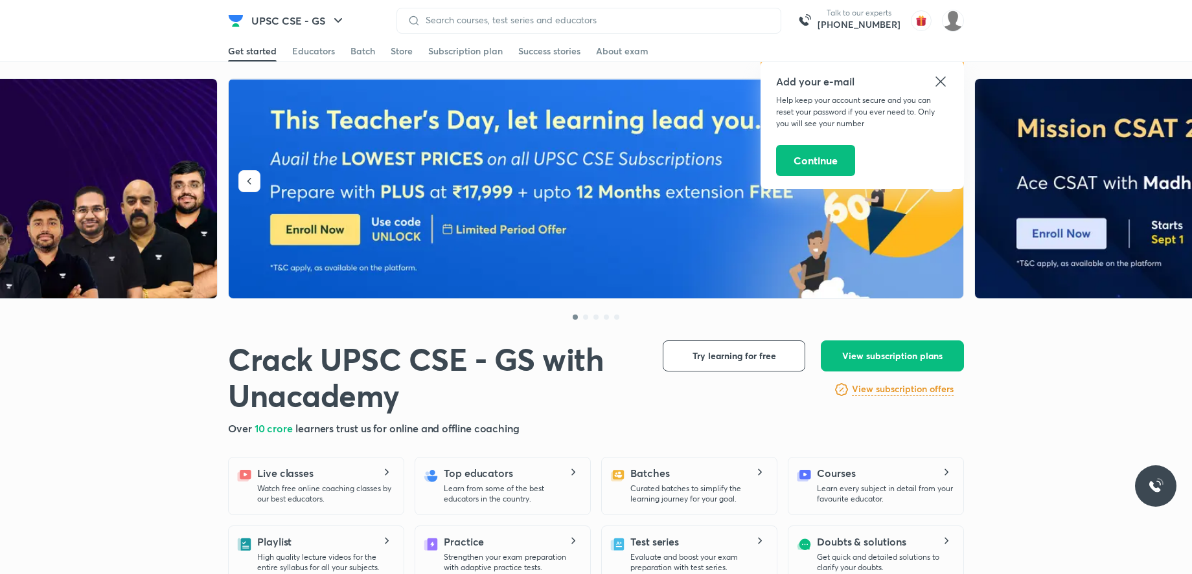
scroll to position [330, 0]
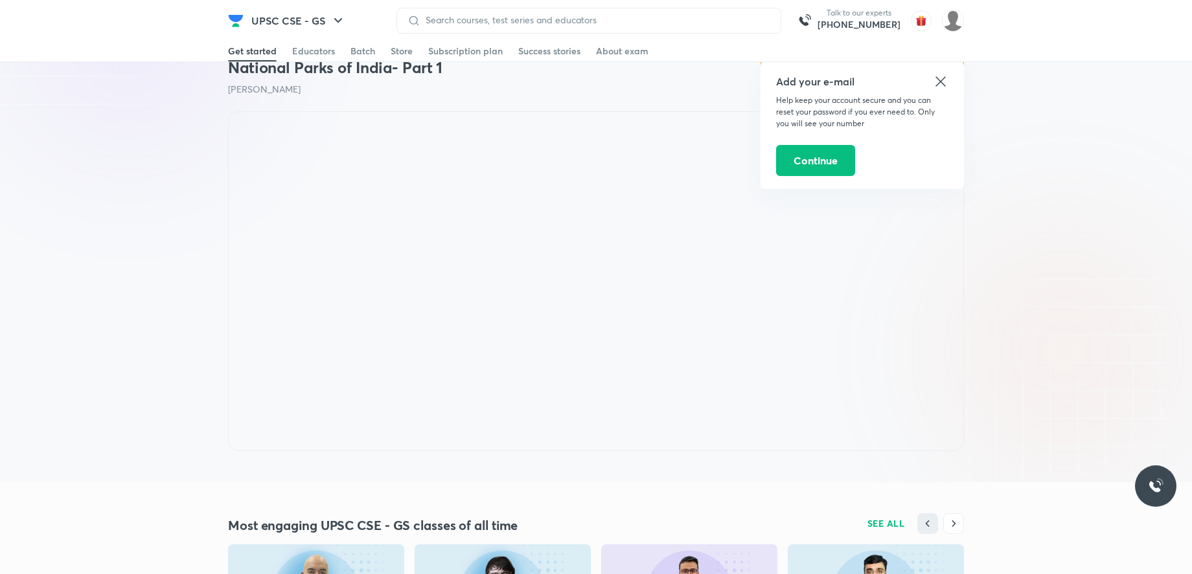
scroll to position [859, 0]
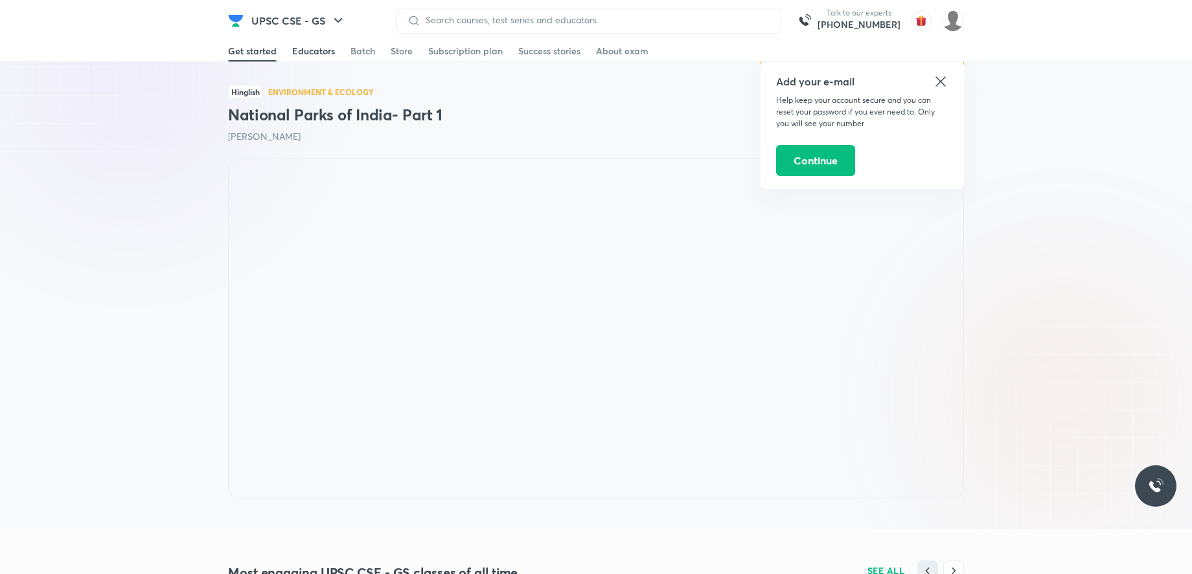
click at [325, 52] on div "Educators" at bounding box center [313, 51] width 43 height 13
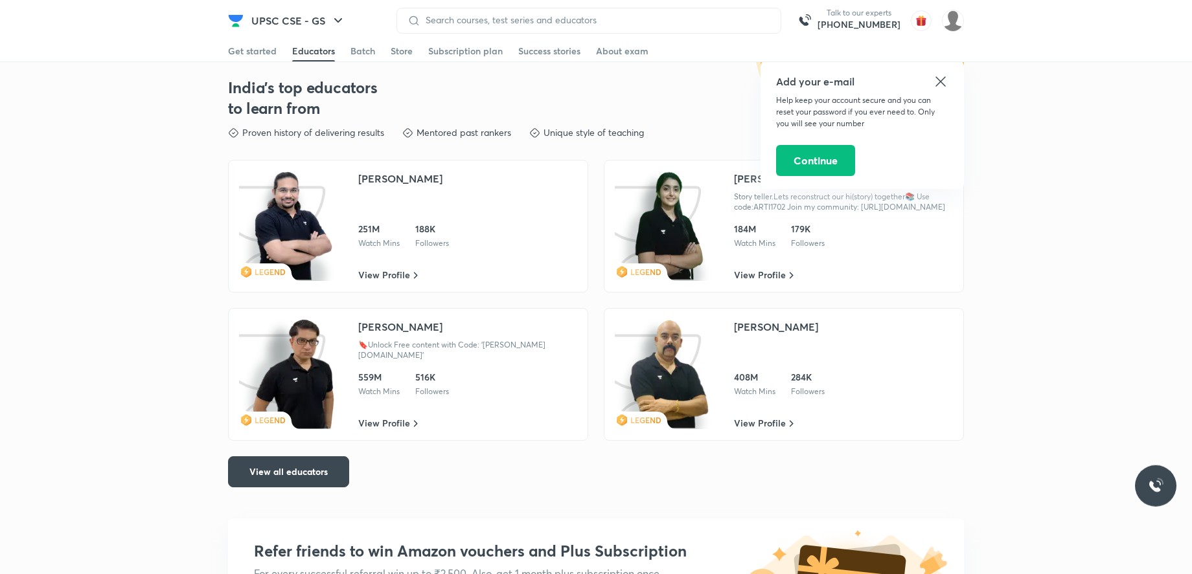
scroll to position [2129, 0]
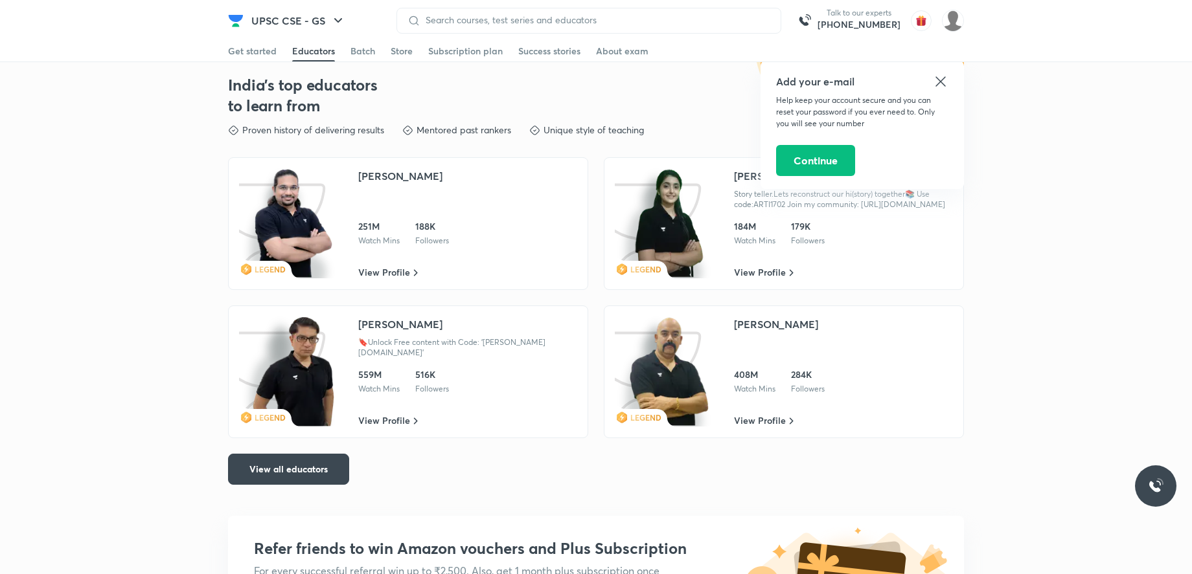
click at [261, 275] on span "LEGEND" at bounding box center [270, 269] width 31 height 10
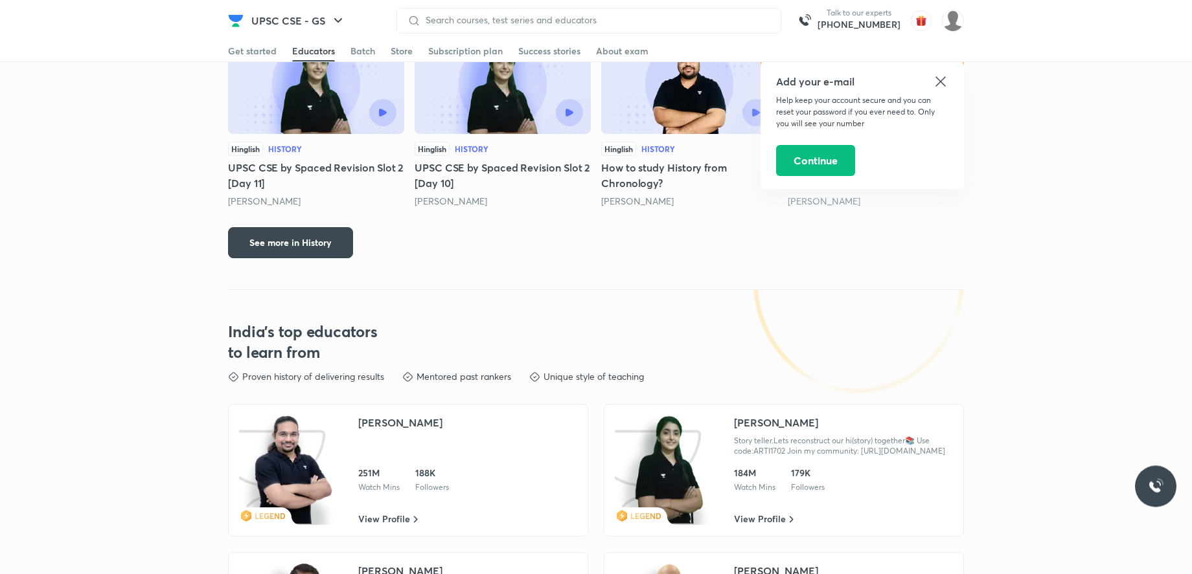
scroll to position [1931, 0]
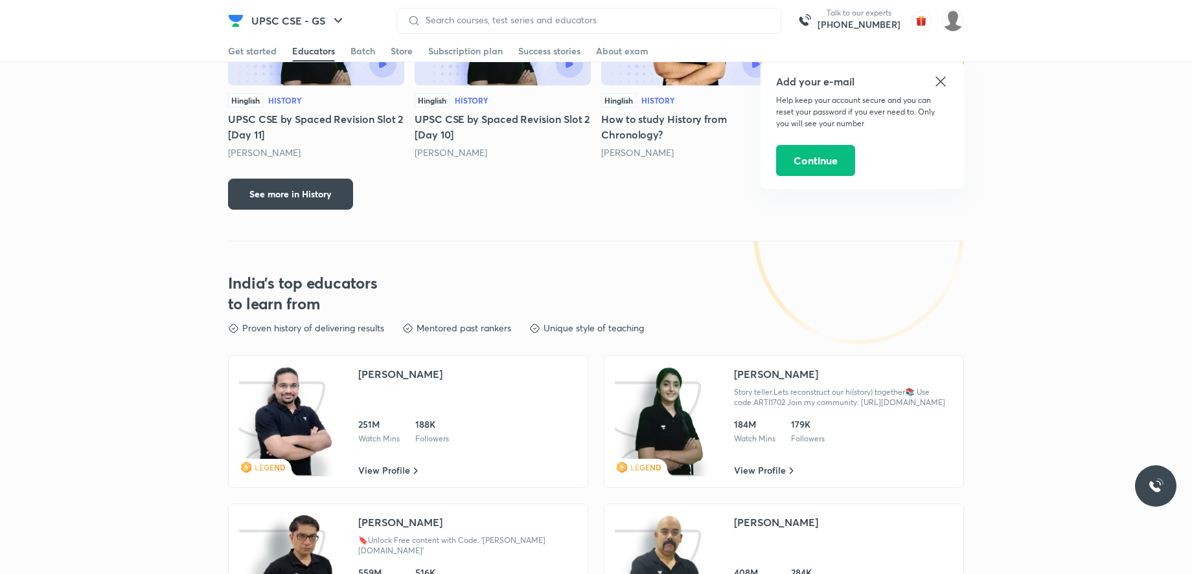
click at [941, 82] on icon at bounding box center [940, 81] width 10 height 10
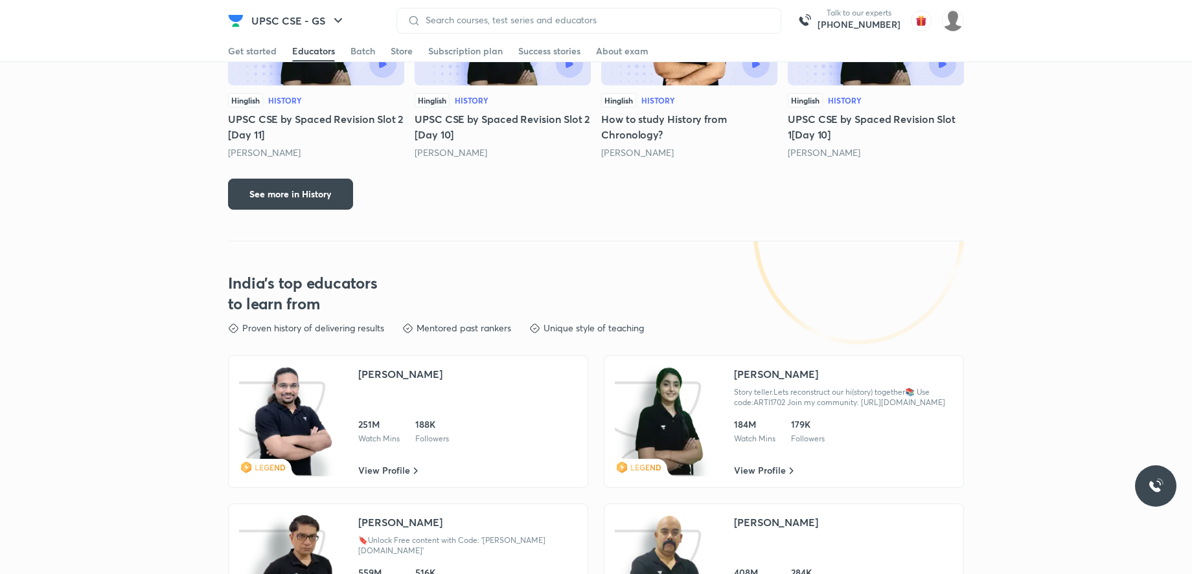
click at [116, 124] on div "Crack UPSC CSE - GS with Unacademy Crack UPSC CSE - GS with Unacademy Over 10 c…" at bounding box center [596, 461] width 1192 height 4629
